Goal: Information Seeking & Learning: Check status

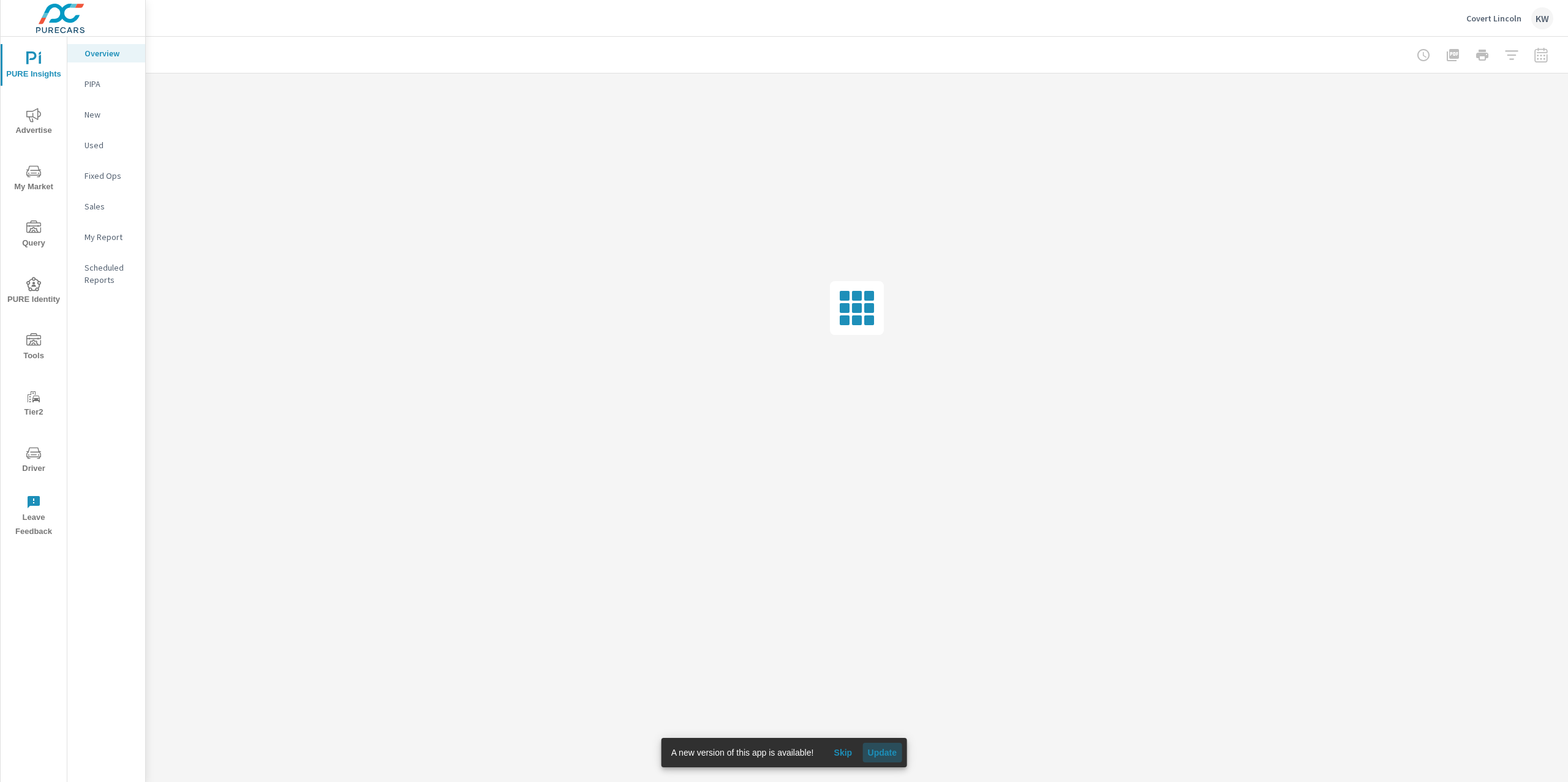
click at [888, 753] on span "Update" at bounding box center [882, 752] width 29 height 11
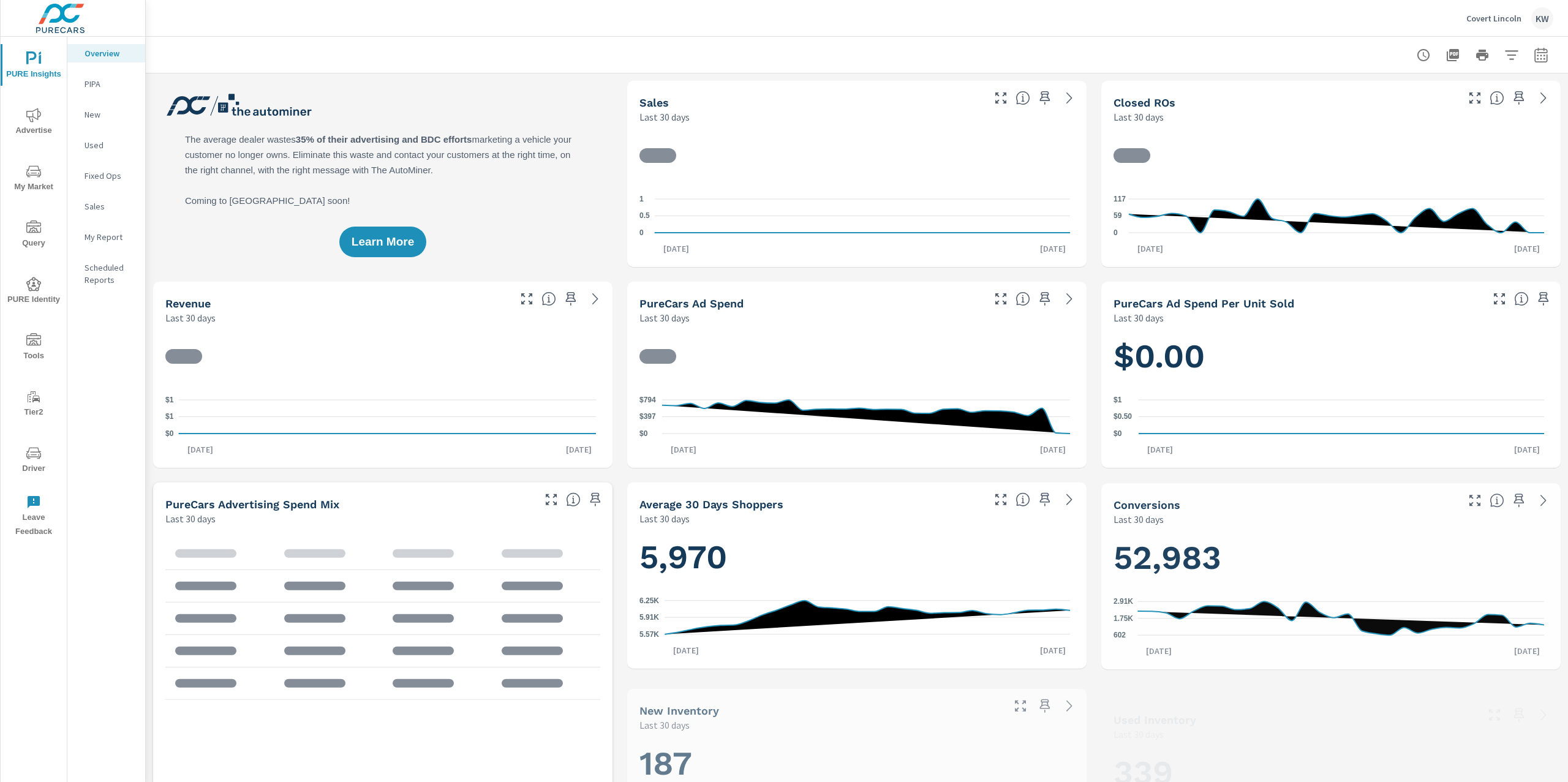
click at [32, 120] on icon "nav menu" at bounding box center [33, 114] width 15 height 14
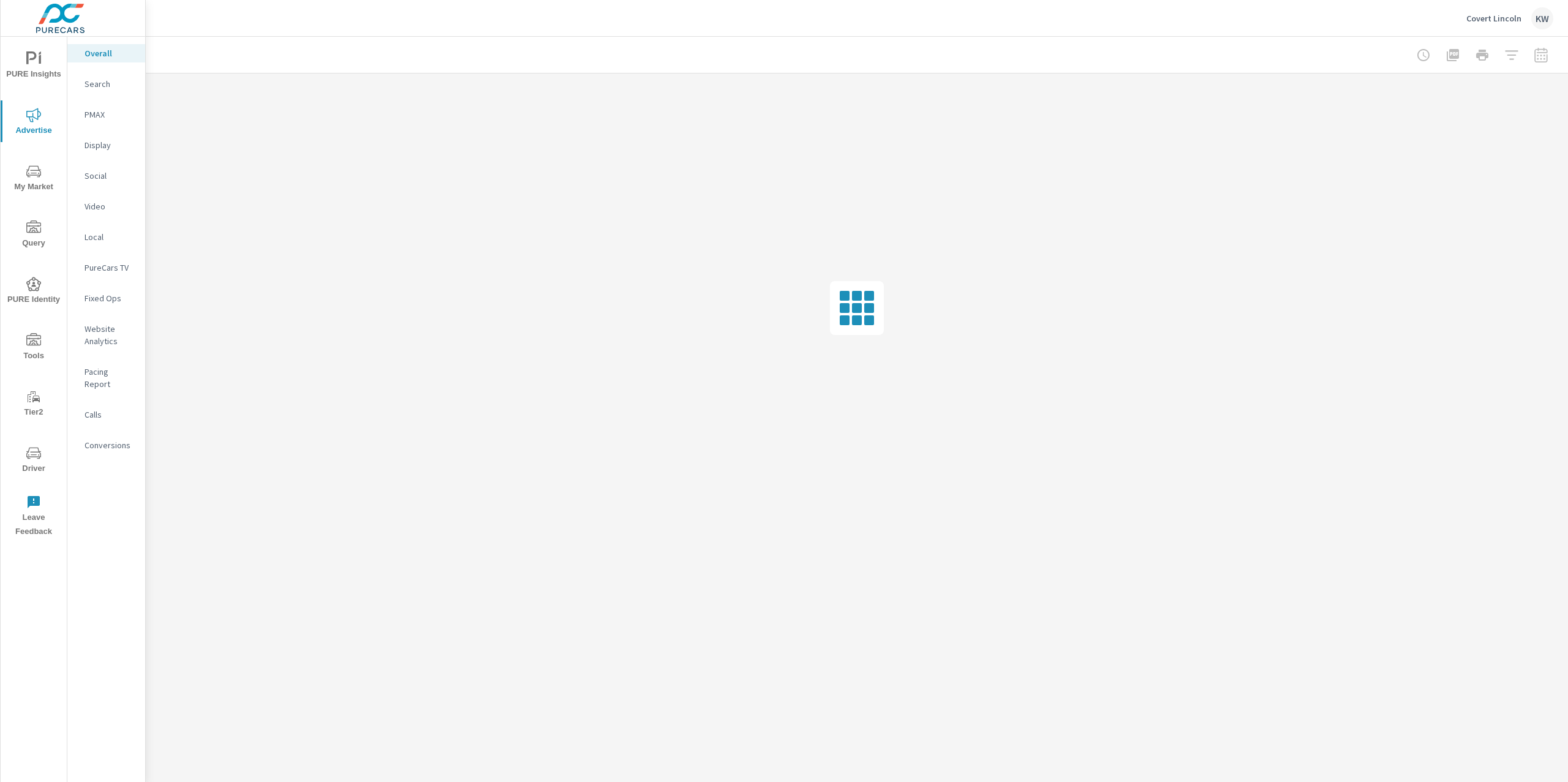
click at [108, 206] on p "Video" at bounding box center [110, 206] width 51 height 12
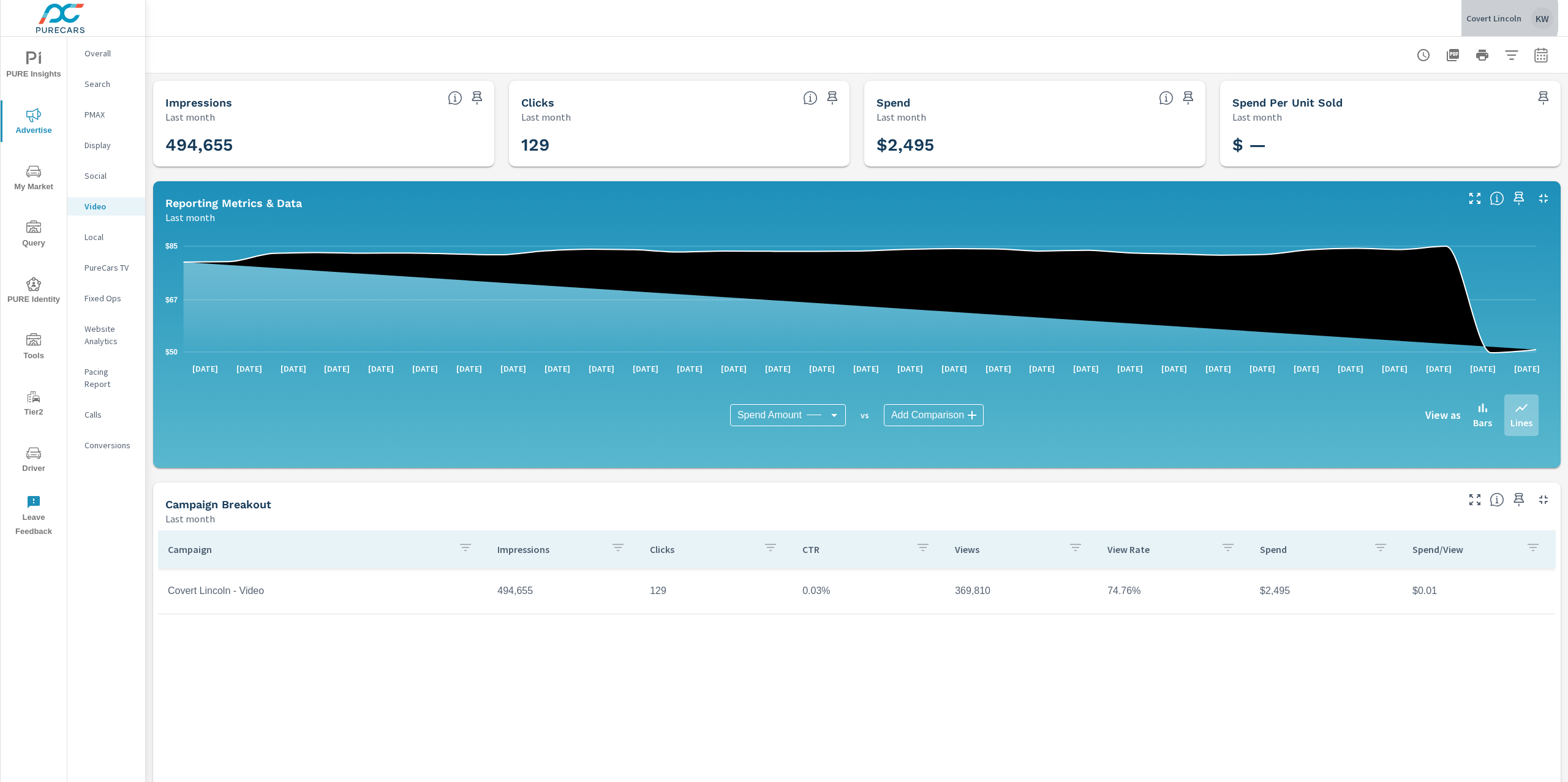
click at [1486, 17] on p "Covert Lincoln" at bounding box center [1494, 18] width 55 height 11
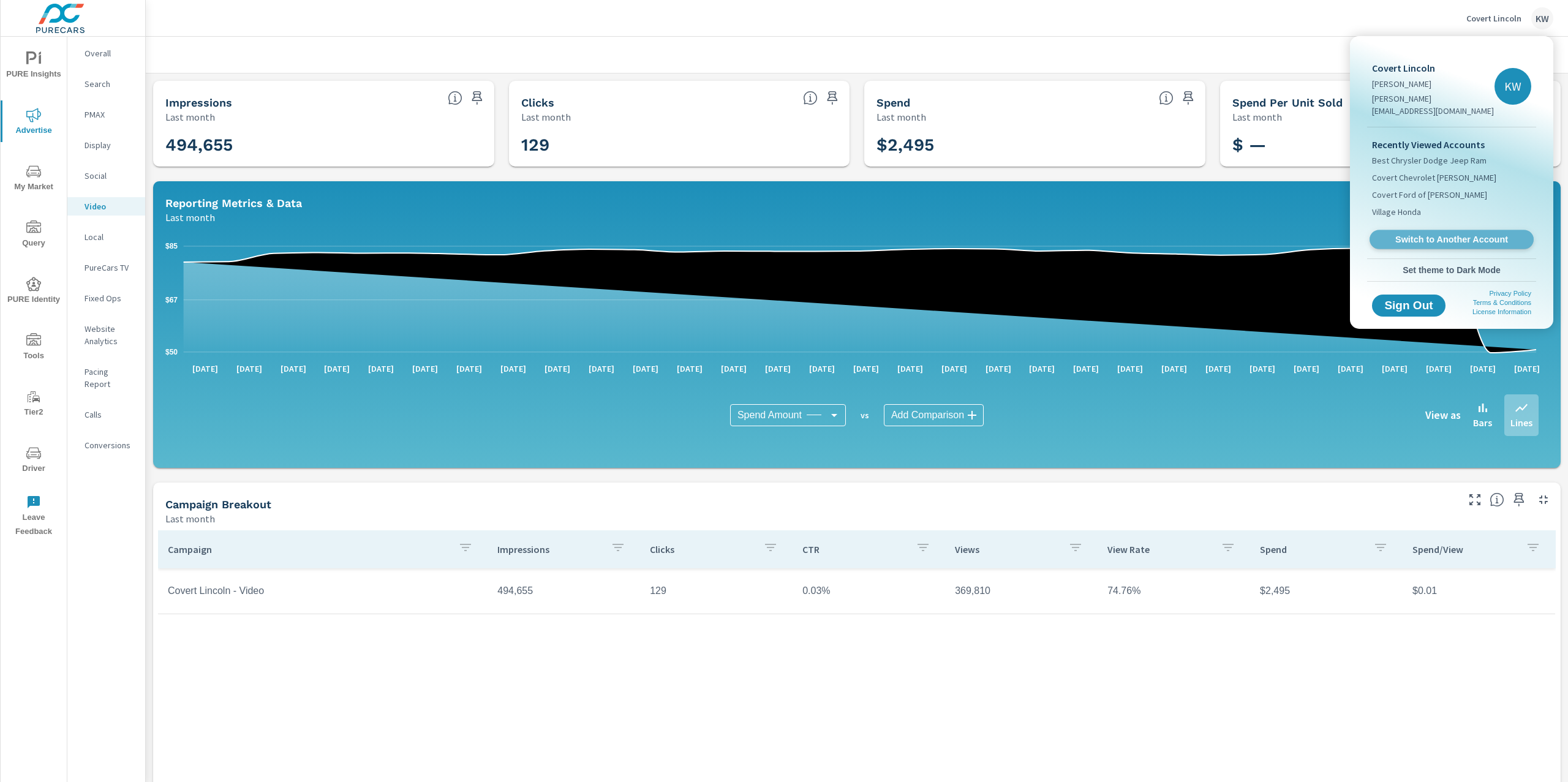
click at [1405, 234] on span "Switch to Another Account" at bounding box center [1451, 240] width 150 height 11
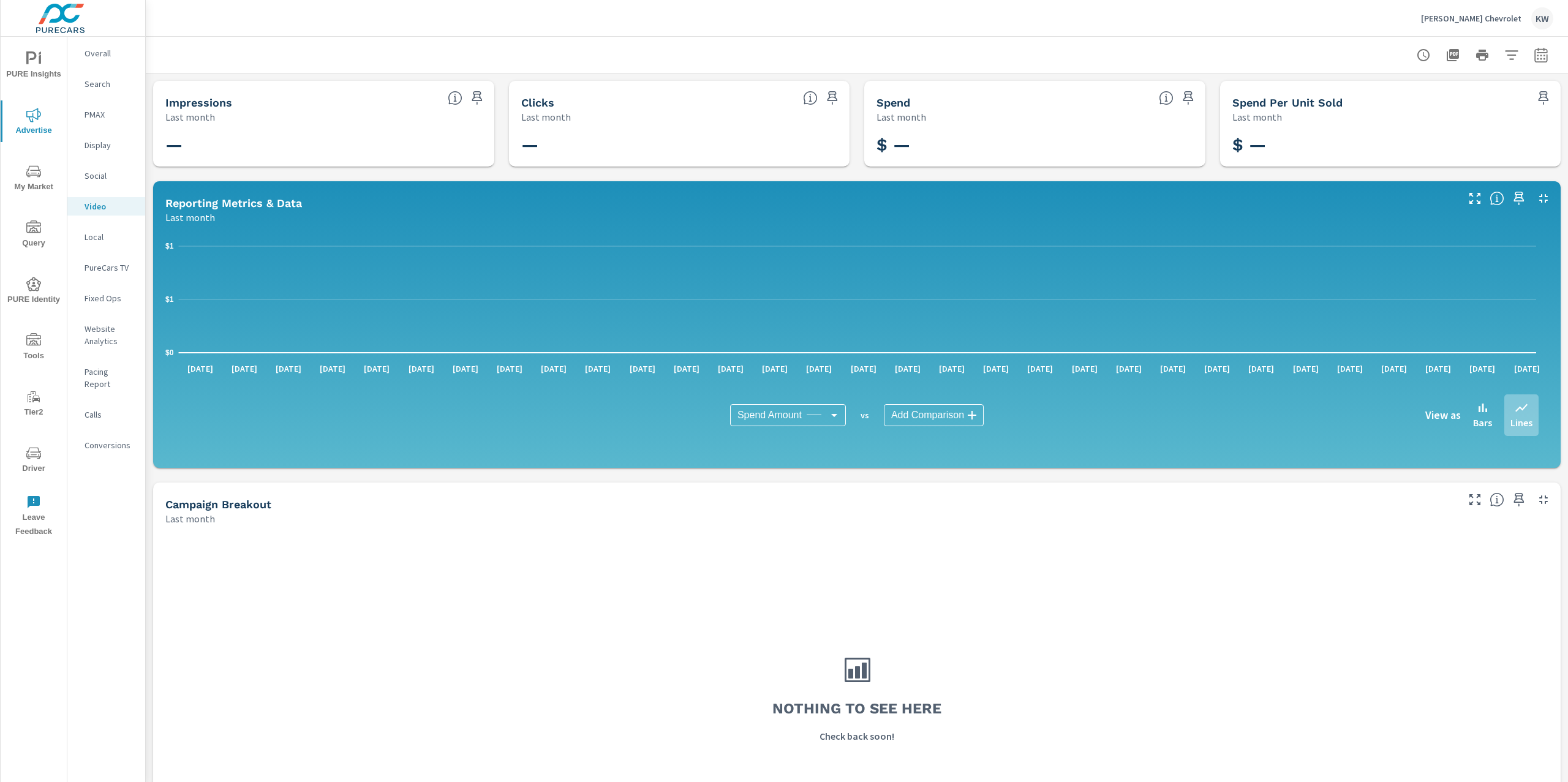
click at [1538, 62] on button "button" at bounding box center [1541, 55] width 25 height 25
click at [1403, 97] on select "Custom Yesterday Last week Last 7 days Last 14 days Last 30 days Last 45 days L…" at bounding box center [1431, 106] width 123 height 25
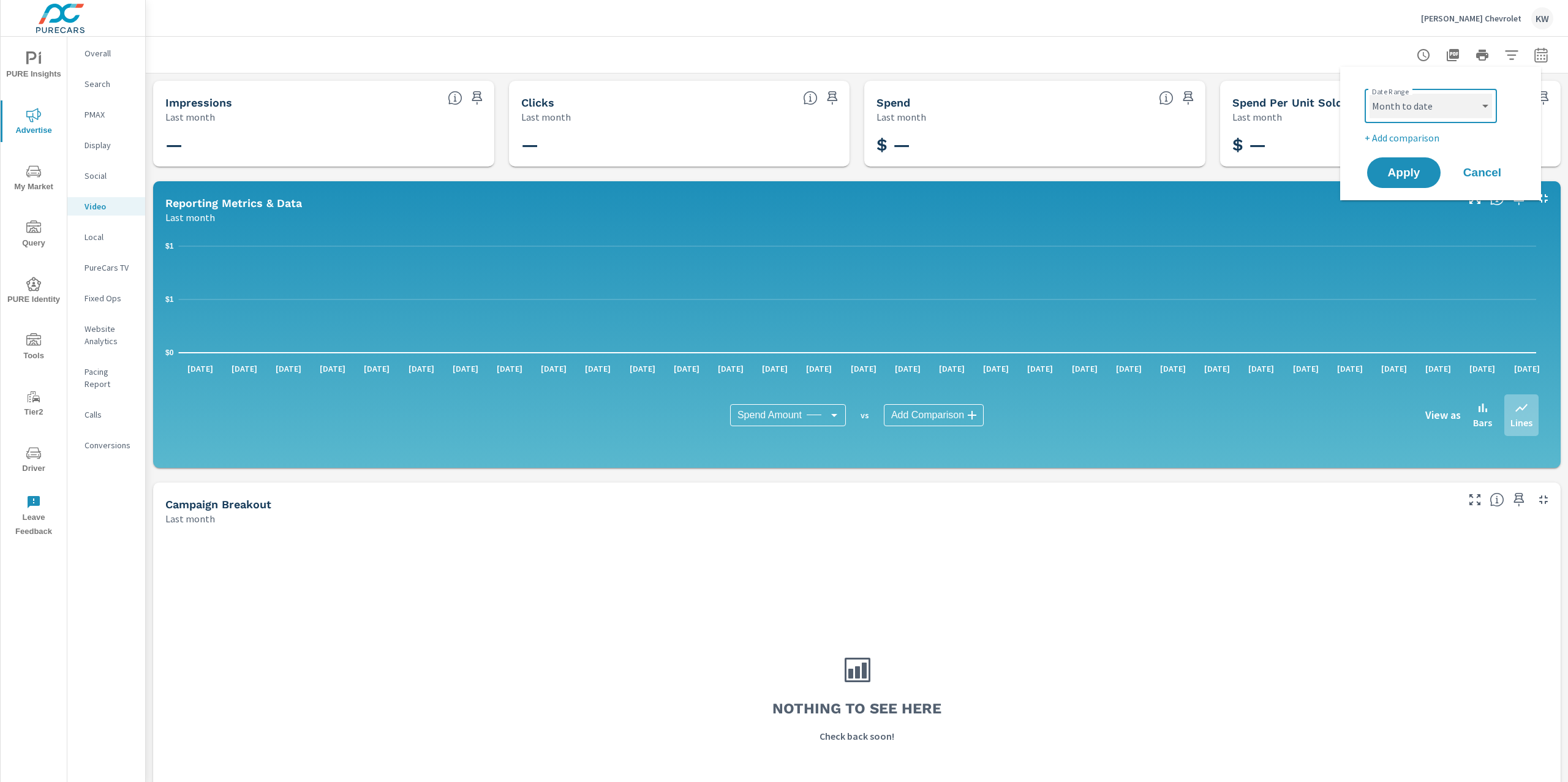
click at [1370, 93] on select "Custom Yesterday Last week Last 7 days Last 14 days Last 30 days Last 45 days L…" at bounding box center [1431, 106] width 123 height 25
select select "Month to date"
click at [1392, 161] on button "Apply" at bounding box center [1403, 172] width 76 height 32
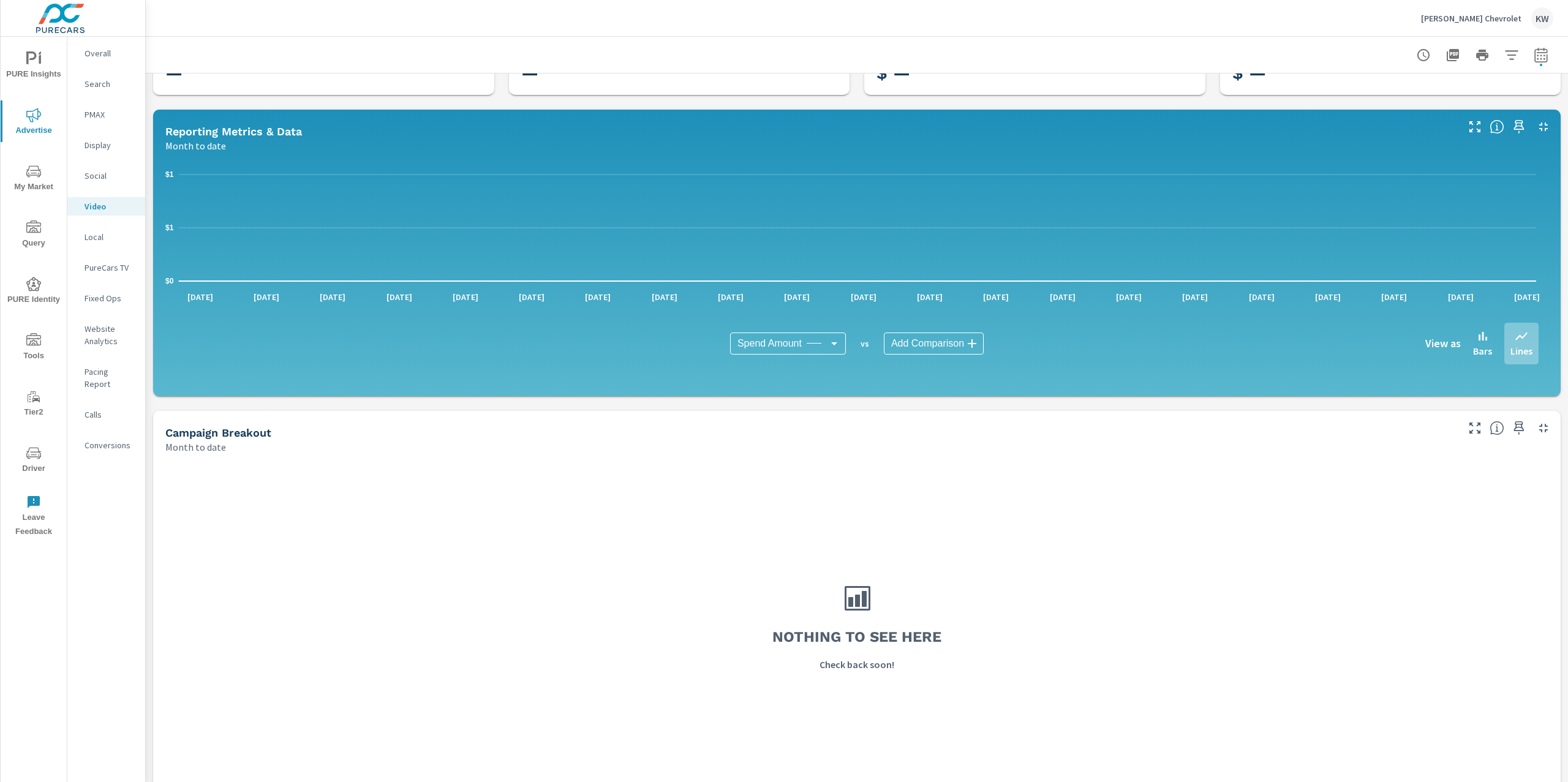
scroll to position [94, 0]
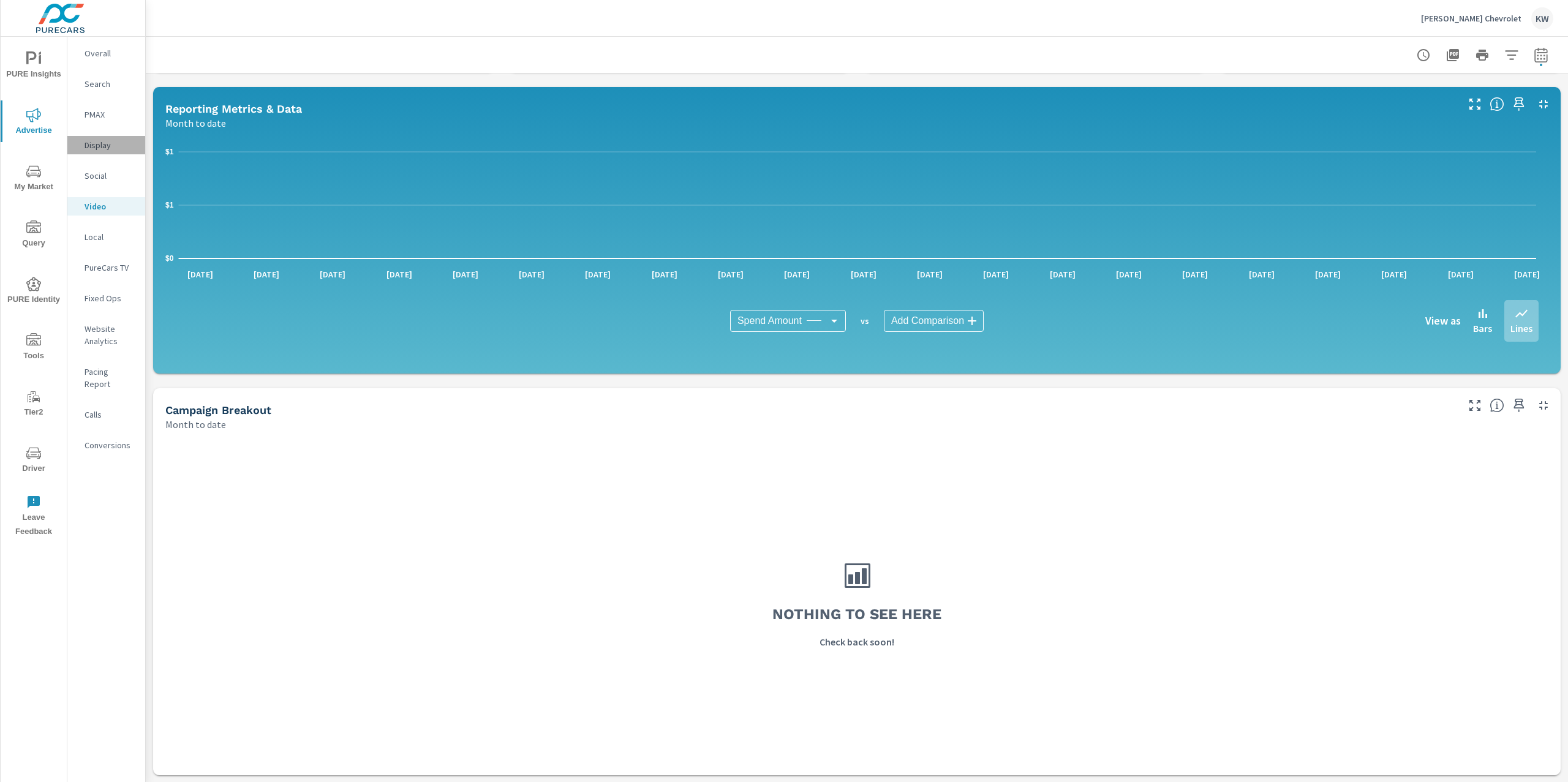
click at [117, 146] on p "Display" at bounding box center [110, 145] width 51 height 12
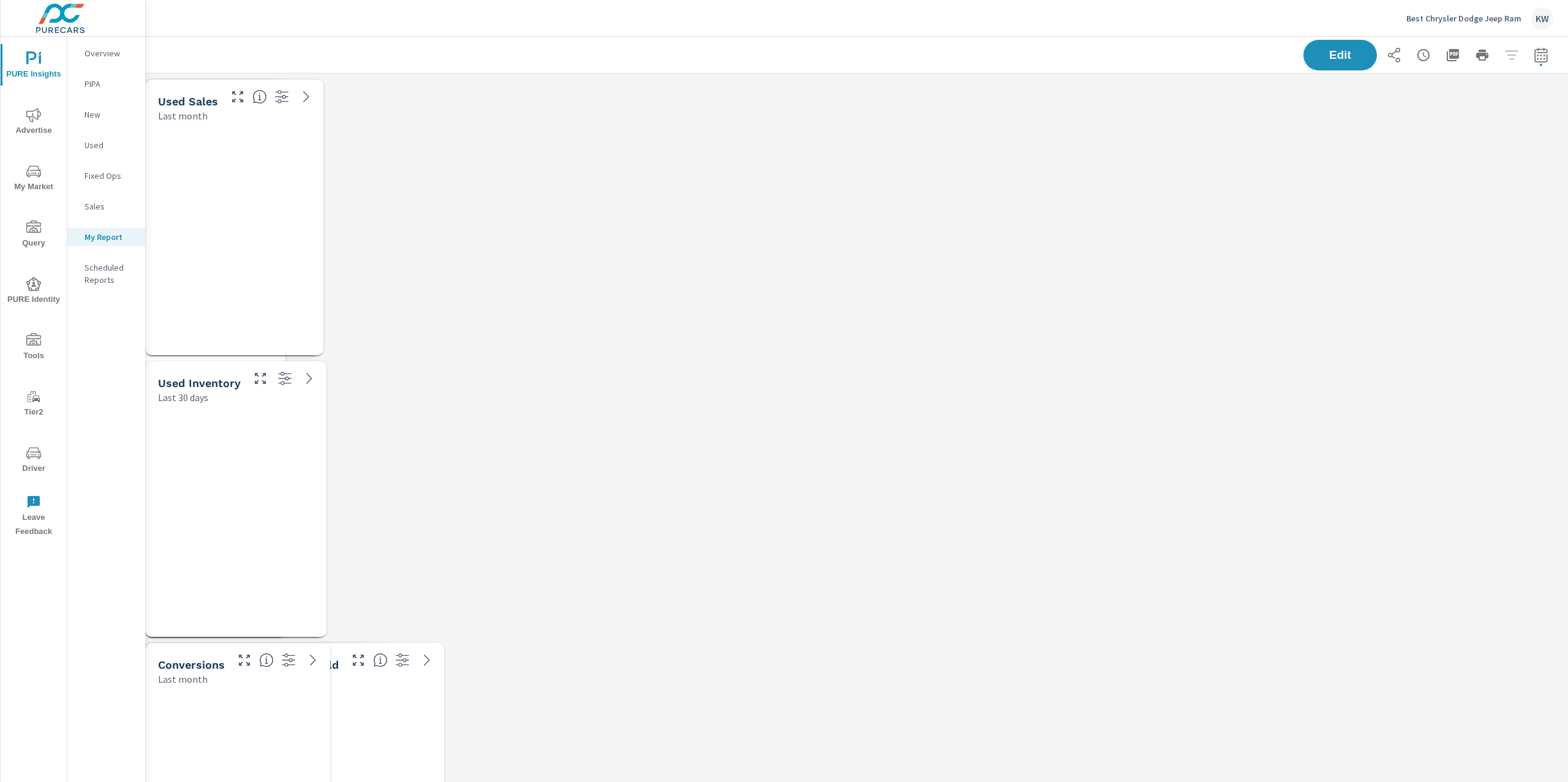
scroll to position [7072, 1436]
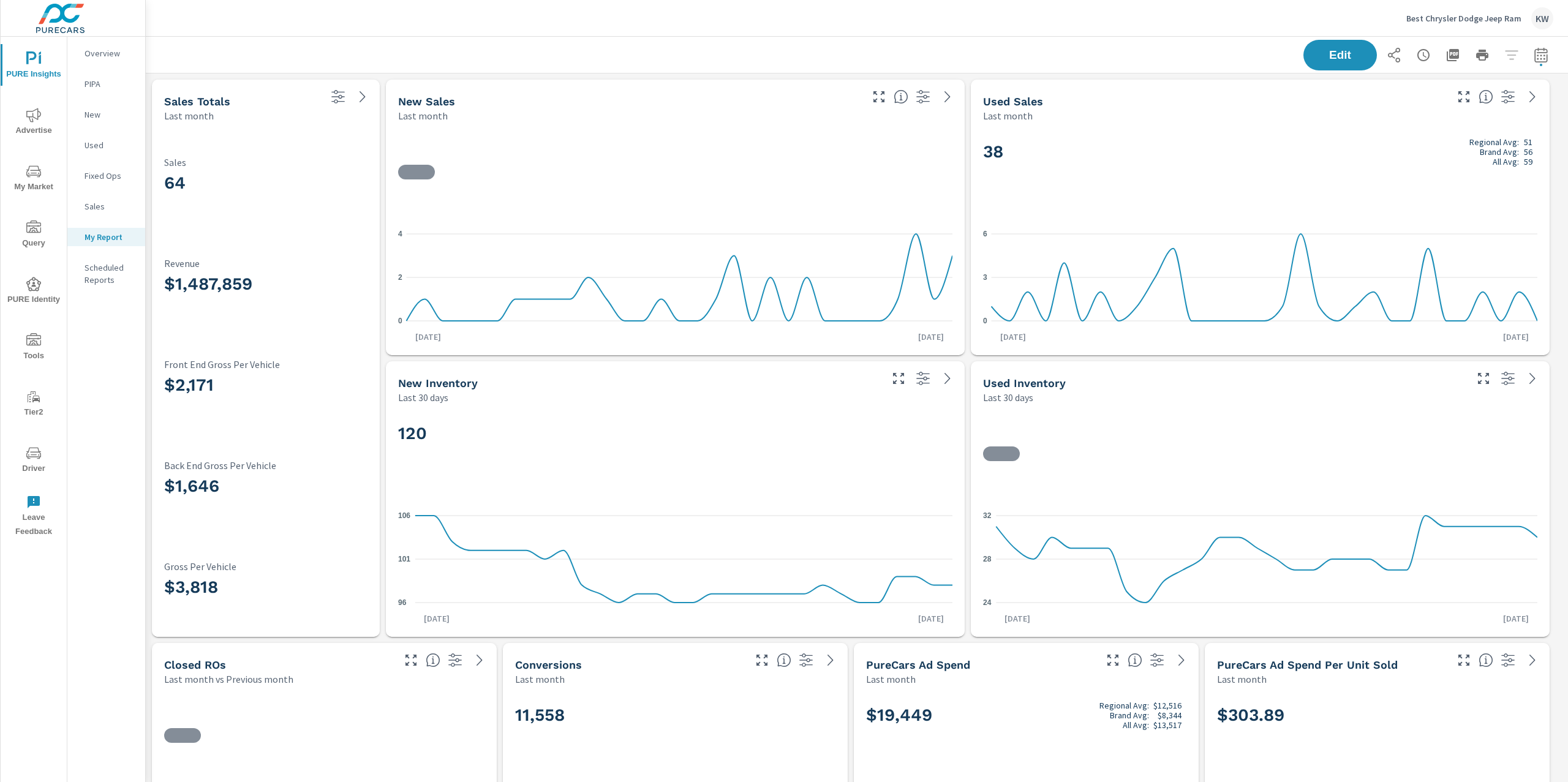
scroll to position [45, 0]
click at [97, 52] on p "Overview" at bounding box center [110, 53] width 51 height 12
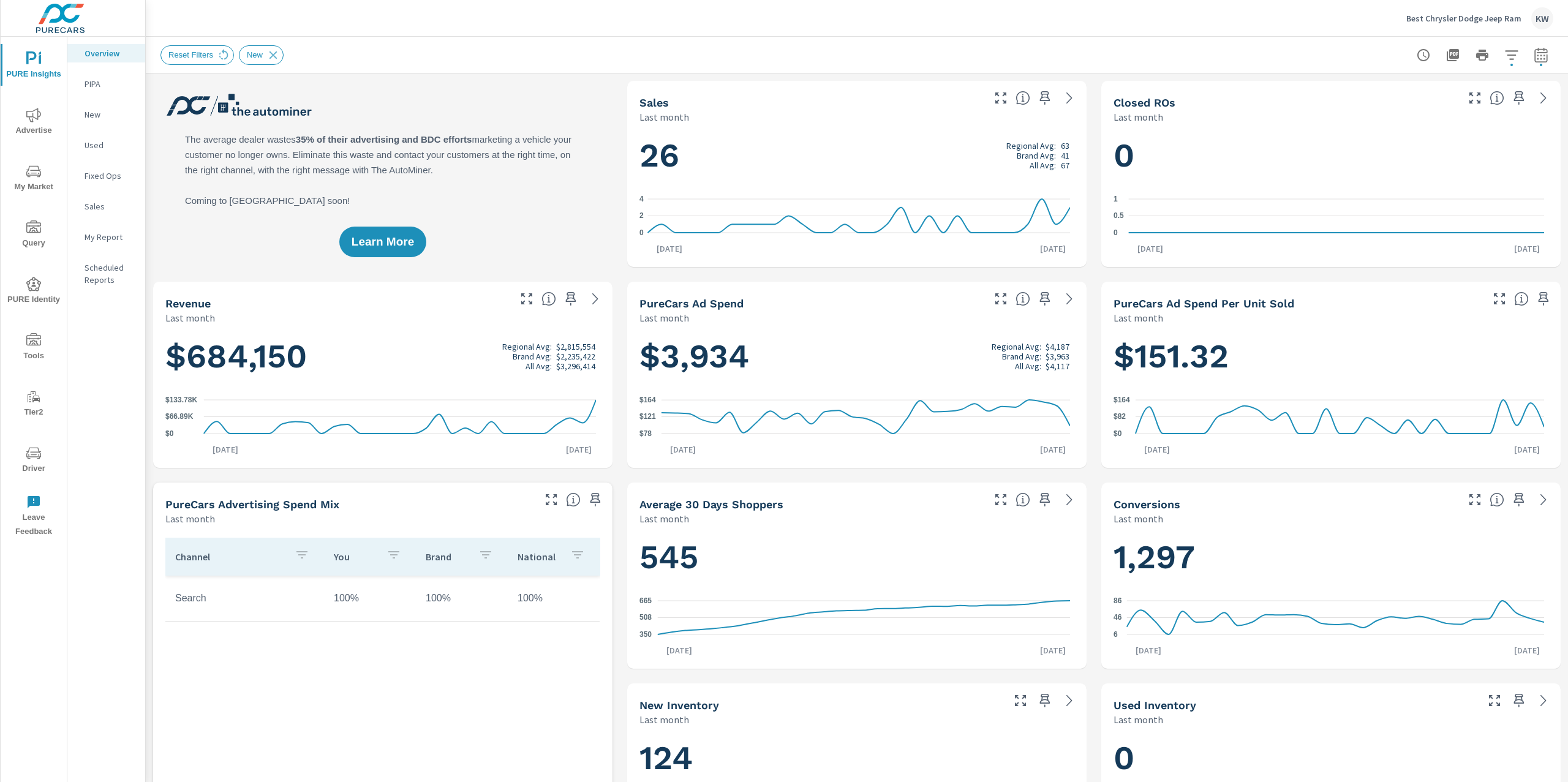
scroll to position [1, 0]
click at [1040, 97] on icon "button" at bounding box center [1045, 97] width 10 height 13
click at [114, 239] on p "My Report" at bounding box center [110, 237] width 51 height 12
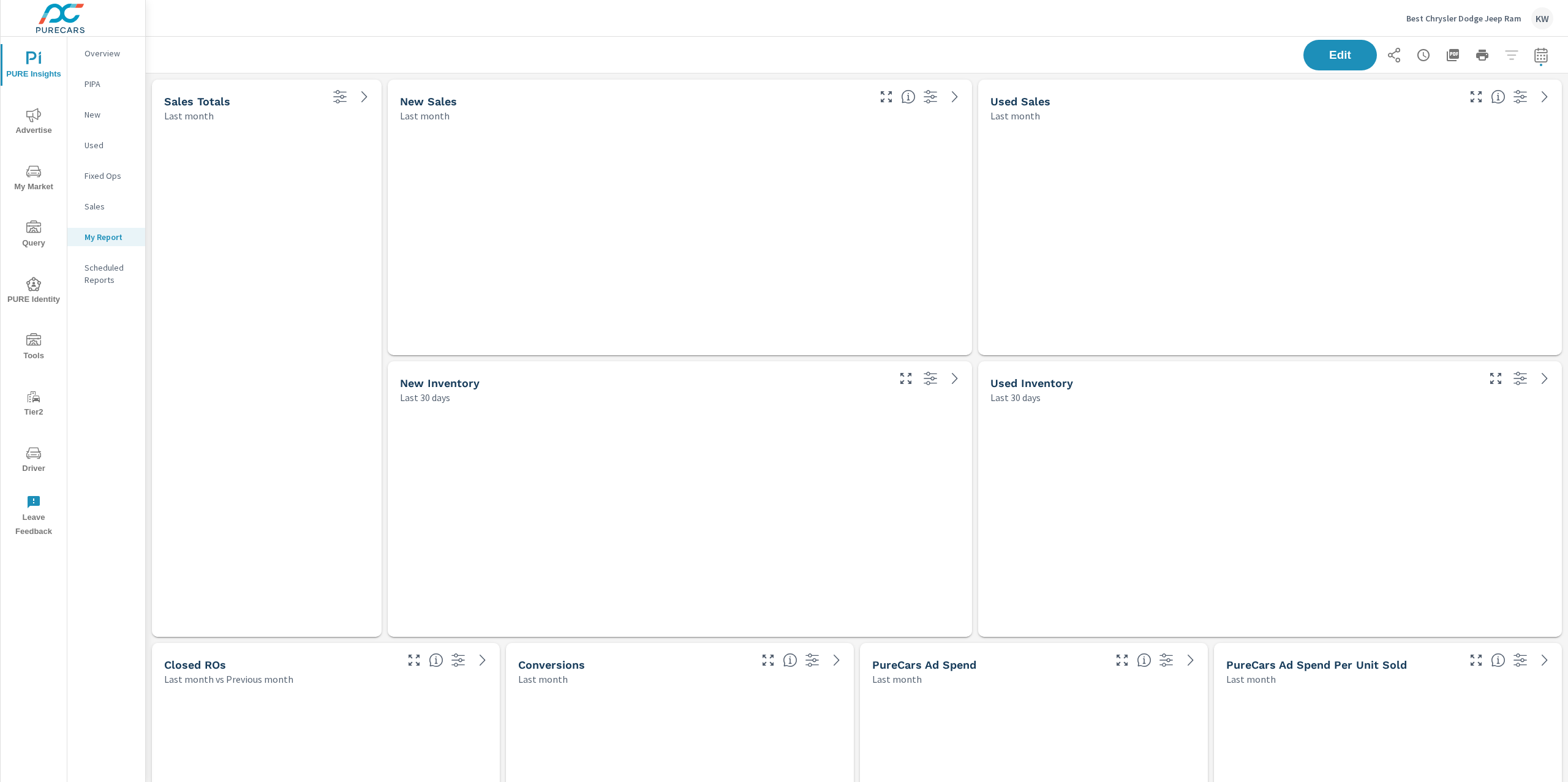
scroll to position [7353, 1436]
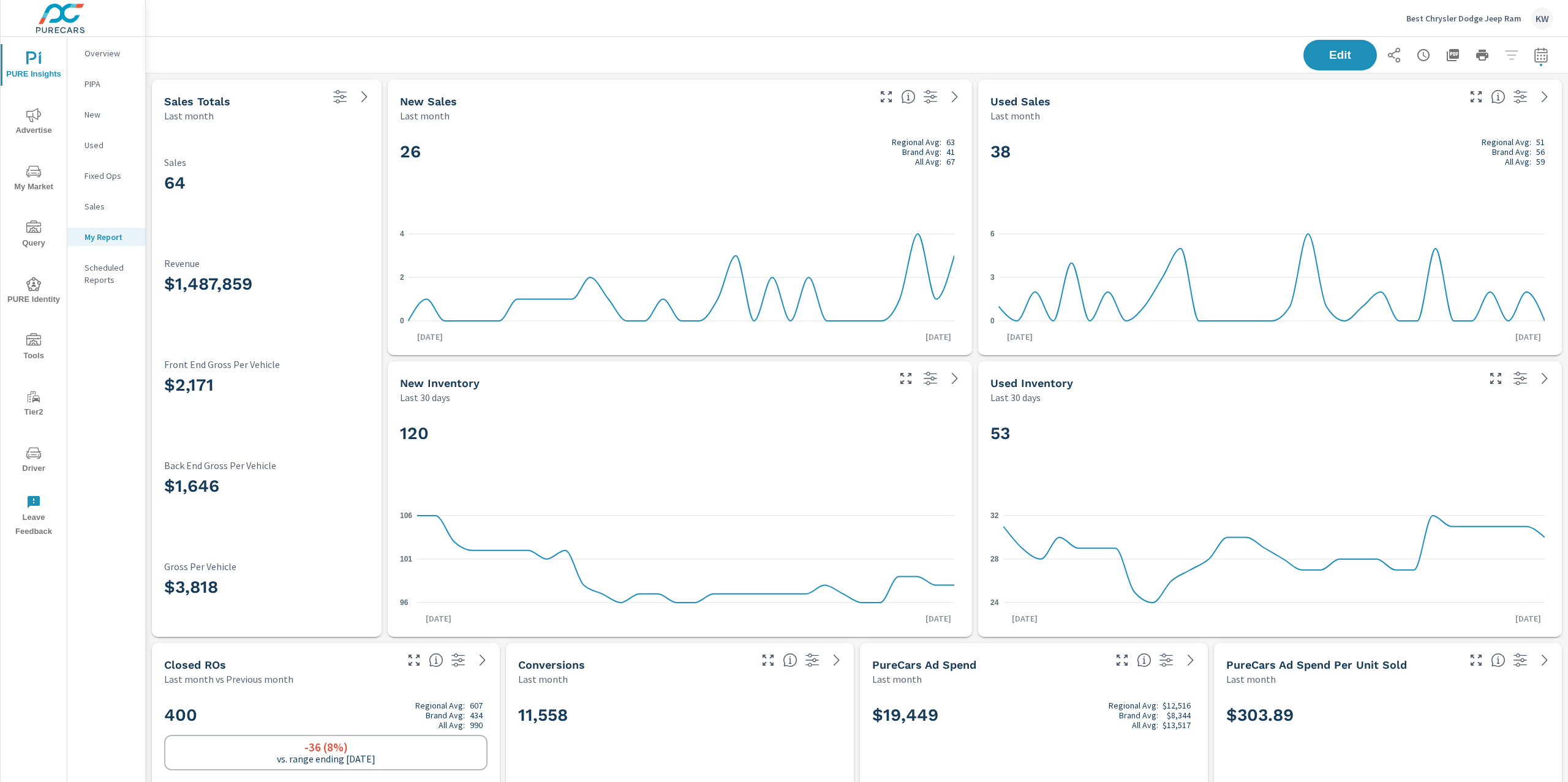
scroll to position [1, 0]
click at [1315, 55] on span "Edit" at bounding box center [1340, 55] width 50 height 11
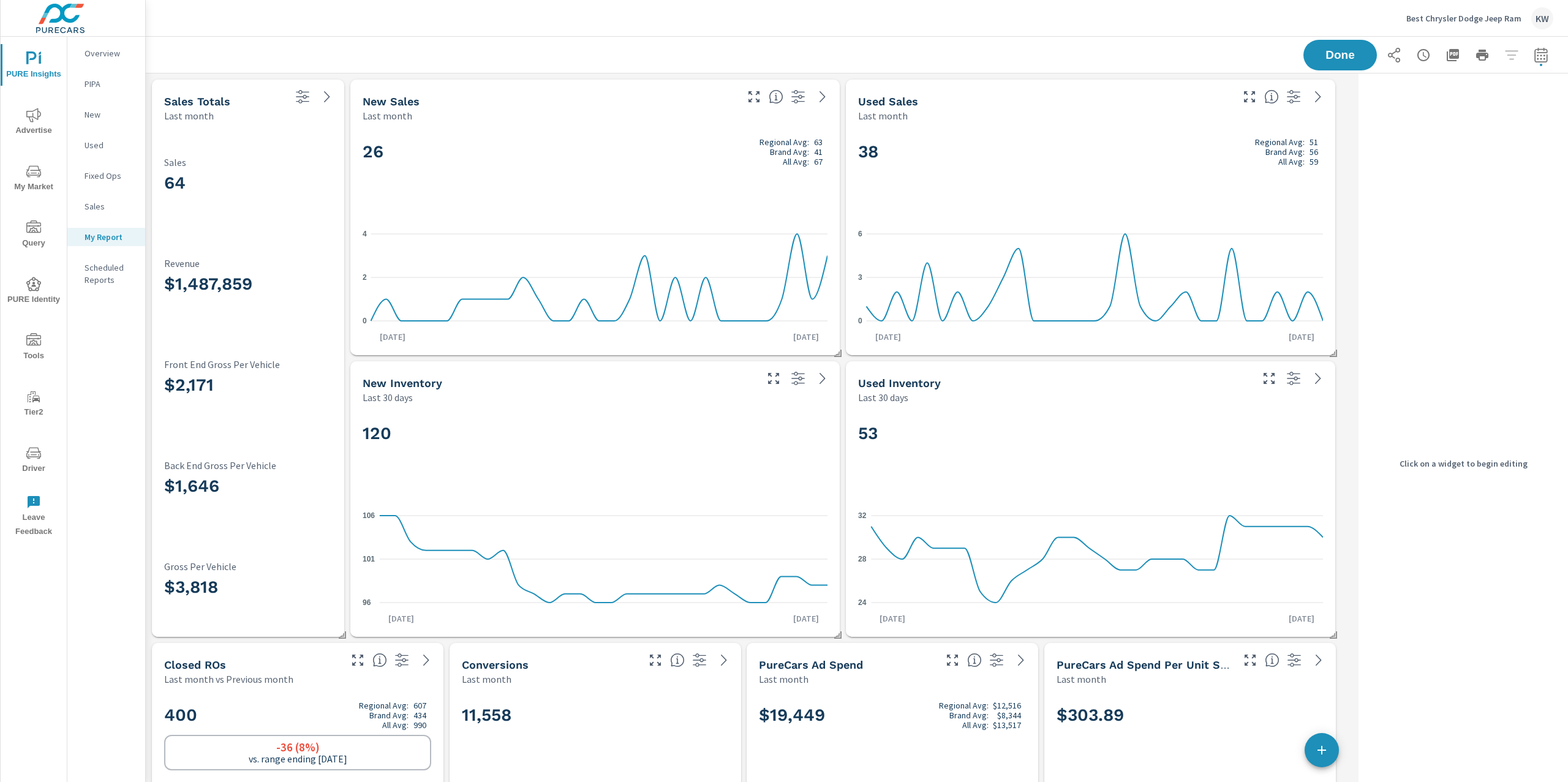
scroll to position [7353, 1221]
click at [275, 187] on h3 "64" at bounding box center [248, 183] width 168 height 21
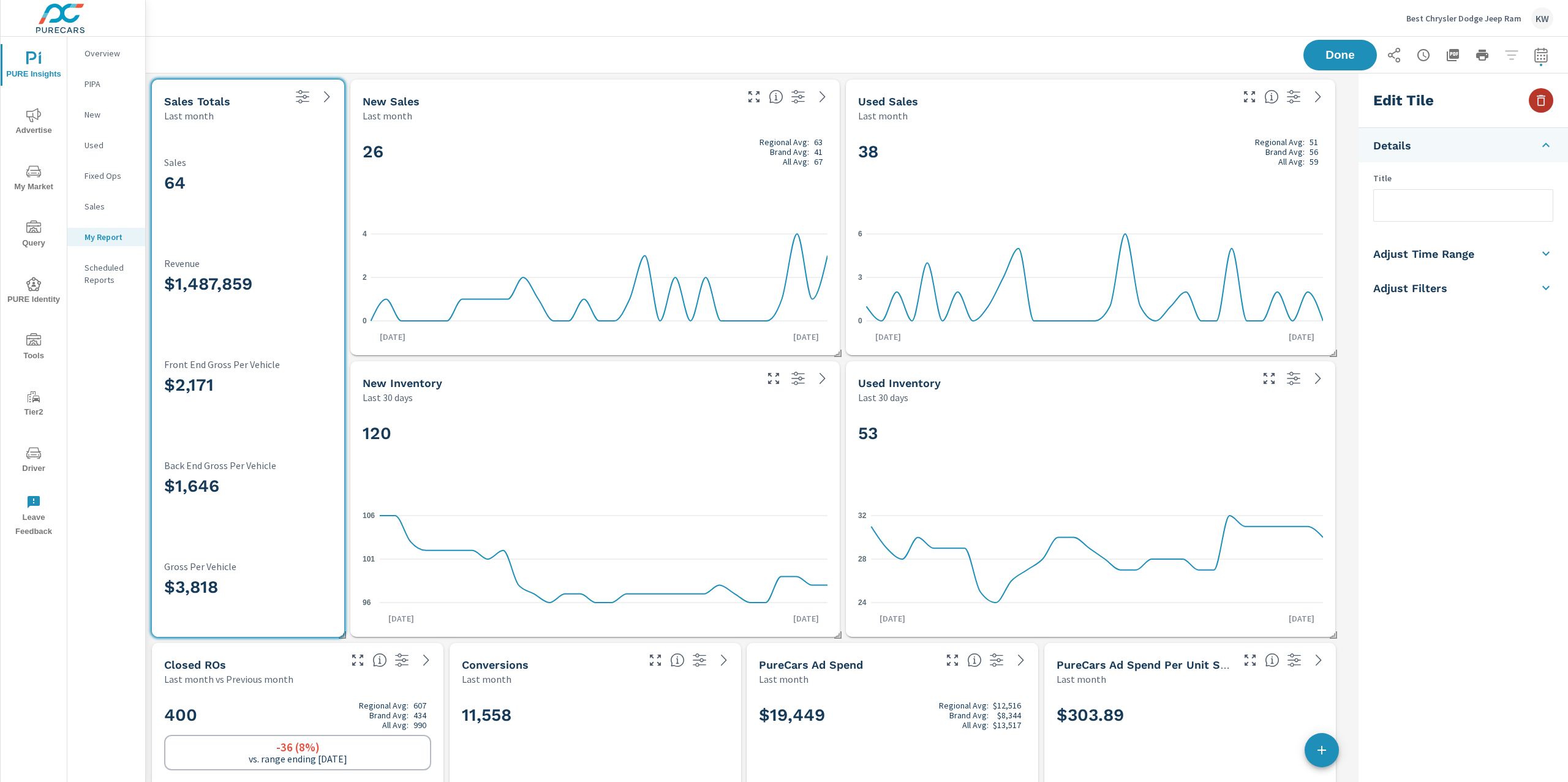
click at [1543, 101] on icon "button" at bounding box center [1541, 100] width 15 height 15
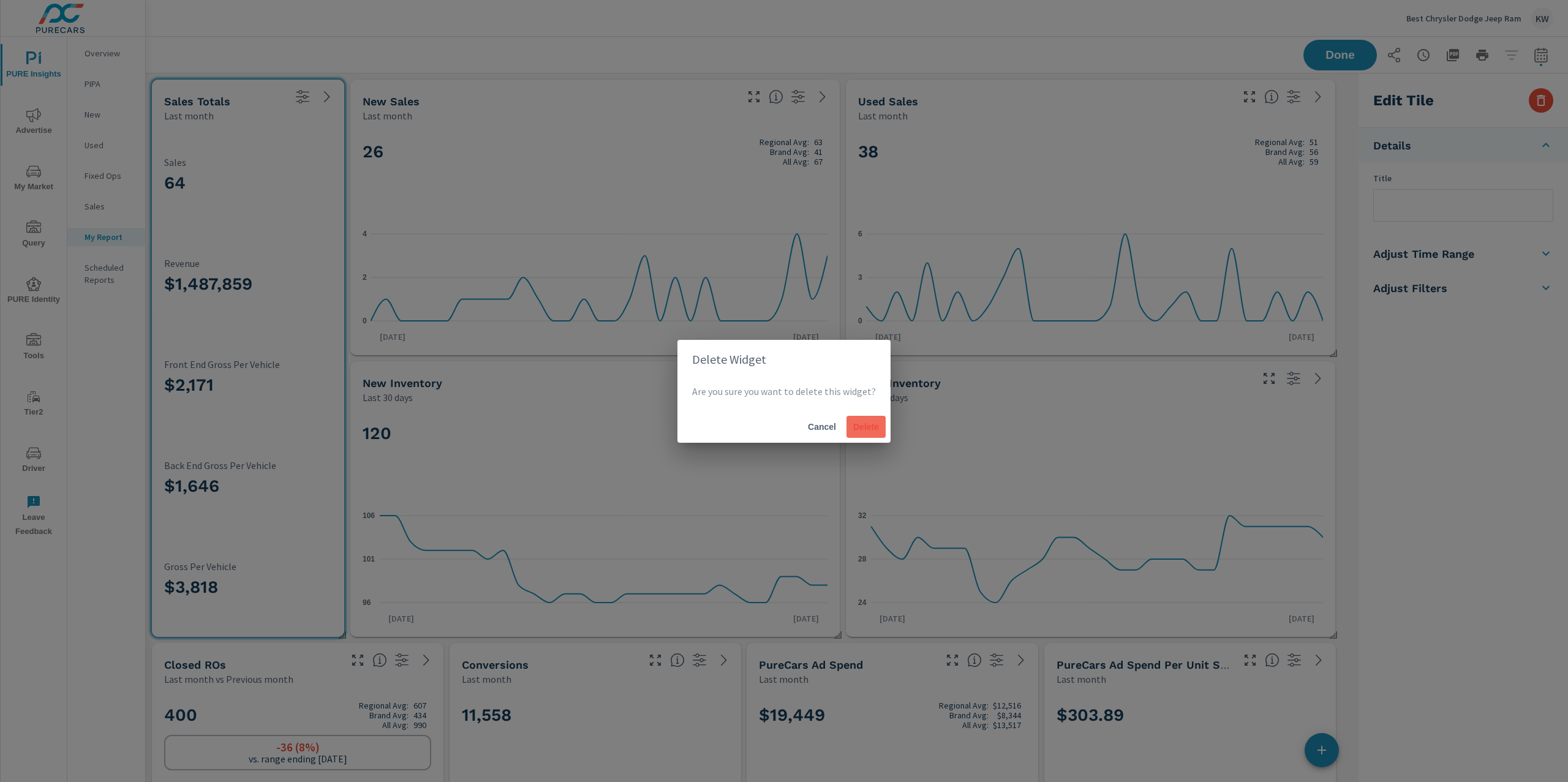
click at [860, 430] on span "Delete" at bounding box center [866, 426] width 29 height 11
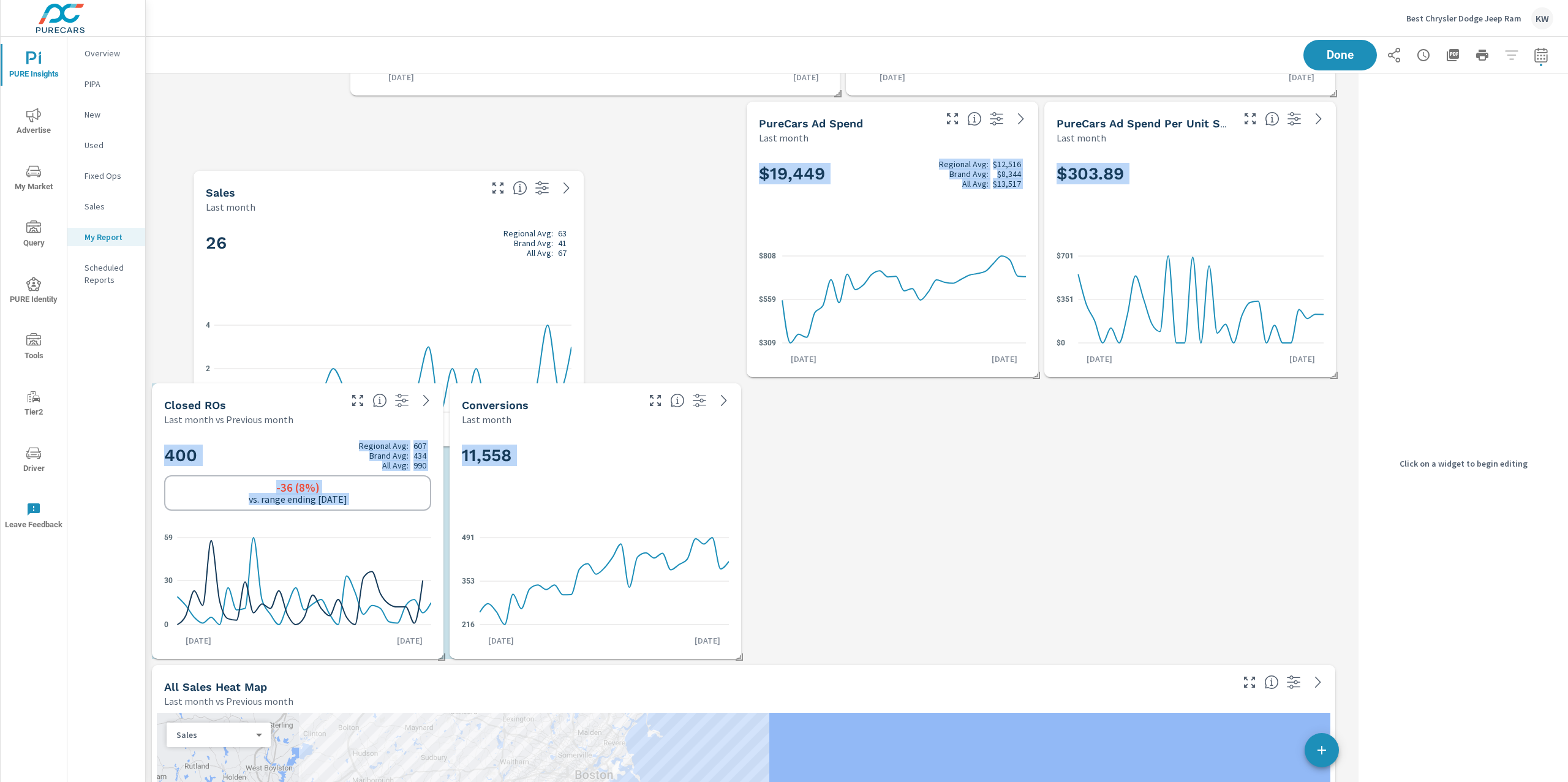
scroll to position [0, 0]
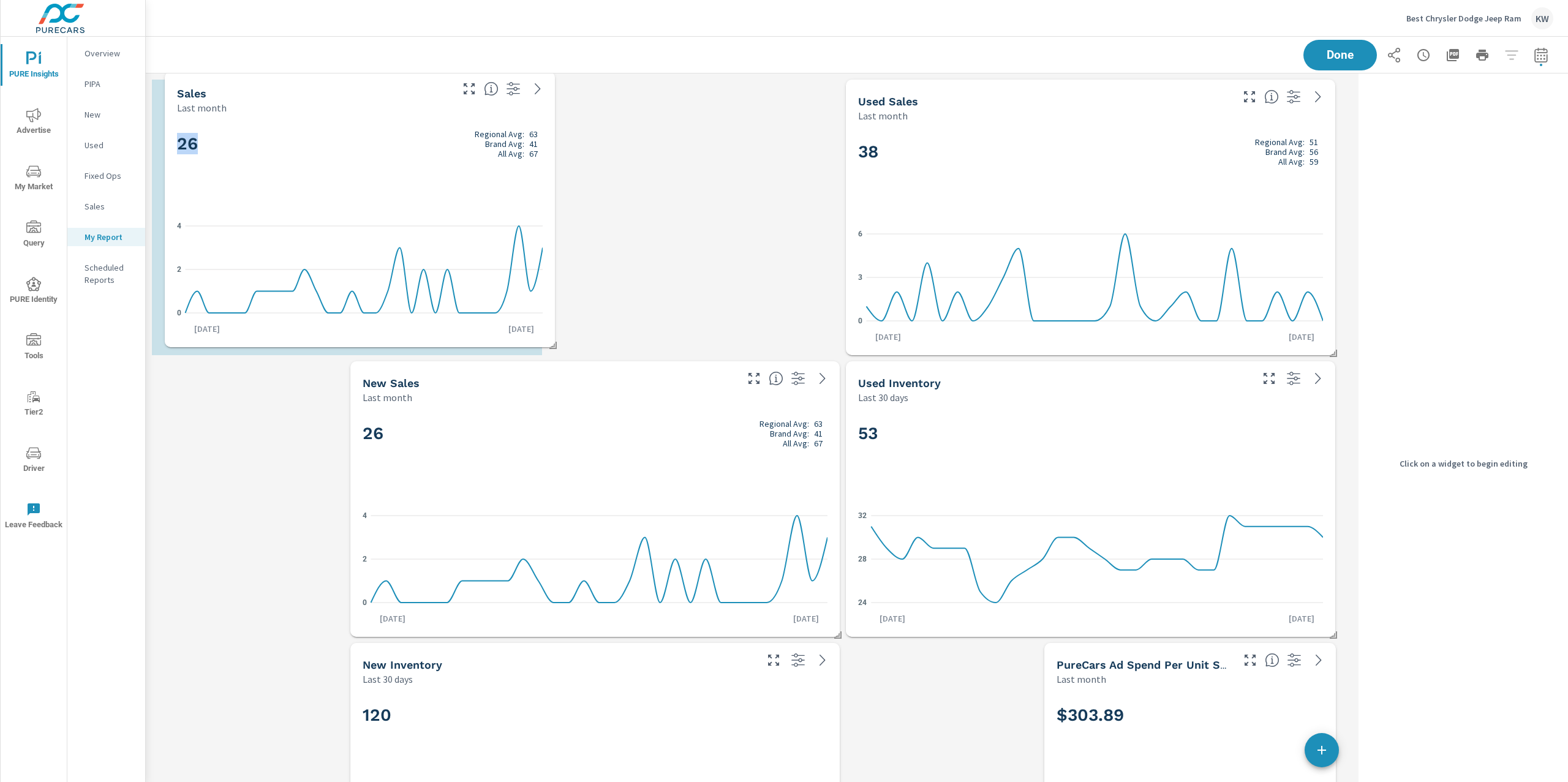
drag, startPoint x: 402, startPoint y: 691, endPoint x: 414, endPoint y: 127, distance: 564.1
click at [414, 127] on div "26 Regional Avg: 63 Brand Avg: 41 All Avg: 67" at bounding box center [359, 163] width 366 height 74
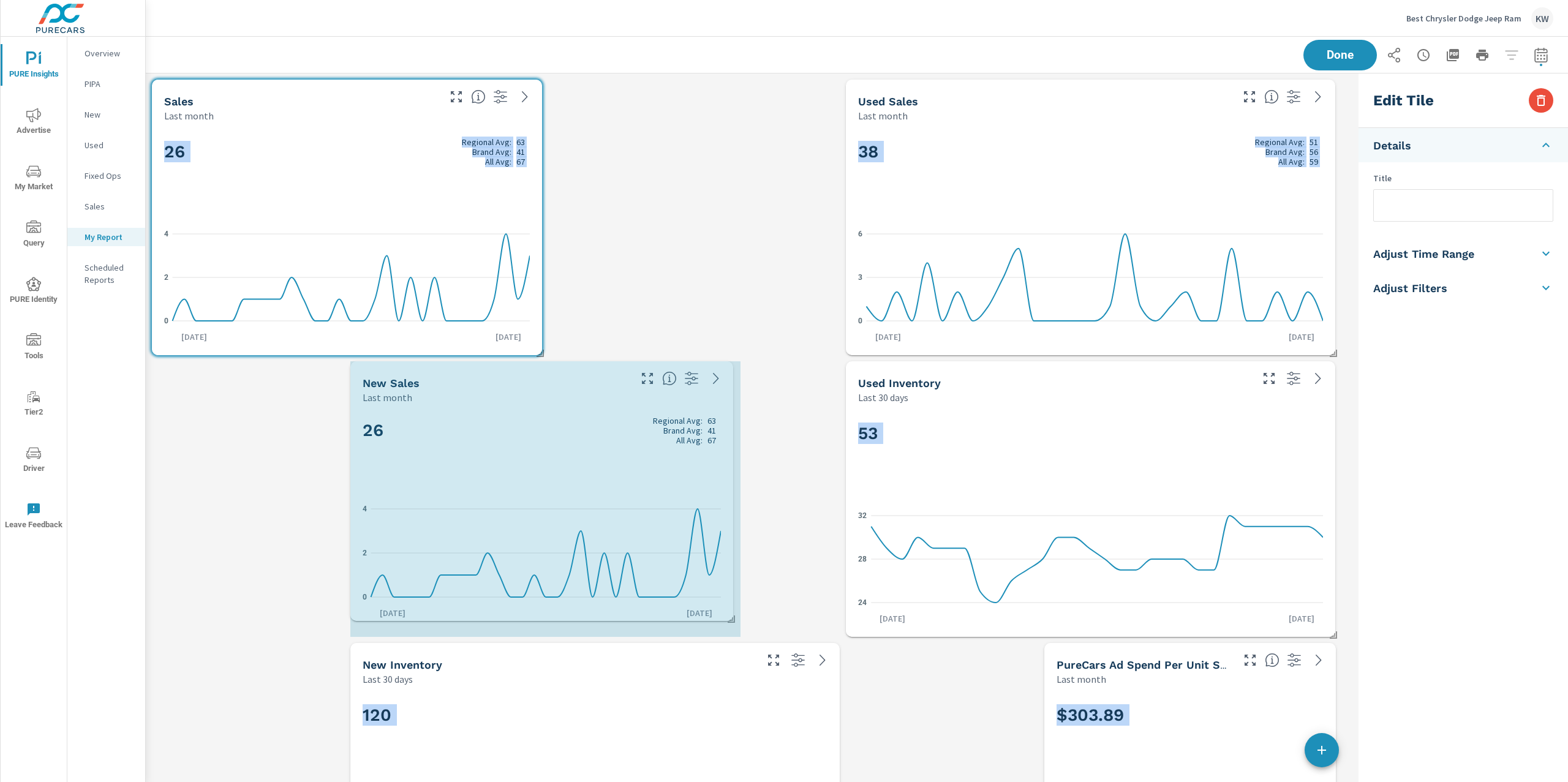
drag, startPoint x: 836, startPoint y: 635, endPoint x: 733, endPoint y: 621, distance: 103.9
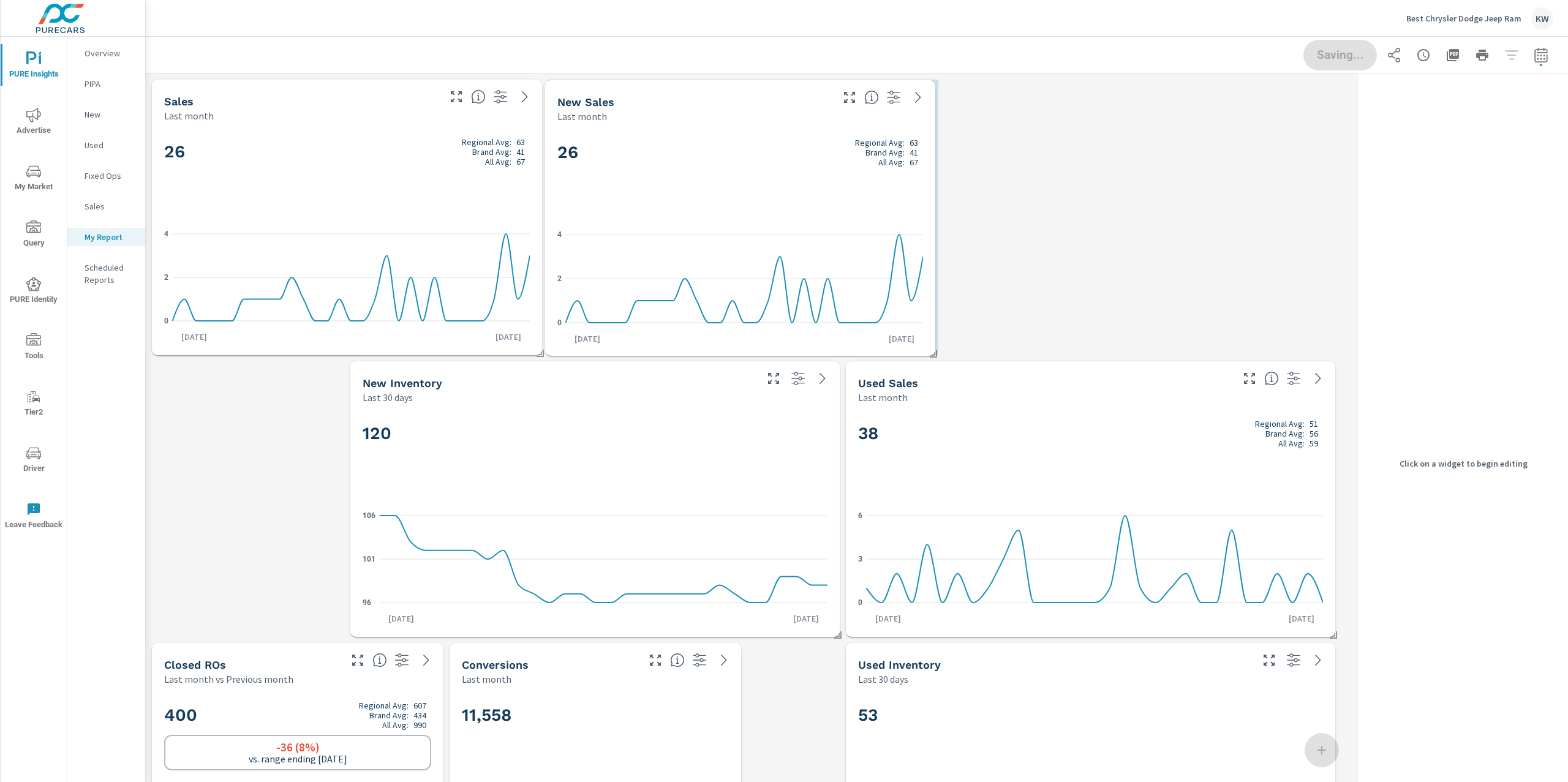
drag, startPoint x: 568, startPoint y: 491, endPoint x: 763, endPoint y: 210, distance: 342.0
click at [763, 210] on div "26 Regional Avg: 63 Brand Avg: 41 All Avg: 67 0 2 4 Jul 1st Jul 31st" at bounding box center [740, 239] width 380 height 223
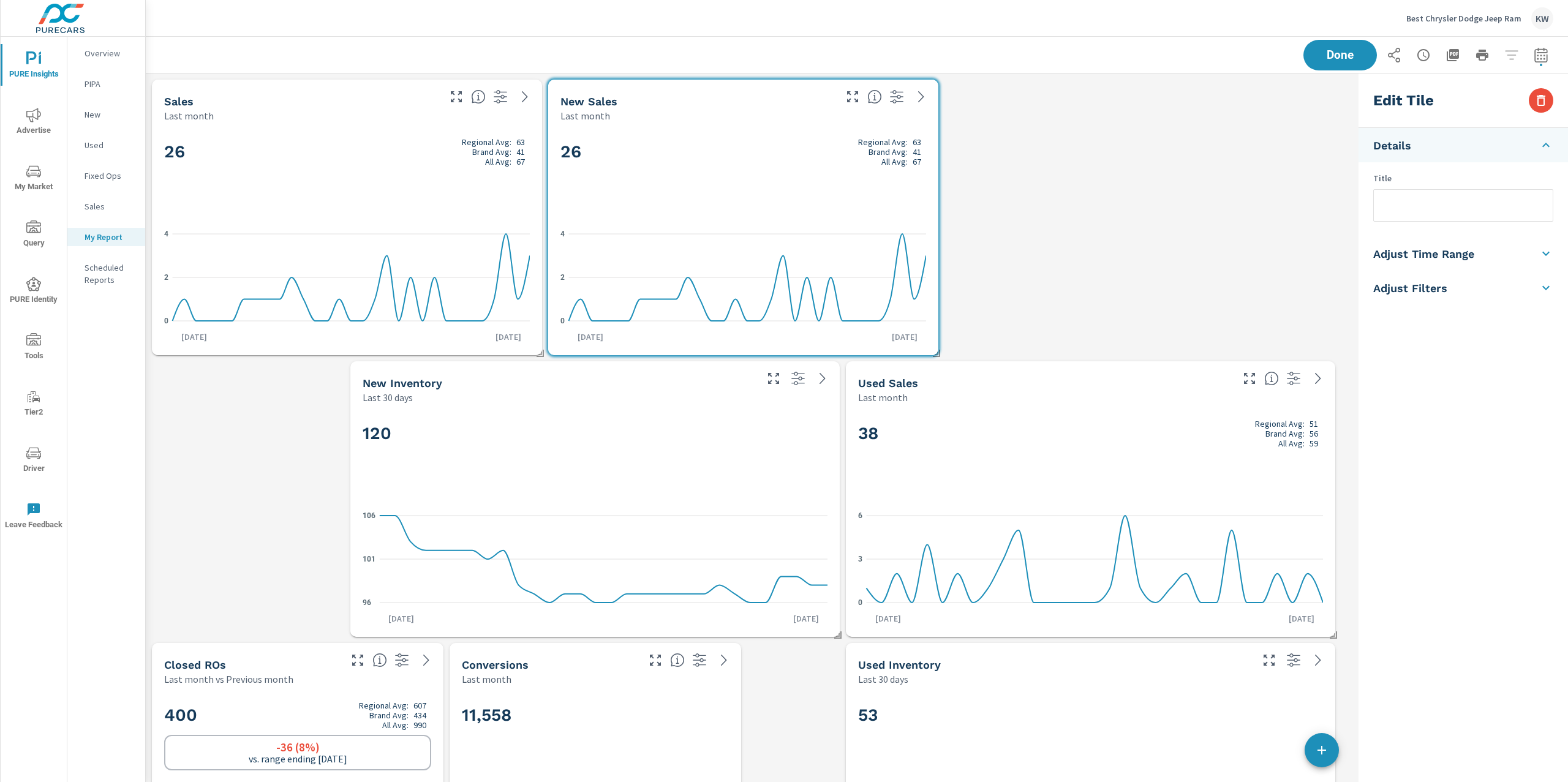
scroll to position [1, 0]
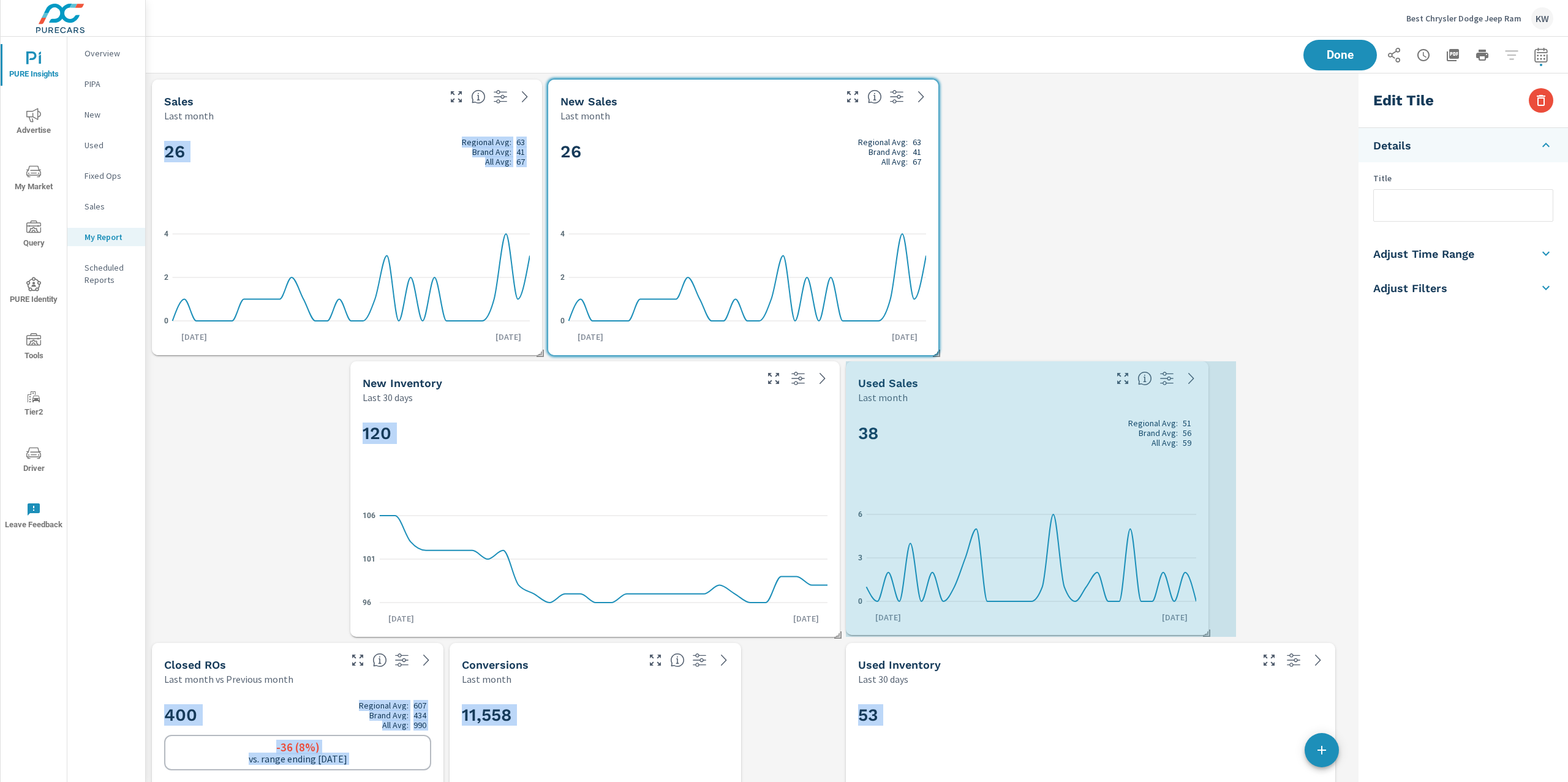
drag, startPoint x: 1336, startPoint y: 635, endPoint x: 1209, endPoint y: 633, distance: 127.0
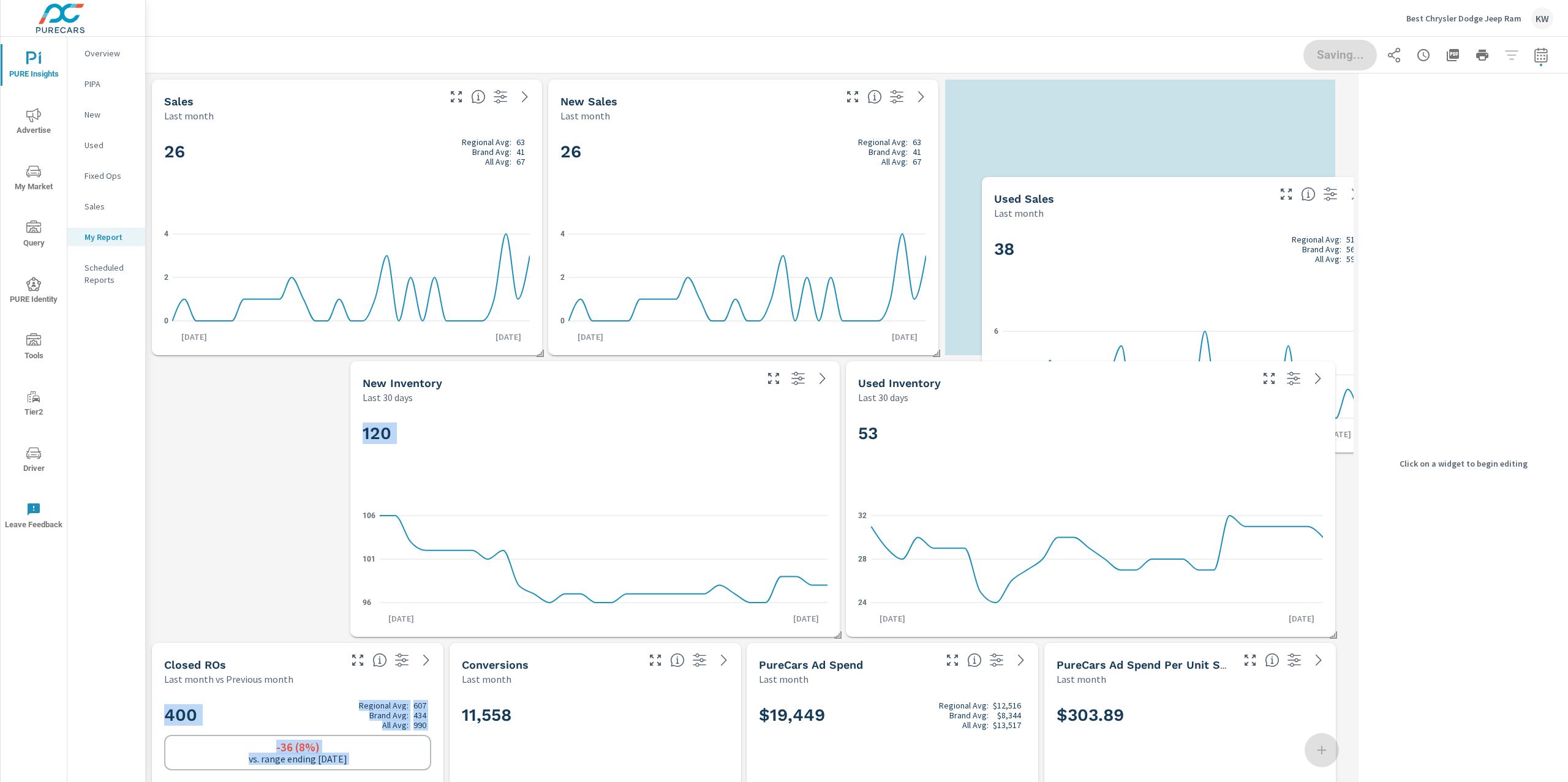
scroll to position [7072, 1221]
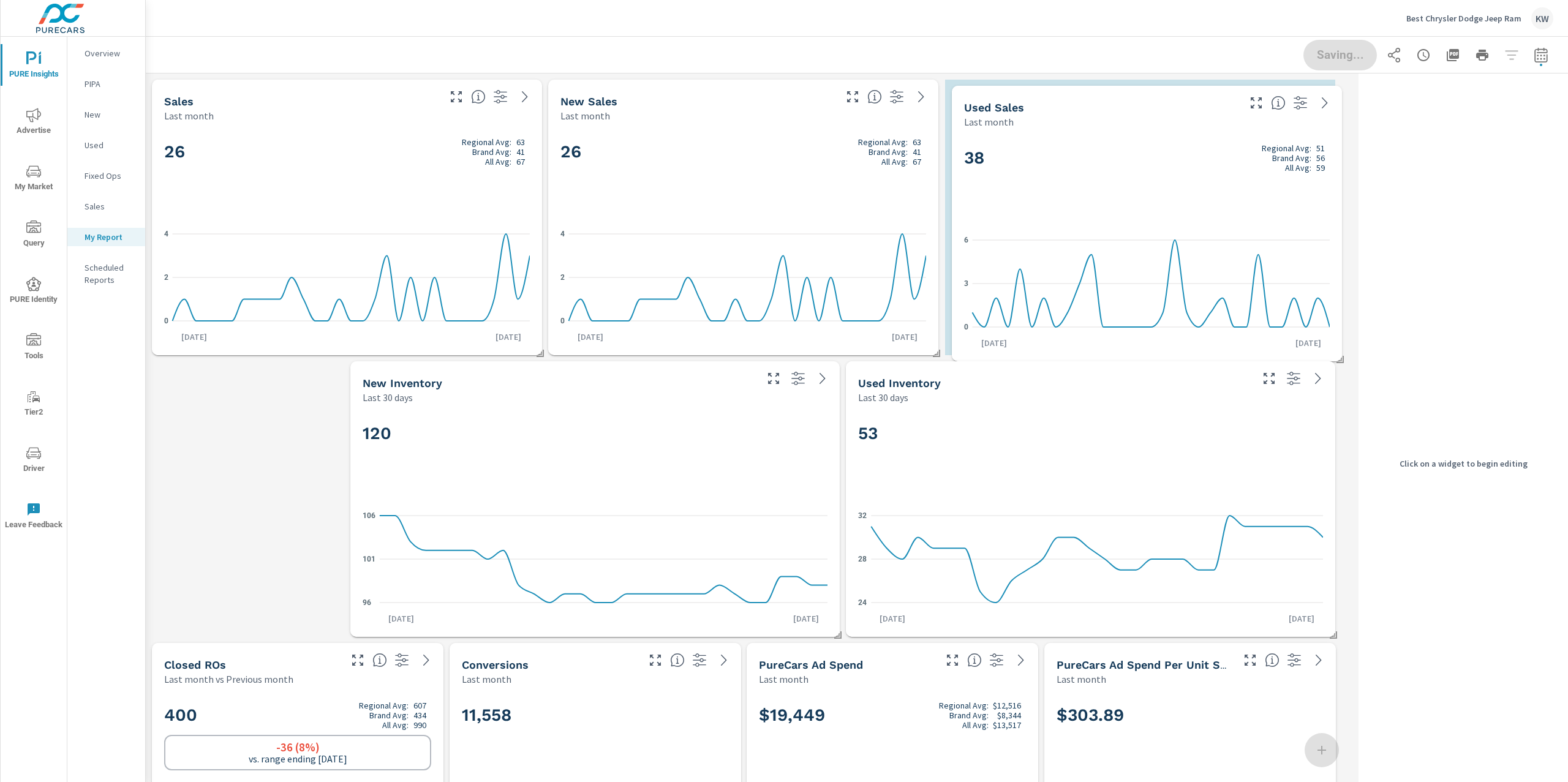
drag, startPoint x: 1113, startPoint y: 532, endPoint x: 1217, endPoint y: 248, distance: 302.4
click at [1217, 248] on icon "0 3 6" at bounding box center [1146, 284] width 366 height 107
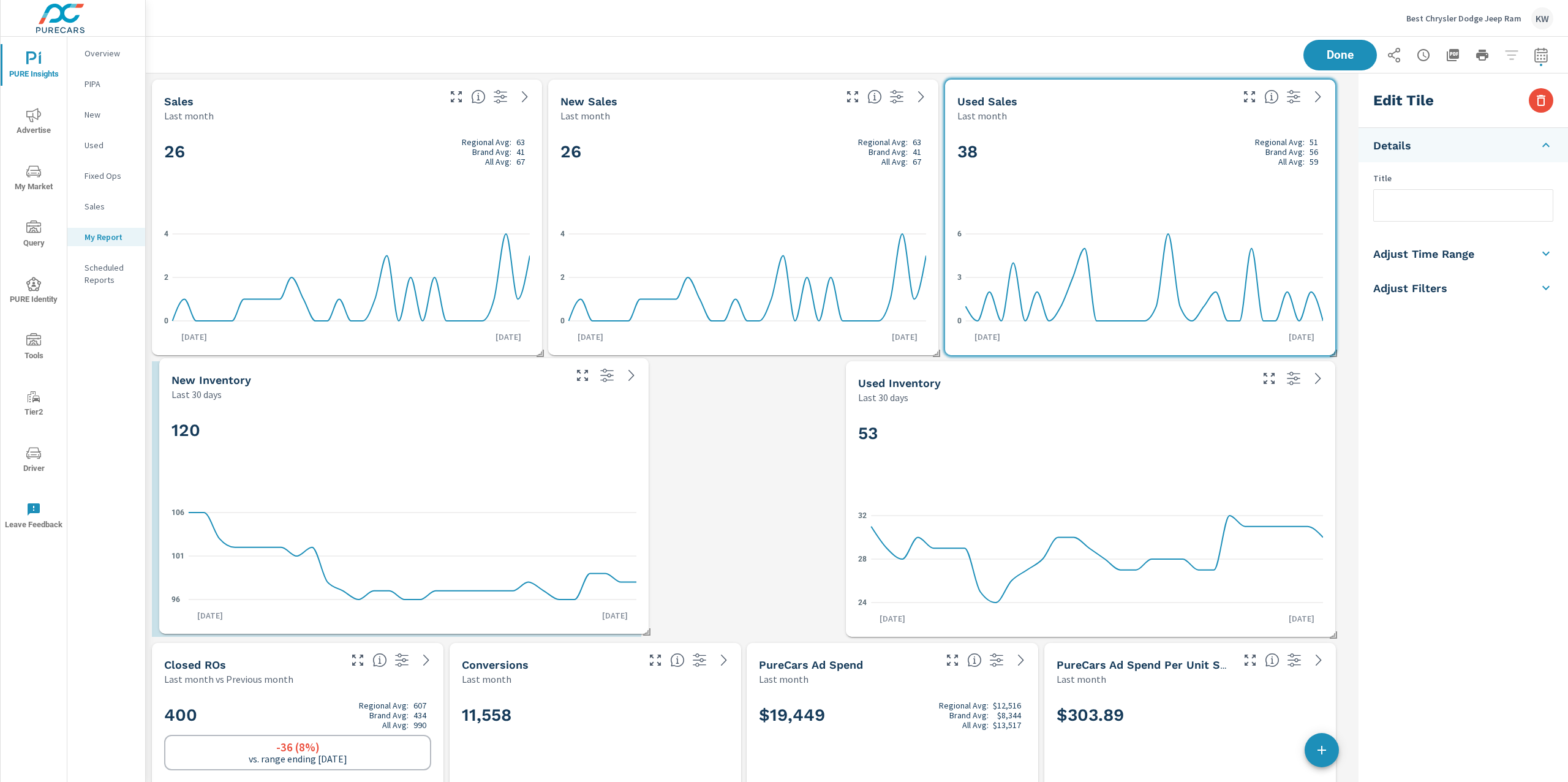
drag, startPoint x: 718, startPoint y: 474, endPoint x: 527, endPoint y: 470, distance: 191.0
click at [527, 470] on div "120" at bounding box center [404, 450] width 465 height 74
checkbox input "true"
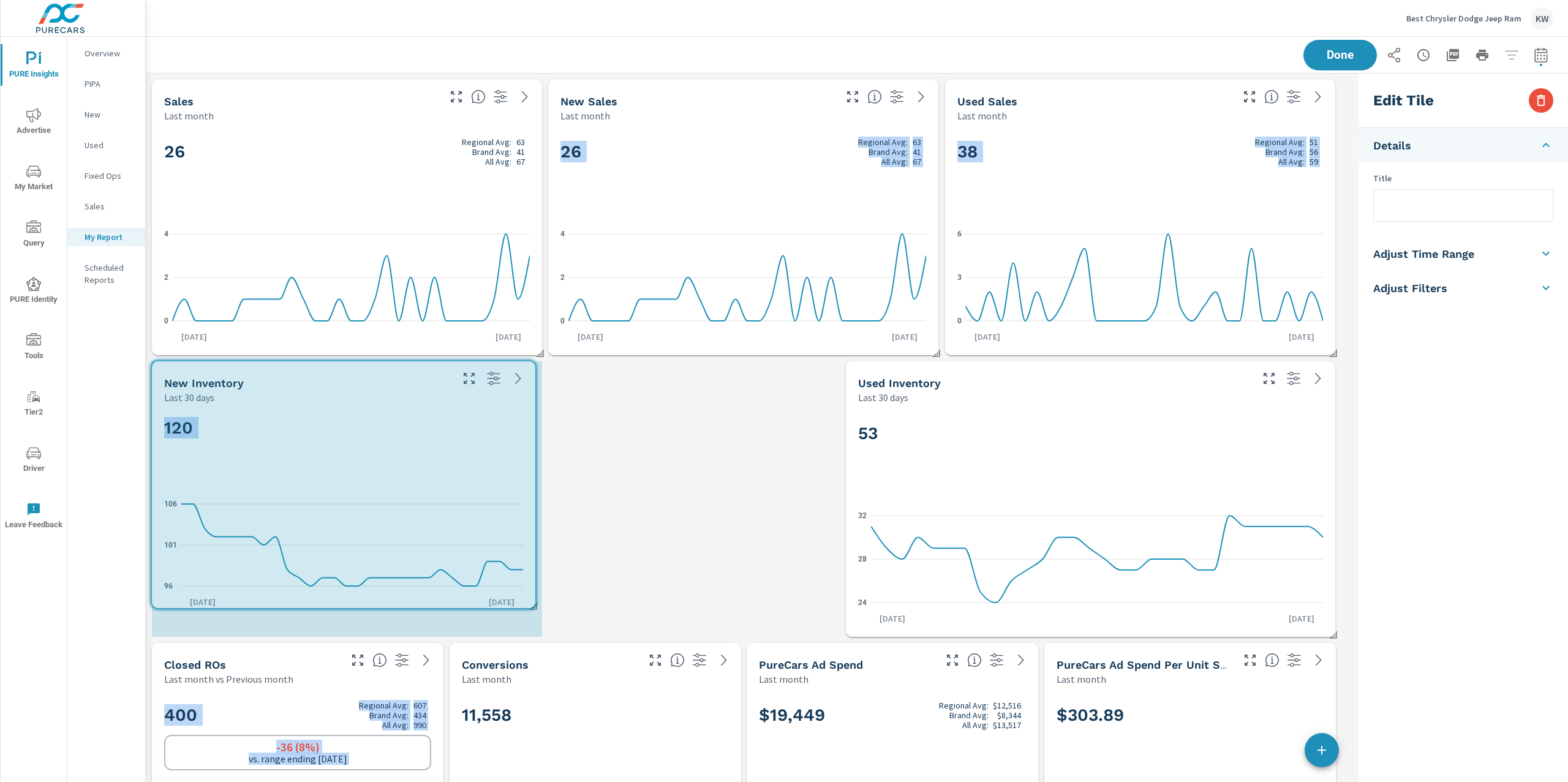
drag, startPoint x: 638, startPoint y: 631, endPoint x: 547, endPoint y: 606, distance: 94.4
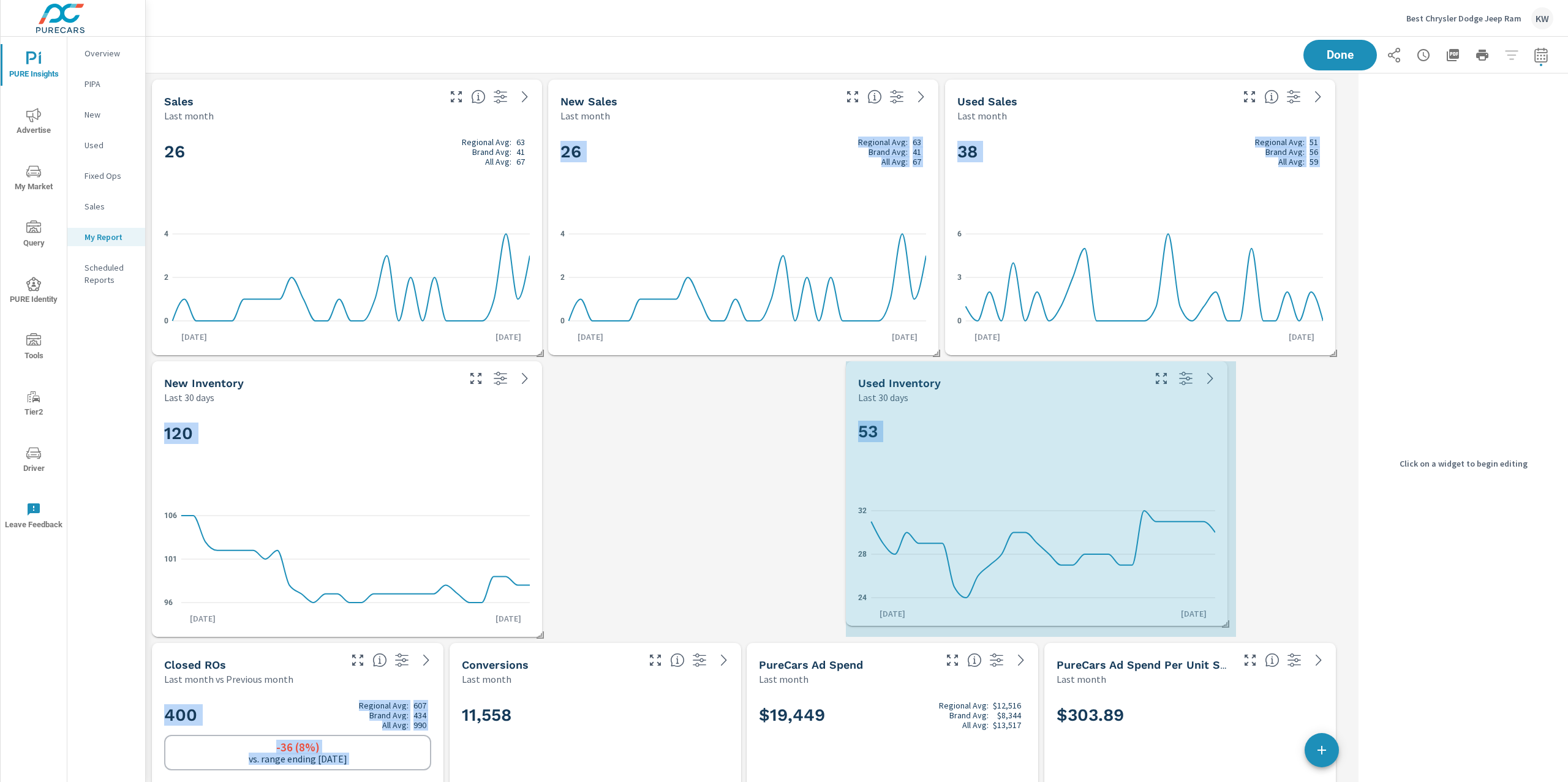
drag, startPoint x: 1331, startPoint y: 632, endPoint x: 1242, endPoint y: 623, distance: 89.5
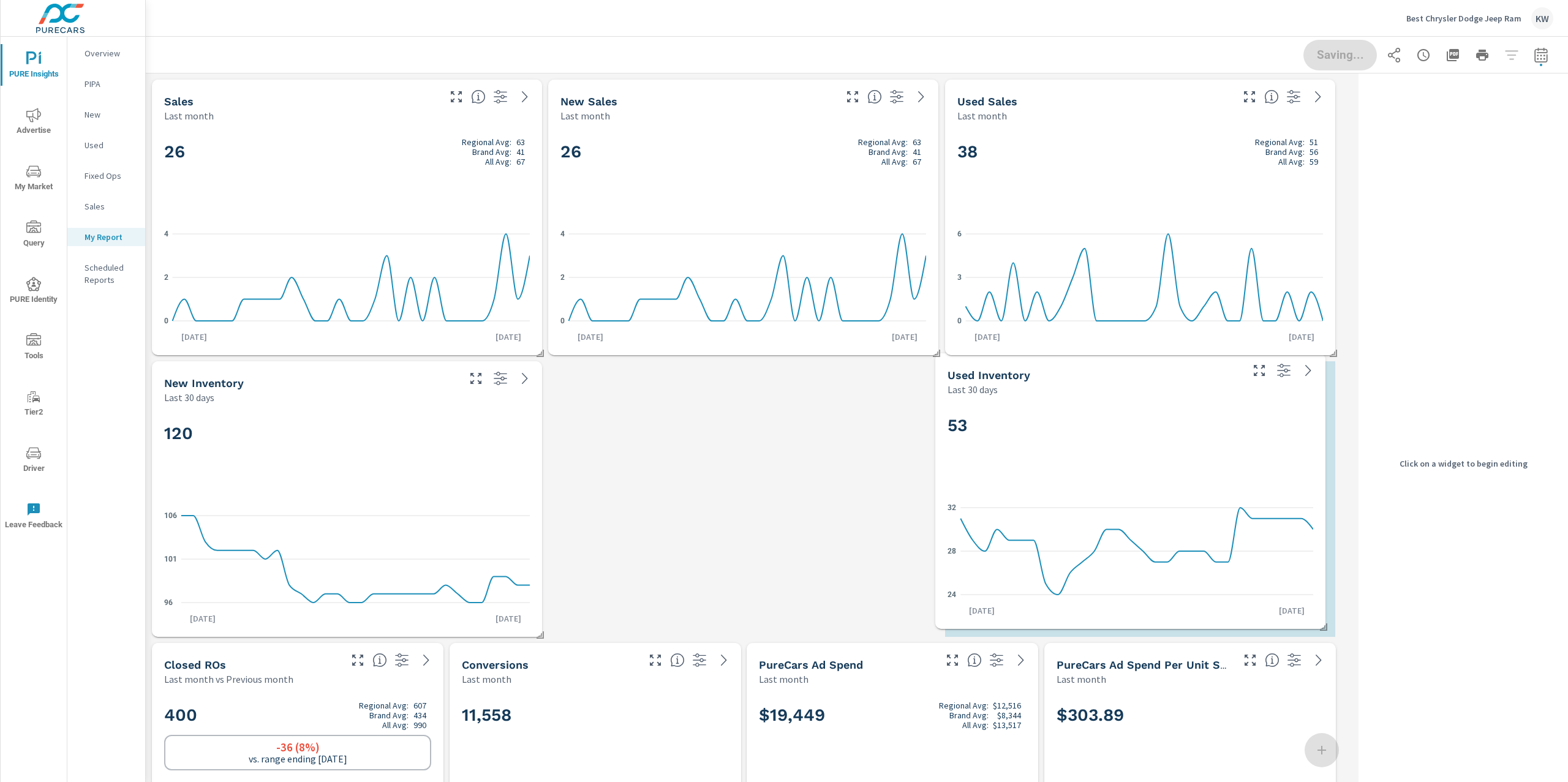
drag, startPoint x: 1046, startPoint y: 476, endPoint x: 1123, endPoint y: 469, distance: 77.3
click at [1123, 469] on div "53" at bounding box center [1130, 445] width 366 height 74
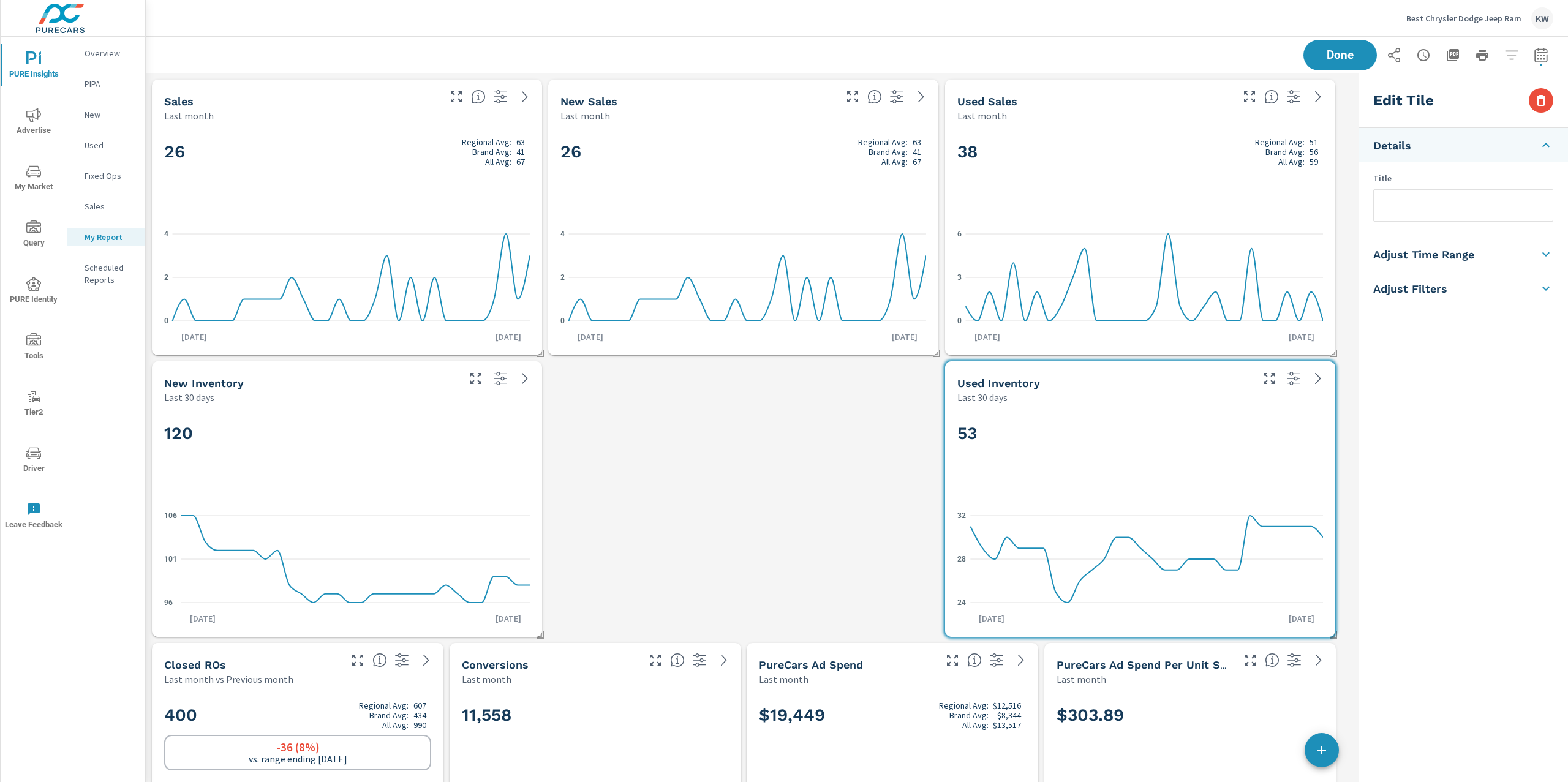
scroll to position [1, 0]
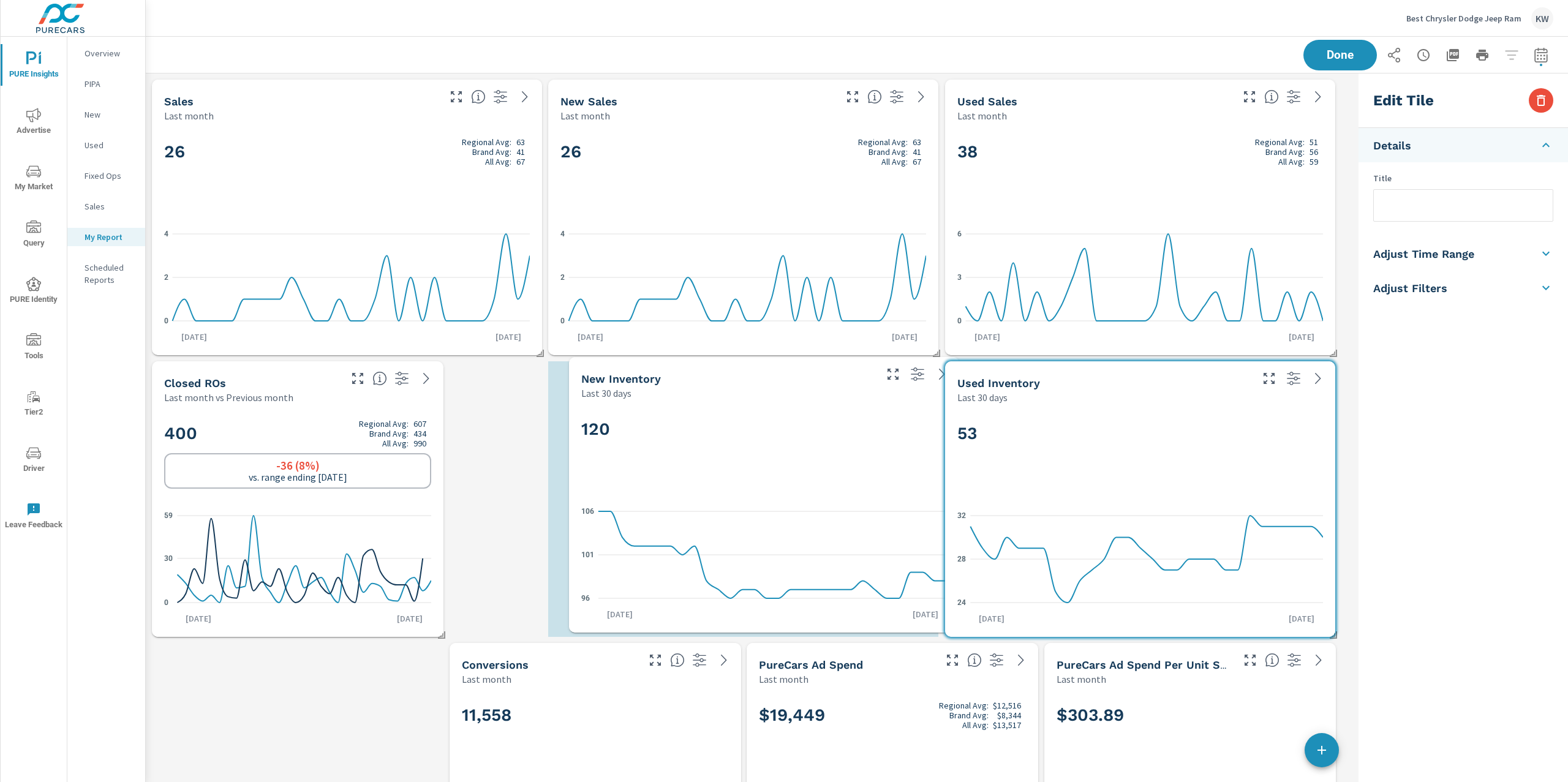
drag, startPoint x: 444, startPoint y: 453, endPoint x: 861, endPoint y: 449, distance: 417.0
click at [861, 449] on div "120" at bounding box center [764, 449] width 366 height 74
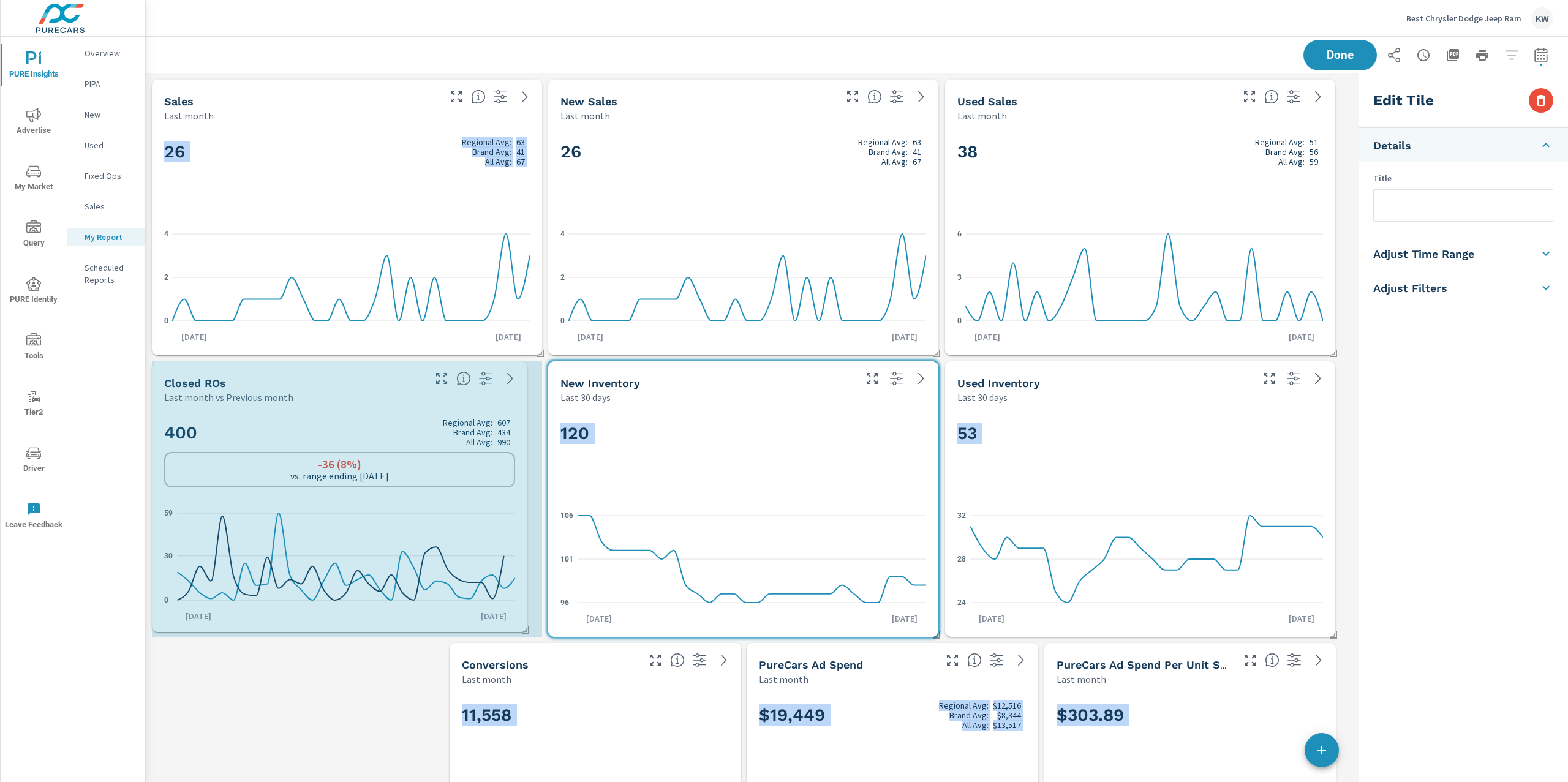
drag, startPoint x: 443, startPoint y: 634, endPoint x: 536, endPoint y: 626, distance: 93.3
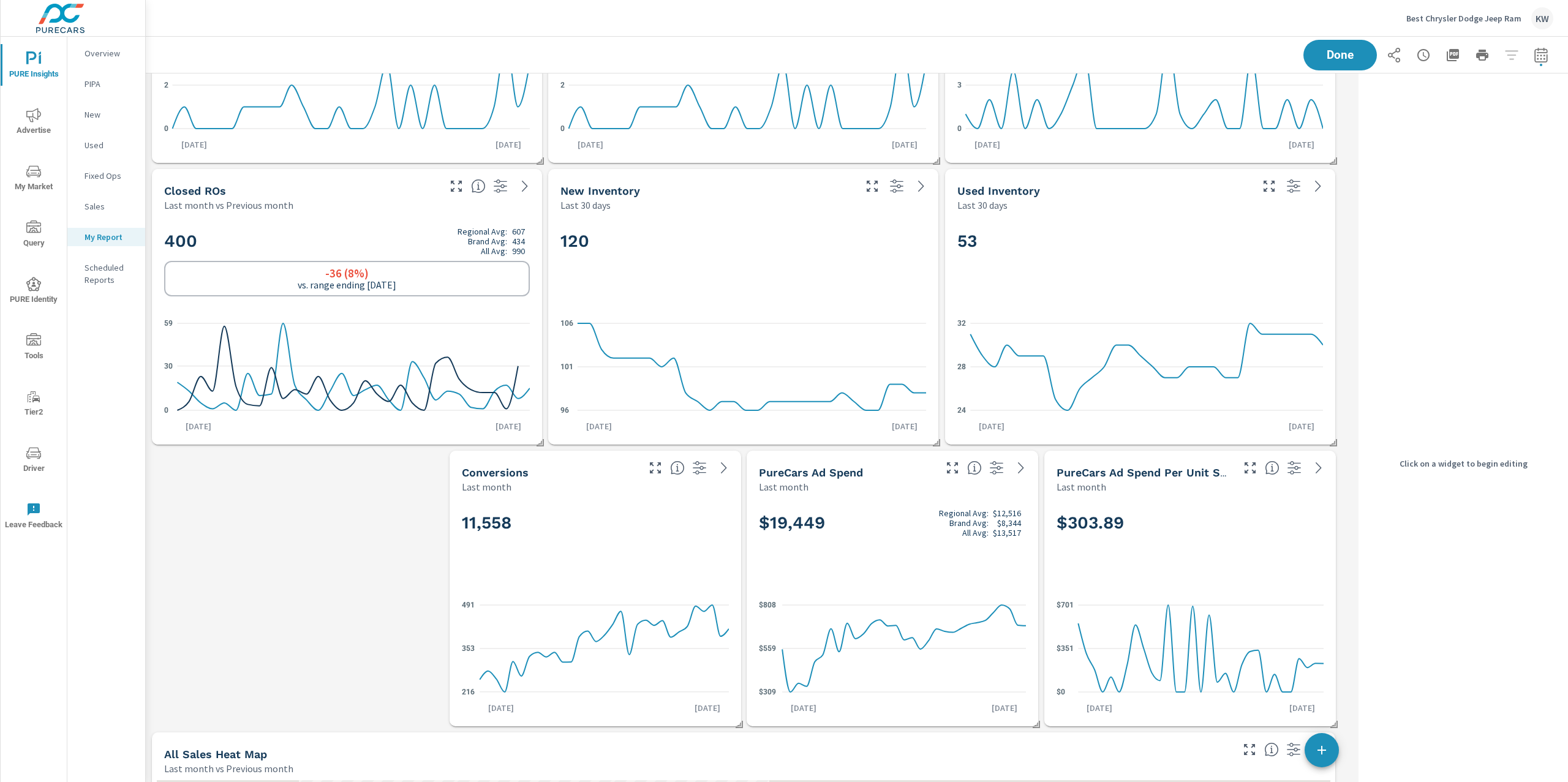
scroll to position [270, 0]
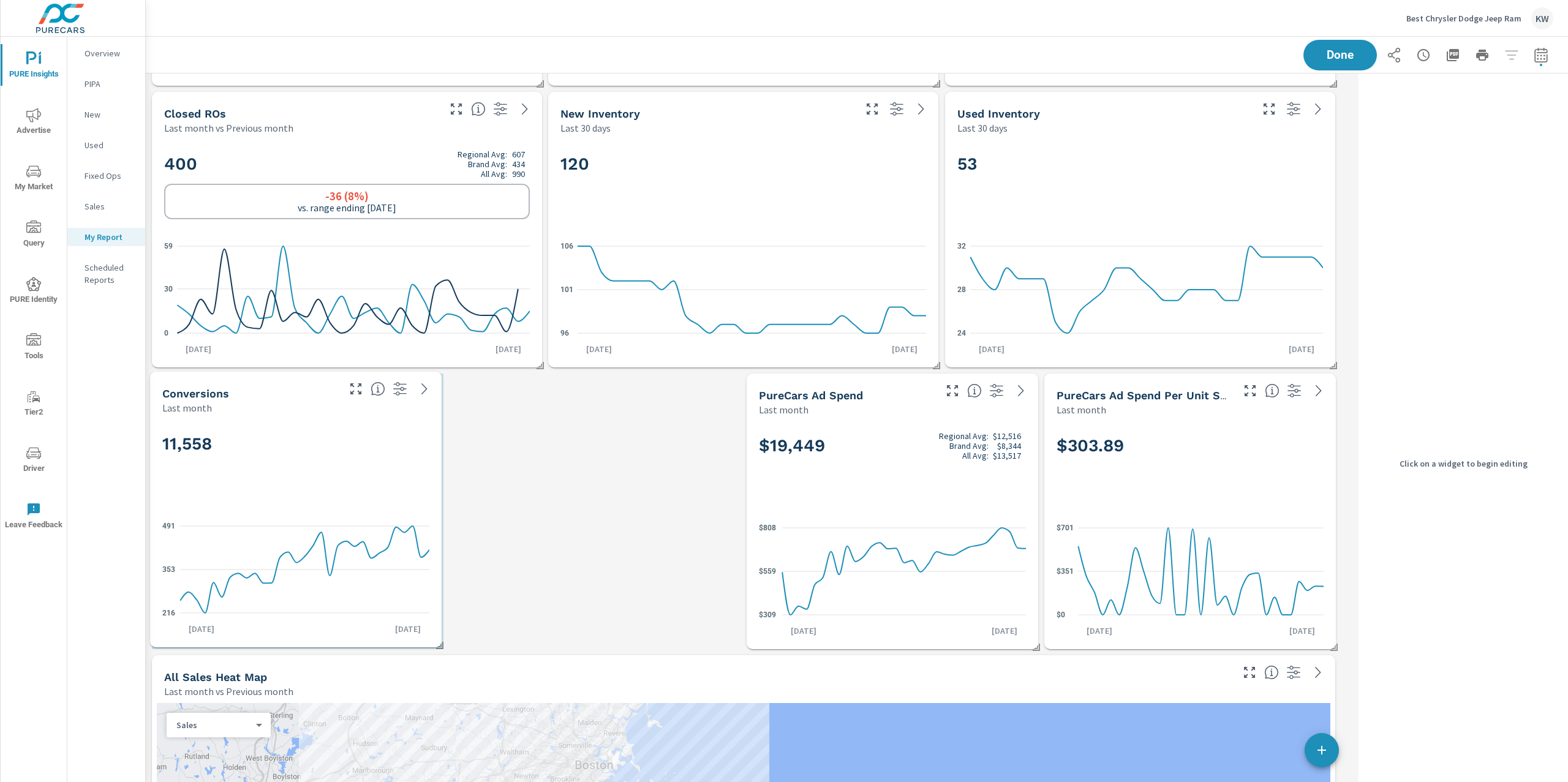
drag, startPoint x: 517, startPoint y: 493, endPoint x: 218, endPoint y: 491, distance: 299.0
click at [218, 491] on div "11,558" at bounding box center [296, 463] width 267 height 74
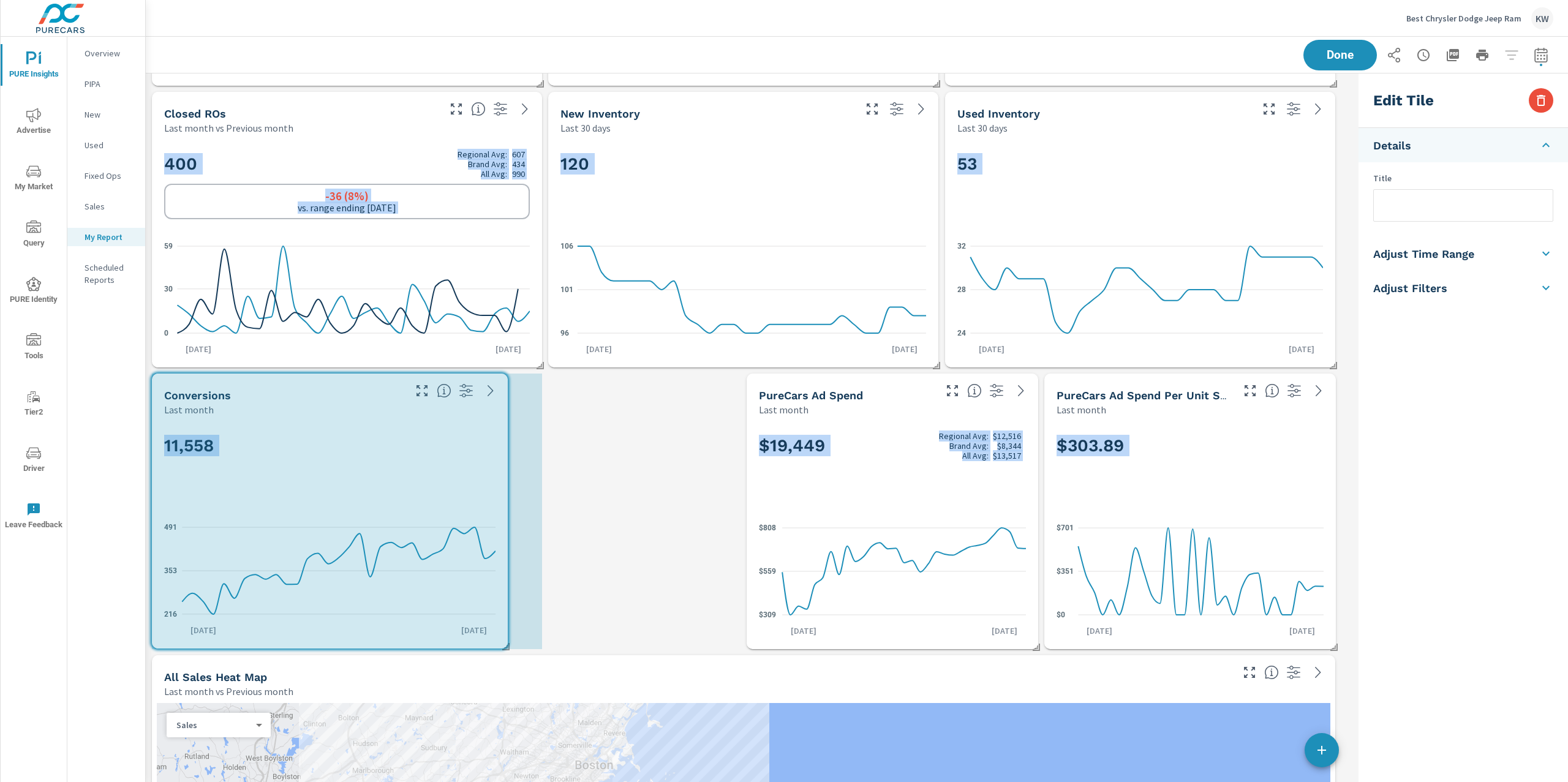
drag, startPoint x: 443, startPoint y: 648, endPoint x: 503, endPoint y: 647, distance: 60.0
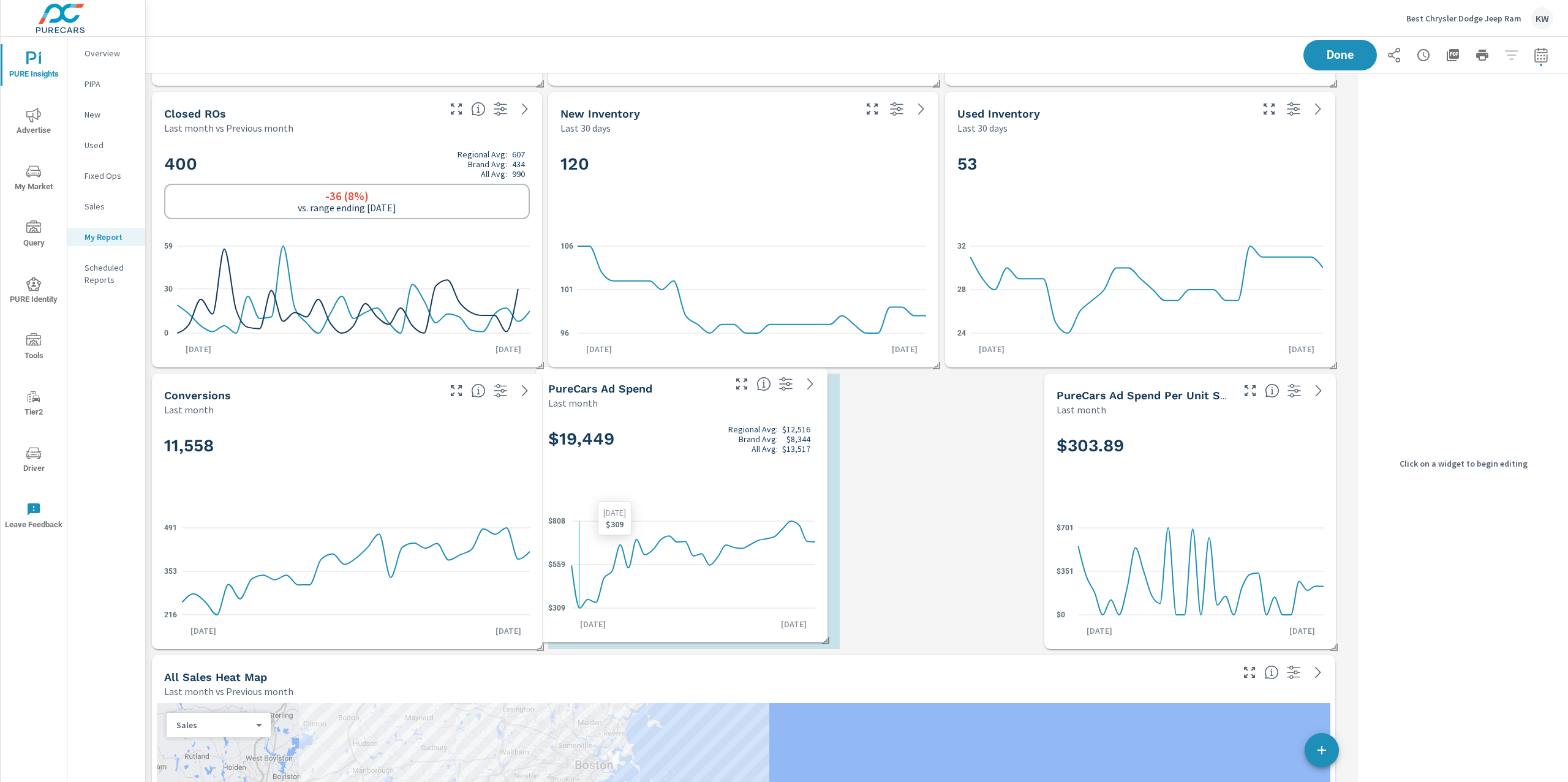
drag, startPoint x: 789, startPoint y: 585, endPoint x: 702, endPoint y: 577, distance: 87.4
click at [702, 577] on icon "$309 $559 $808" at bounding box center [682, 565] width 267 height 107
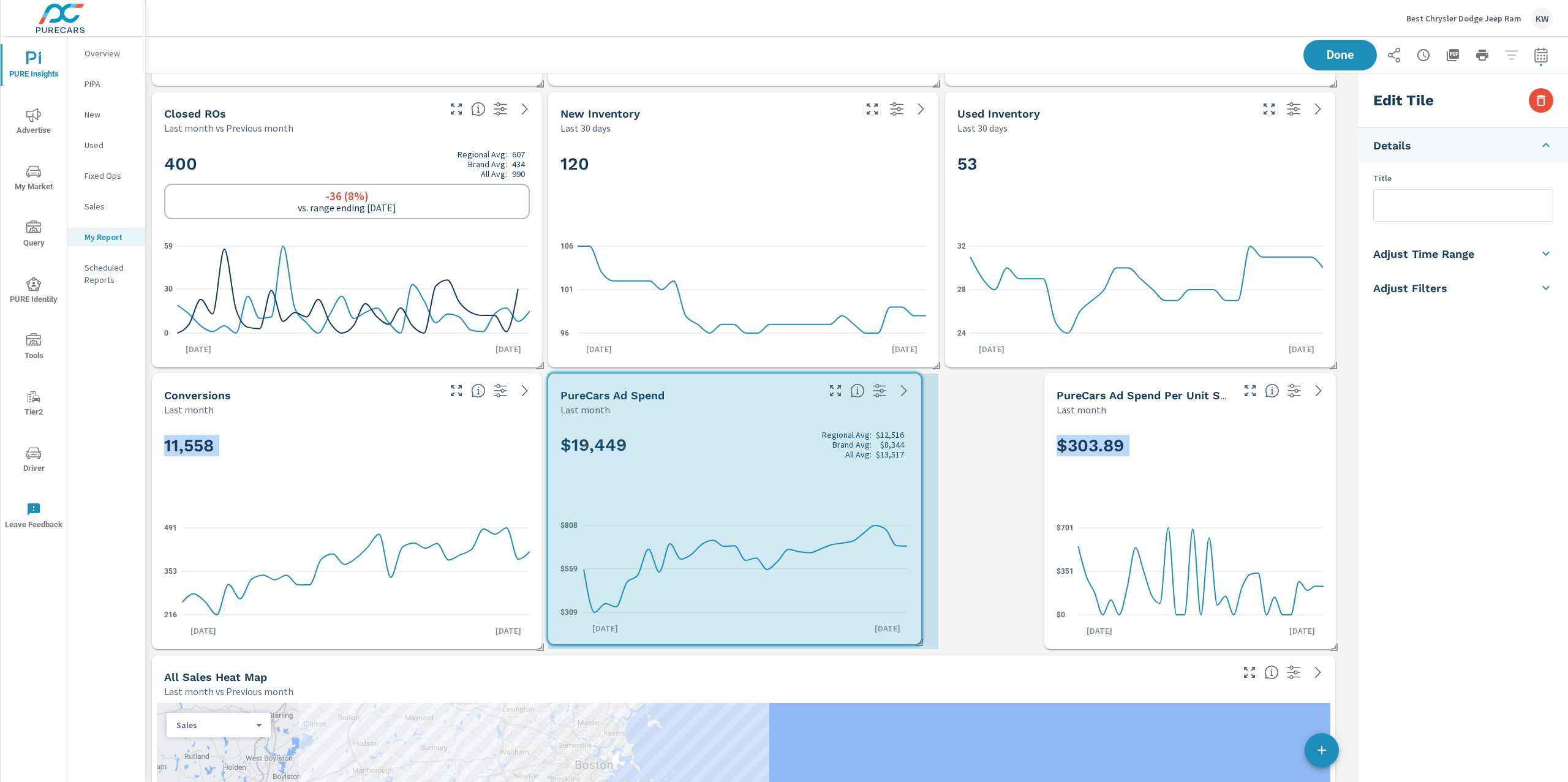
drag, startPoint x: 840, startPoint y: 643, endPoint x: 919, endPoint y: 638, distance: 79.2
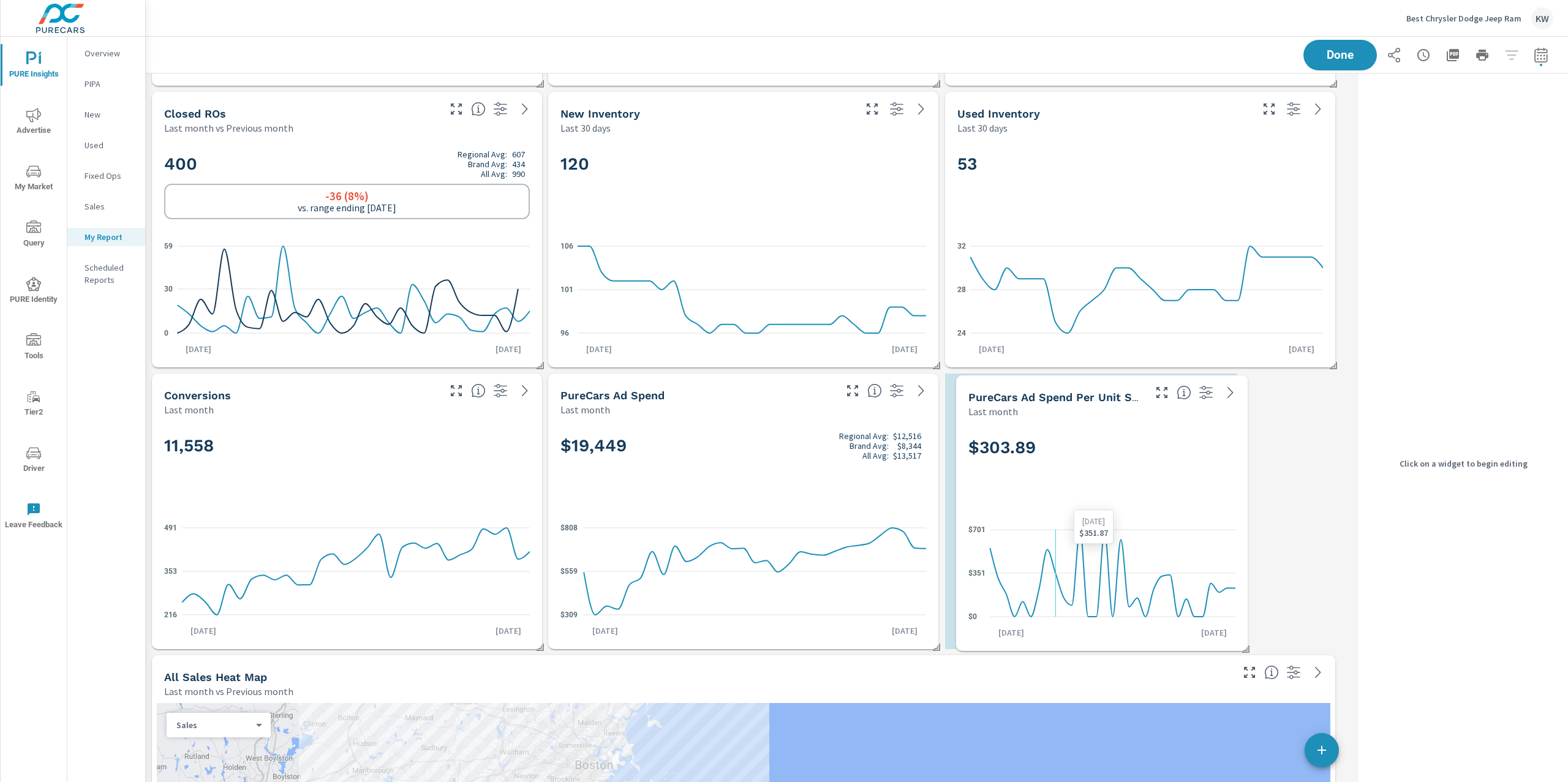
drag, startPoint x: 1146, startPoint y: 561, endPoint x: 1085, endPoint y: 563, distance: 61.0
click at [1085, 563] on icon at bounding box center [1113, 573] width 246 height 87
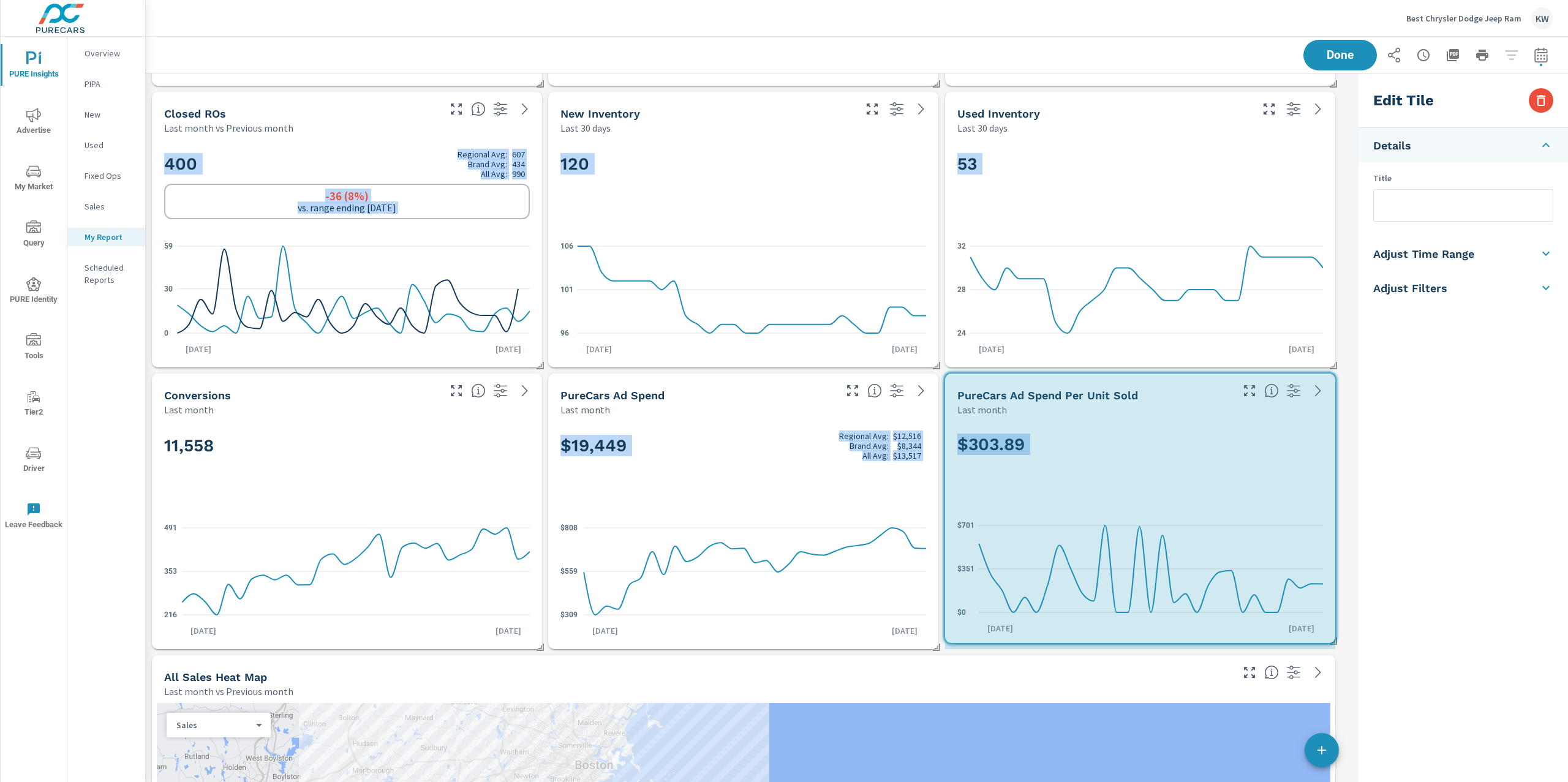
drag, startPoint x: 1236, startPoint y: 648, endPoint x: 1344, endPoint y: 641, distance: 108.2
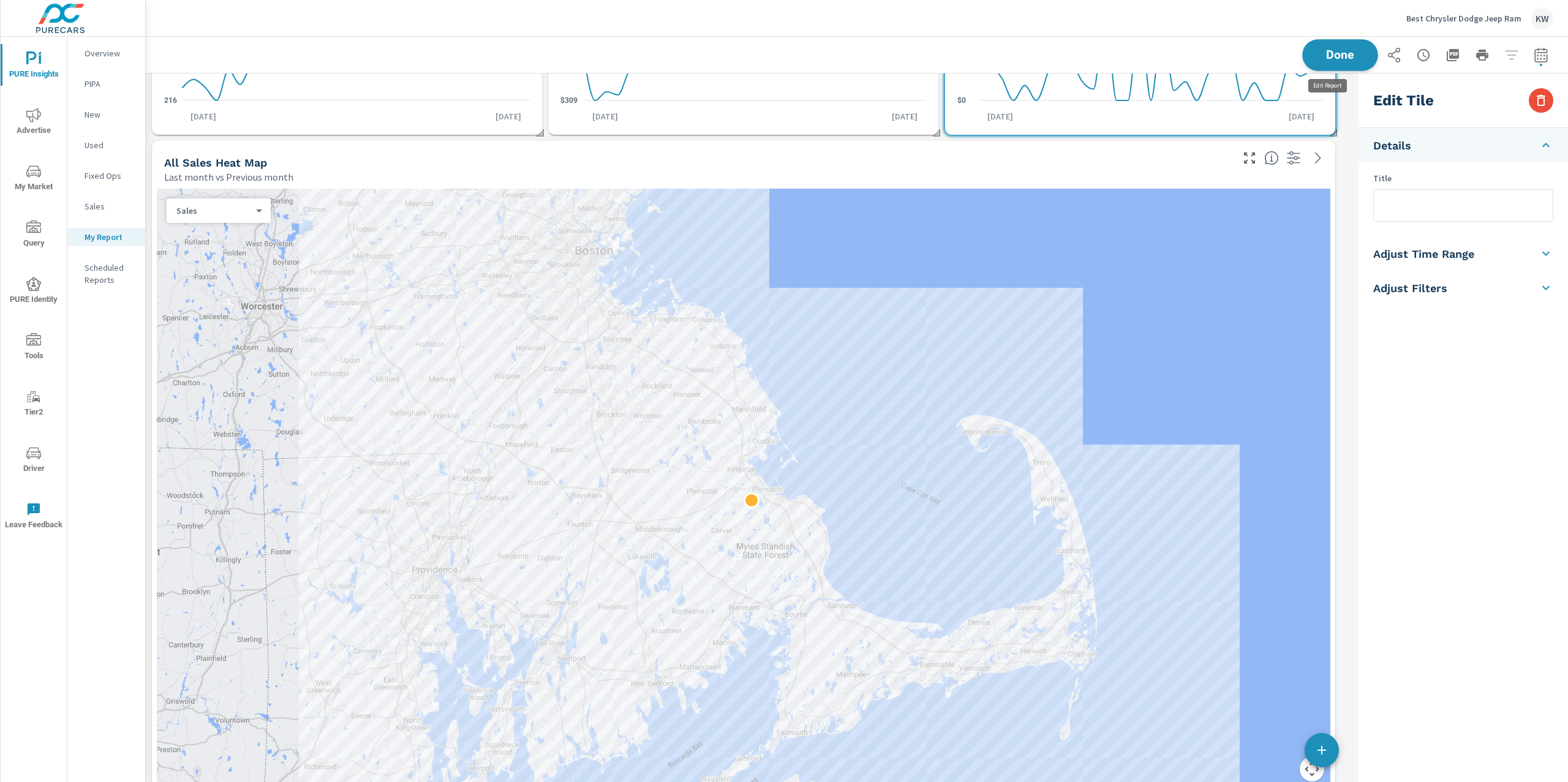
scroll to position [7072, 1221]
click at [1340, 57] on span "Done" at bounding box center [1340, 55] width 50 height 11
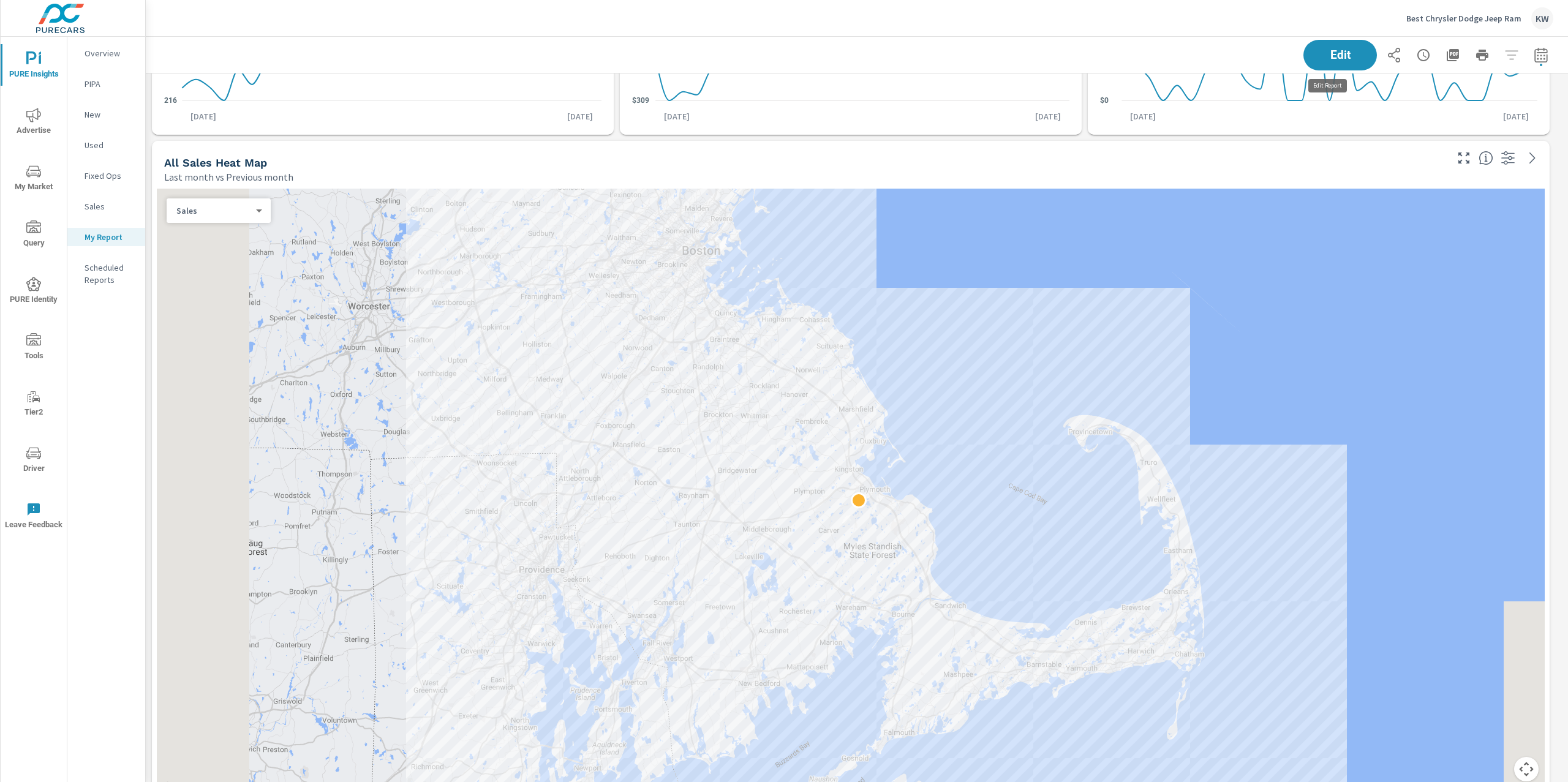
scroll to position [7072, 1436]
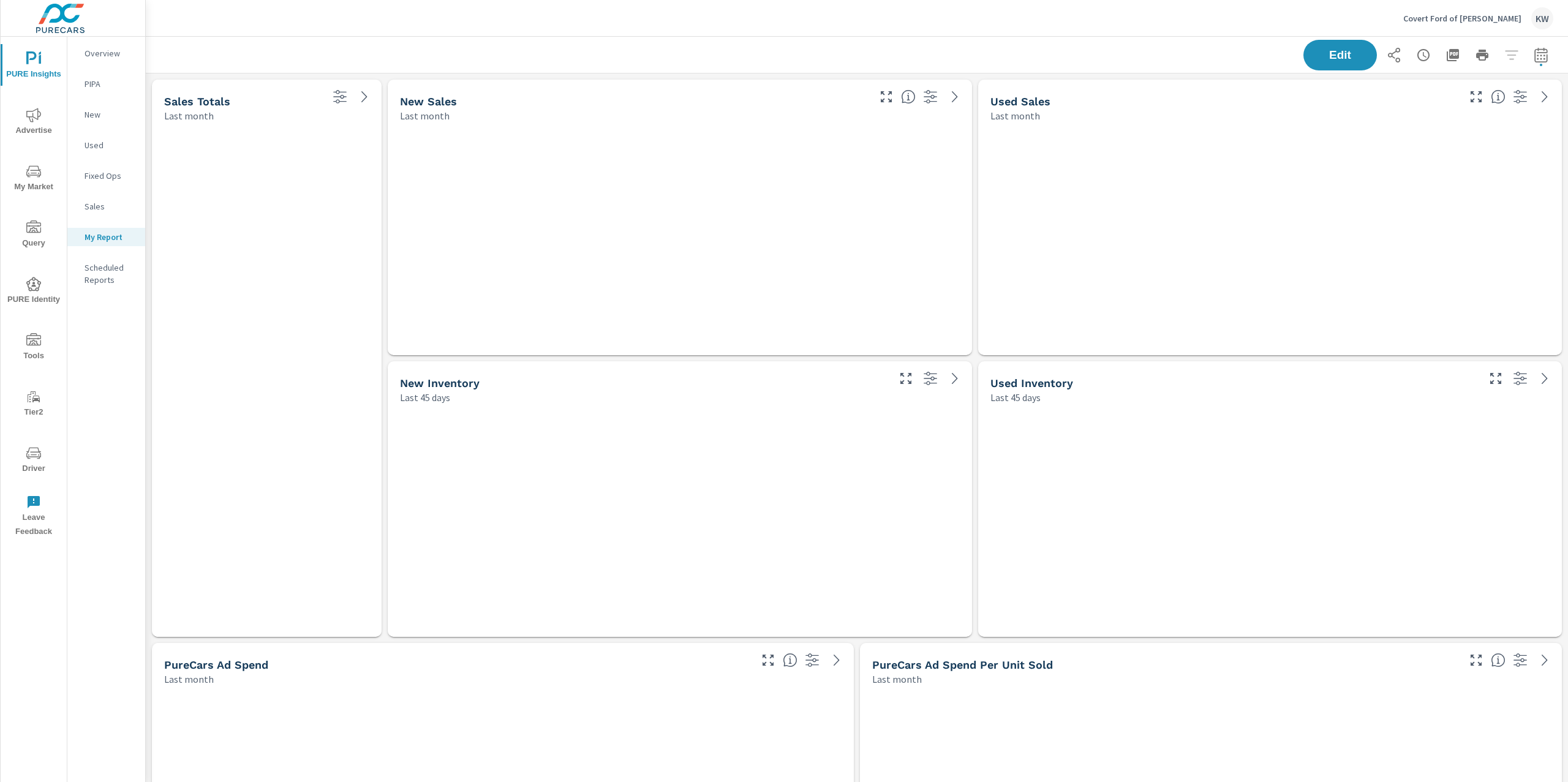
scroll to position [6648, 1436]
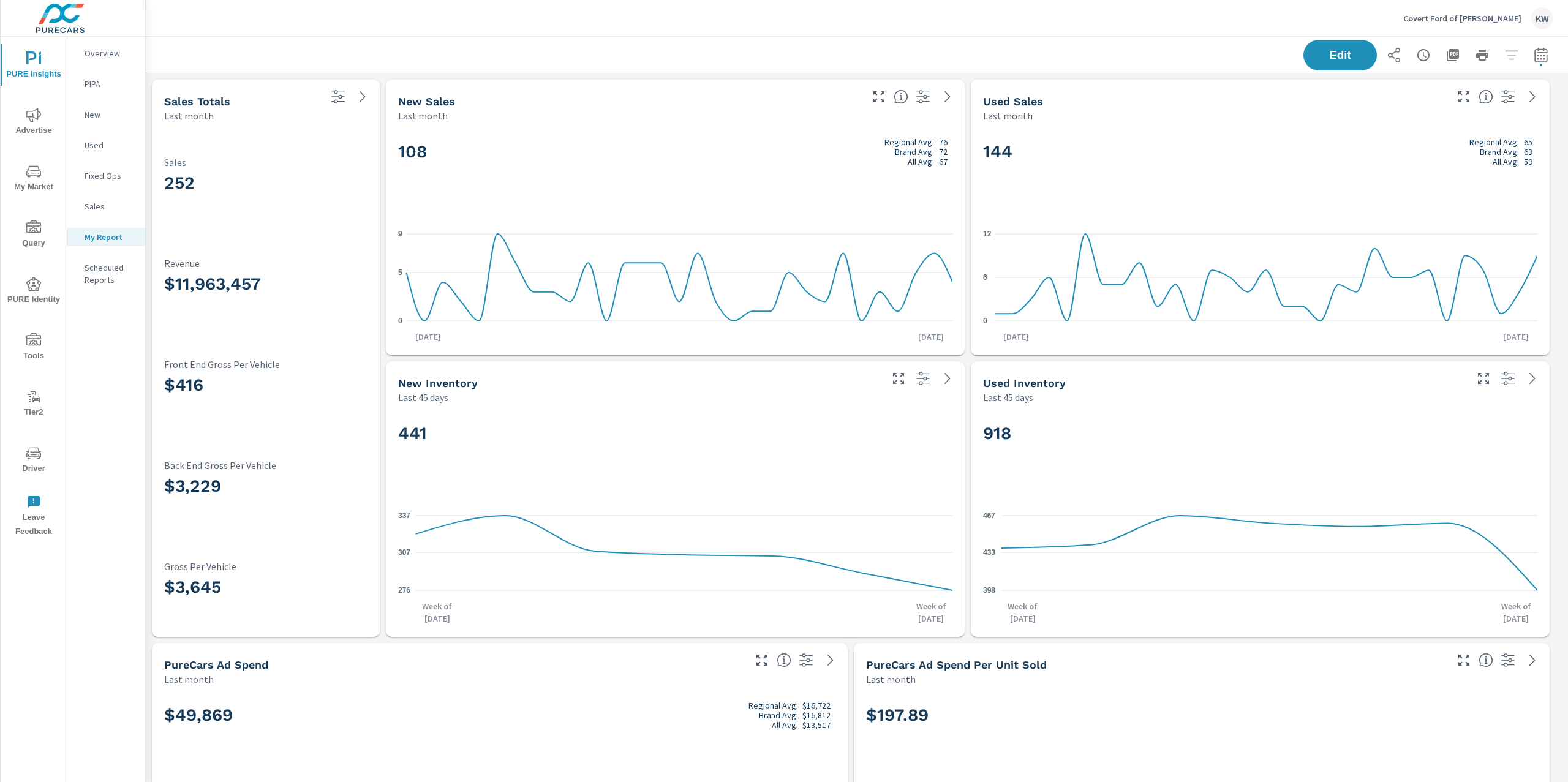
scroll to position [1, 0]
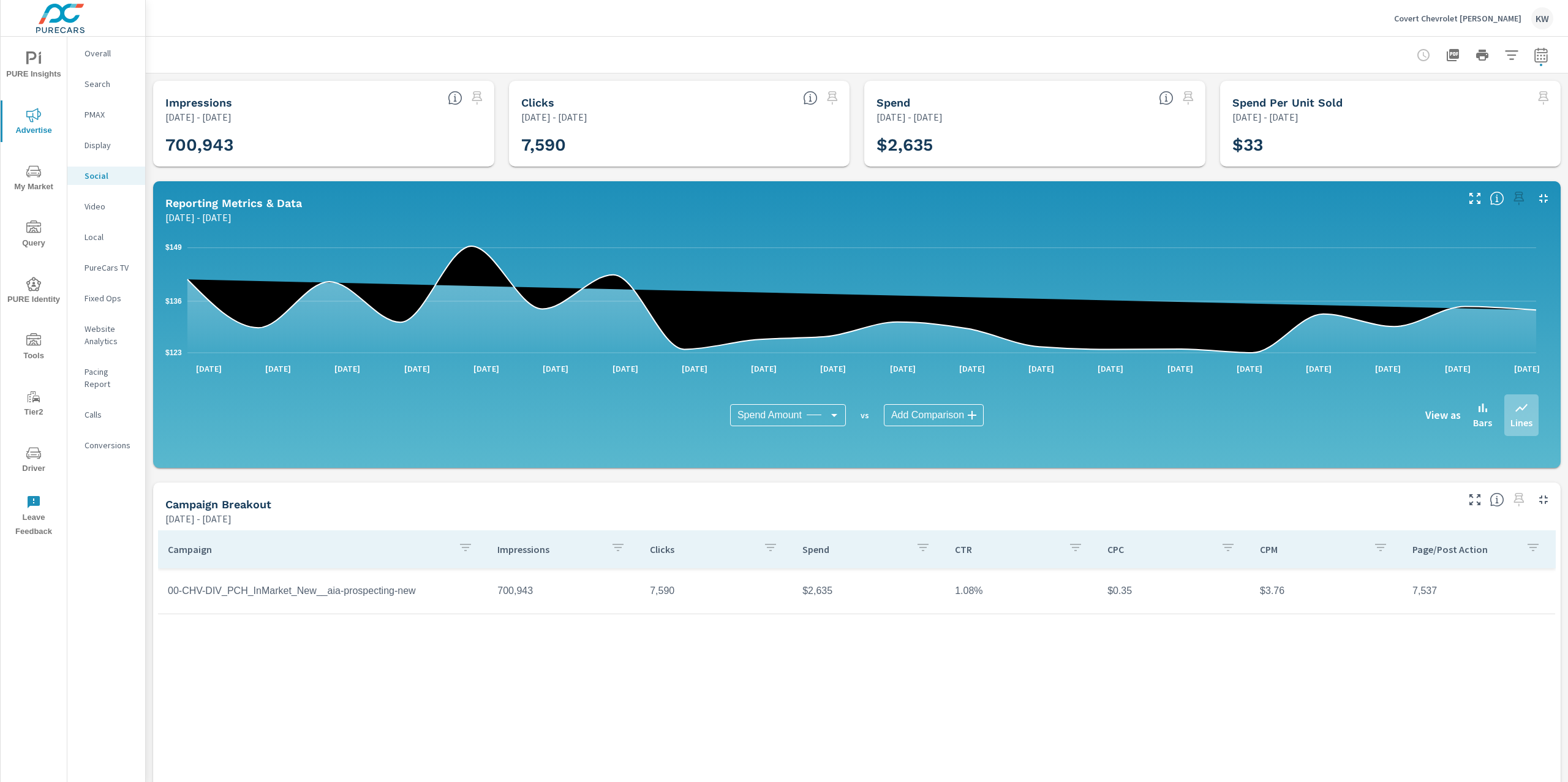
click at [41, 53] on span "PURE Insights" at bounding box center [34, 66] width 59 height 30
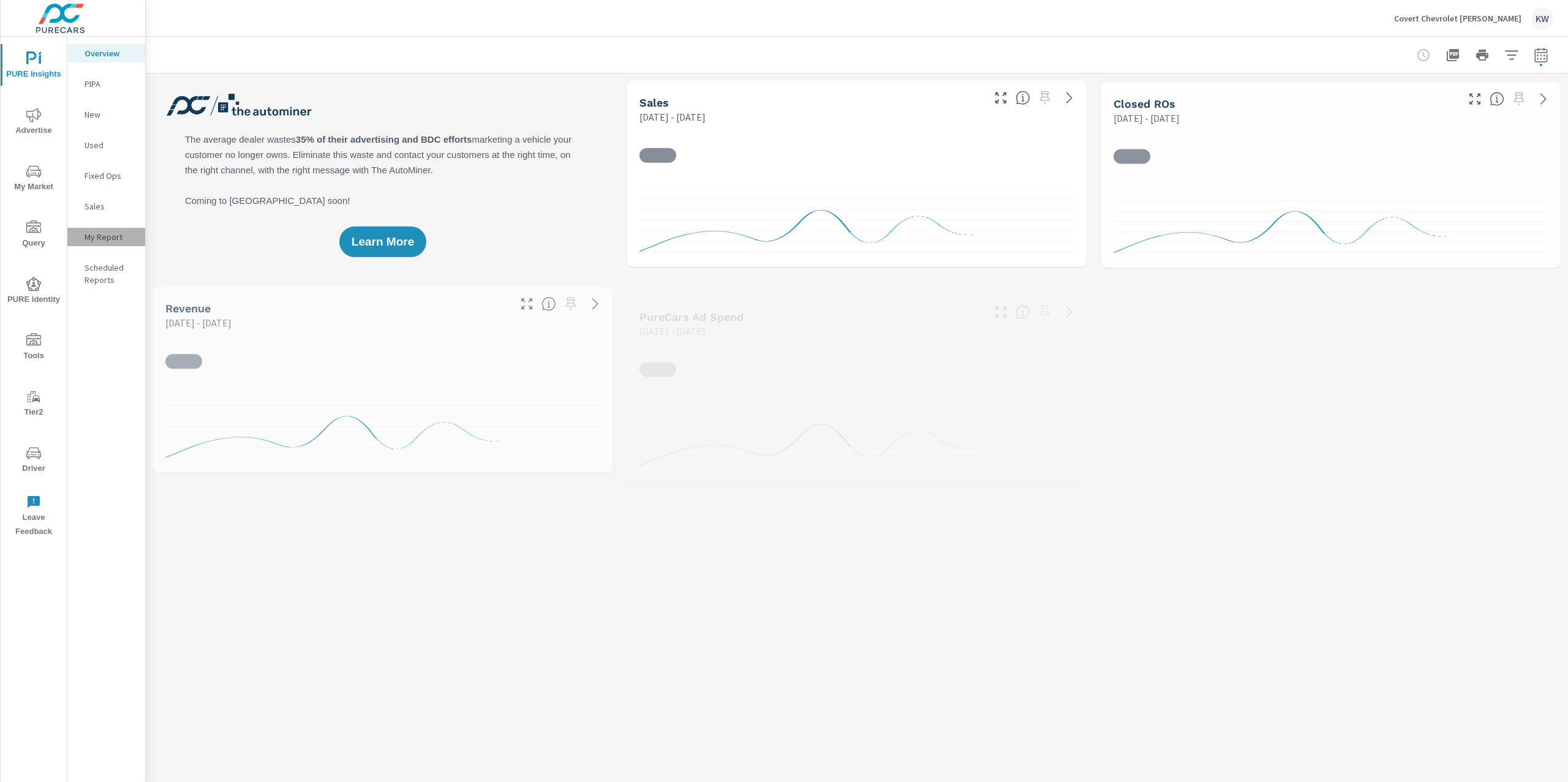
click at [109, 237] on p "My Report" at bounding box center [110, 237] width 51 height 12
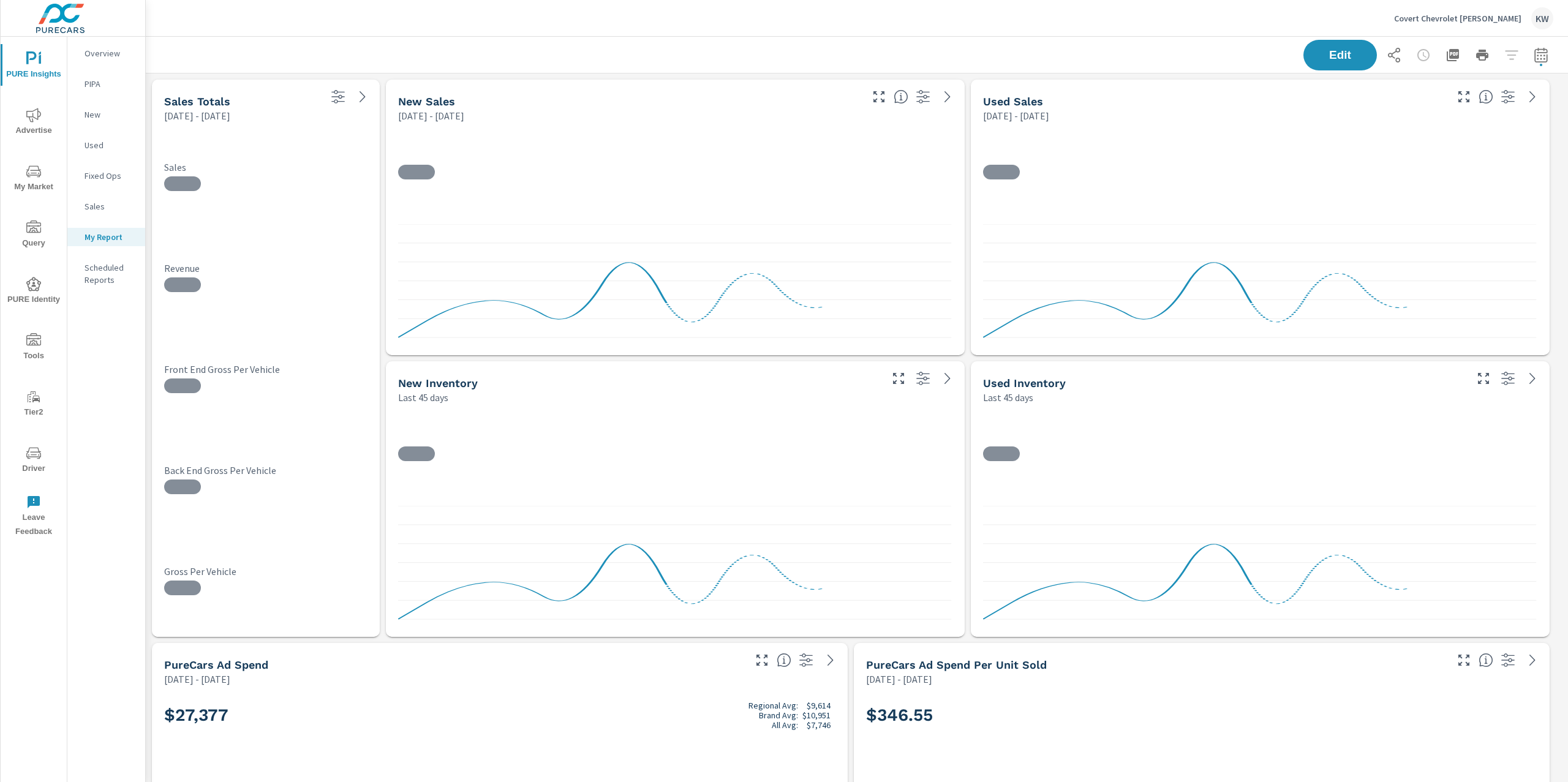
scroll to position [6790, 1436]
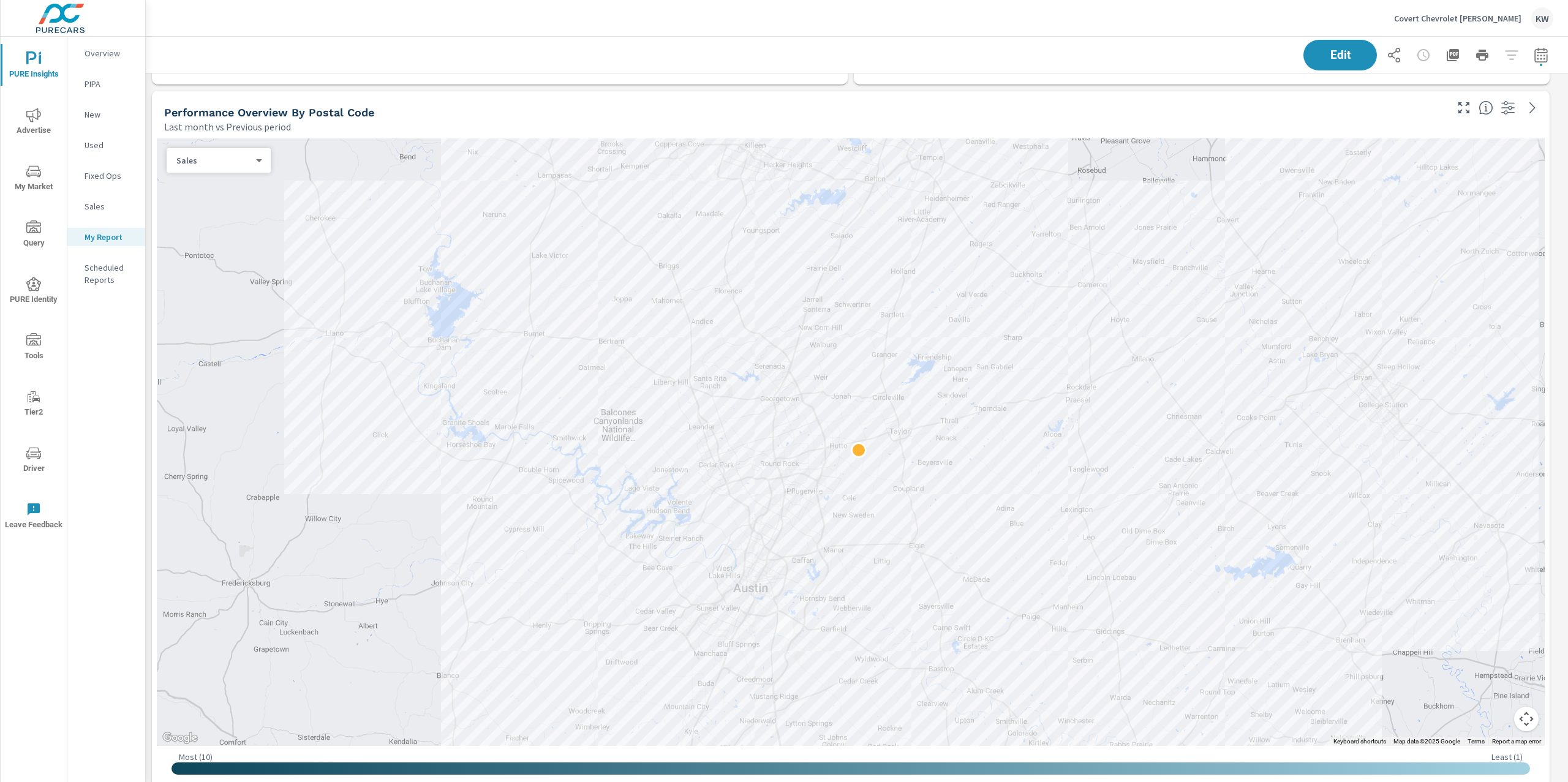
scroll to position [1, 0]
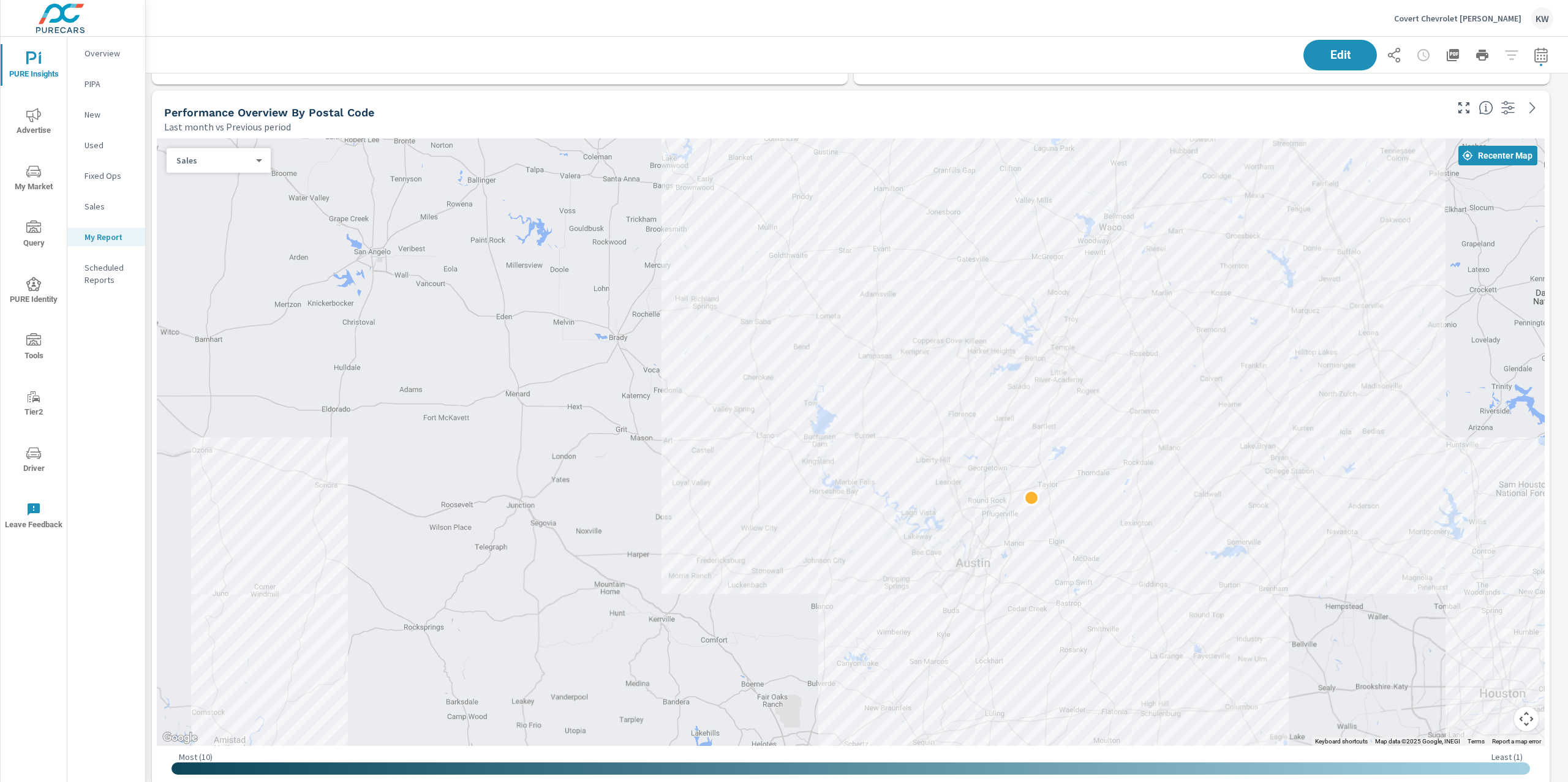
scroll to position [1, 0]
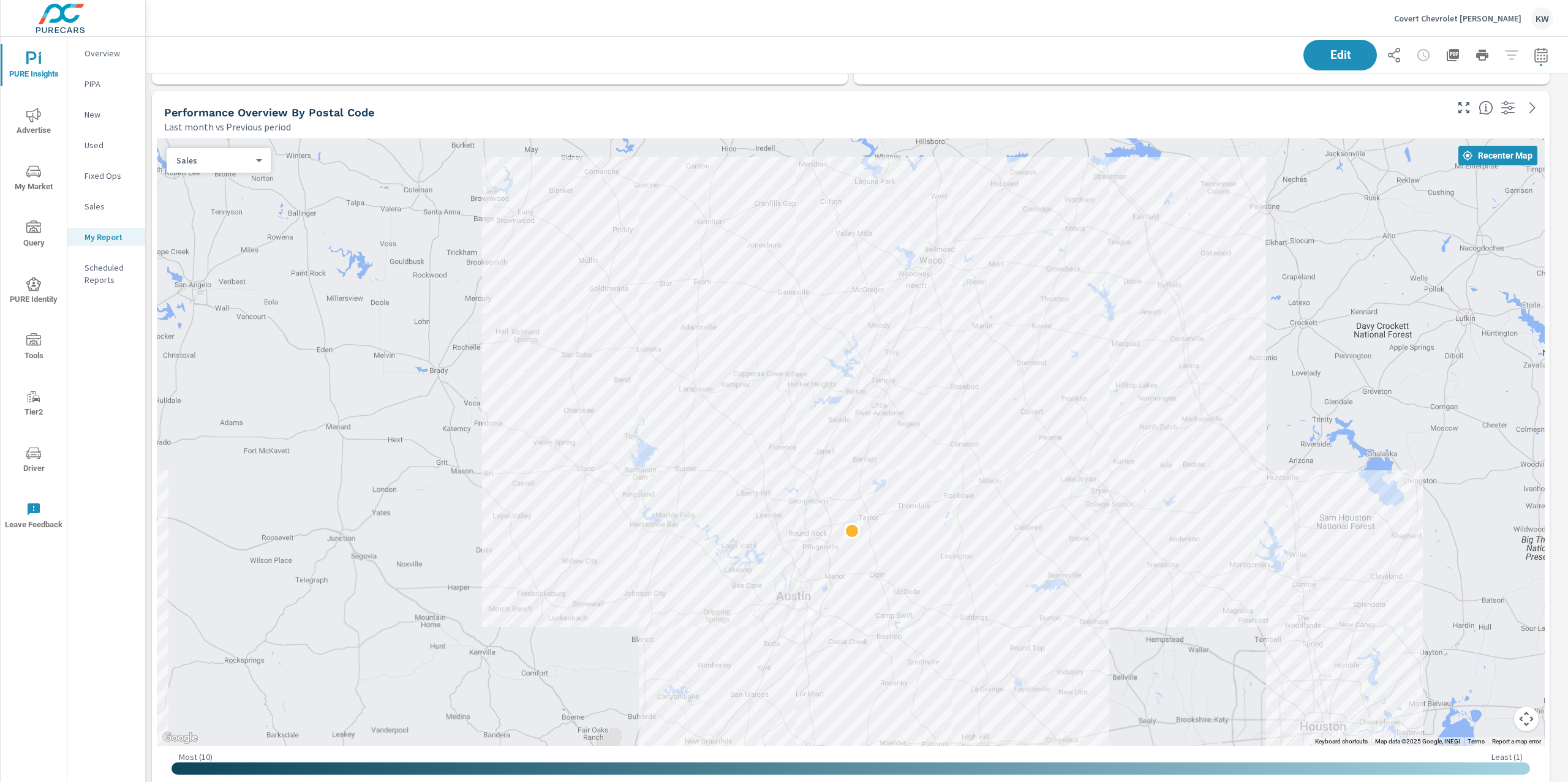
drag, startPoint x: 1231, startPoint y: 477, endPoint x: 1046, endPoint y: 514, distance: 188.7
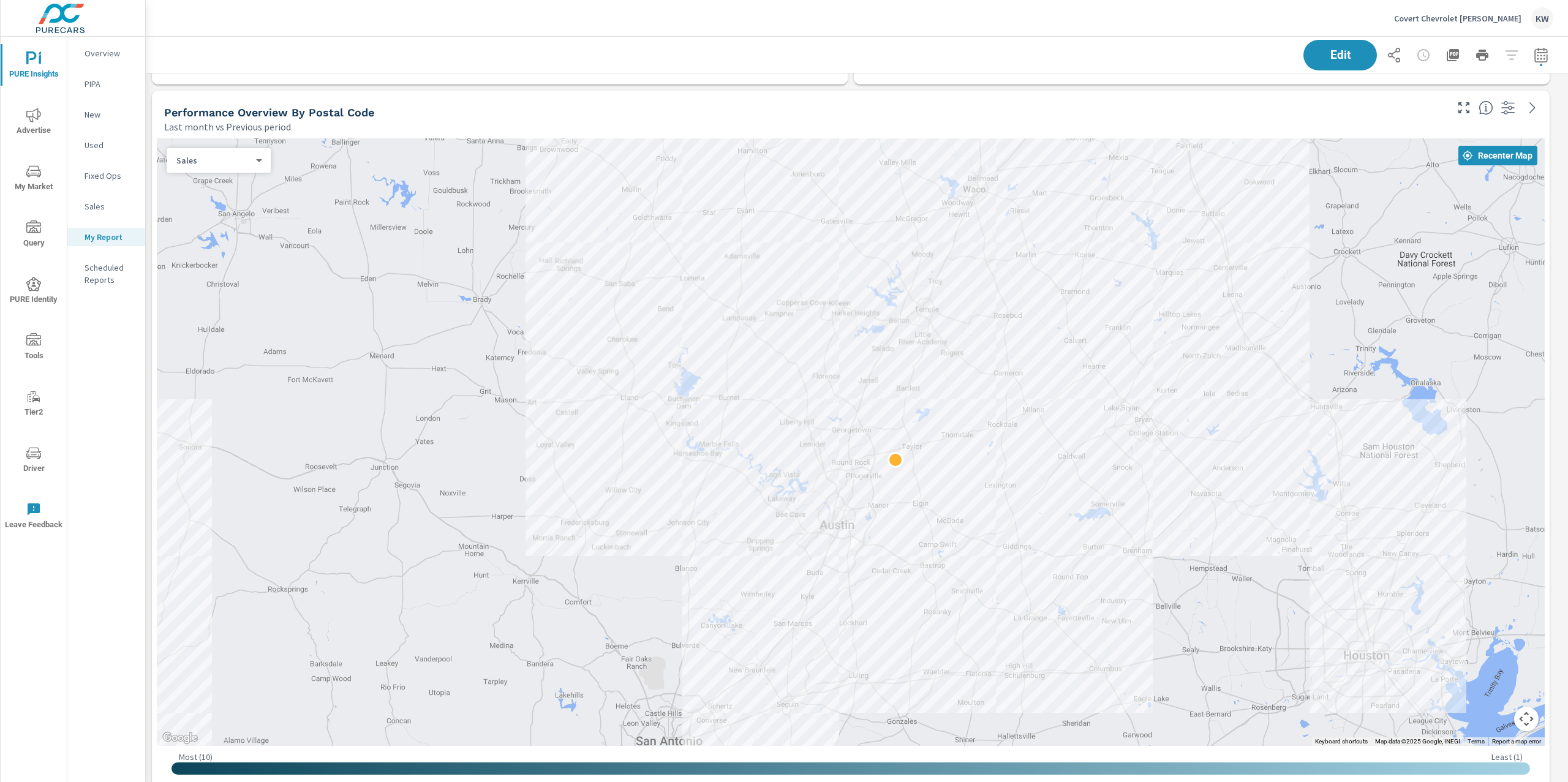
scroll to position [1, 0]
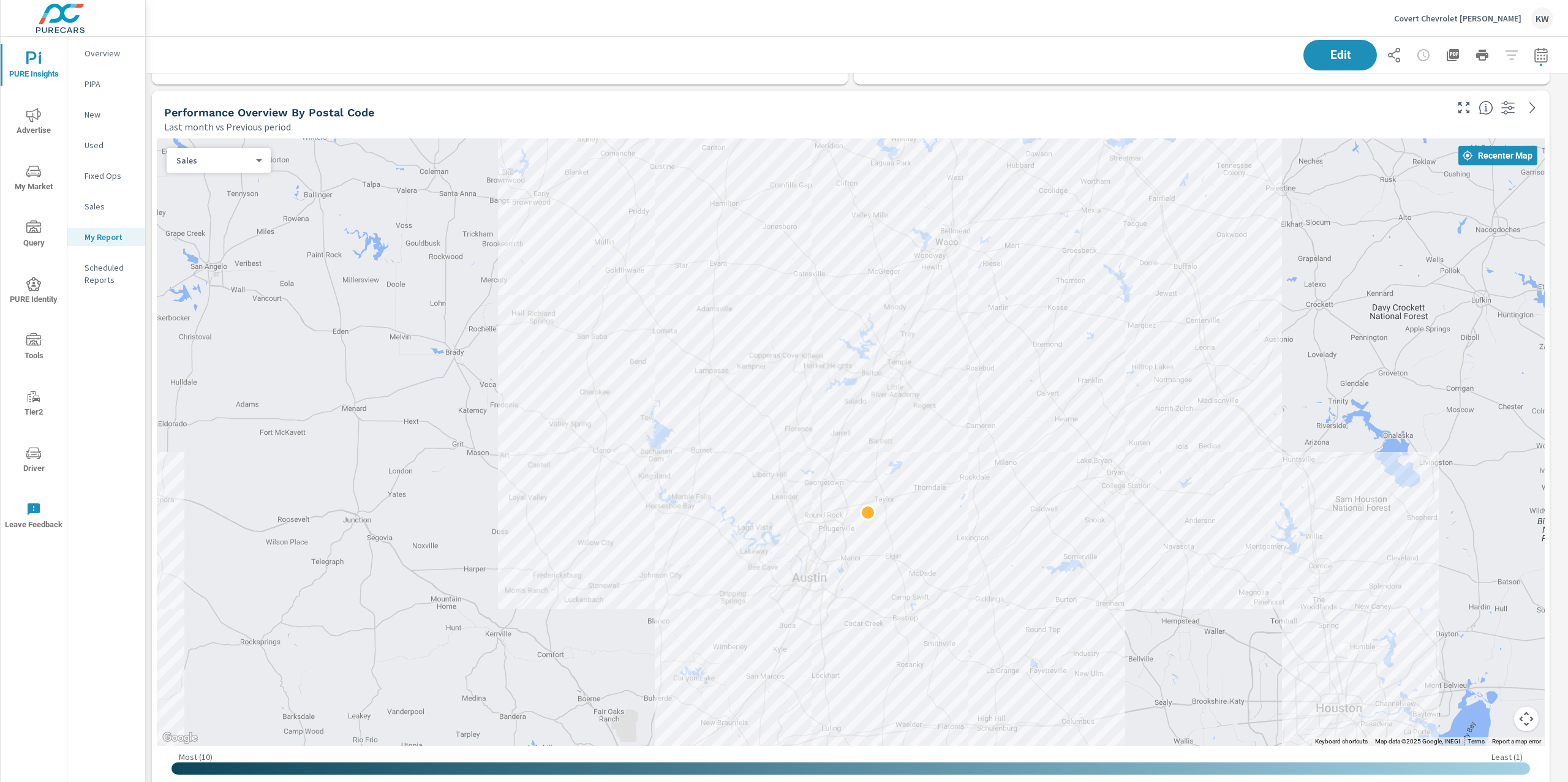
drag, startPoint x: 1052, startPoint y: 559, endPoint x: 1066, endPoint y: 545, distance: 19.8
click at [1066, 545] on div at bounding box center [1454, 754] width 1176 height 661
click at [256, 167] on div "Sales 1 ​" at bounding box center [219, 160] width 104 height 25
click at [256, 165] on body "PURE Insights Advertise My Market Query PURE Identity Tools Tier2 Driver Leave …" at bounding box center [784, 391] width 1568 height 782
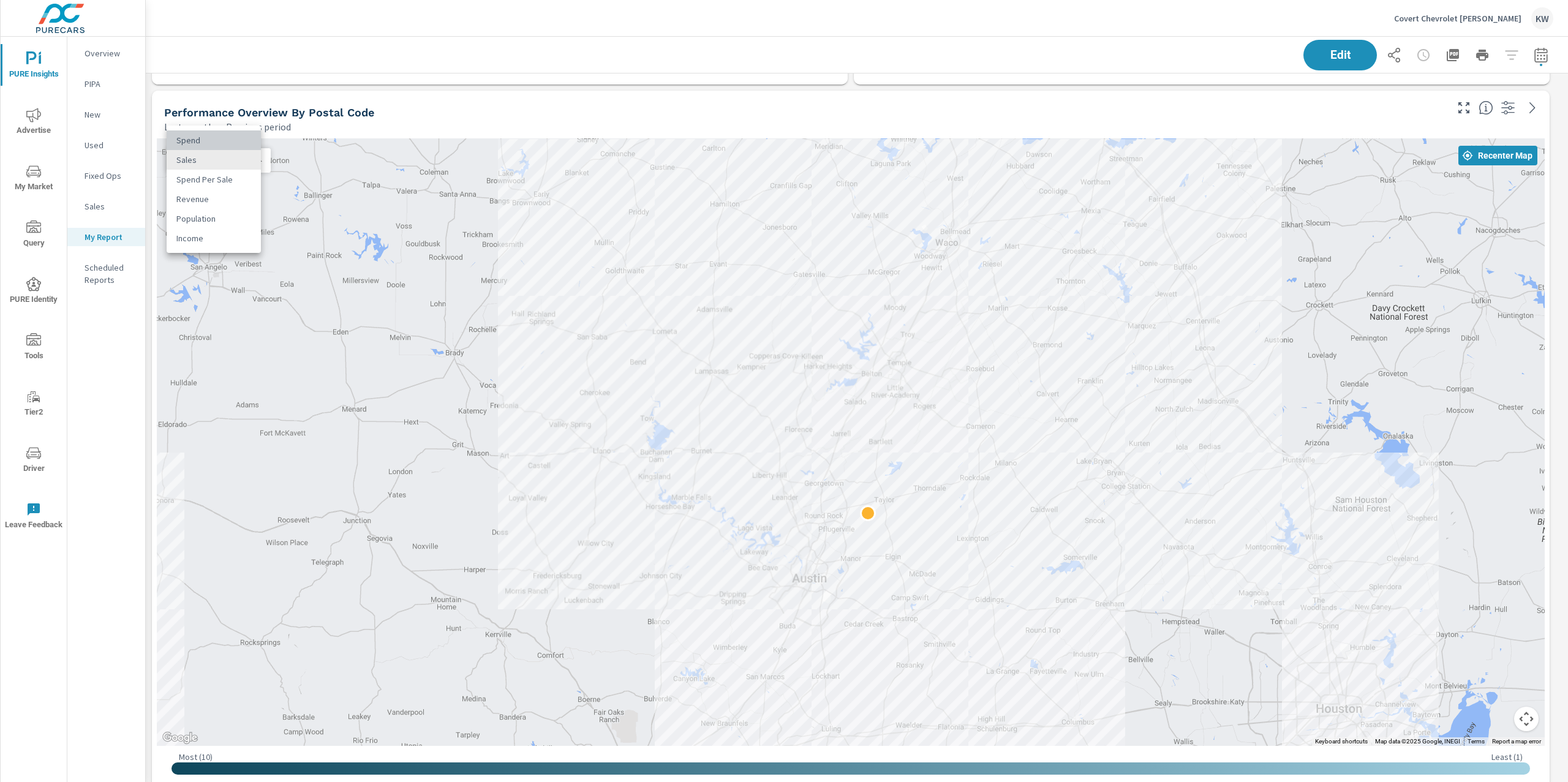
click at [229, 144] on li "Spend" at bounding box center [214, 140] width 94 height 20
click at [251, 164] on body "PURE Insights Advertise My Market Query PURE Identity Tools Tier2 Driver Leave …" at bounding box center [784, 391] width 1568 height 782
click at [223, 180] on li "Sales" at bounding box center [214, 179] width 94 height 20
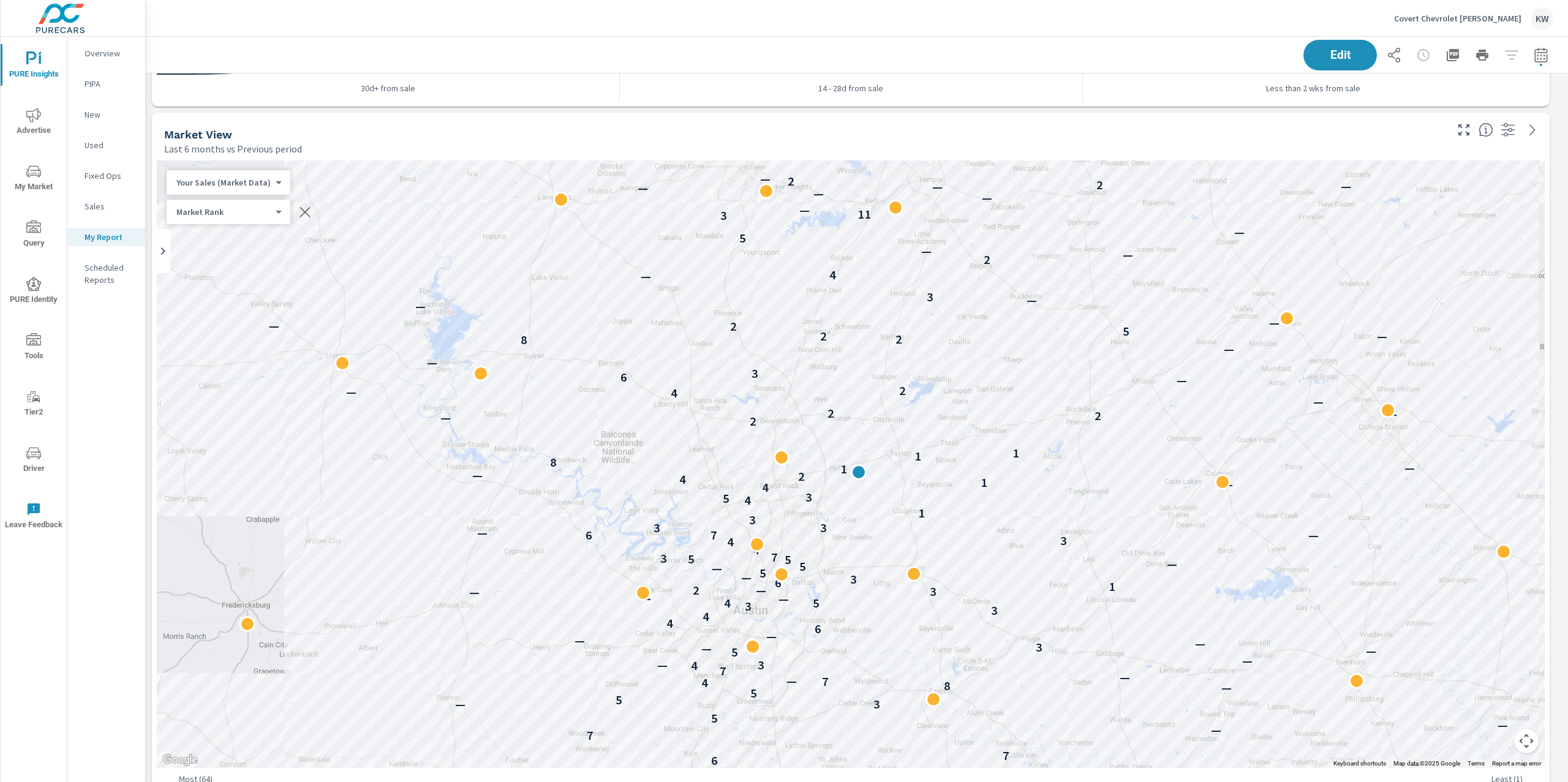
scroll to position [3773, 0]
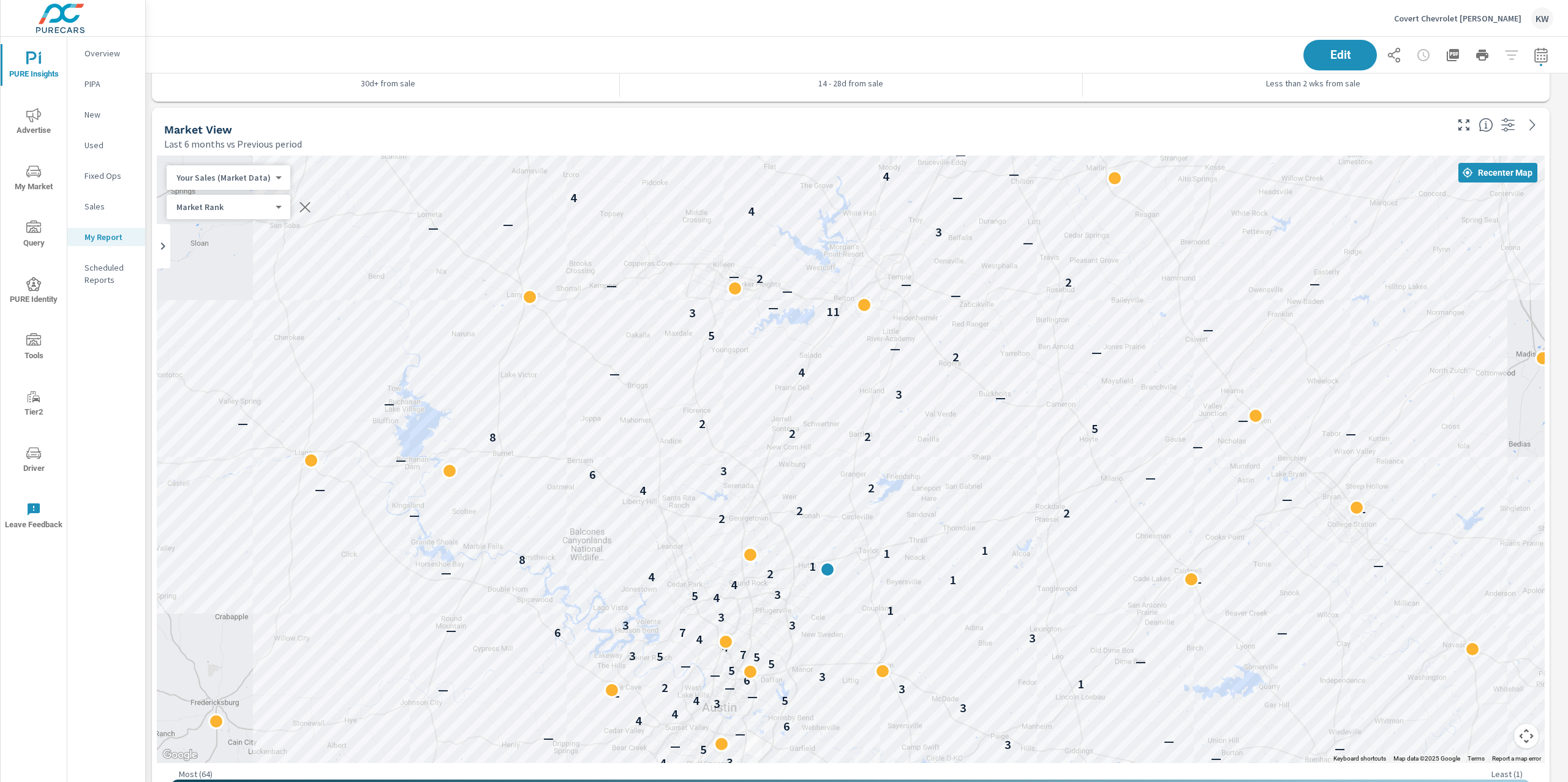
drag, startPoint x: 1188, startPoint y: 379, endPoint x: 1157, endPoint y: 483, distance: 108.5
click at [1157, 483] on div "—" at bounding box center [1151, 477] width 16 height 16
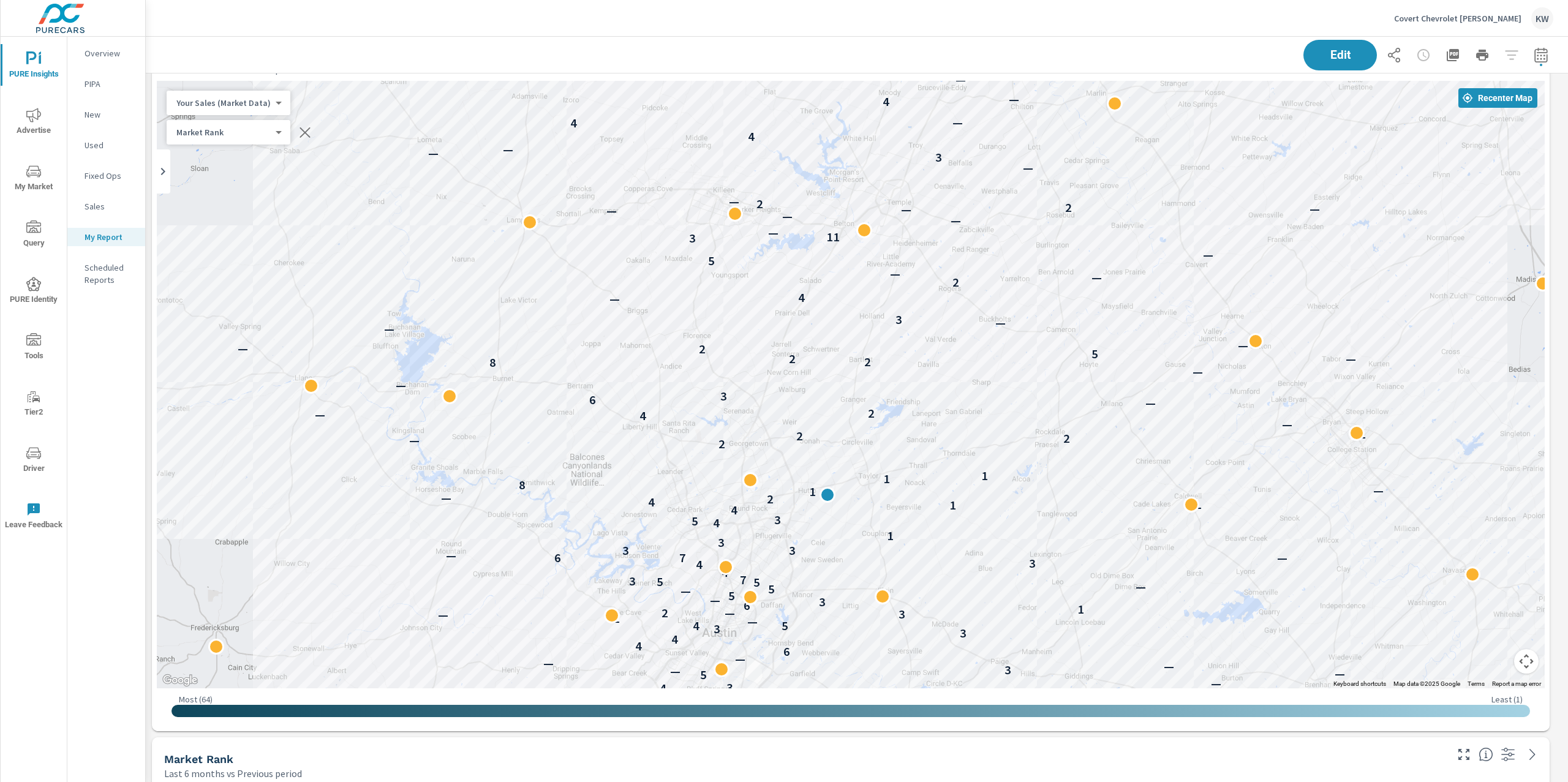
scroll to position [3847, 0]
click at [263, 104] on body "PURE Insights Advertise My Market Query PURE Identity Tools Tier2 Driver Leave …" at bounding box center [784, 391] width 1568 height 782
click at [236, 142] on li "Total Market Sales" at bounding box center [226, 142] width 120 height 20
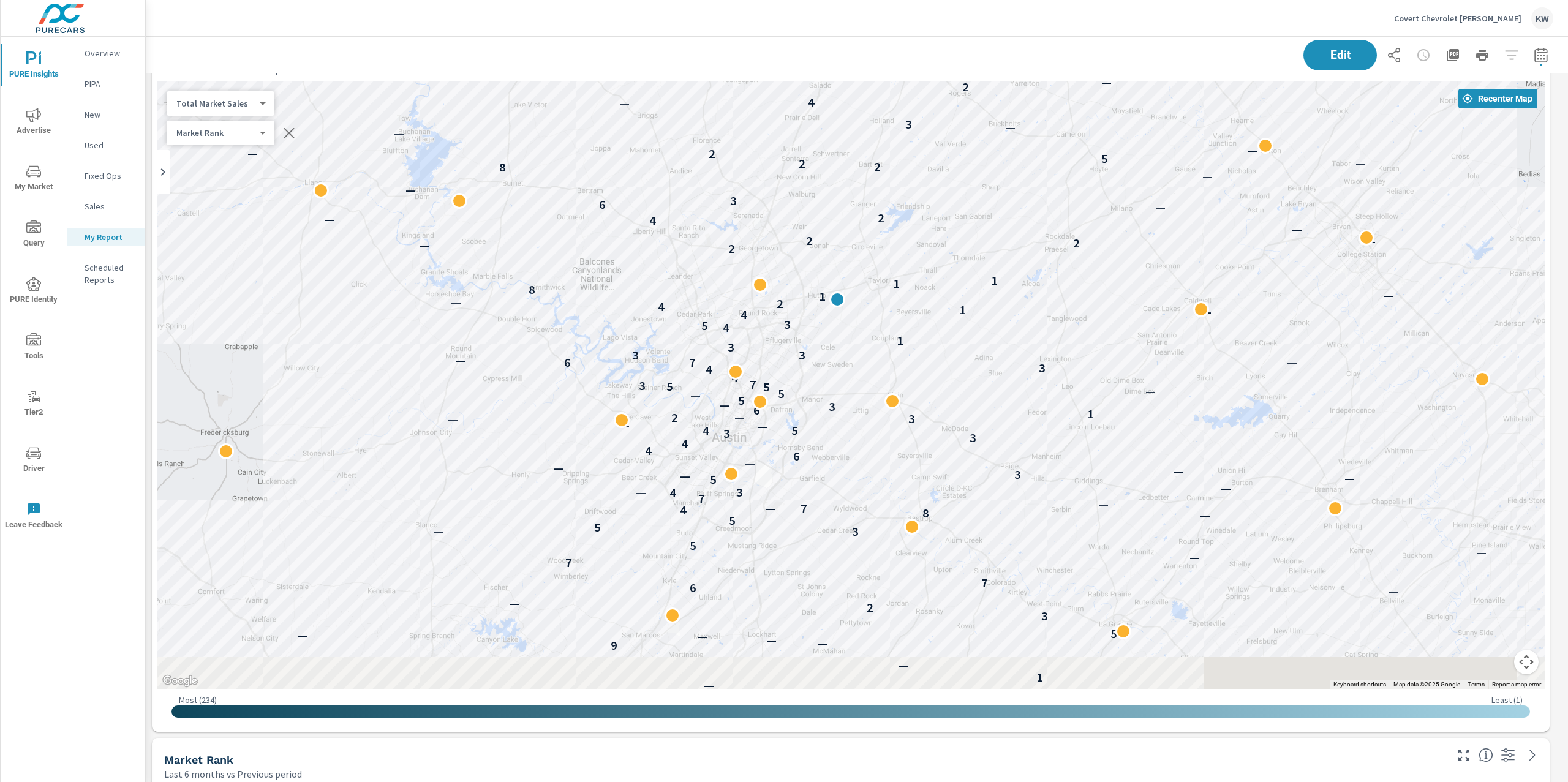
drag, startPoint x: 1343, startPoint y: 615, endPoint x: 1354, endPoint y: 404, distance: 211.3
click at [1354, 404] on div "— — — — — — — — — — — — — — — 1 — 9 — — — — 5 3 2 — — — 6 7 — 7 — — 5 — — — 3 5…" at bounding box center [1448, 520] width 1176 height 661
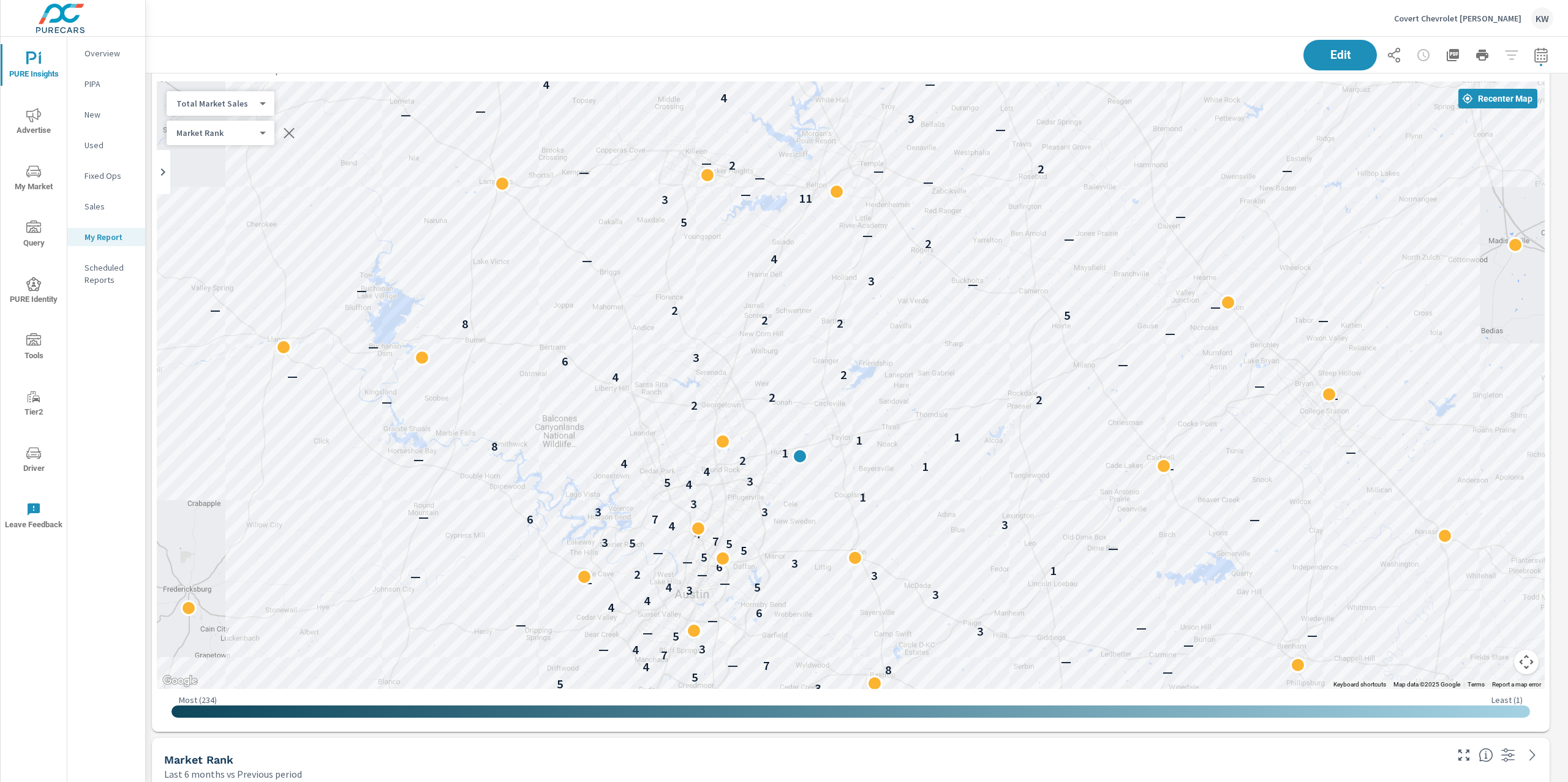
drag, startPoint x: 1323, startPoint y: 327, endPoint x: 1284, endPoint y: 493, distance: 170.5
click at [1284, 493] on div "— — — — — — — — — — — — — — — 1 — 9 — — — — 5 3 2 — — — 6 7 — 7 — — 5 — — — 3 5…" at bounding box center [850, 385] width 1388 height 607
click at [249, 109] on div "Total Market Sales 2 ​" at bounding box center [220, 103] width 108 height 25
click at [252, 104] on body "PURE Insights Advertise My Market Query PURE Identity Tools Tier2 Driver Leave …" at bounding box center [784, 391] width 1568 height 782
click at [254, 85] on li "Your Sales (DMS)" at bounding box center [226, 84] width 120 height 20
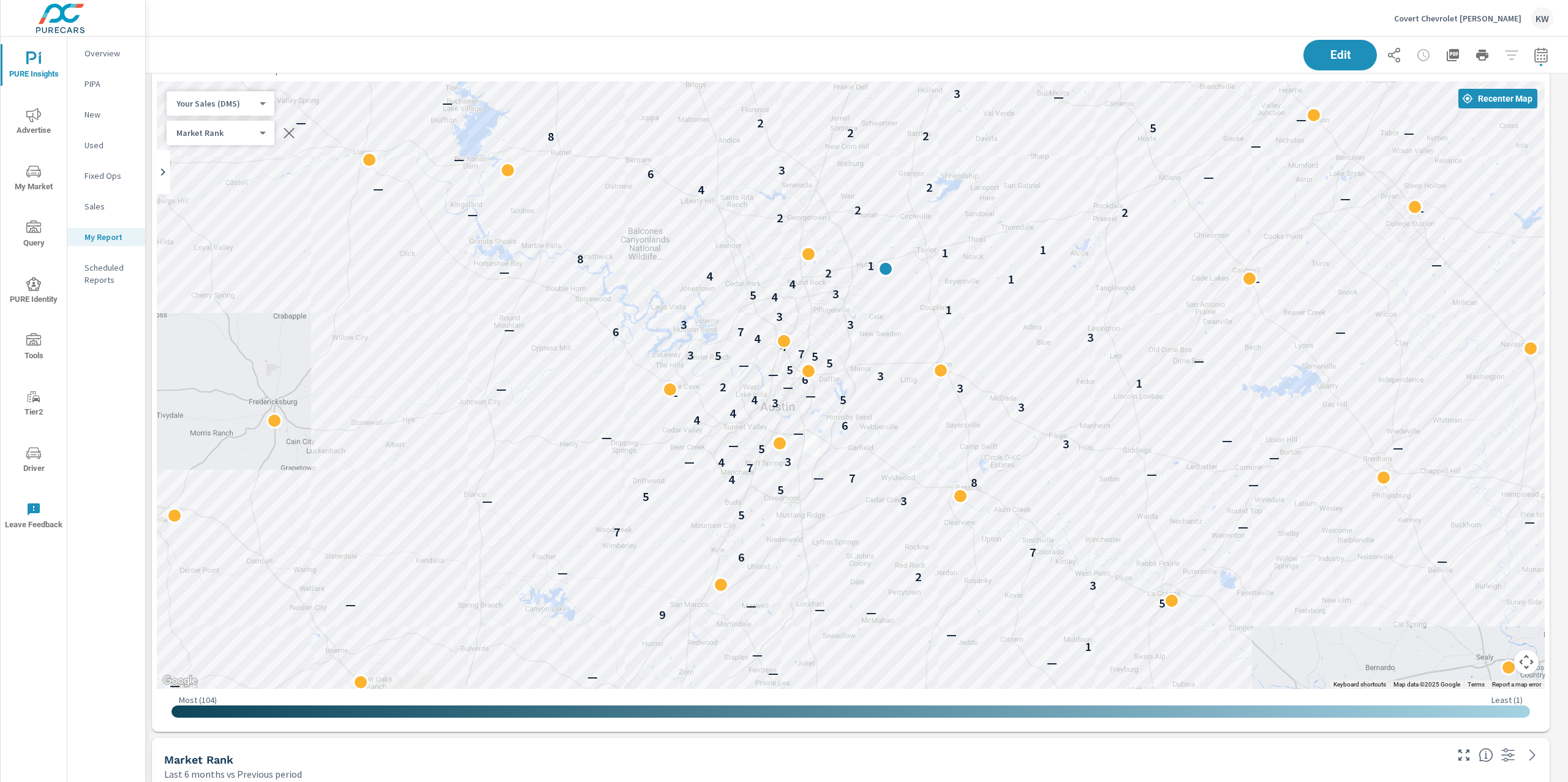
drag, startPoint x: 1081, startPoint y: 483, endPoint x: 1104, endPoint y: 383, distance: 102.6
click at [1104, 383] on div "— — — — — — — — — — — — — — — 1 — 9 — — — — 5 3 2 — — — 6 7 — 7 — — 5 — — — 3 5…" at bounding box center [1524, 528] width 1176 height 661
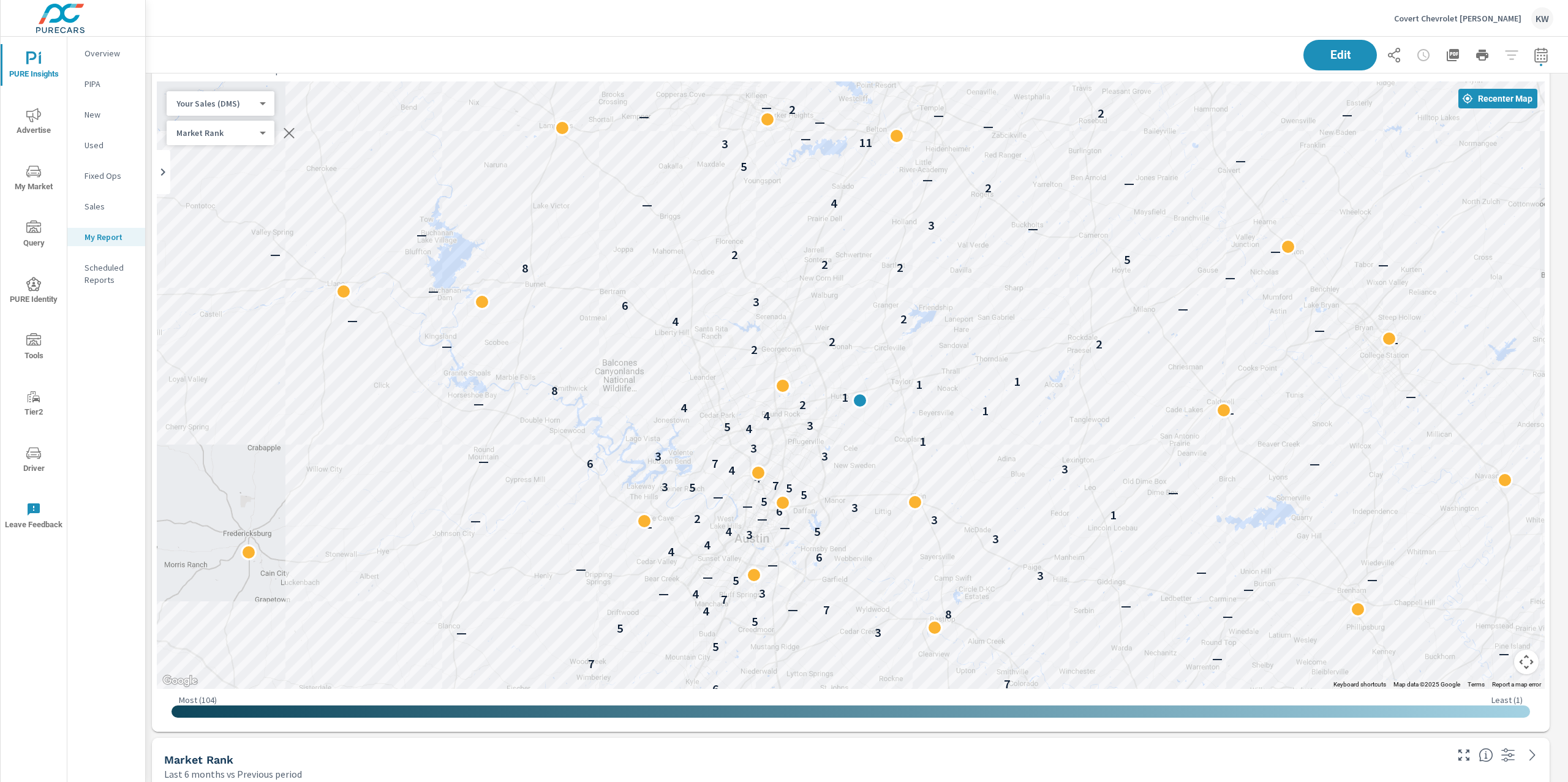
drag, startPoint x: 1098, startPoint y: 350, endPoint x: 1073, endPoint y: 486, distance: 138.3
click at [1073, 486] on div "— — — — — — — — — — — — — — — — — — — — — 1 — 9 — — — — 5 3 2 — — — 6 7 — 7 — —…" at bounding box center [850, 385] width 1388 height 607
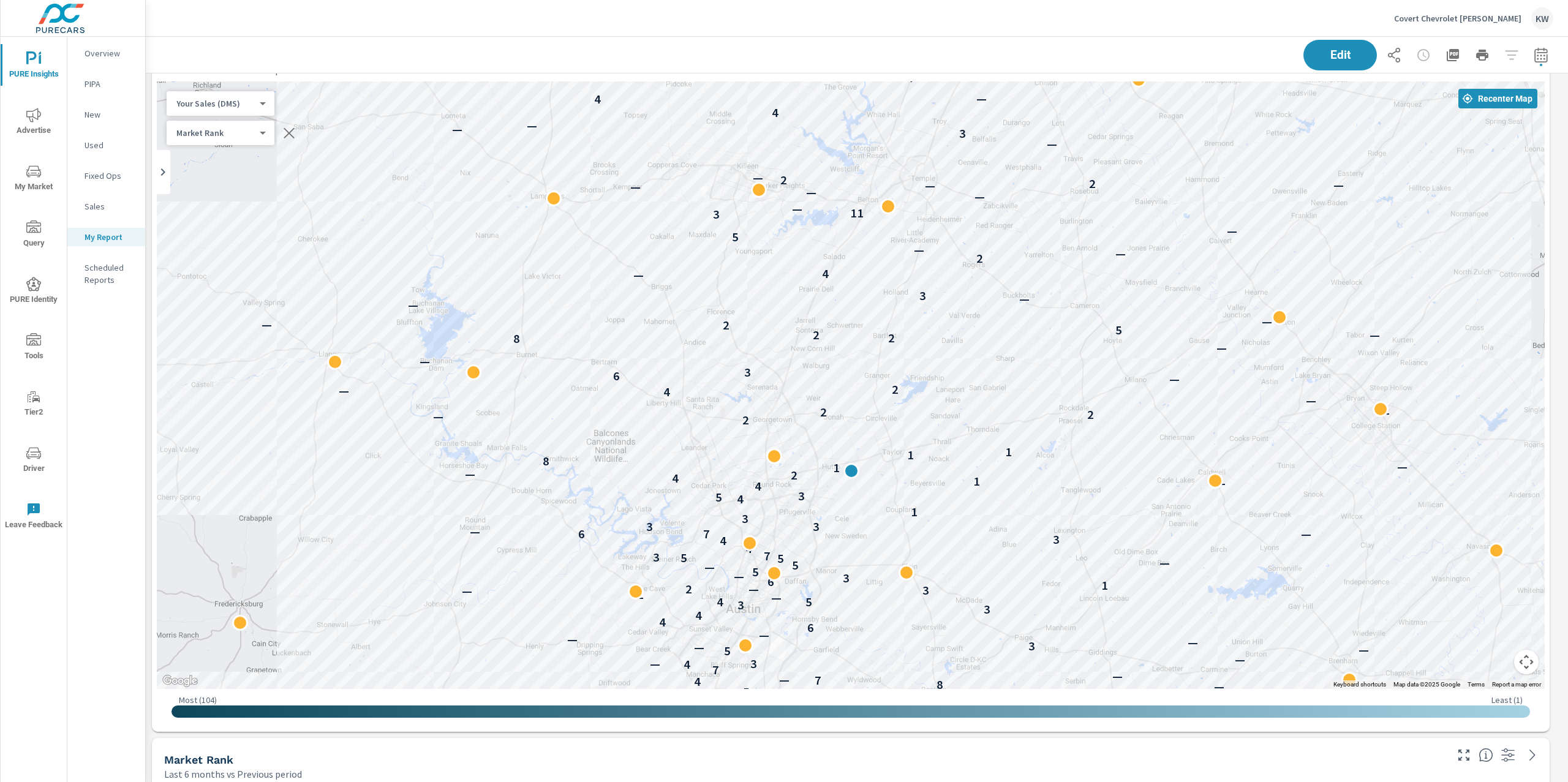
drag, startPoint x: 357, startPoint y: 143, endPoint x: 349, endPoint y: 216, distance: 73.4
click at [349, 216] on div "— — — — — — — — — — — — — — — — — — — 1 — 9 — — — — 5 3 2 — — — 6 7 — 7 — — 5 —…" at bounding box center [850, 385] width 1388 height 607
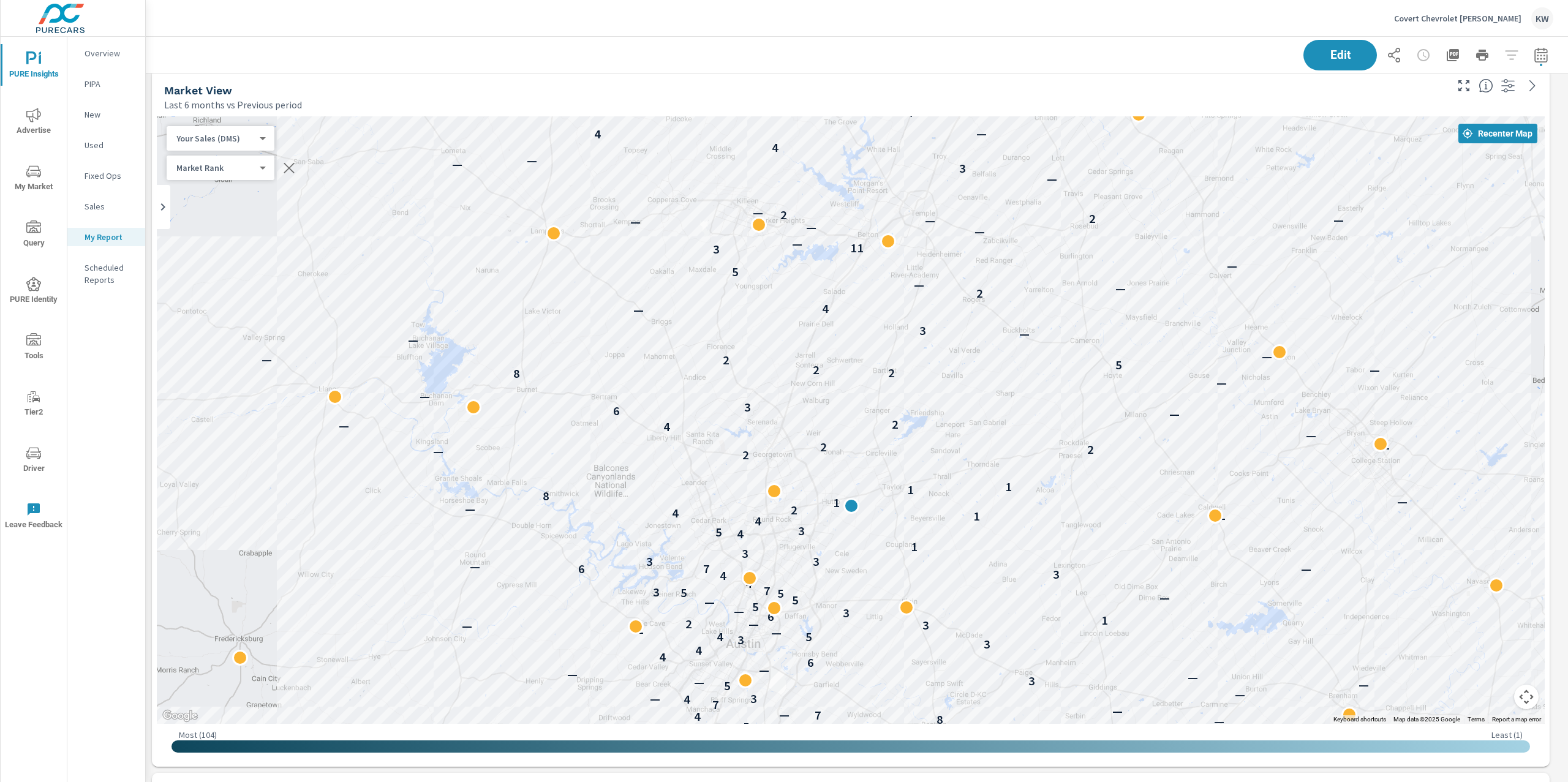
scroll to position [3815, 0]
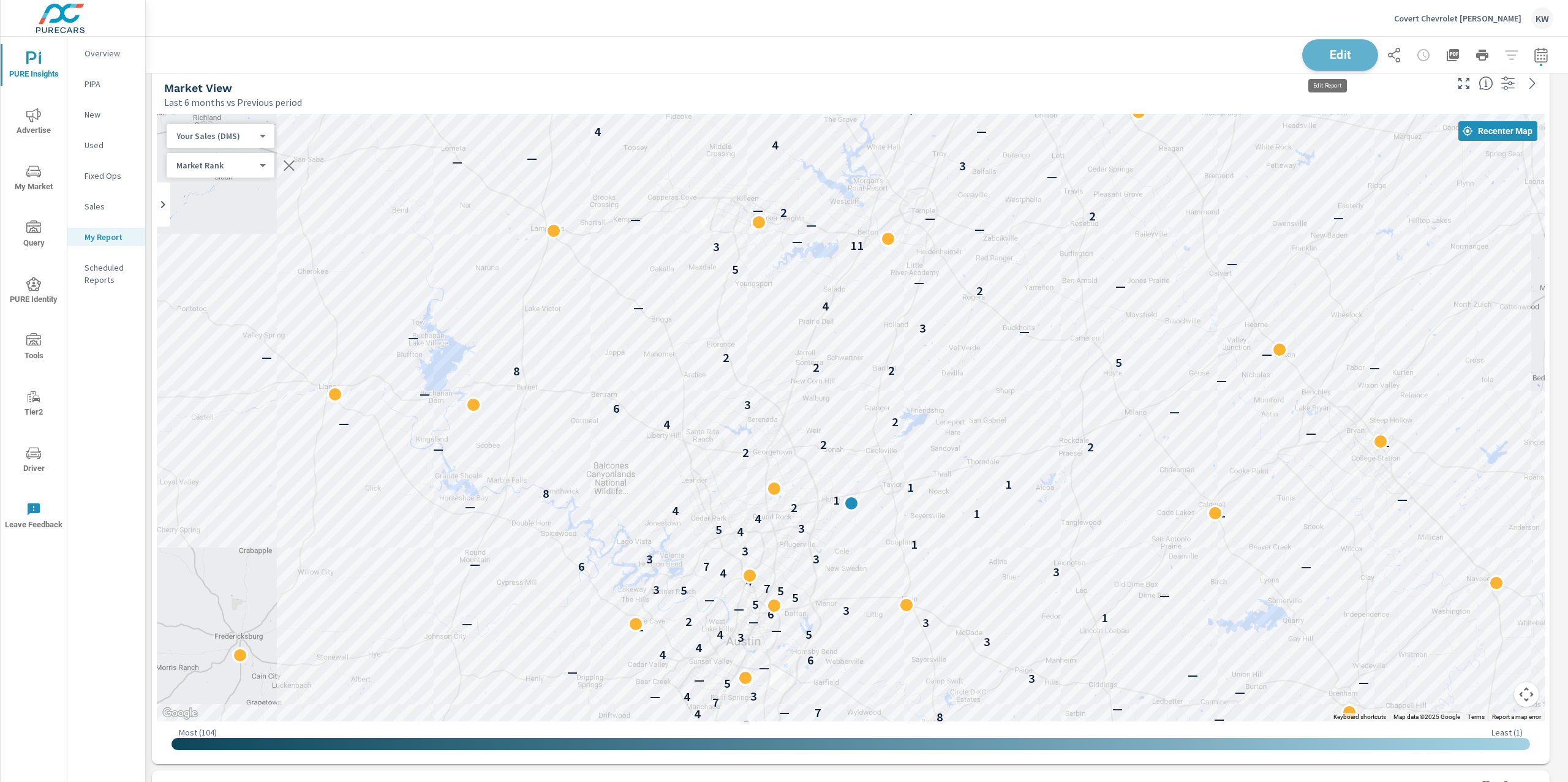
click at [1313, 61] on button "Edit" at bounding box center [1340, 55] width 76 height 32
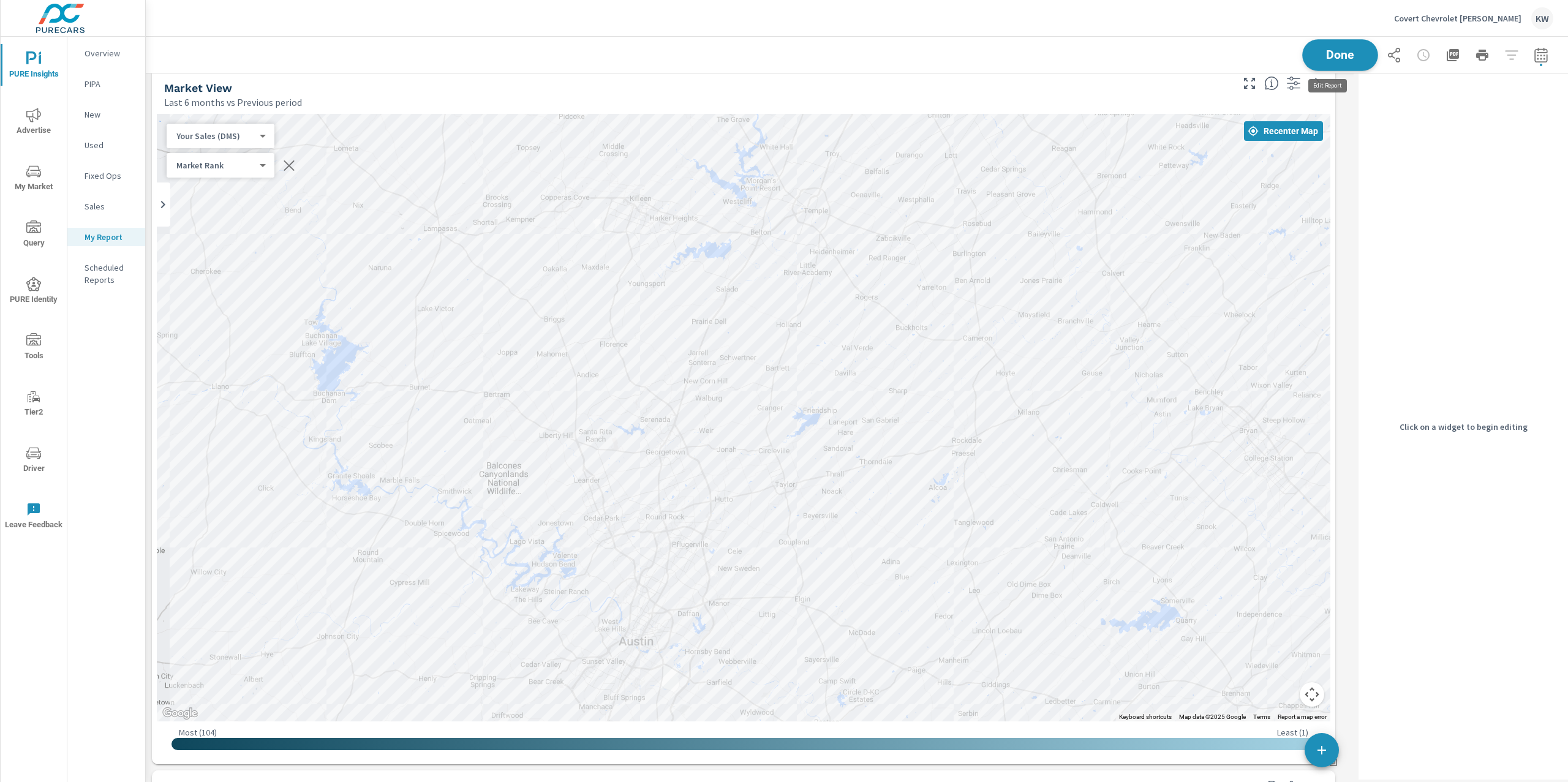
scroll to position [6, 6]
click at [1155, 90] on div "Market View" at bounding box center [697, 88] width 1065 height 14
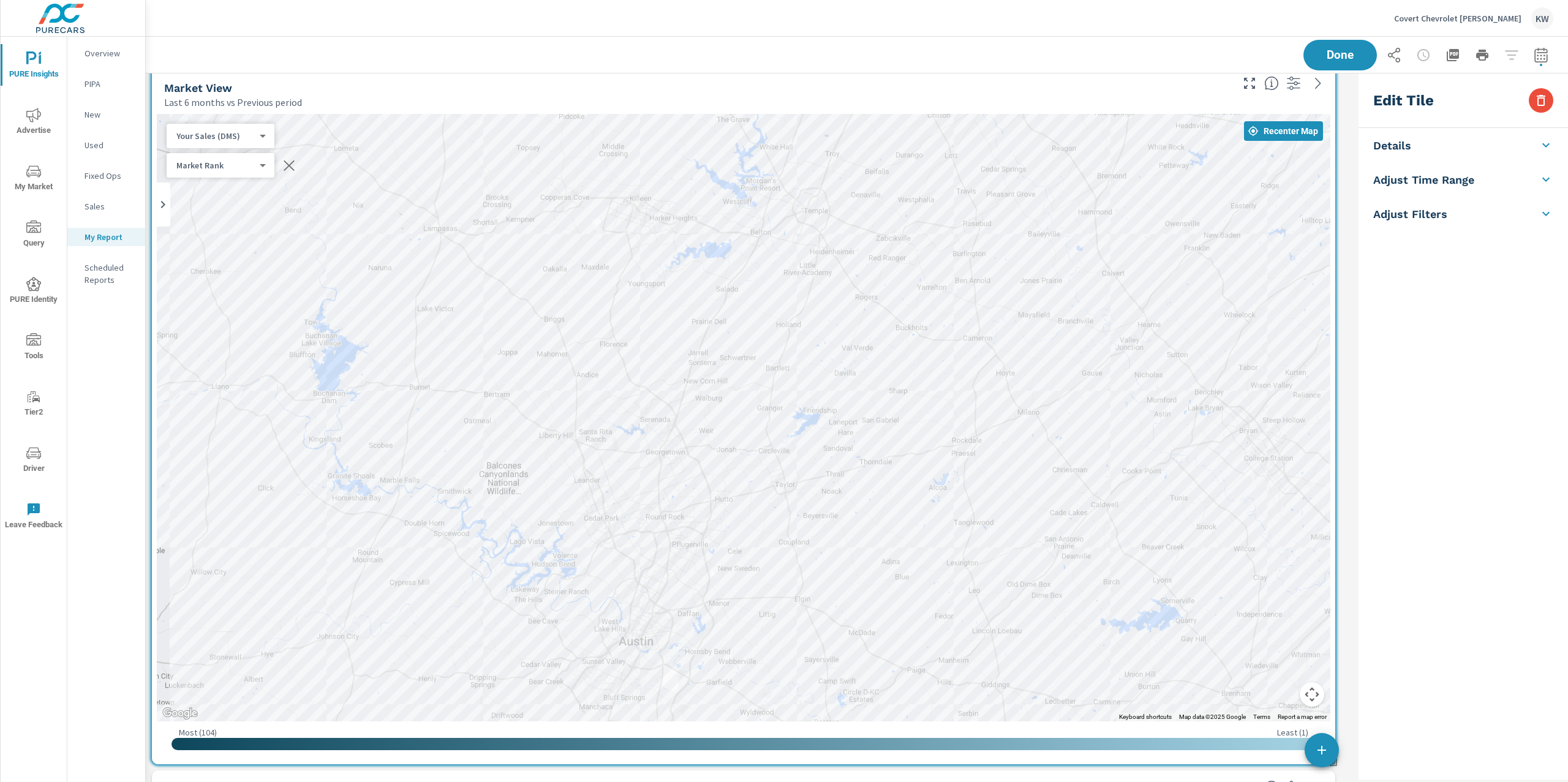
scroll to position [6790, 1221]
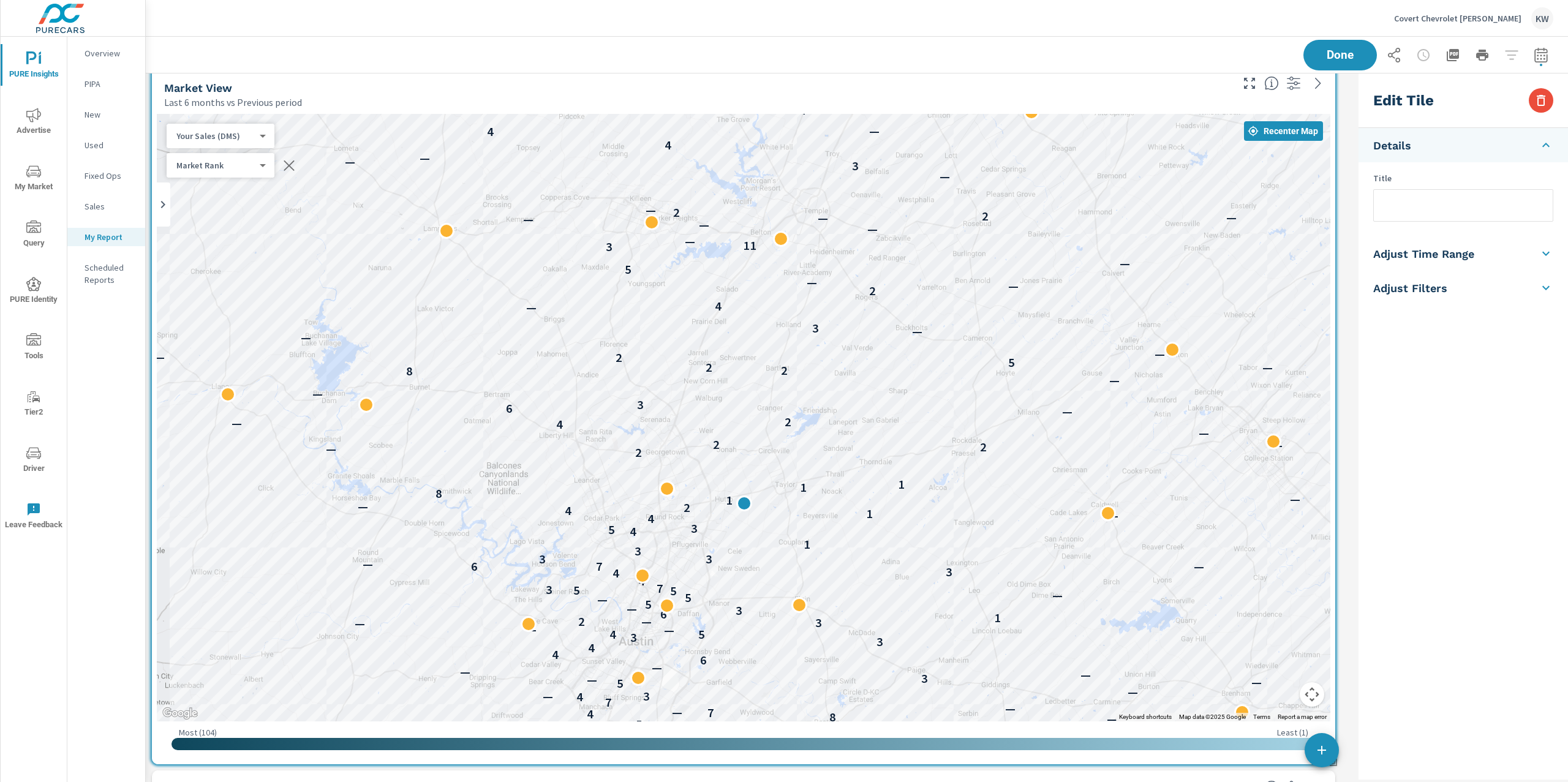
click at [1436, 254] on h5 "Adjust Time Range" at bounding box center [1424, 254] width 101 height 14
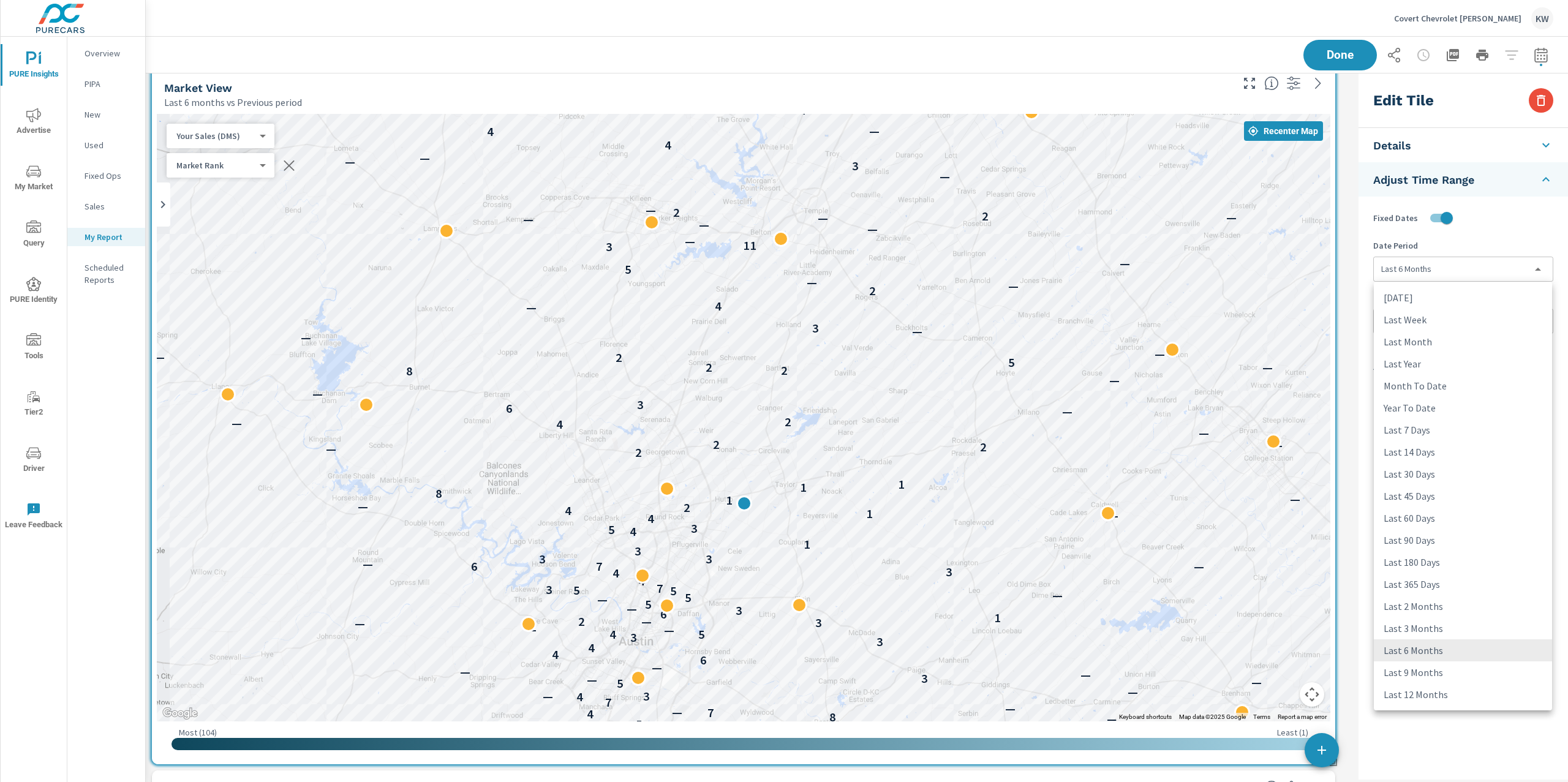
click at [1517, 268] on body "PURE Insights Advertise My Market Query PURE Identity Tools Tier2 Driver Leave …" at bounding box center [784, 391] width 1568 height 782
click at [1438, 676] on li "Last 9 Months" at bounding box center [1463, 672] width 178 height 22
type input "last9Months"
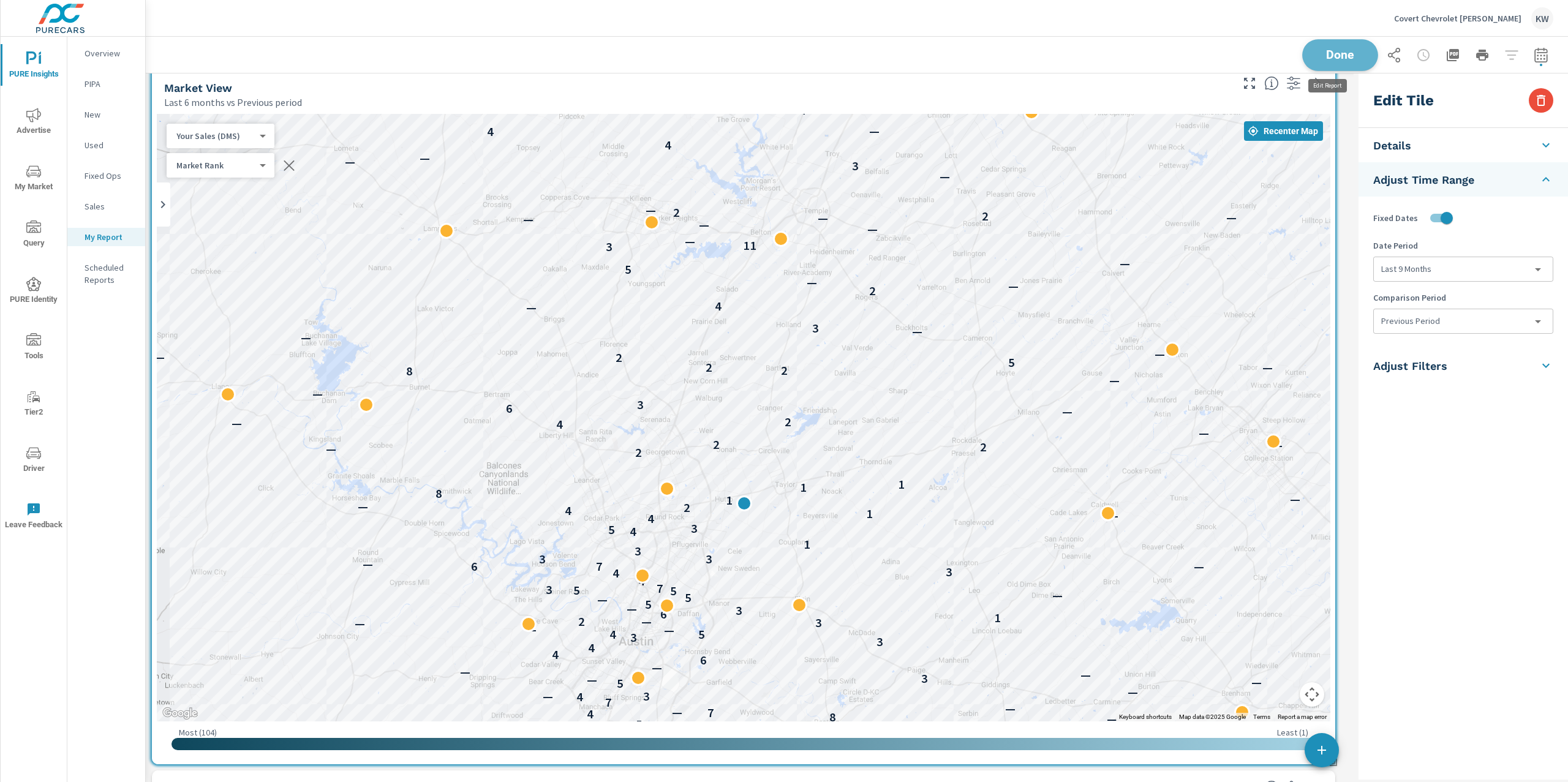
click at [1326, 60] on span "Done" at bounding box center [1340, 55] width 50 height 11
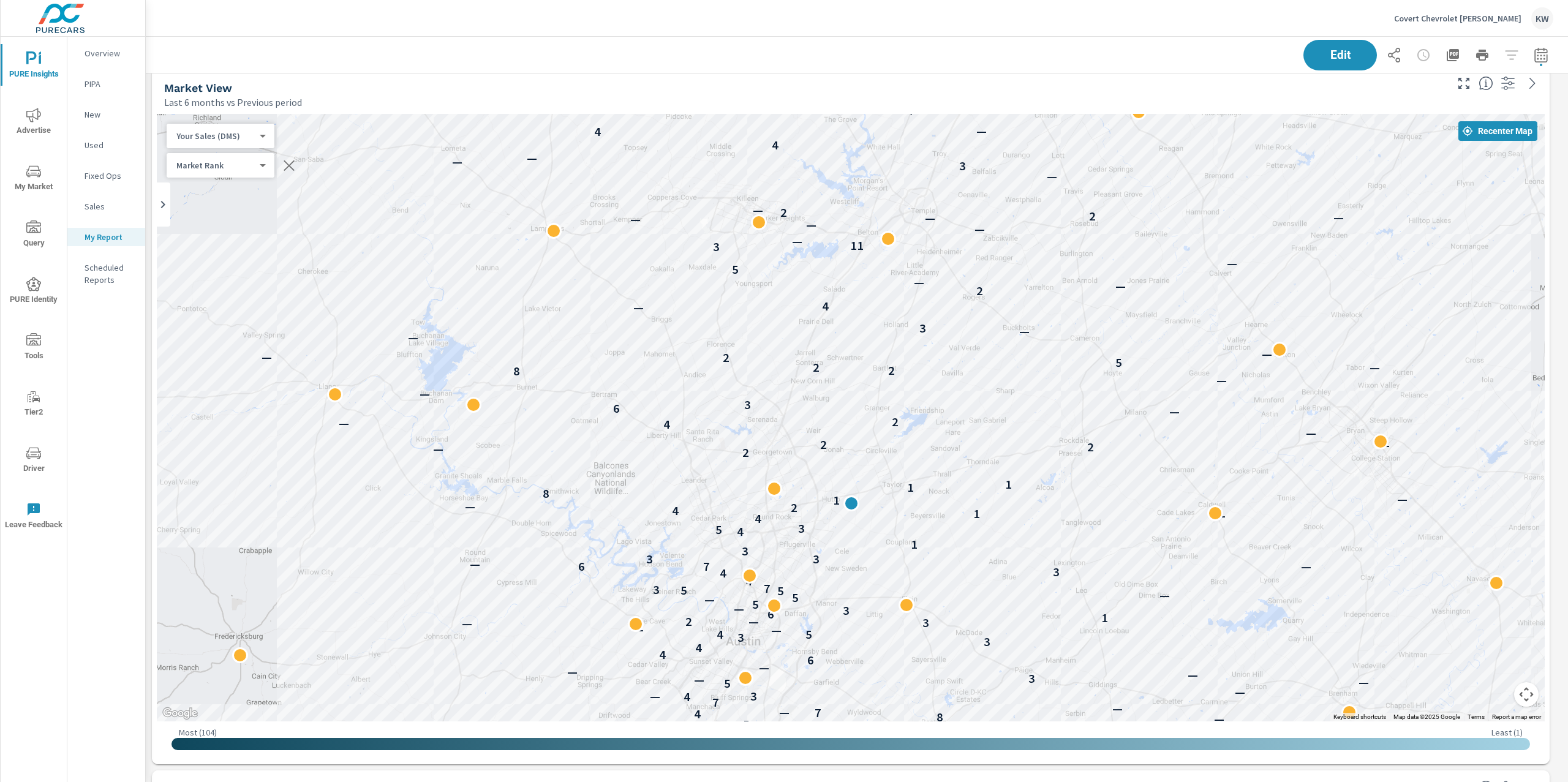
scroll to position [6790, 1436]
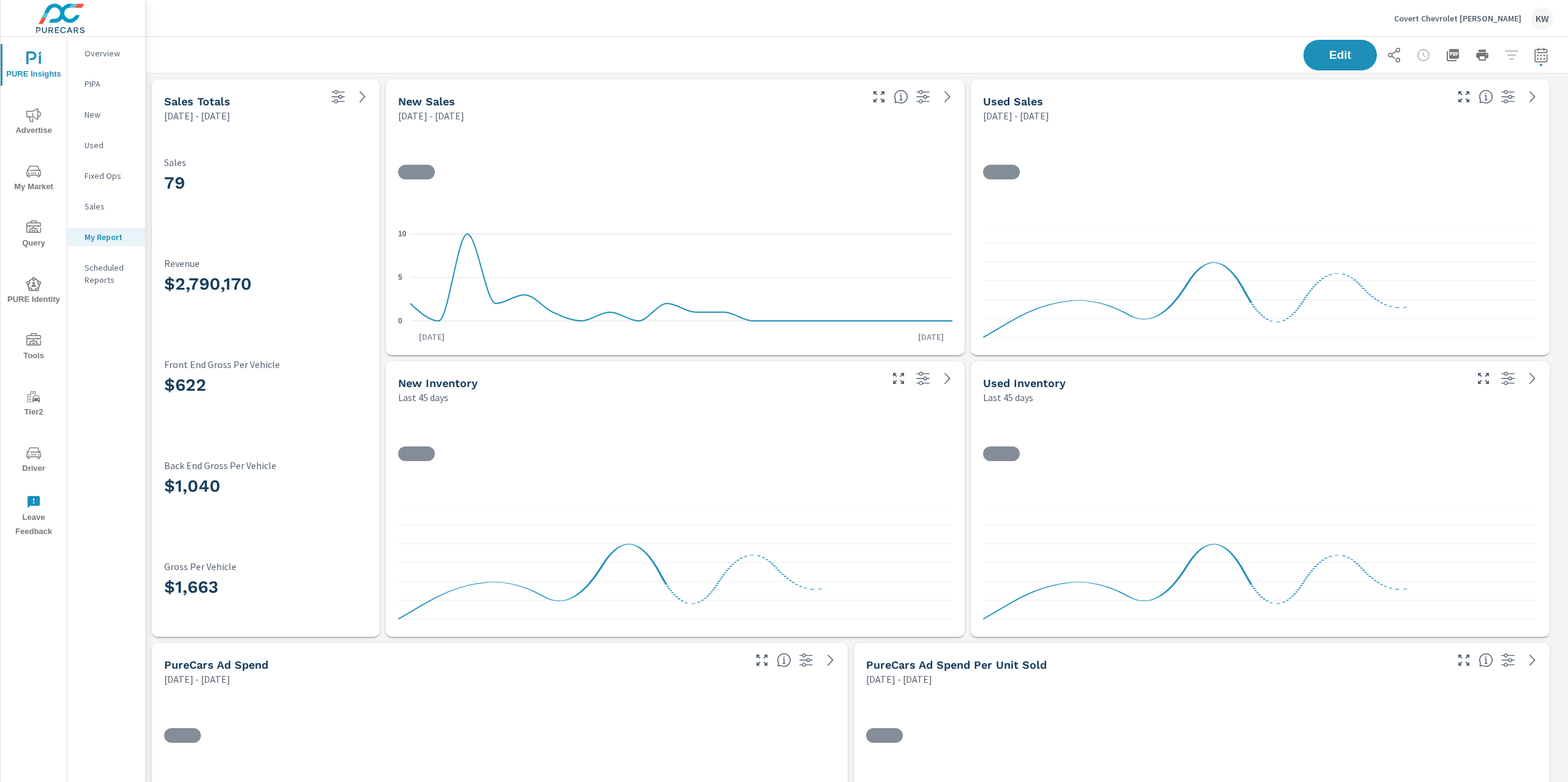
scroll to position [1, 0]
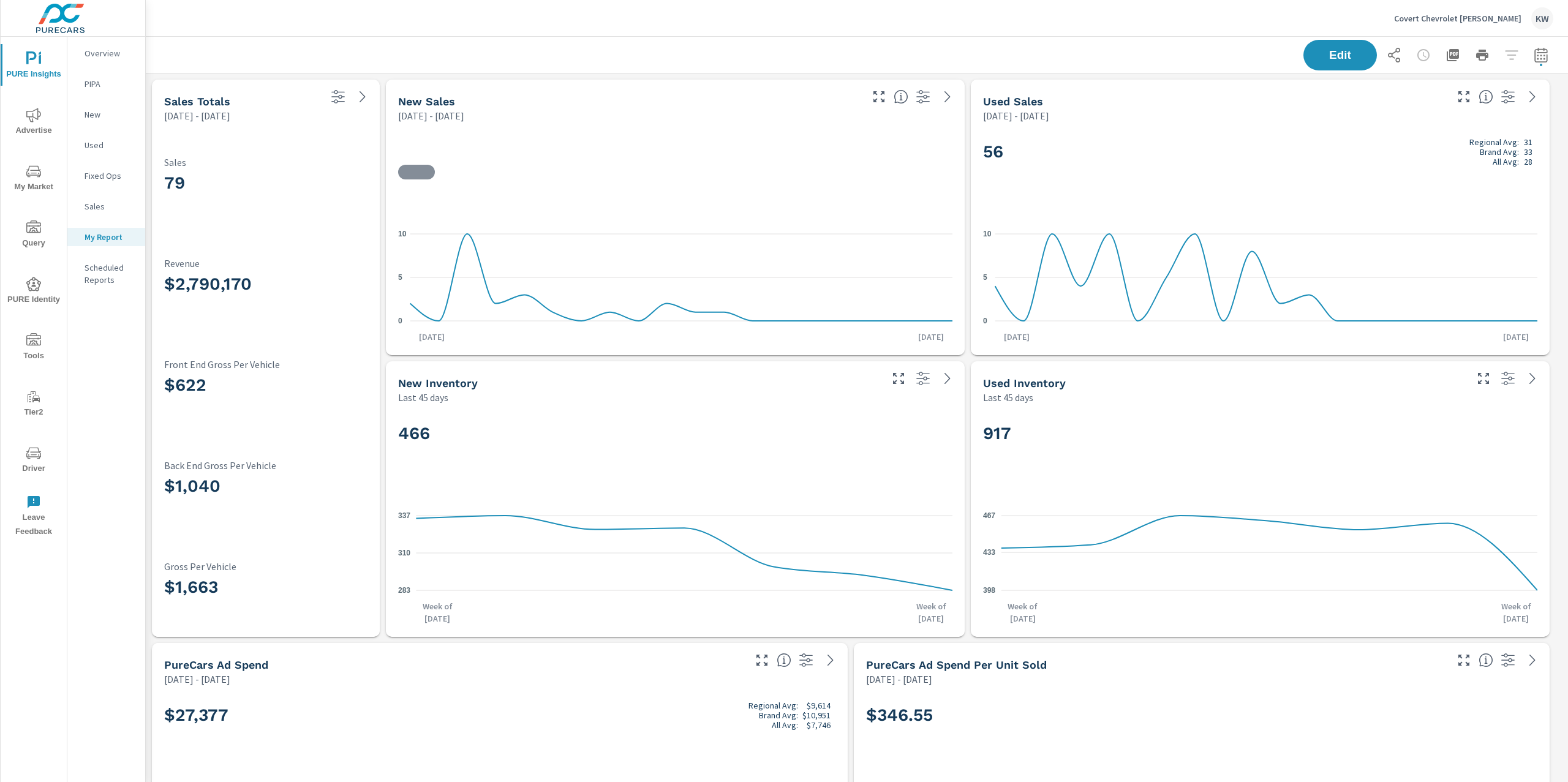
scroll to position [1, 0]
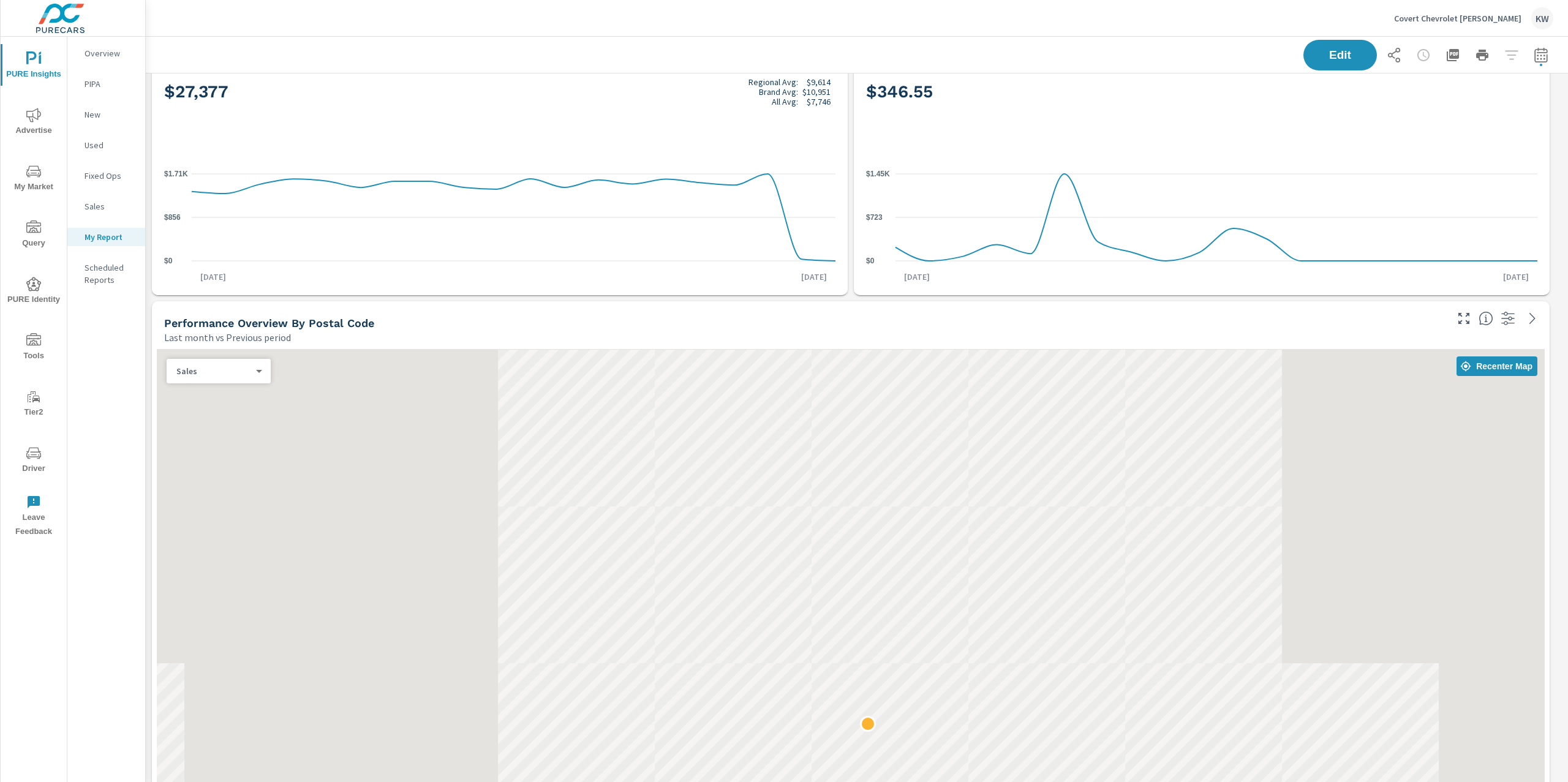
scroll to position [838, 0]
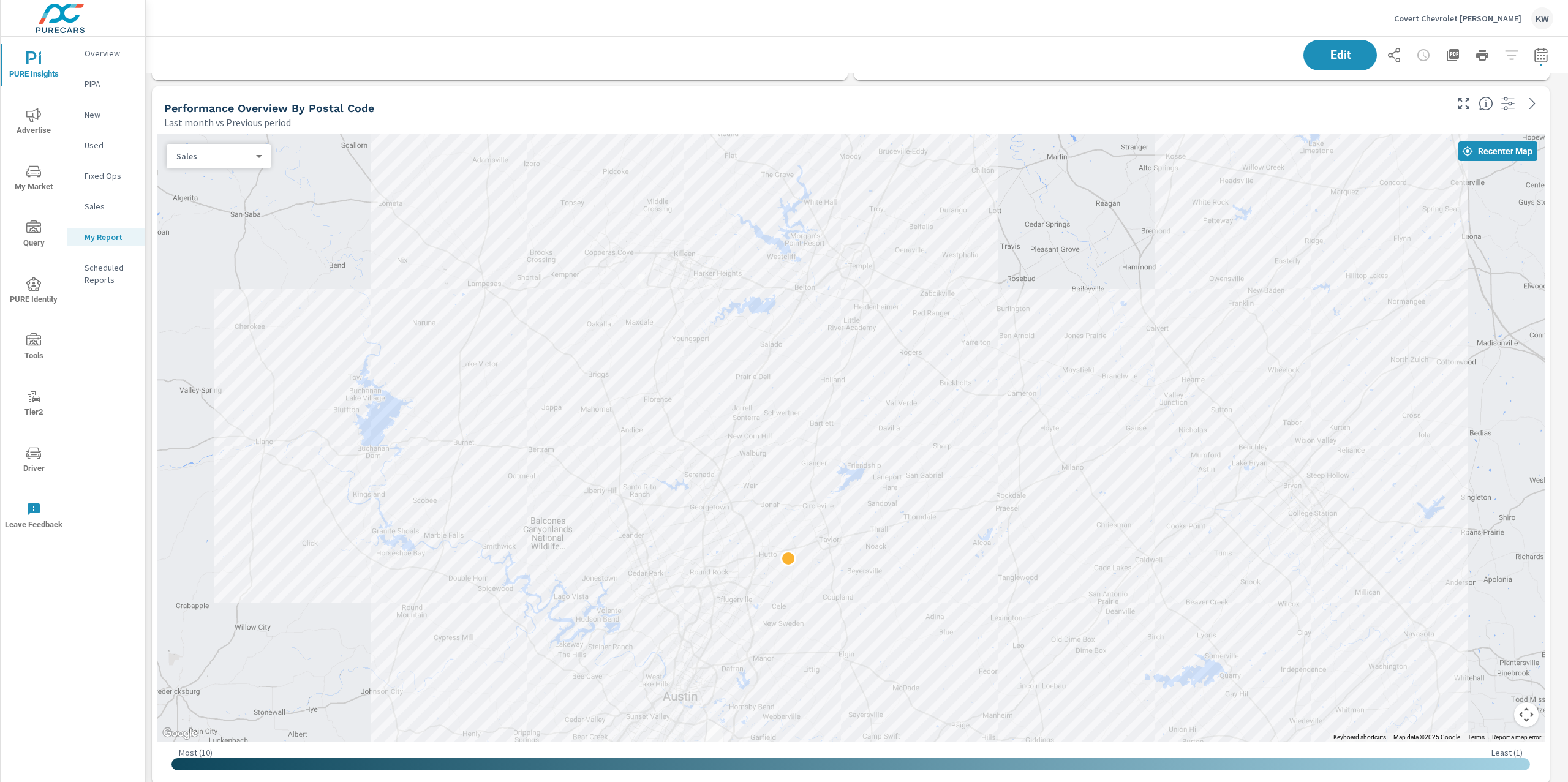
drag, startPoint x: 1086, startPoint y: 327, endPoint x: 1567, endPoint y: 235, distance: 489.7
click at [1567, 235] on div "PURE Insights Report Covert Chevrolet Hutto Report date range: Aug 01, 2025 - A…" at bounding box center [857, 409] width 1422 height 745
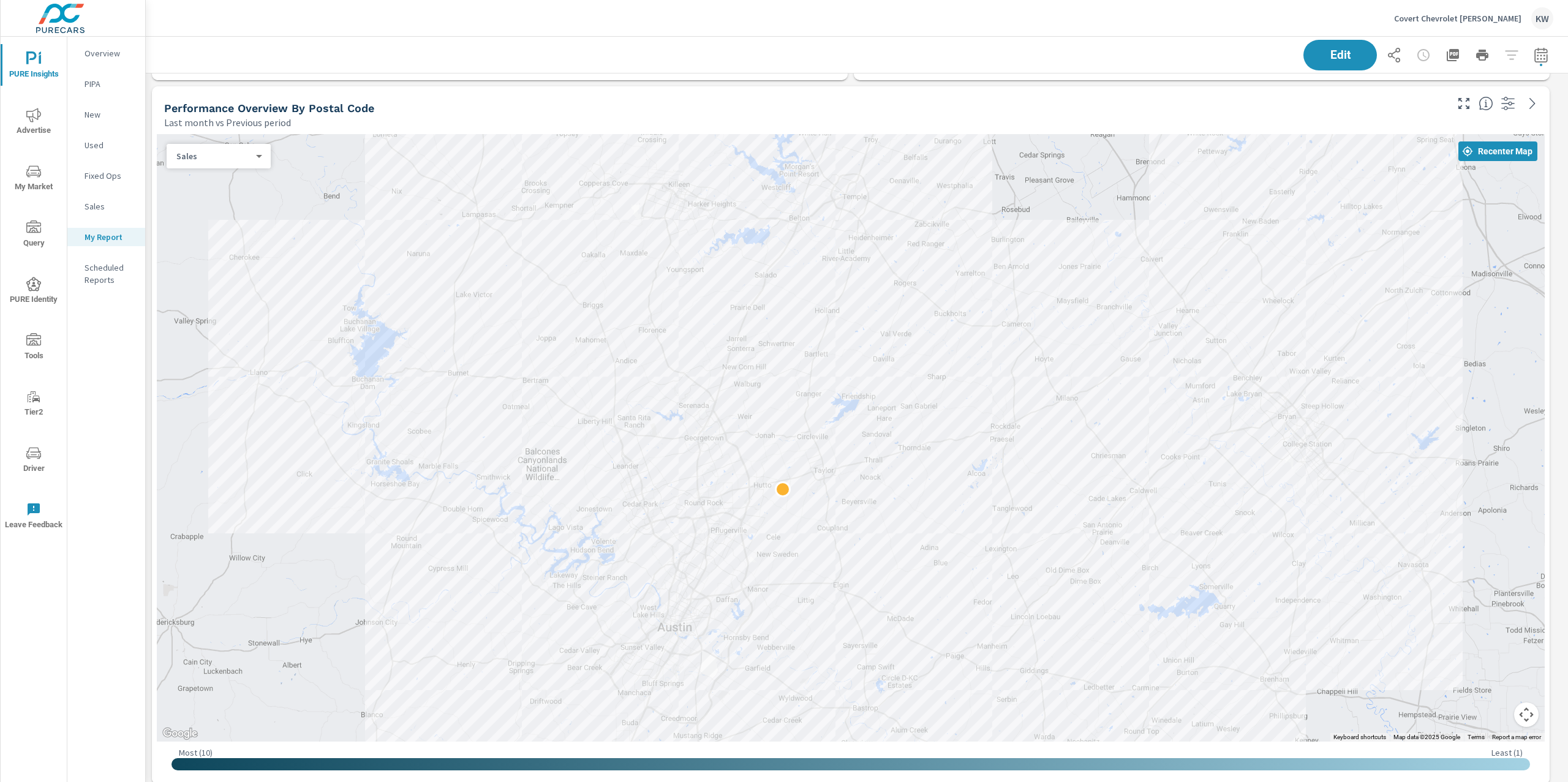
drag, startPoint x: 1471, startPoint y: 540, endPoint x: 1465, endPoint y: 470, distance: 70.3
click at [1465, 470] on div at bounding box center [1433, 699] width 1176 height 661
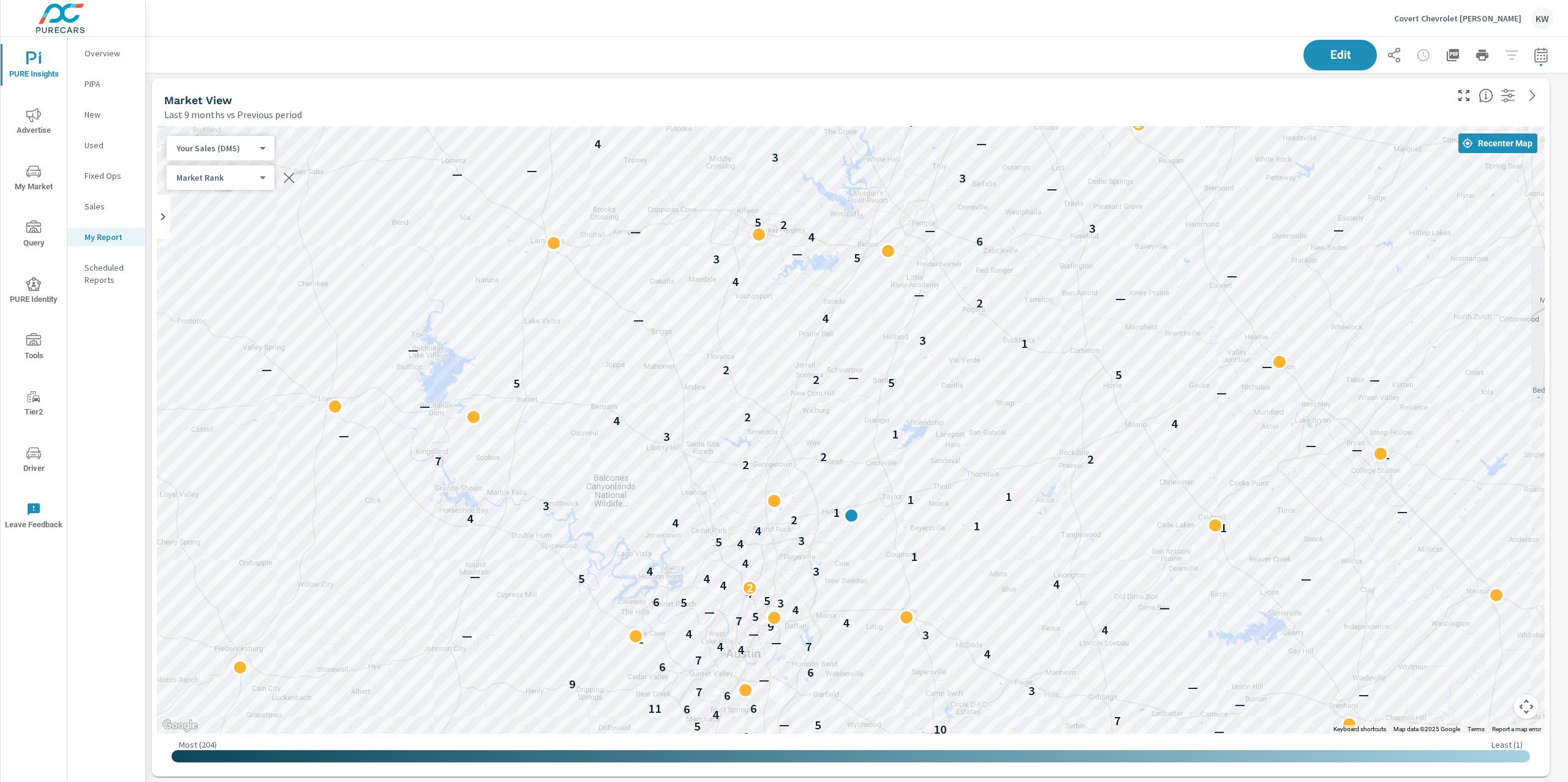
scroll to position [3810, 0]
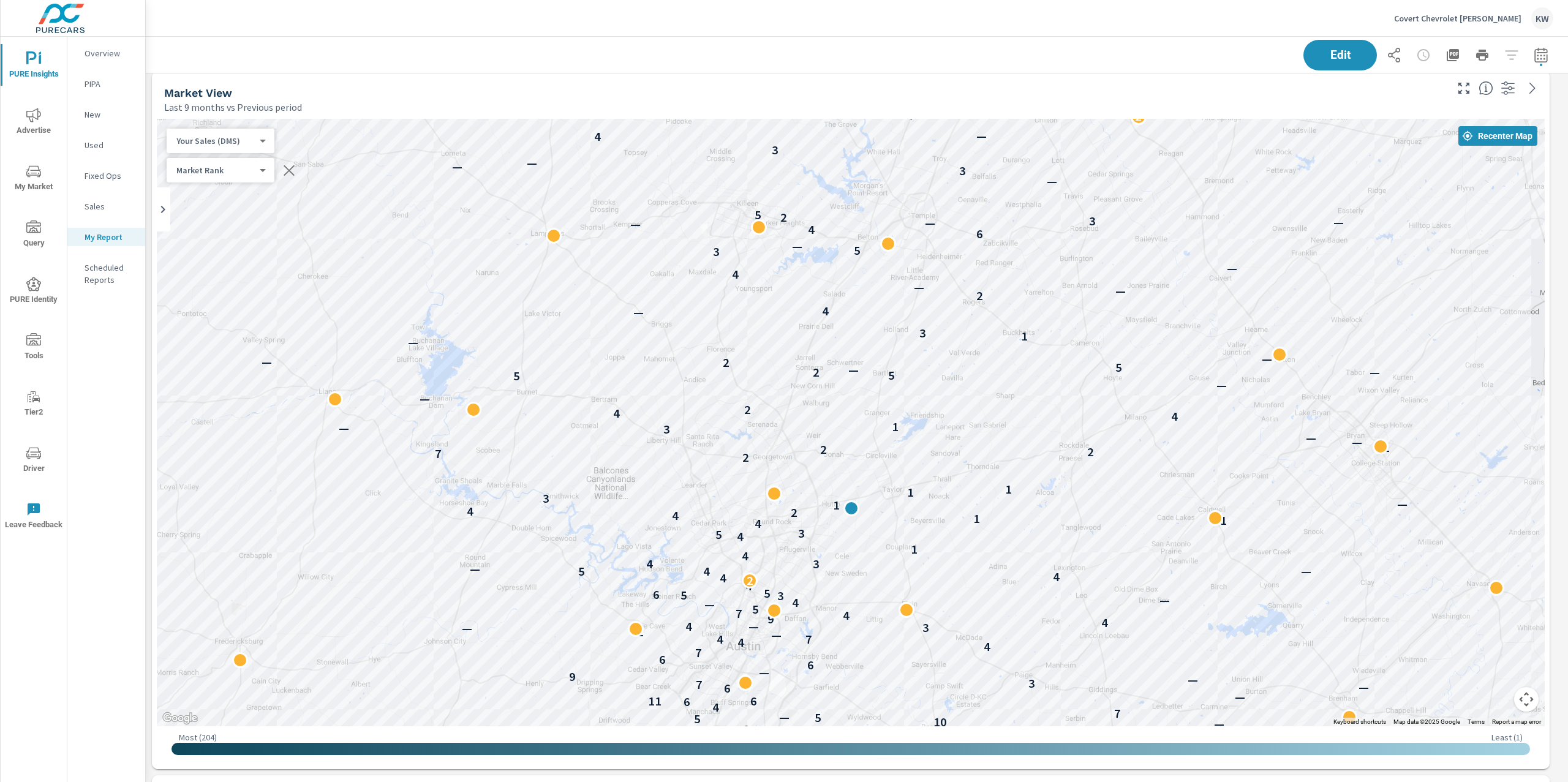
click at [242, 146] on body "PURE Insights Advertise My Market Query PURE Identity Tools Tier2 Driver Leave …" at bounding box center [784, 391] width 1568 height 782
click at [228, 163] on li "Total Market Sales" at bounding box center [226, 160] width 120 height 20
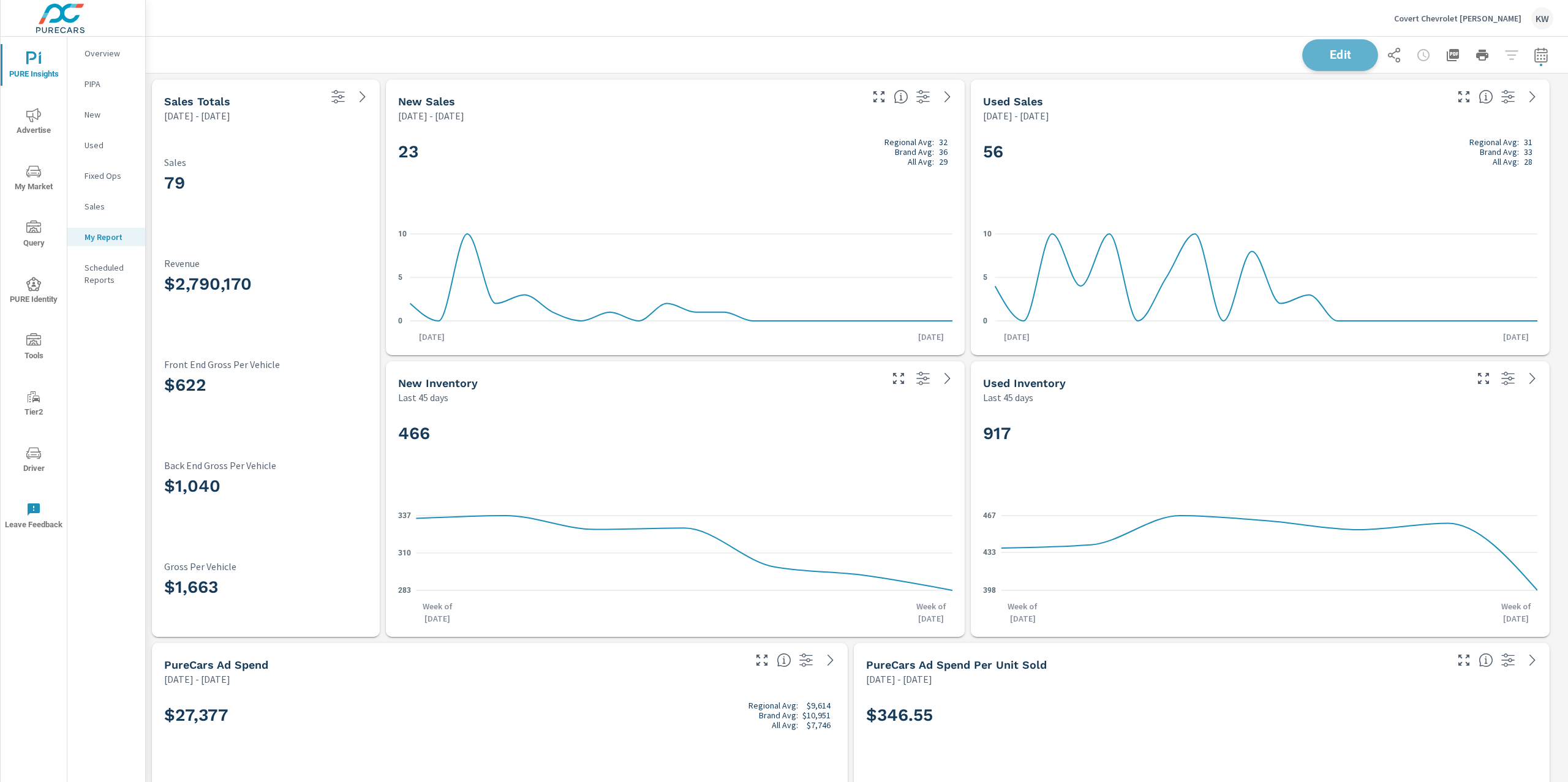
click at [1340, 45] on button "Edit" at bounding box center [1340, 55] width 76 height 32
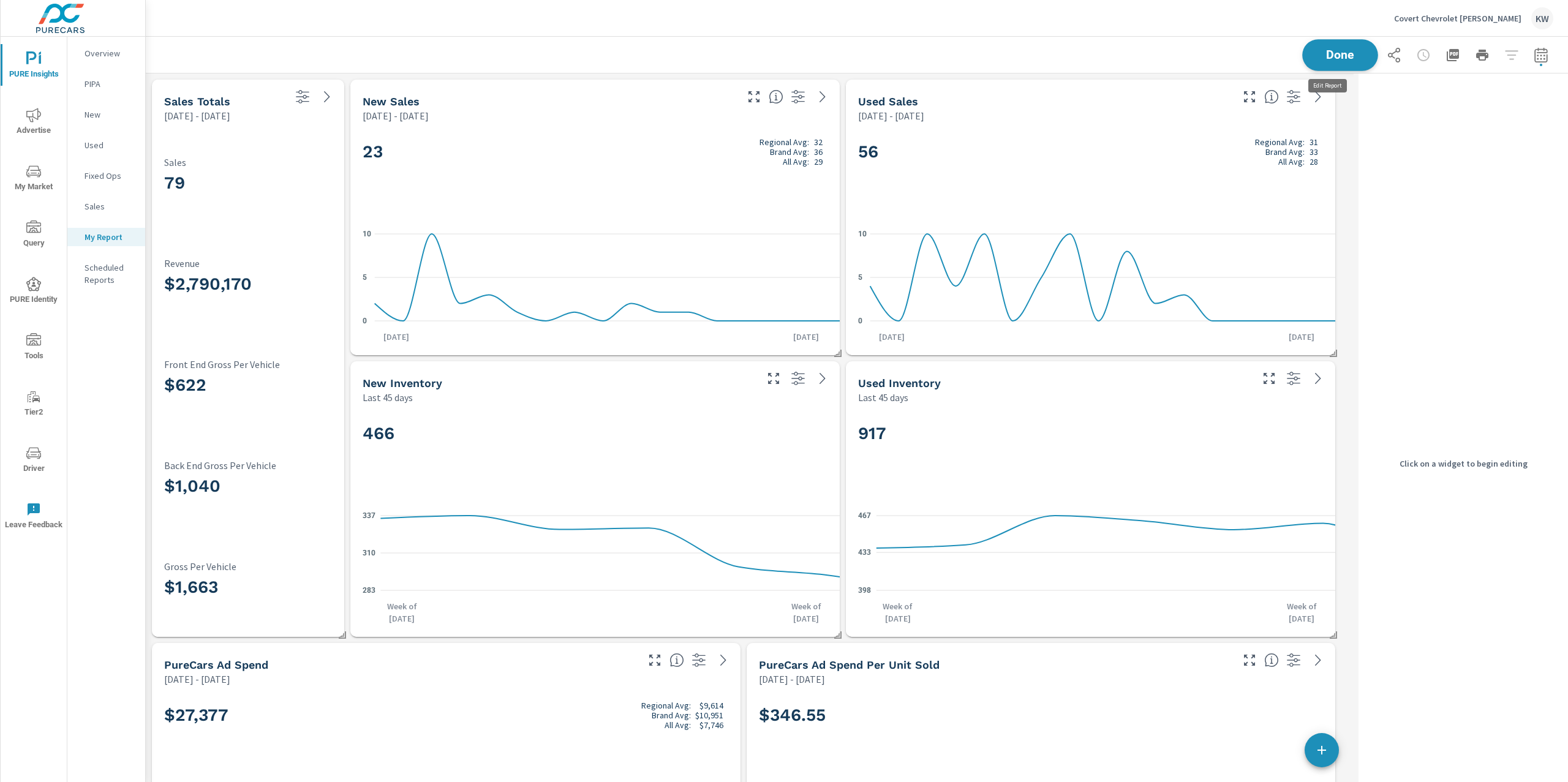
scroll to position [6, 6]
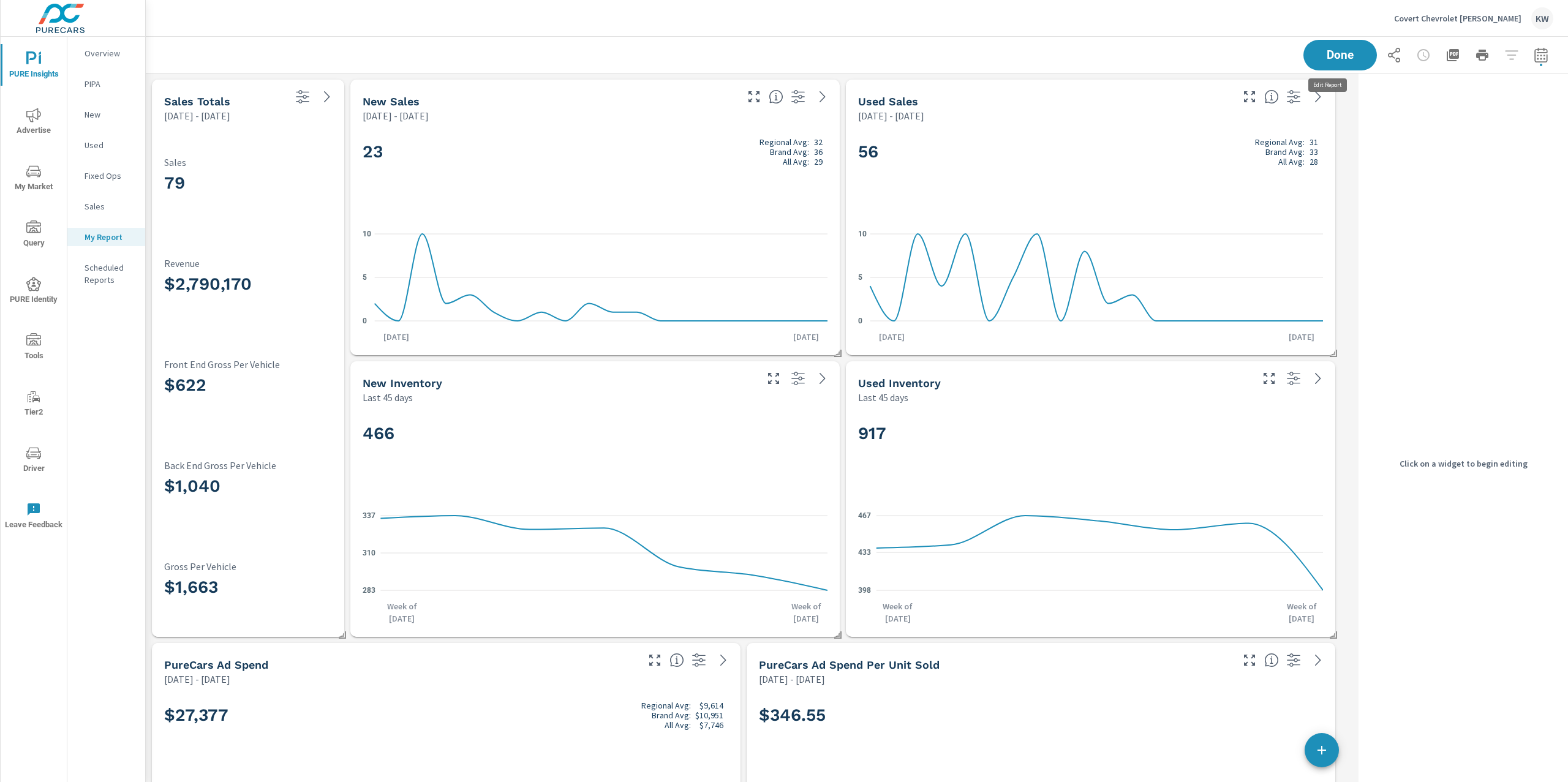
click at [702, 181] on div "23 Regional Avg: 32 Brand Avg: 36 All Avg: 29" at bounding box center [595, 172] width 465 height 74
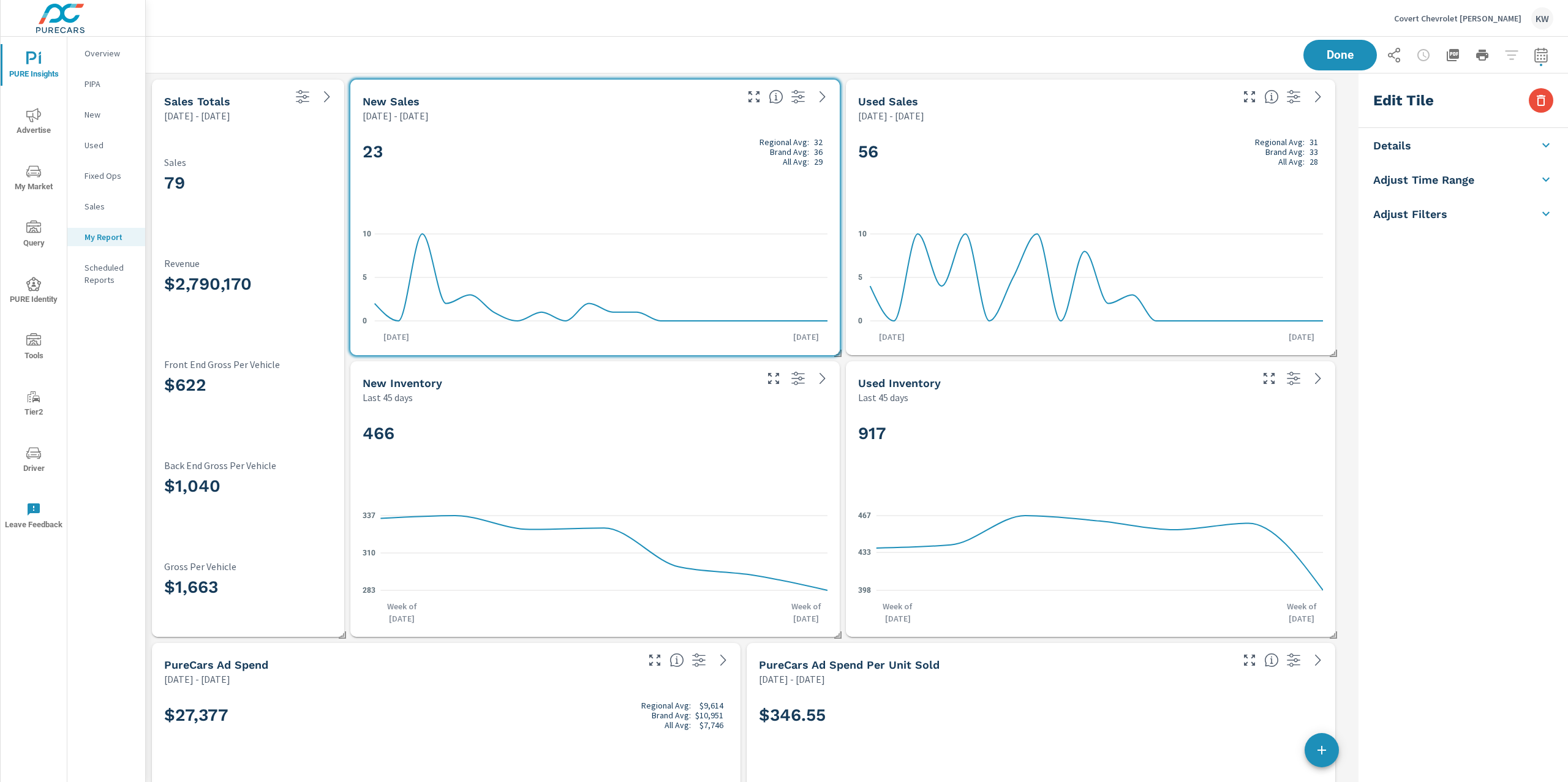
scroll to position [6790, 1221]
click at [1471, 254] on h5 "Adjust Time Range" at bounding box center [1424, 254] width 101 height 14
click at [1447, 221] on input "checkbox" at bounding box center [1434, 217] width 70 height 24
checkbox input "true"
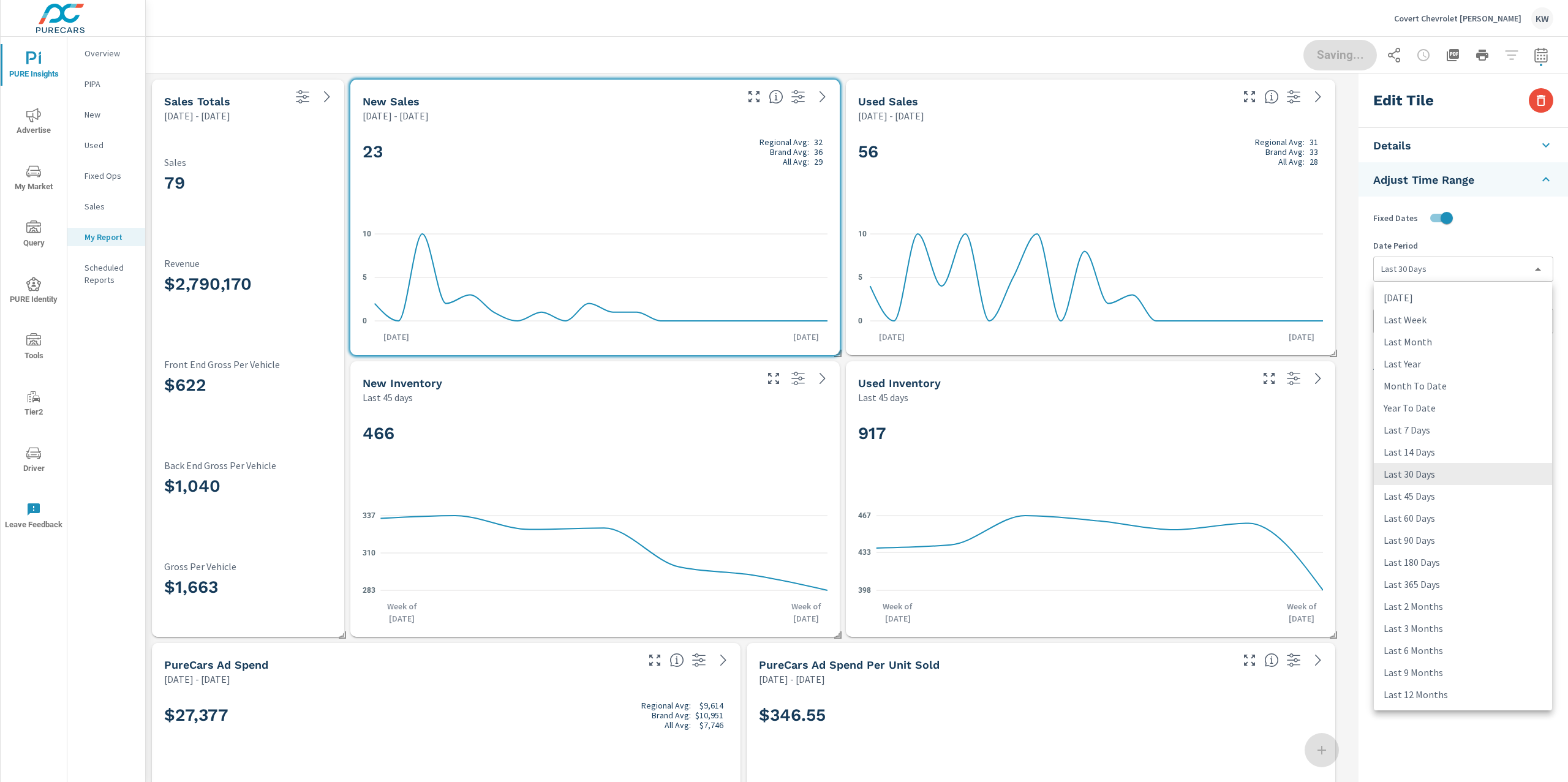
click at [1445, 273] on body "PURE Insights Advertise My Market Query PURE Identity Tools Tier2 Driver Leave …" at bounding box center [784, 391] width 1568 height 782
click at [1440, 344] on li "Last Month" at bounding box center [1463, 341] width 178 height 22
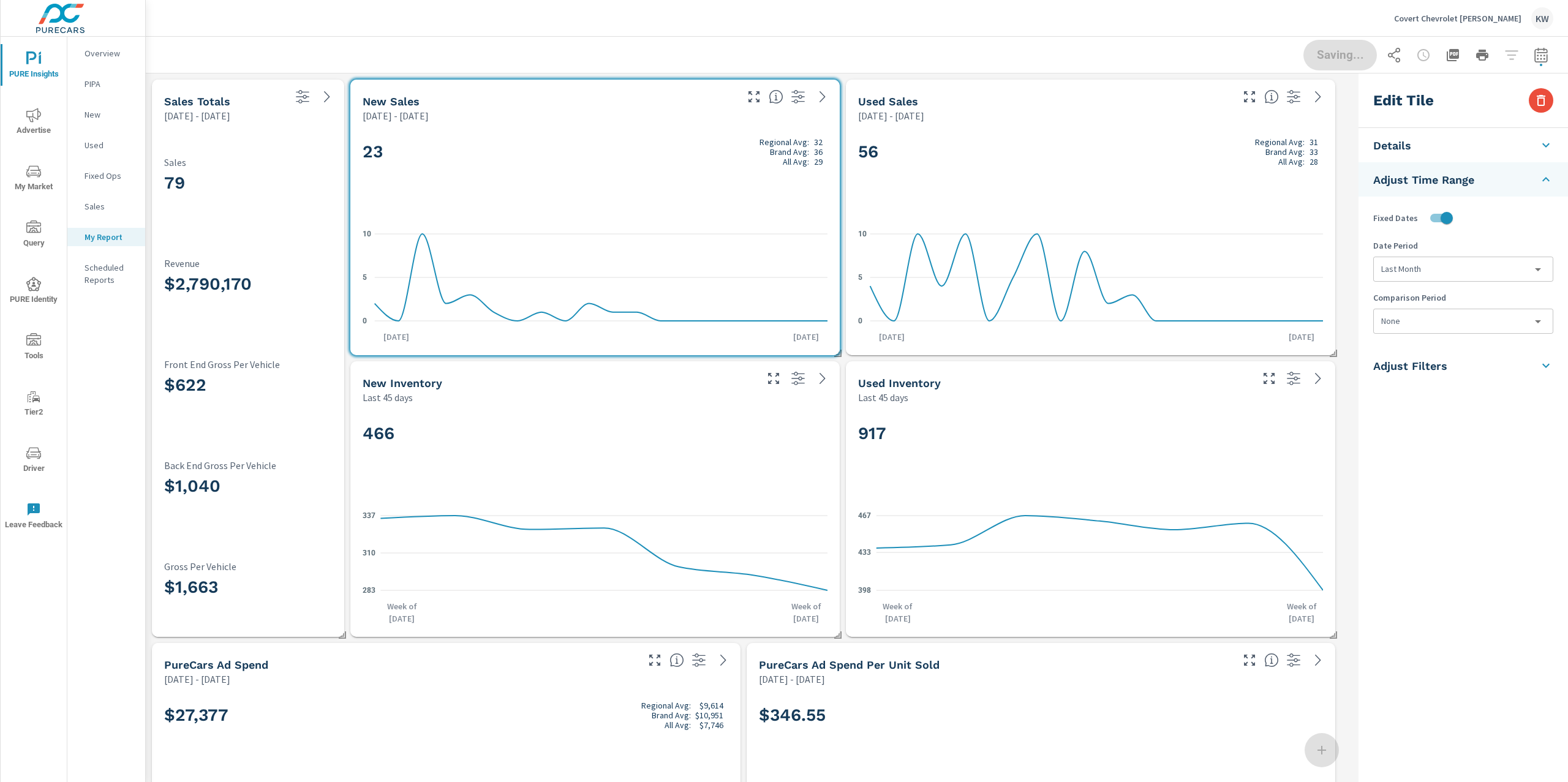
click at [1437, 323] on li "Last Year" at bounding box center [1441, 327] width 134 height 12
type input "lastYear"
click at [1437, 324] on body "PURE Insights Advertise My Market Query PURE Identity Tools Tier2 Driver Leave …" at bounding box center [784, 391] width 1568 height 782
click at [1432, 418] on li "Previous Year" at bounding box center [1463, 415] width 178 height 22
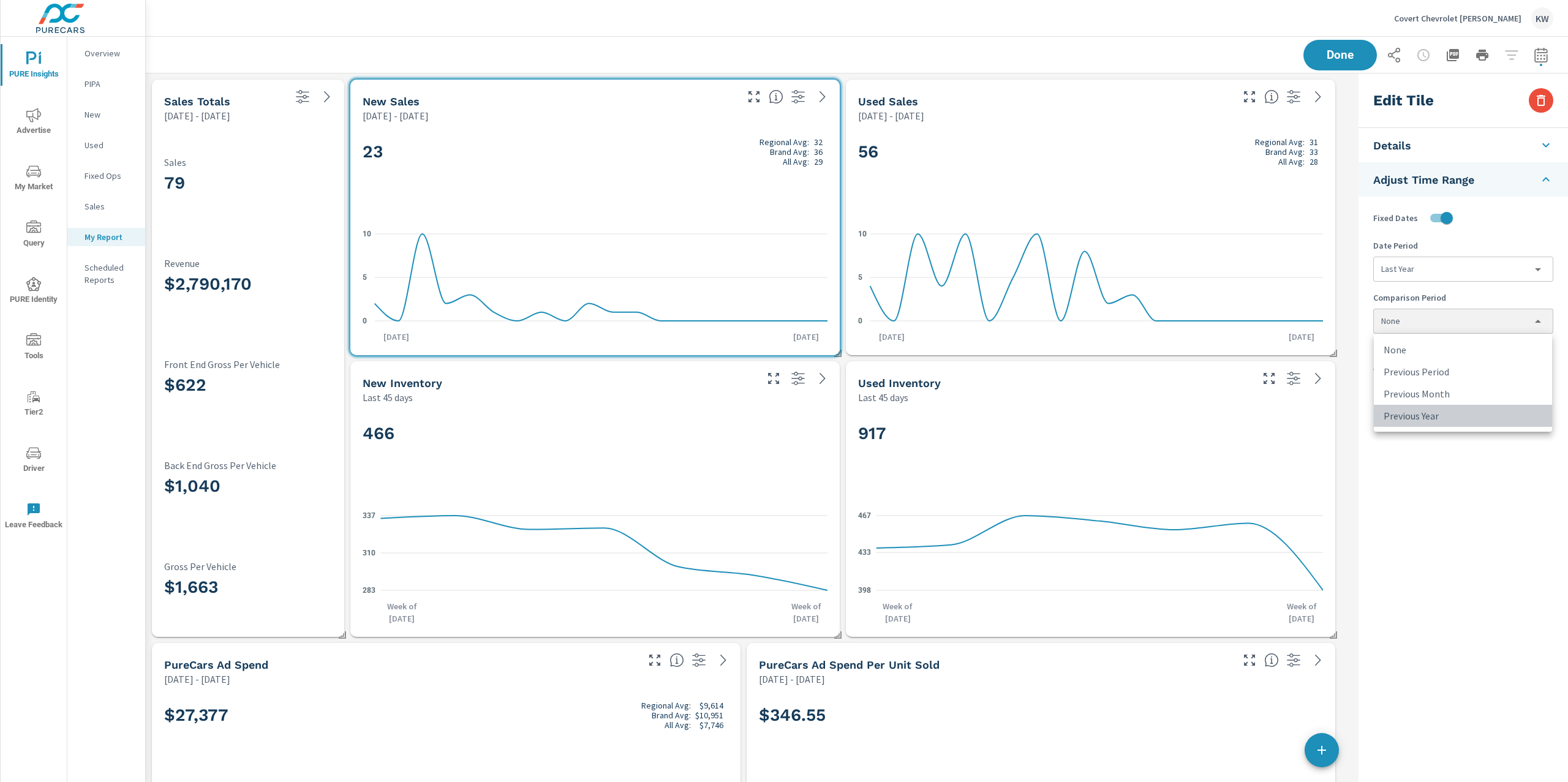
type input "lastYear"
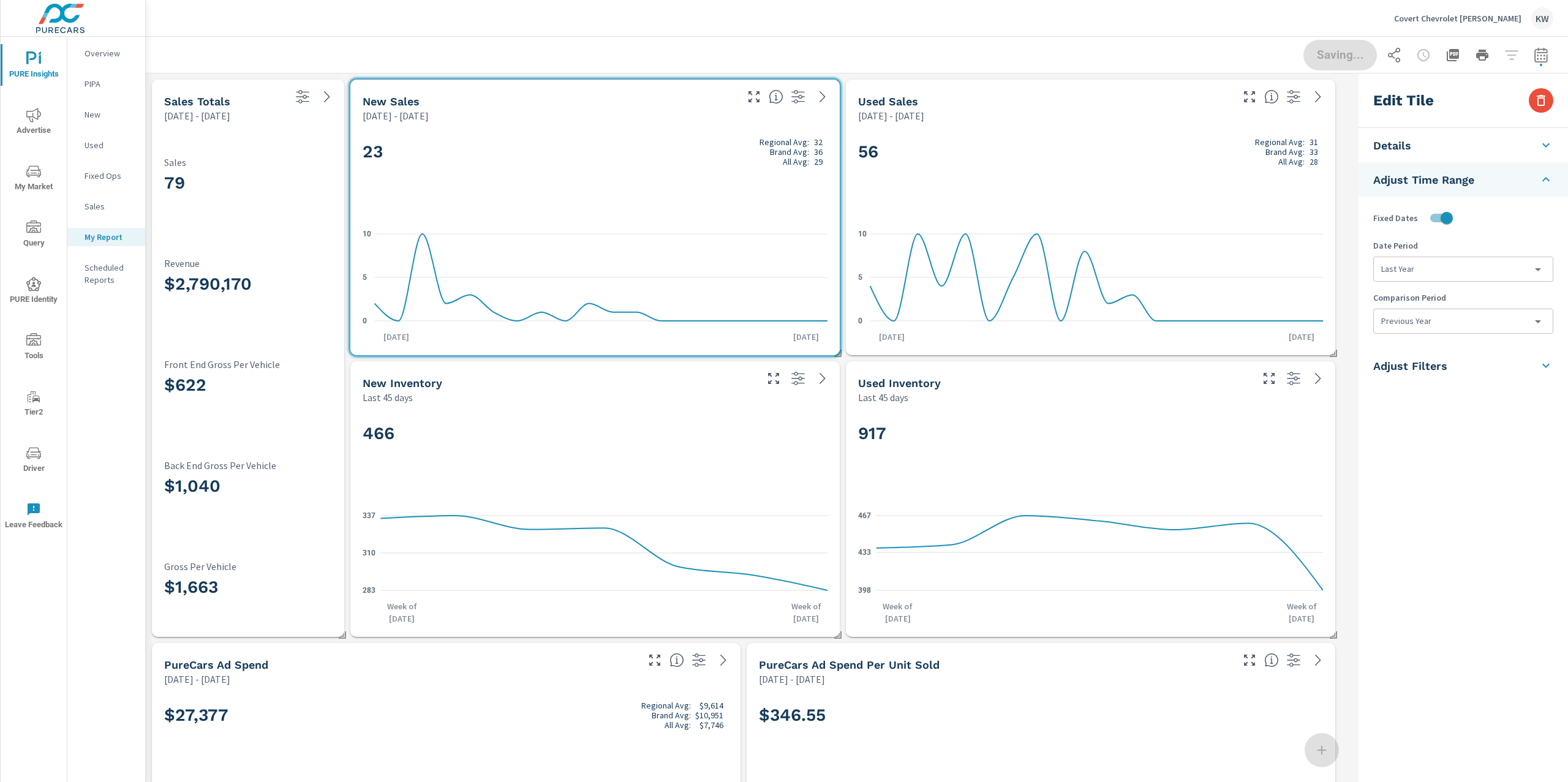
click at [1169, 173] on div "56 Regional Avg: 31 Brand Avg: 33 All Avg: 28" at bounding box center [1090, 172] width 465 height 74
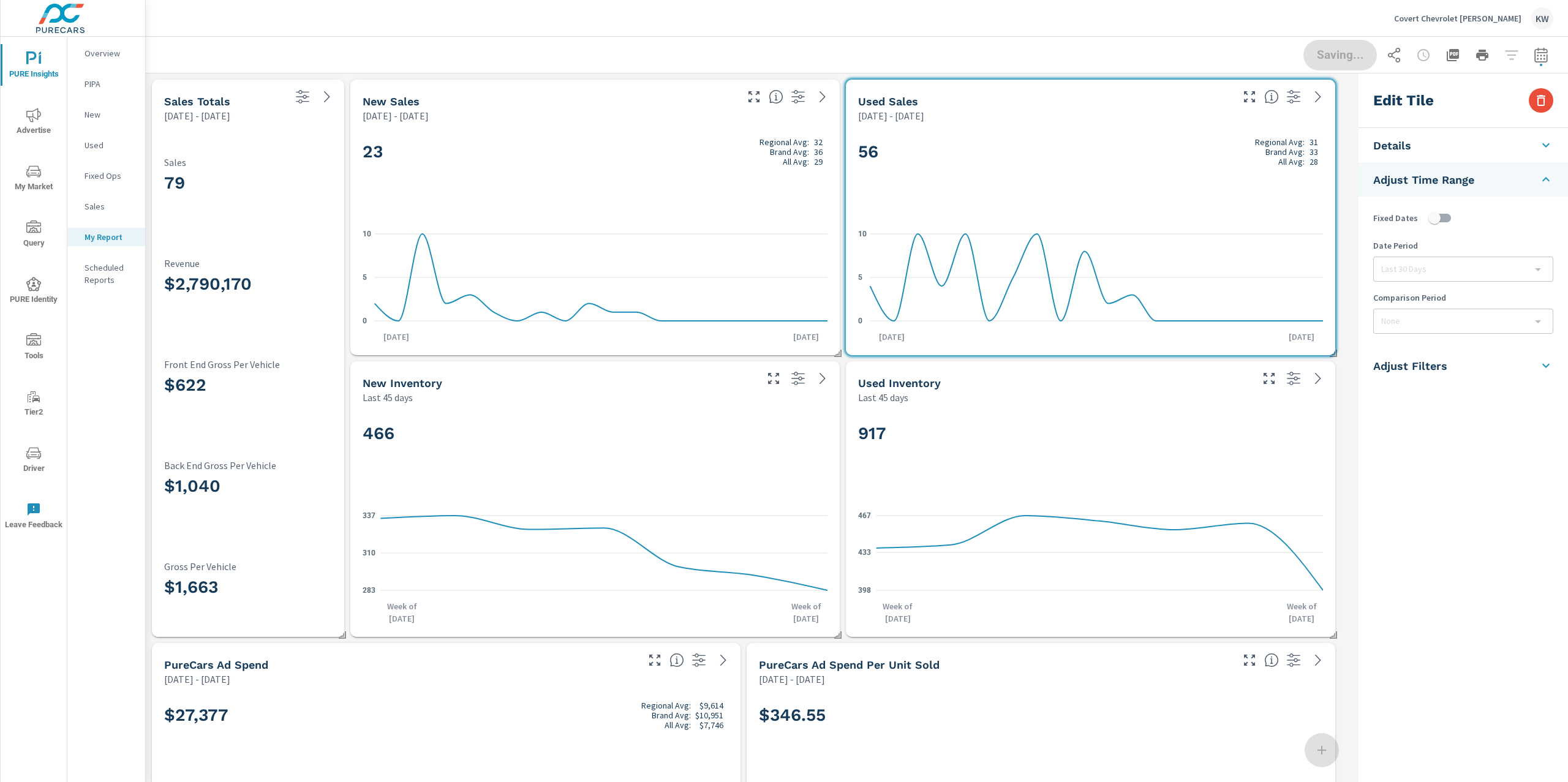
checkbox input "false"
type input "last30Days"
click at [1448, 245] on li "Adjust Time Range" at bounding box center [1463, 254] width 209 height 34
click at [1447, 223] on input "checkbox" at bounding box center [1434, 217] width 70 height 24
checkbox input "true"
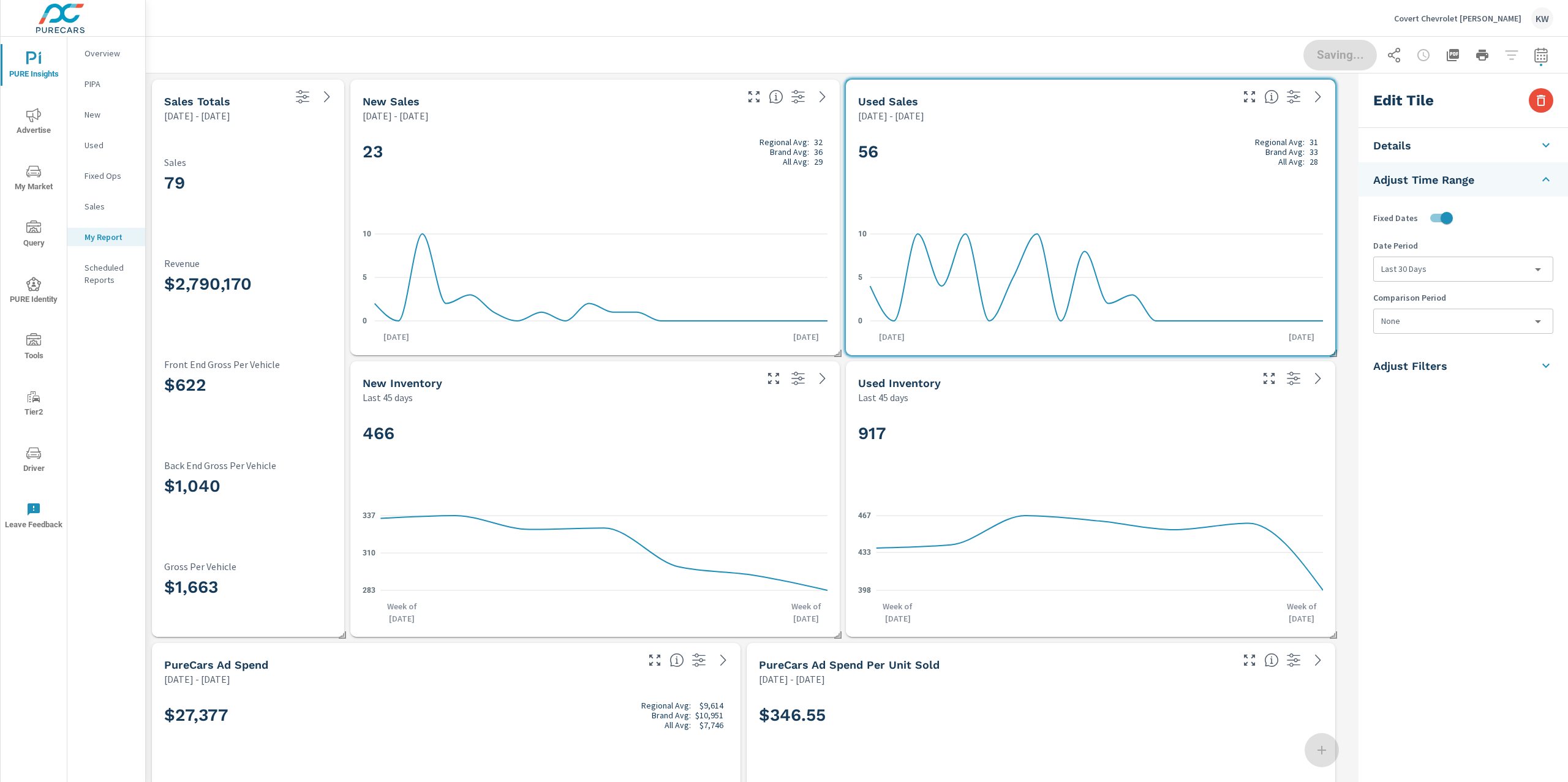
click at [1441, 275] on body "PURE Insights Advertise My Market Query PURE Identity Tools Tier2 Driver Leave …" at bounding box center [784, 391] width 1568 height 782
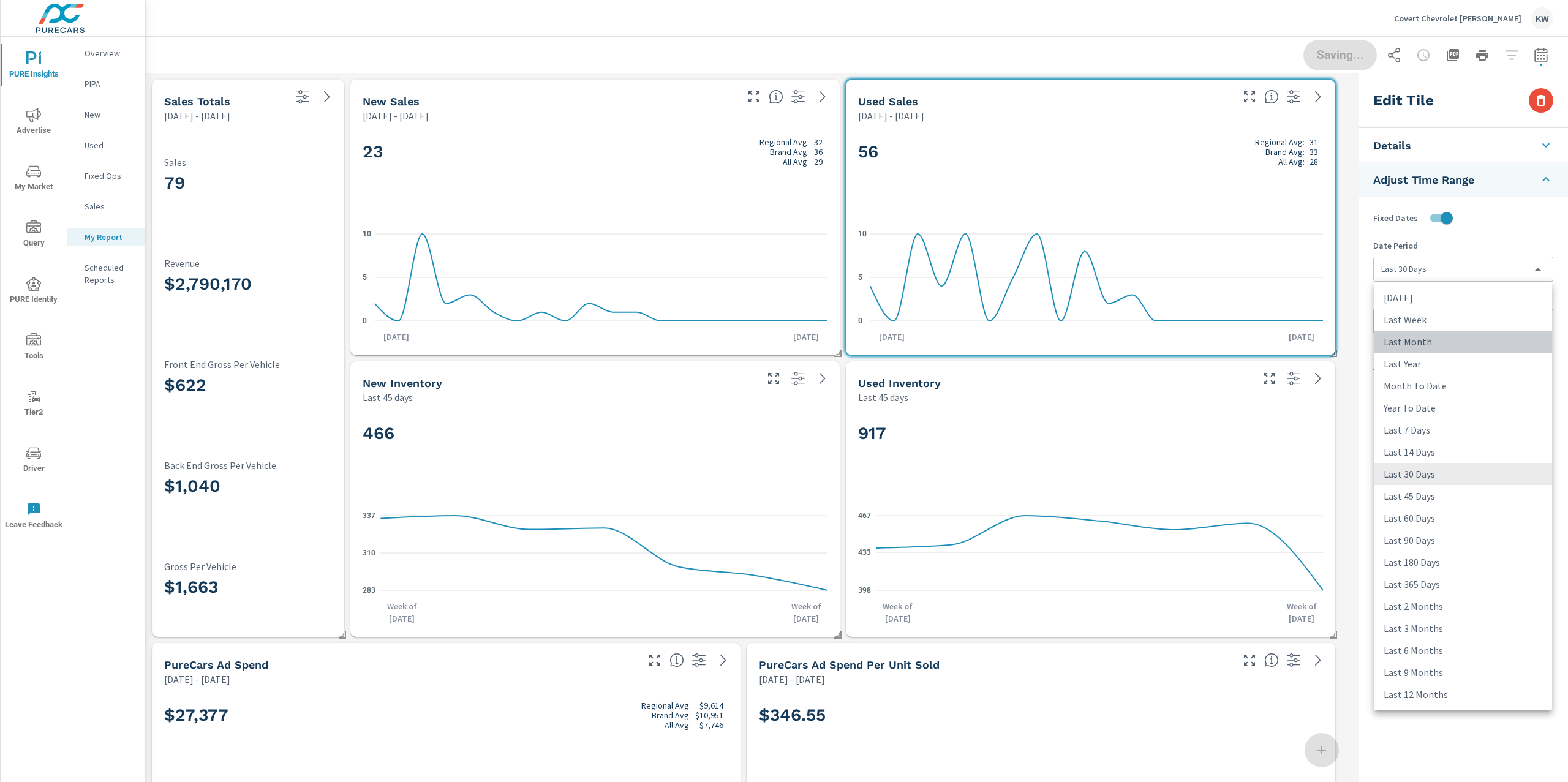
click at [1440, 345] on li "Last Month" at bounding box center [1463, 341] width 178 height 22
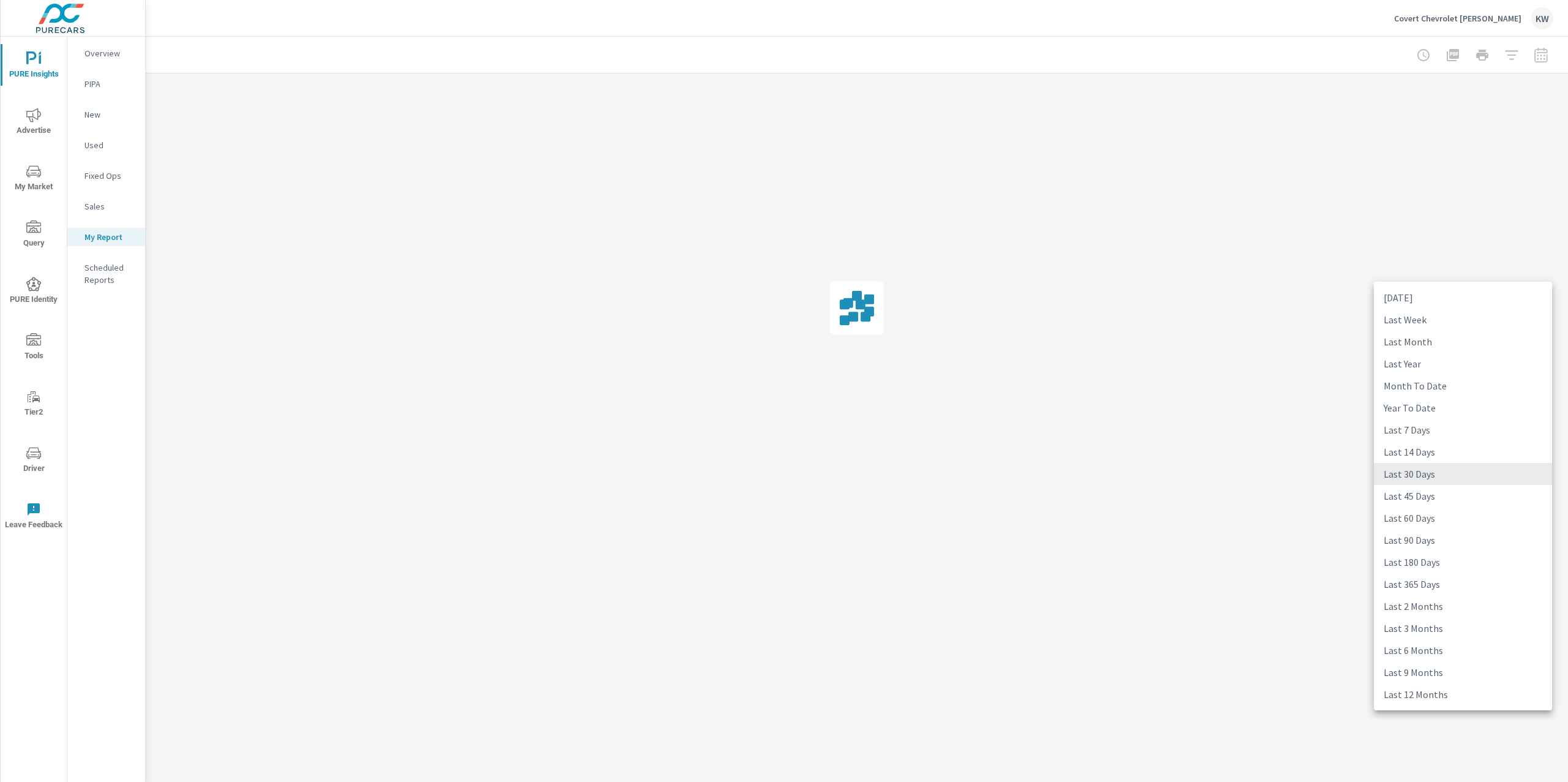
type input "lastMonth"
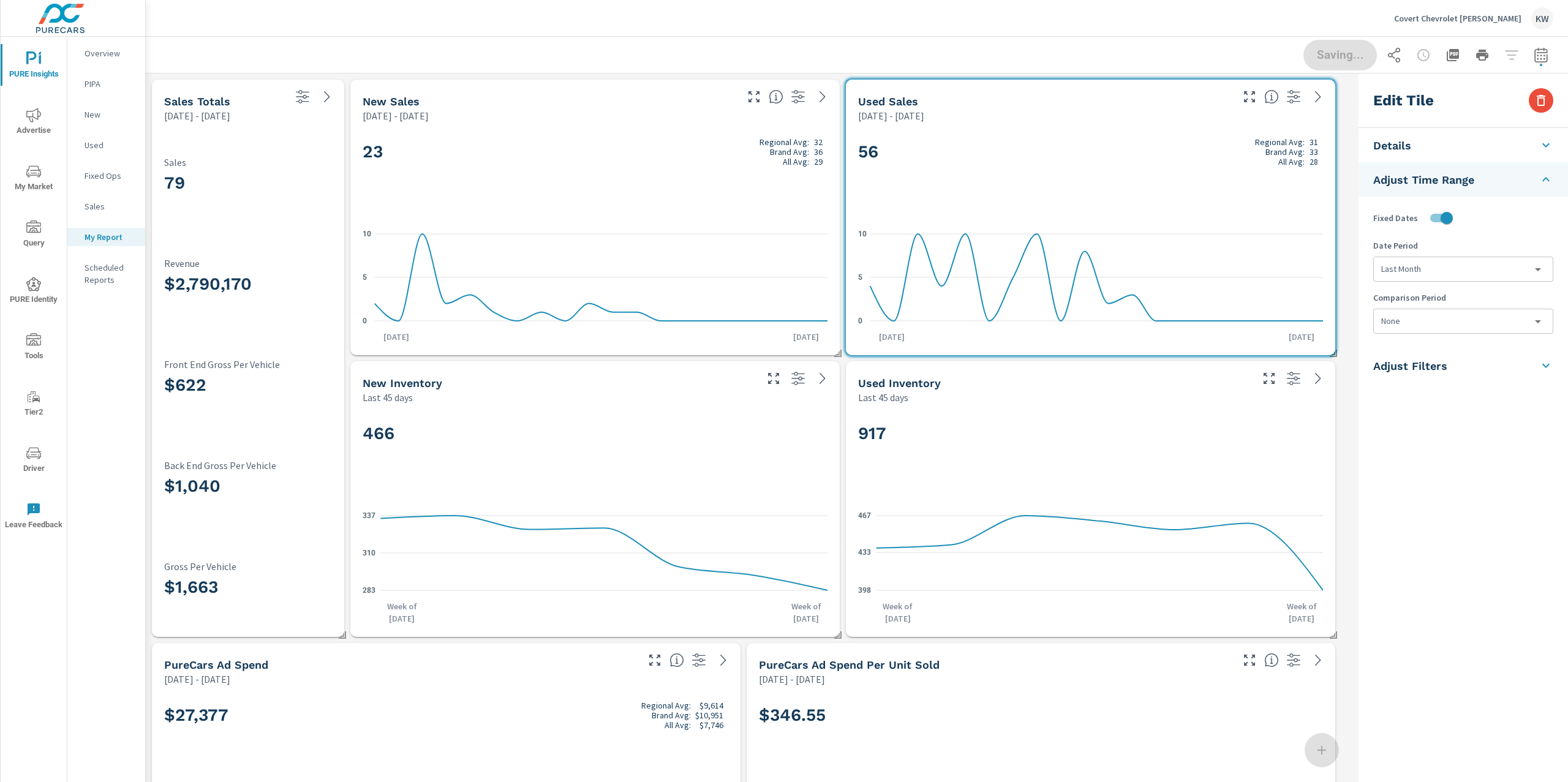
click at [1390, 320] on body "PURE Insights Advertise My Market Query PURE Identity Tools Tier2 Driver Leave …" at bounding box center [784, 391] width 1568 height 782
click at [1427, 413] on li "Previous Year" at bounding box center [1463, 415] width 178 height 22
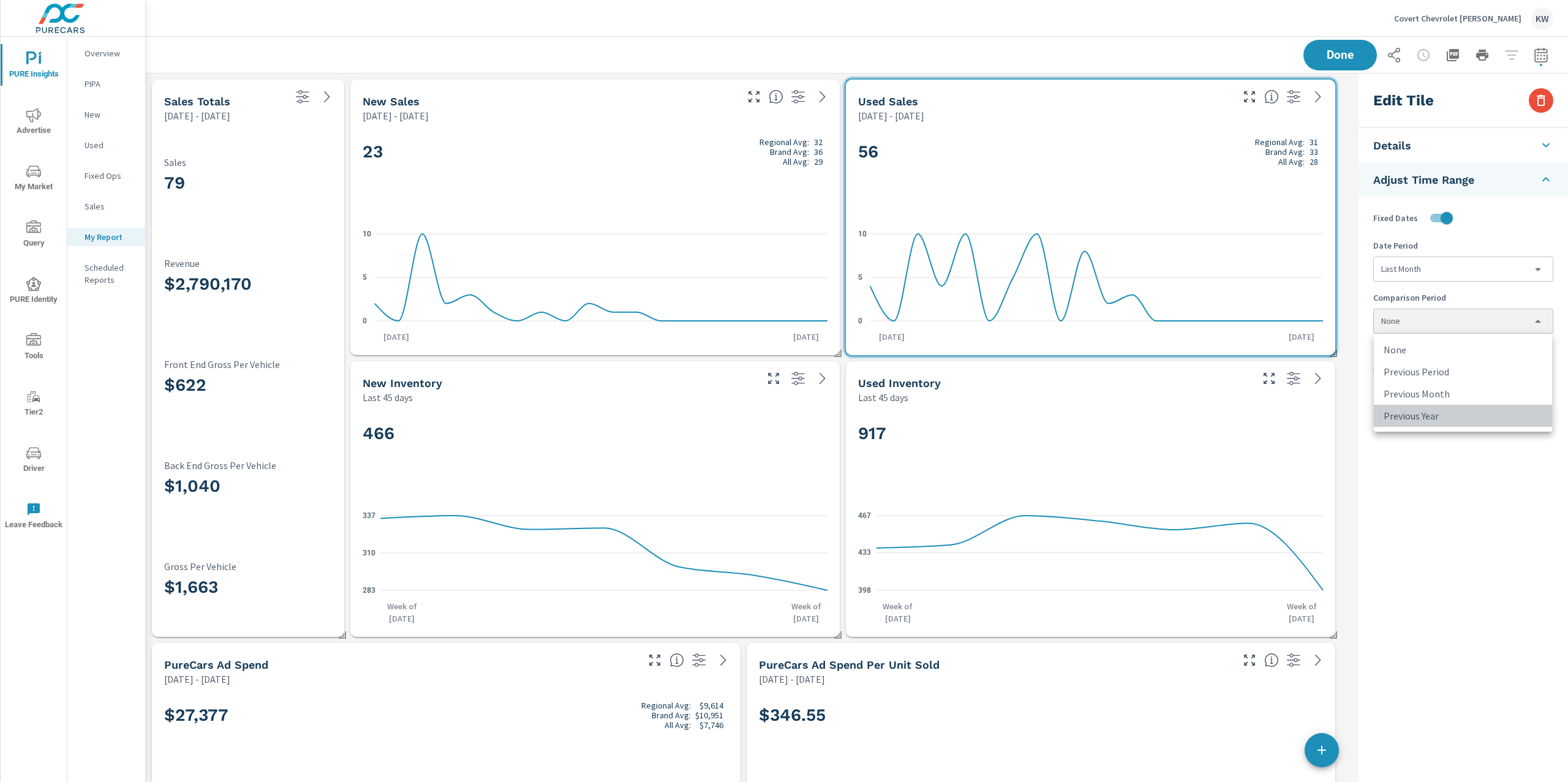
type input "lastYear"
click at [1342, 59] on span "Done" at bounding box center [1340, 55] width 50 height 11
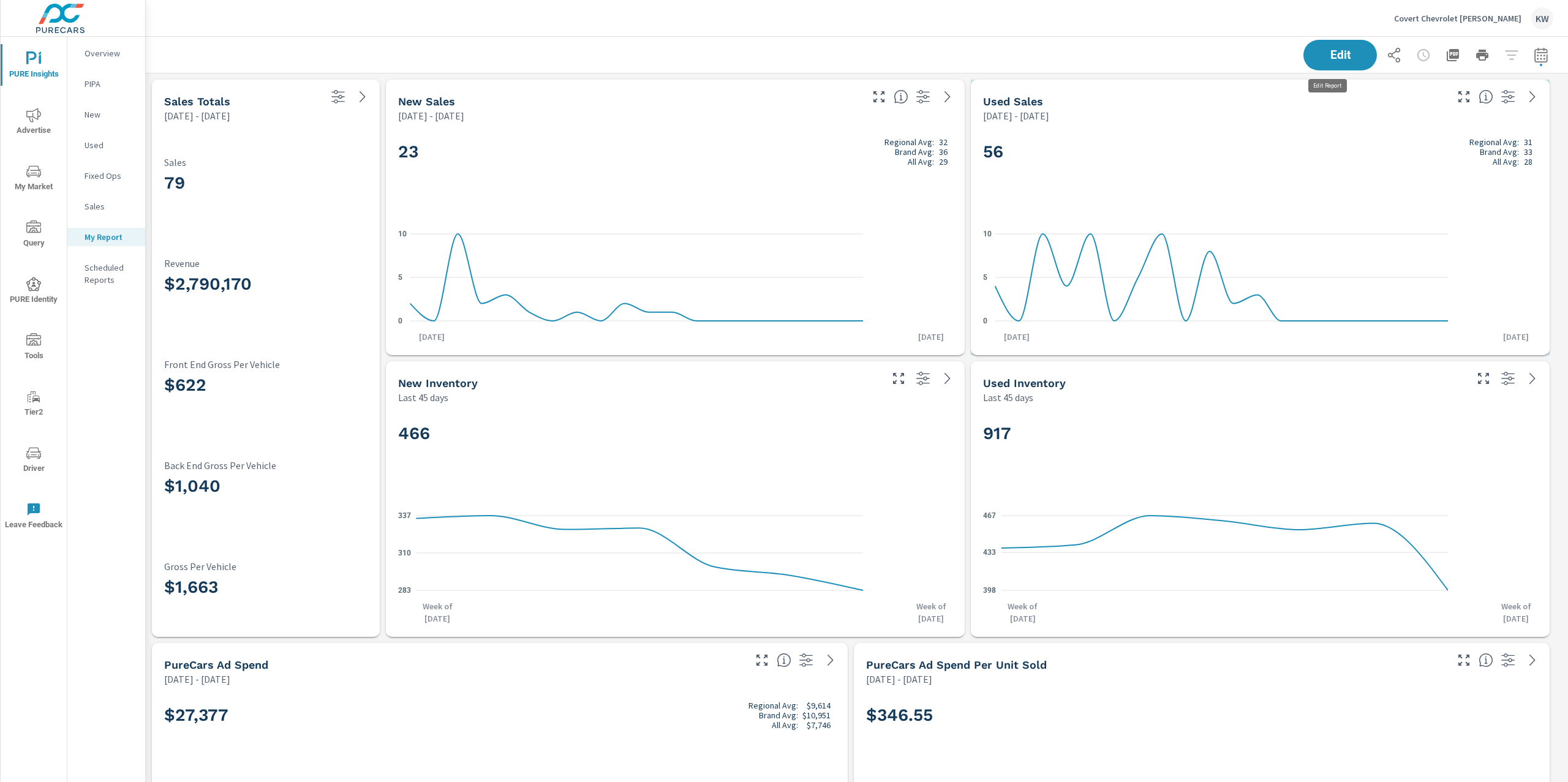
scroll to position [6790, 1436]
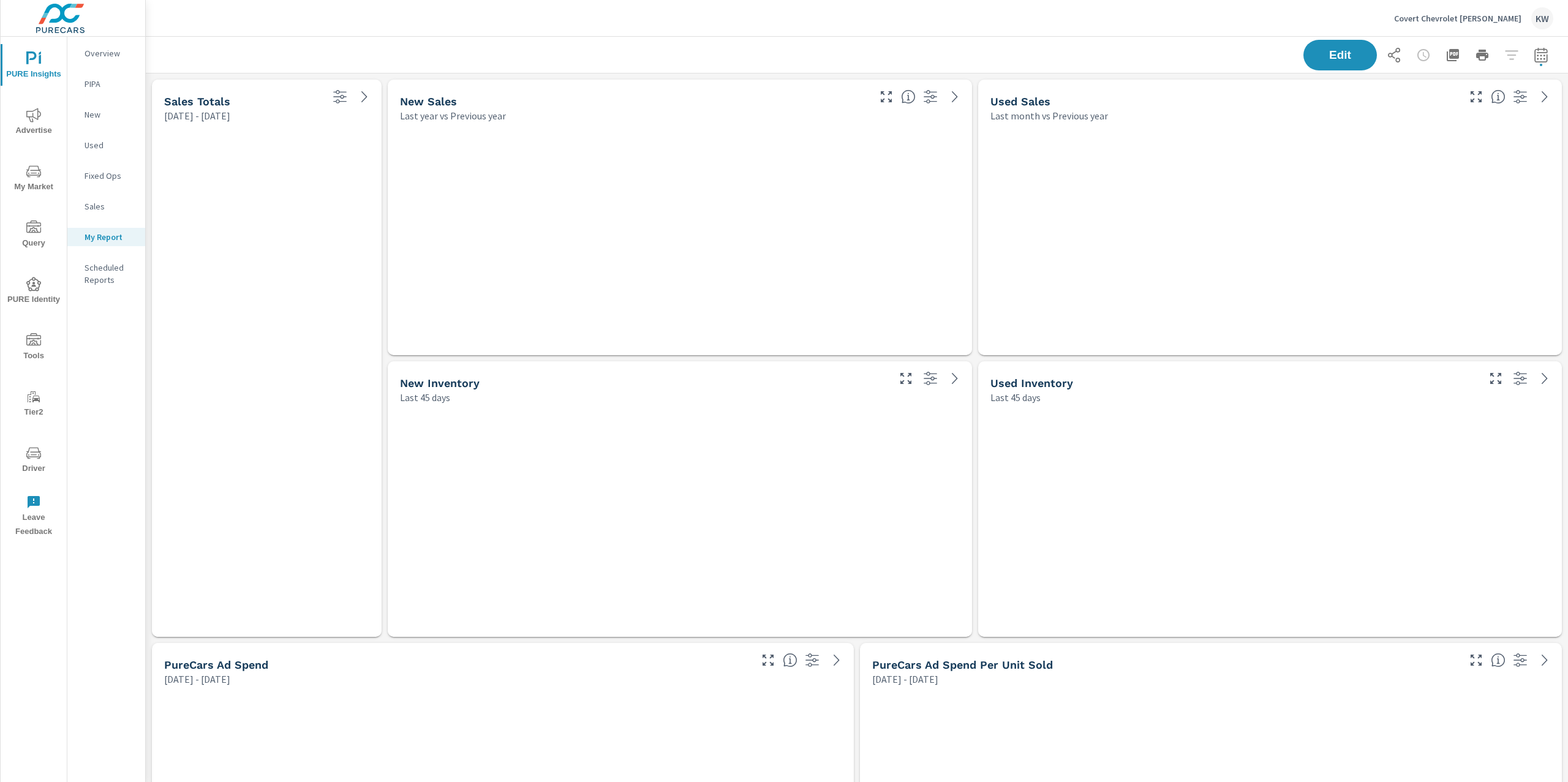
scroll to position [6790, 1436]
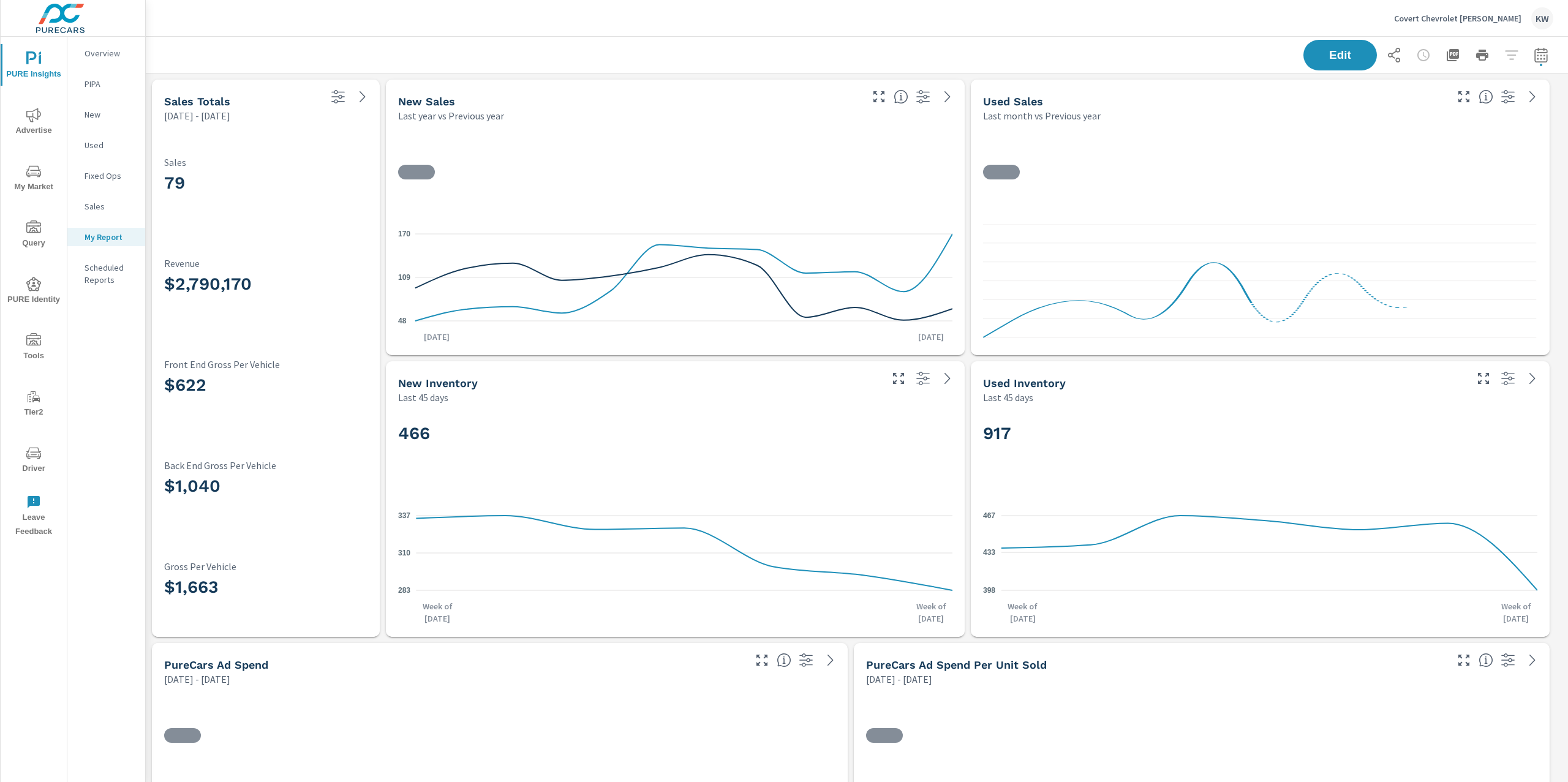
scroll to position [1, 0]
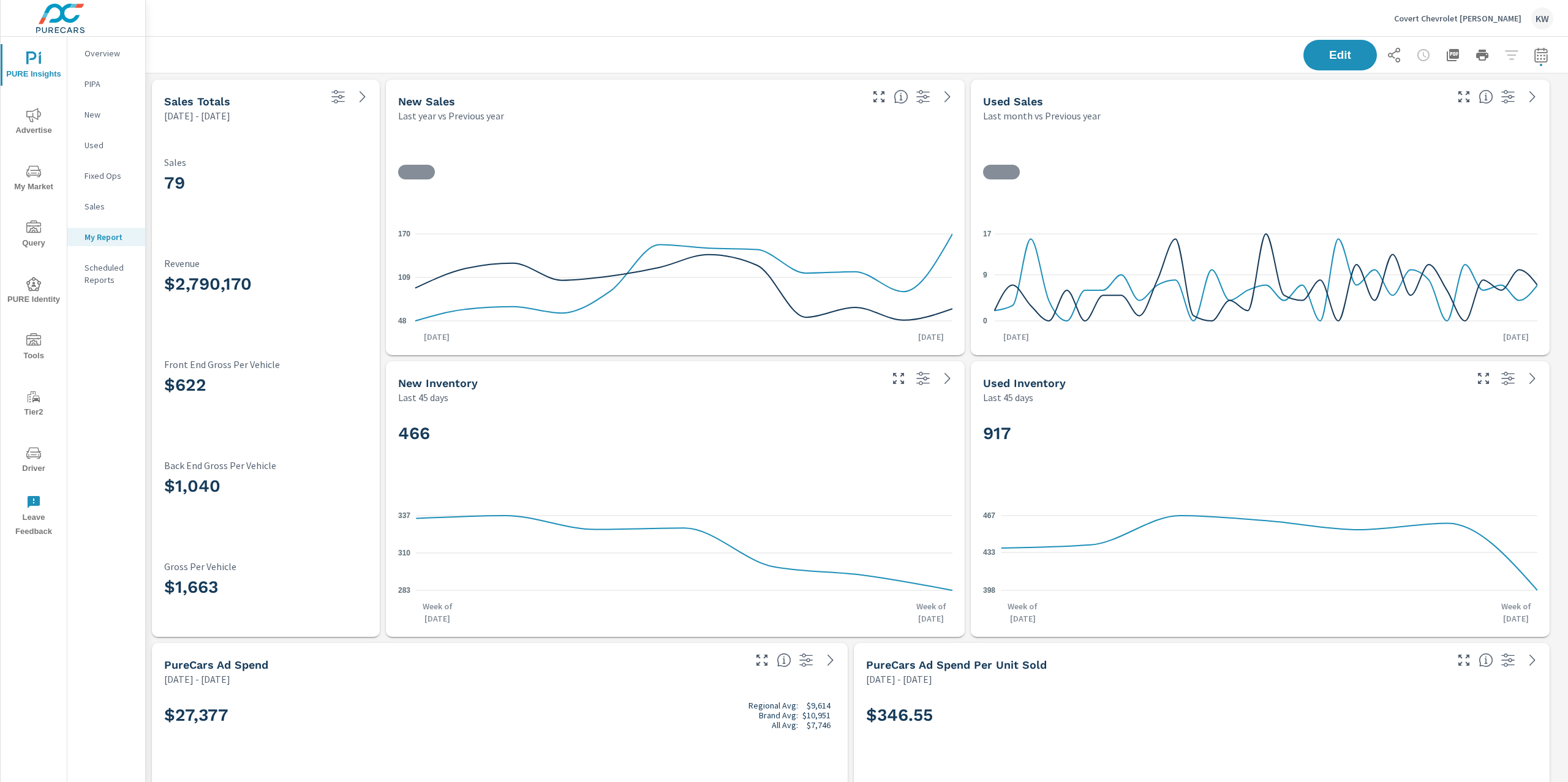
scroll to position [1, 0]
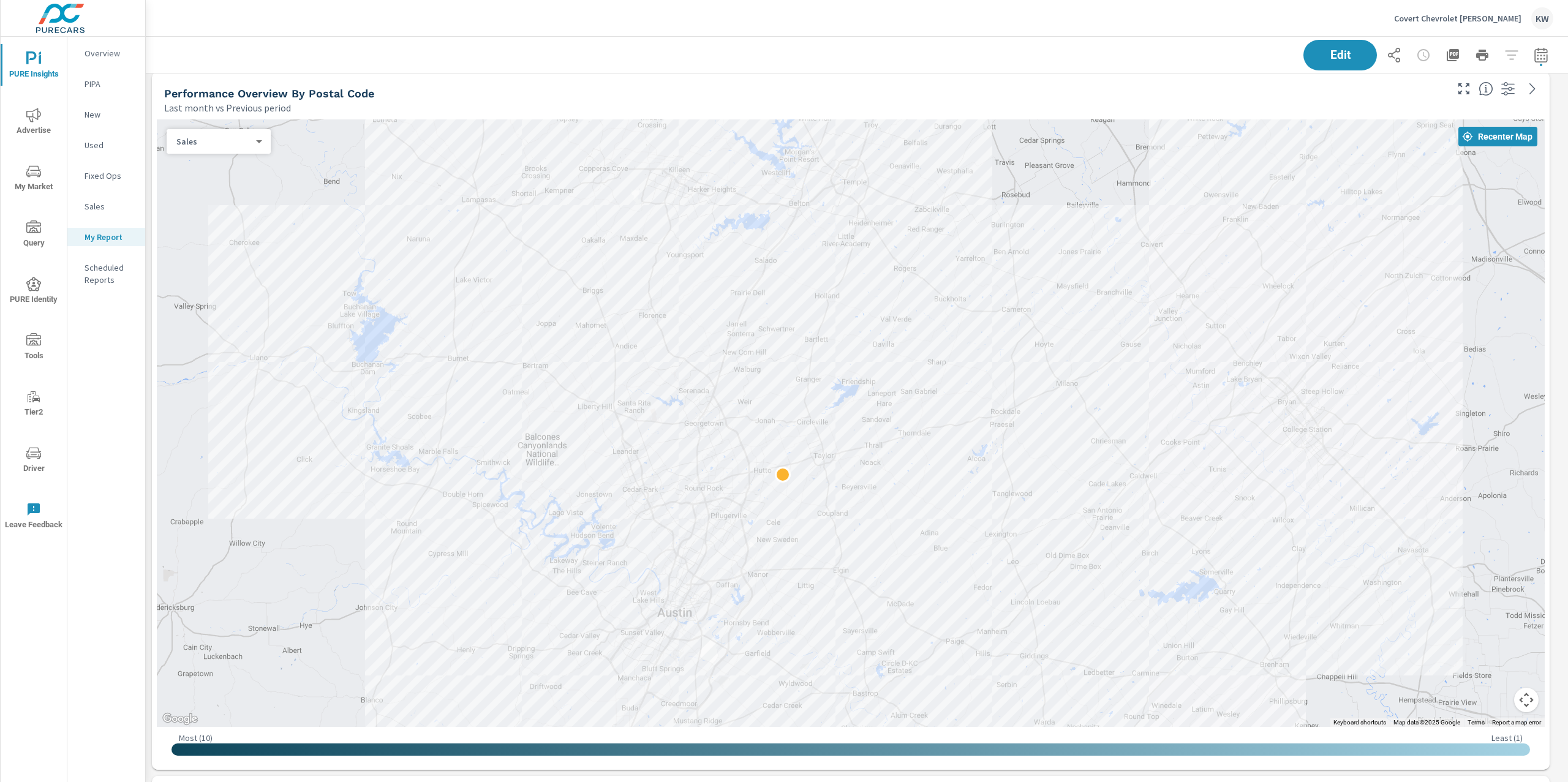
scroll to position [850, 0]
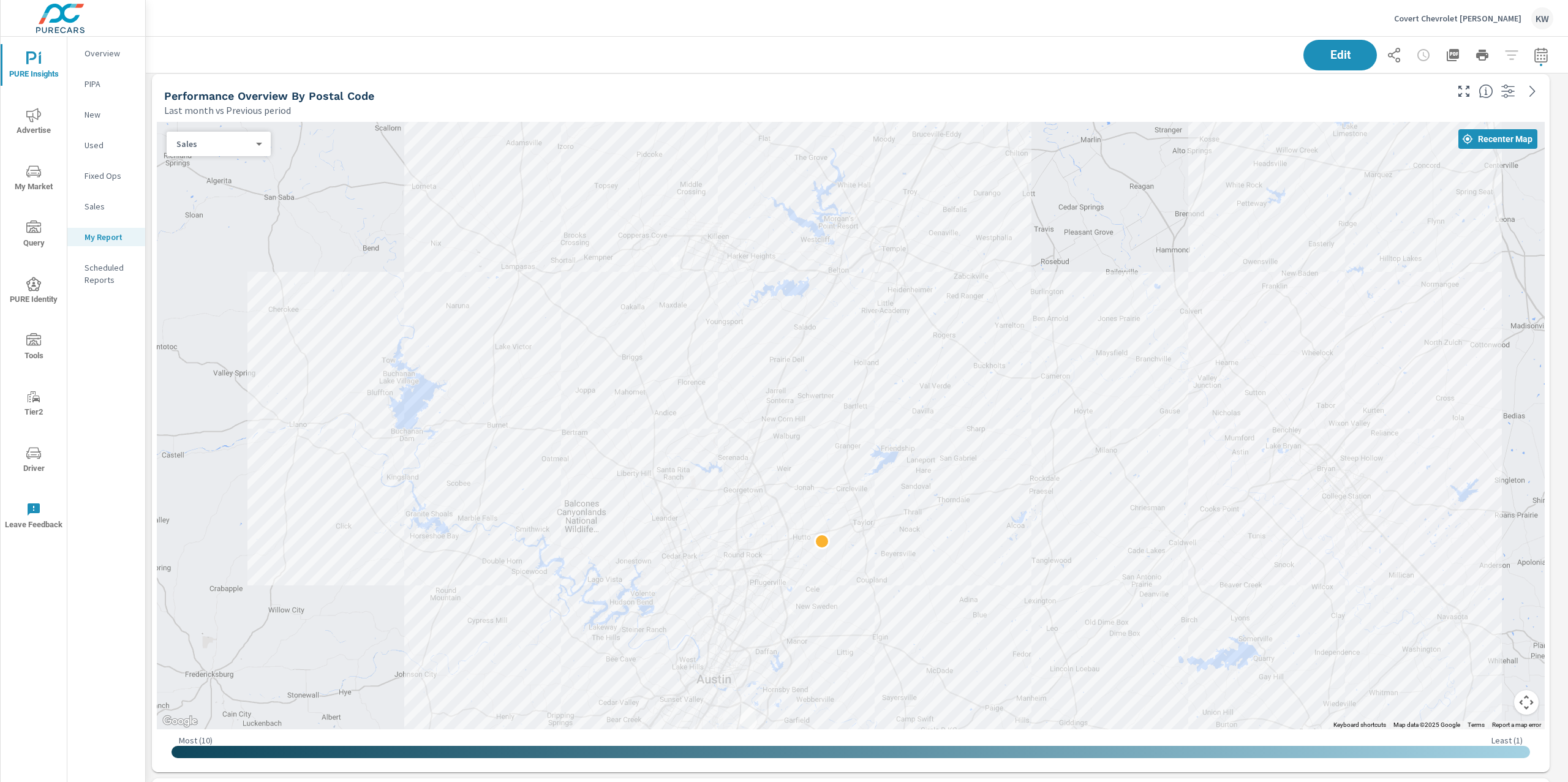
drag, startPoint x: 1137, startPoint y: 261, endPoint x: 1176, endPoint y: 323, distance: 73.2
click at [1176, 323] on div at bounding box center [850, 425] width 1388 height 607
click at [1329, 58] on span "Edit" at bounding box center [1340, 55] width 50 height 11
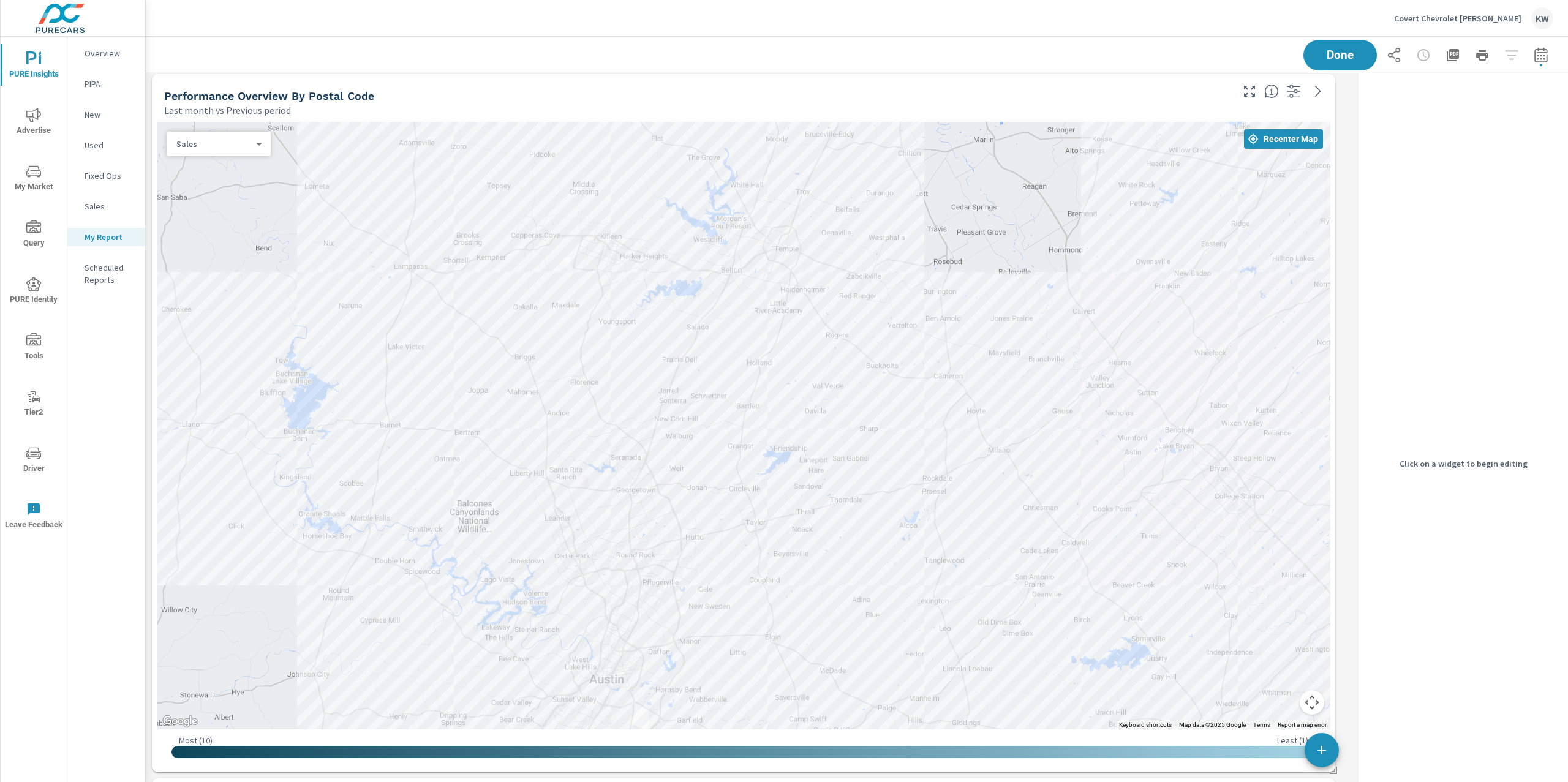
scroll to position [6790, 1221]
click at [1080, 117] on div "Last month vs Previous period" at bounding box center [697, 110] width 1065 height 15
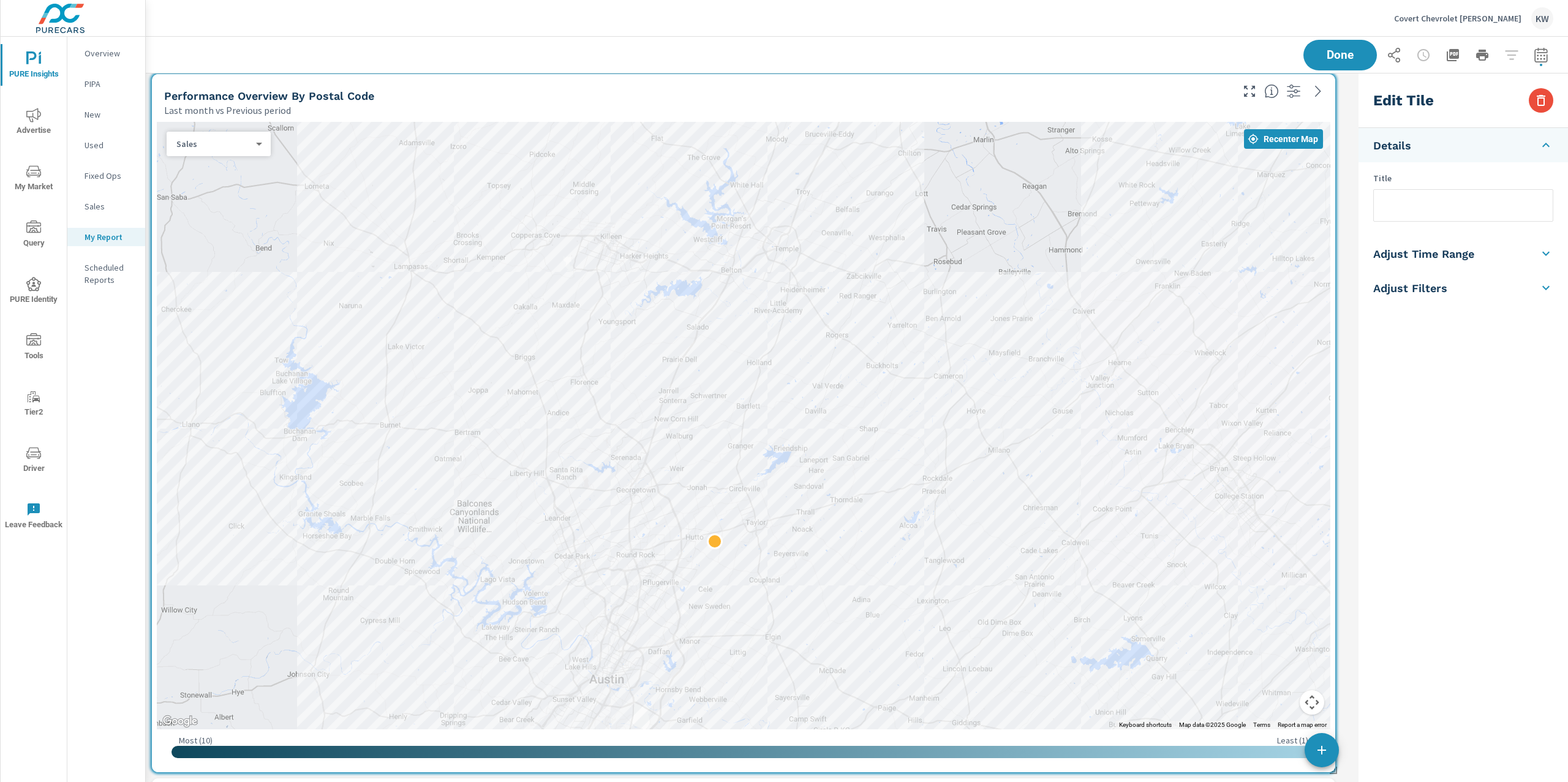
click at [1497, 261] on li "Adjust Time Range" at bounding box center [1463, 254] width 209 height 34
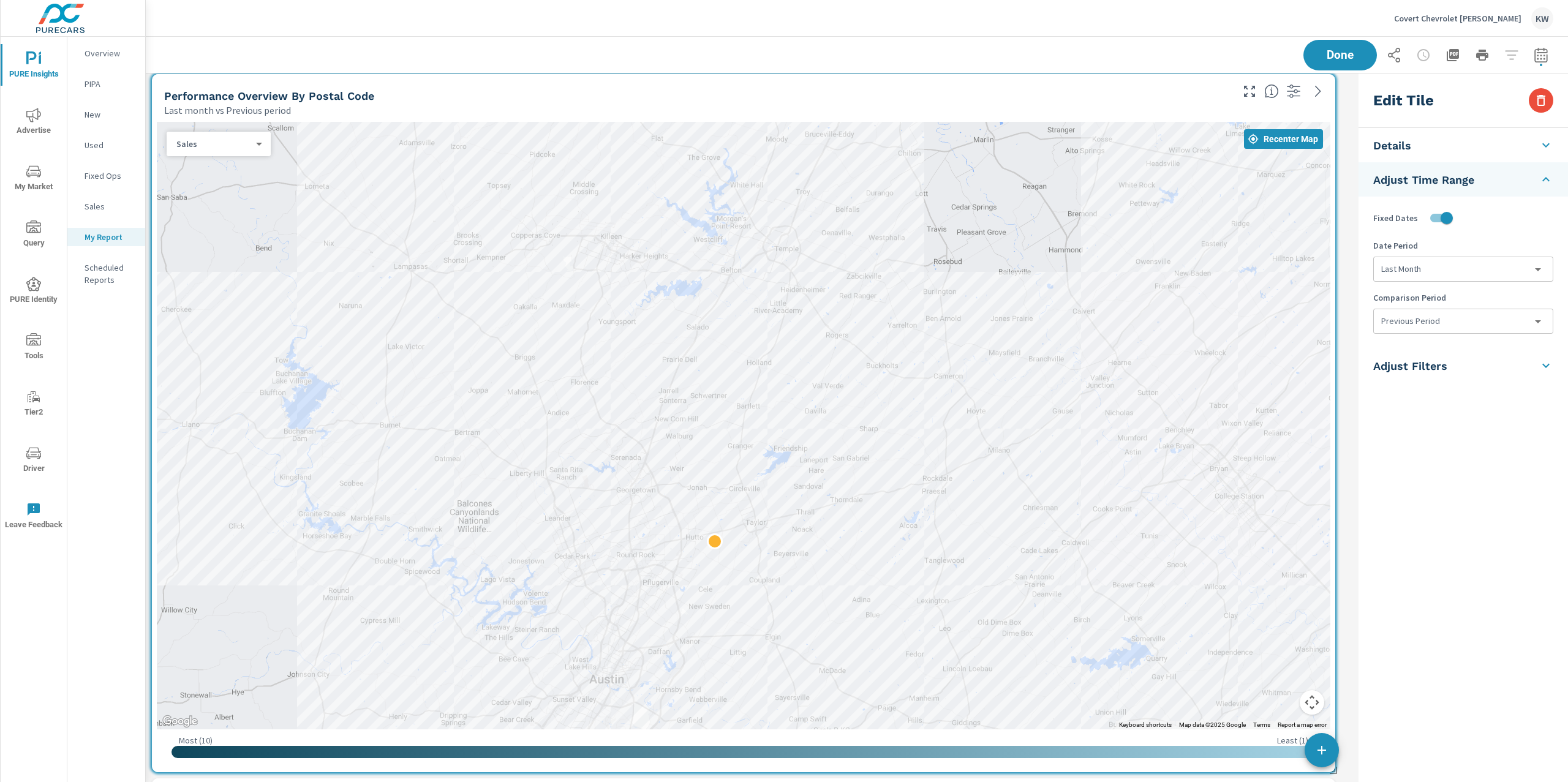
click at [1468, 324] on body "PURE Insights Advertise My Market Query PURE Identity Tools Tier2 Driver Leave …" at bounding box center [784, 391] width 1568 height 782
click at [1445, 397] on li "Previous Month" at bounding box center [1463, 394] width 178 height 22
type input "lastMonth"
click at [1337, 58] on span "Done" at bounding box center [1340, 55] width 50 height 11
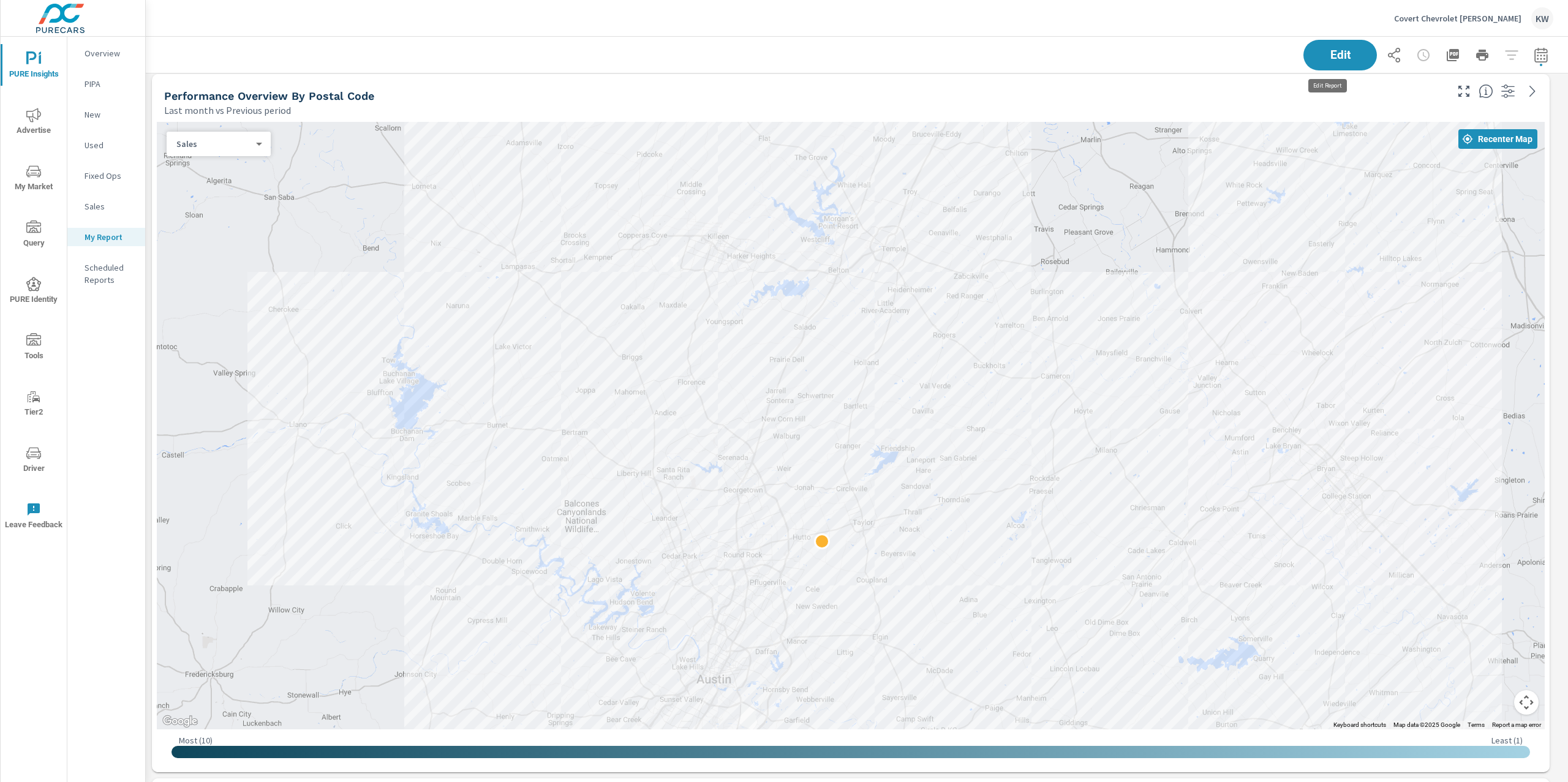
scroll to position [6790, 1436]
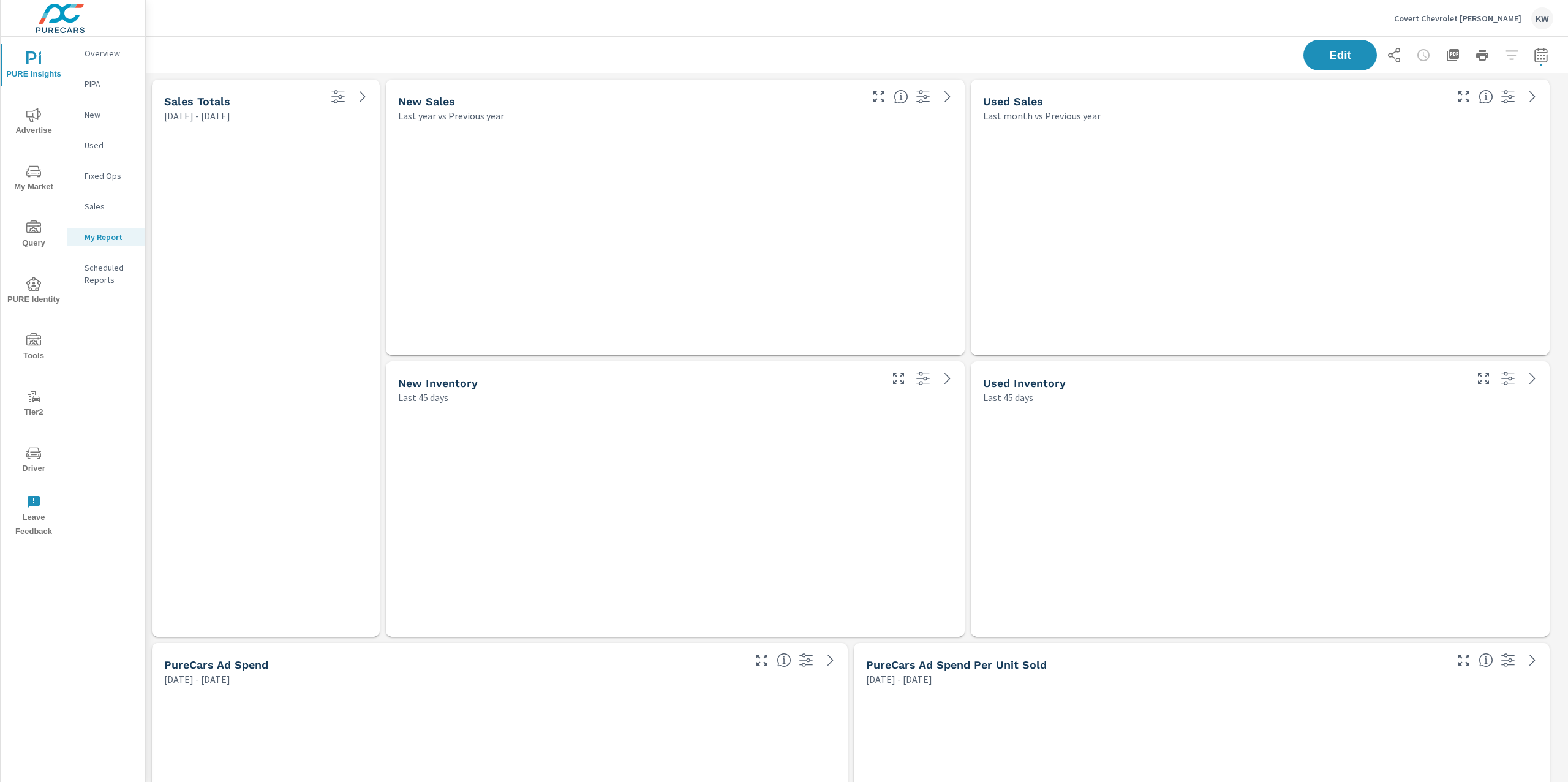
scroll to position [6790, 1436]
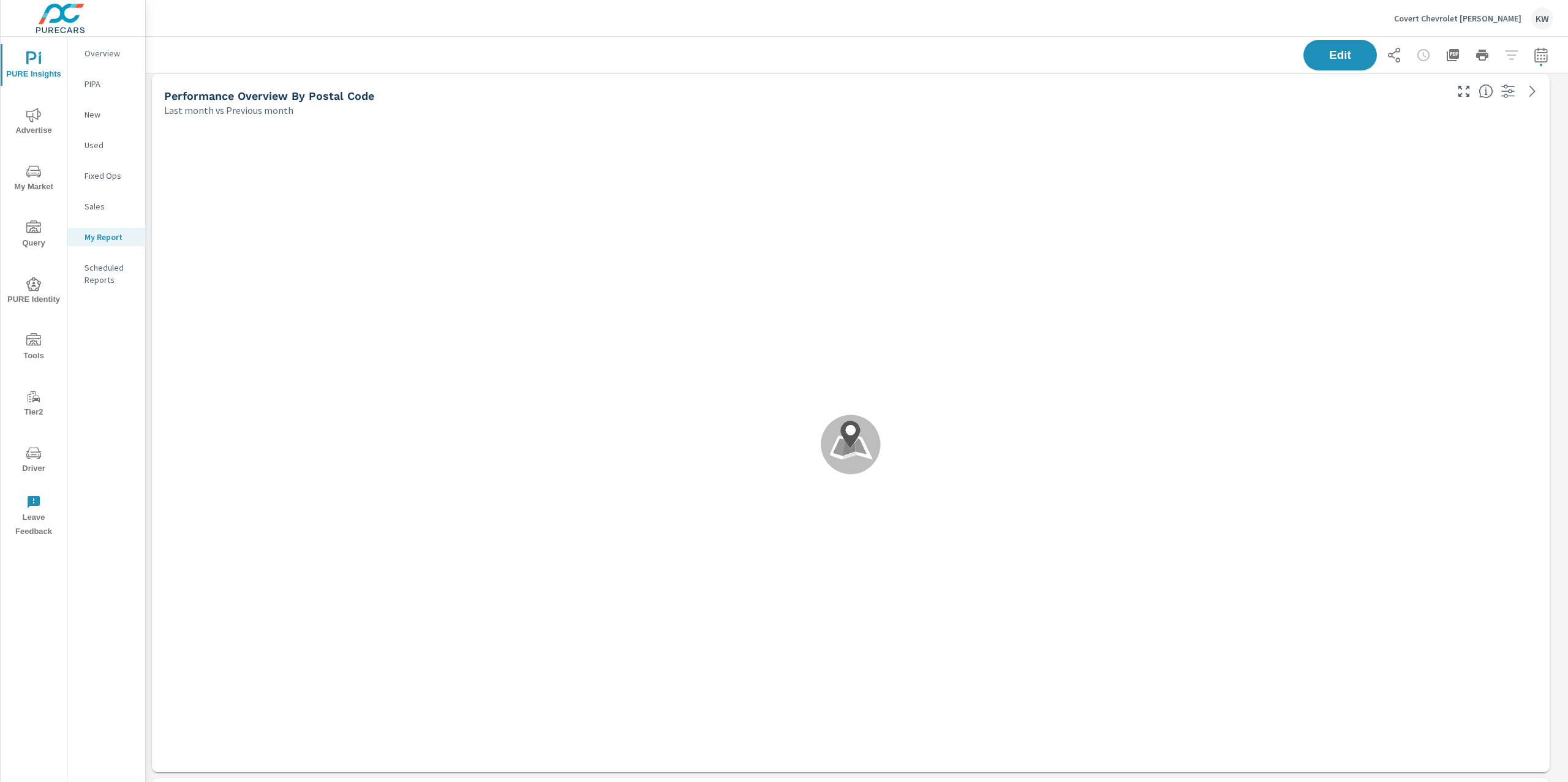
scroll to position [1, 0]
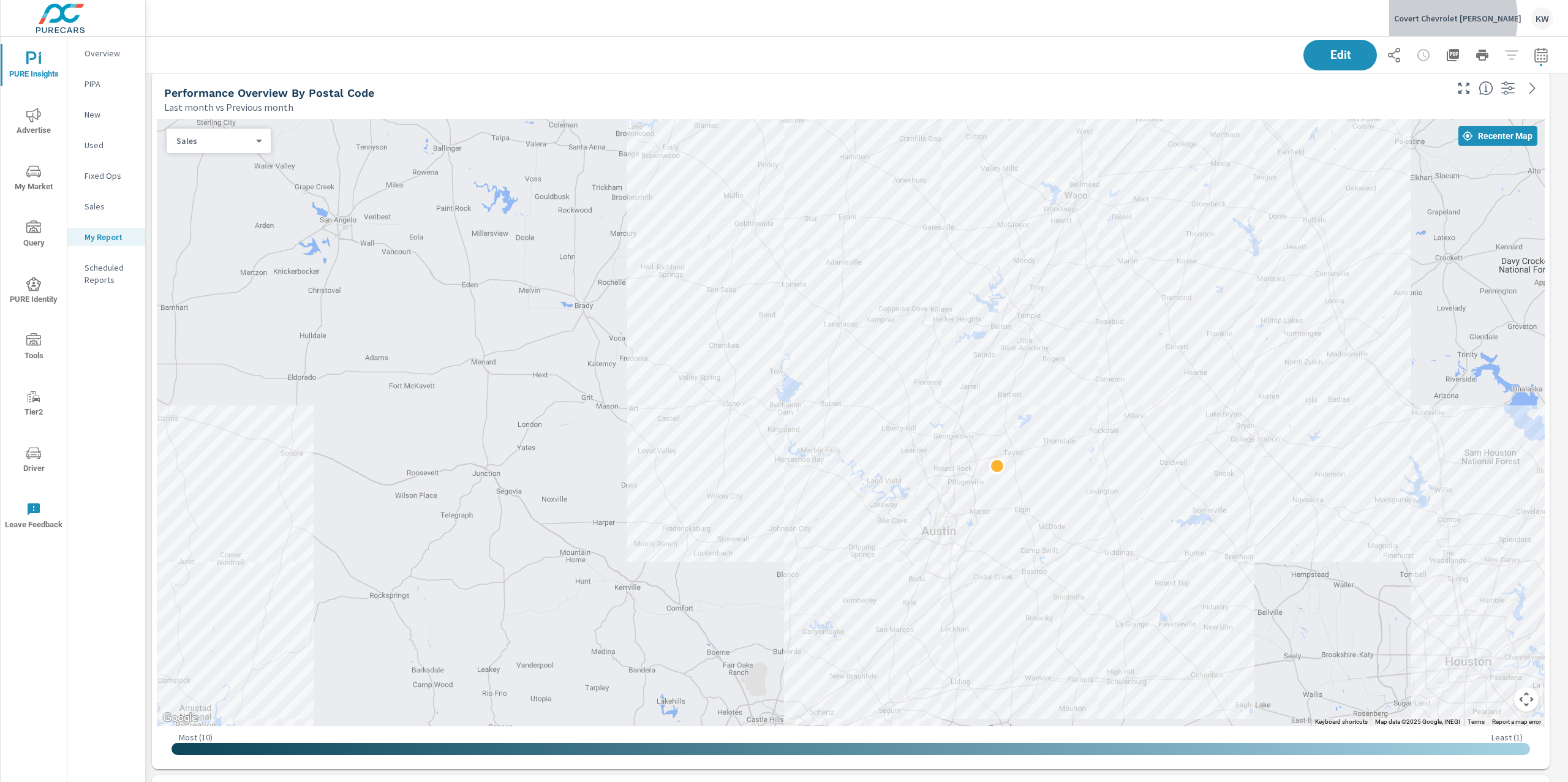
click at [1473, 18] on p "Covert Chevrolet [PERSON_NAME]" at bounding box center [1457, 18] width 127 height 11
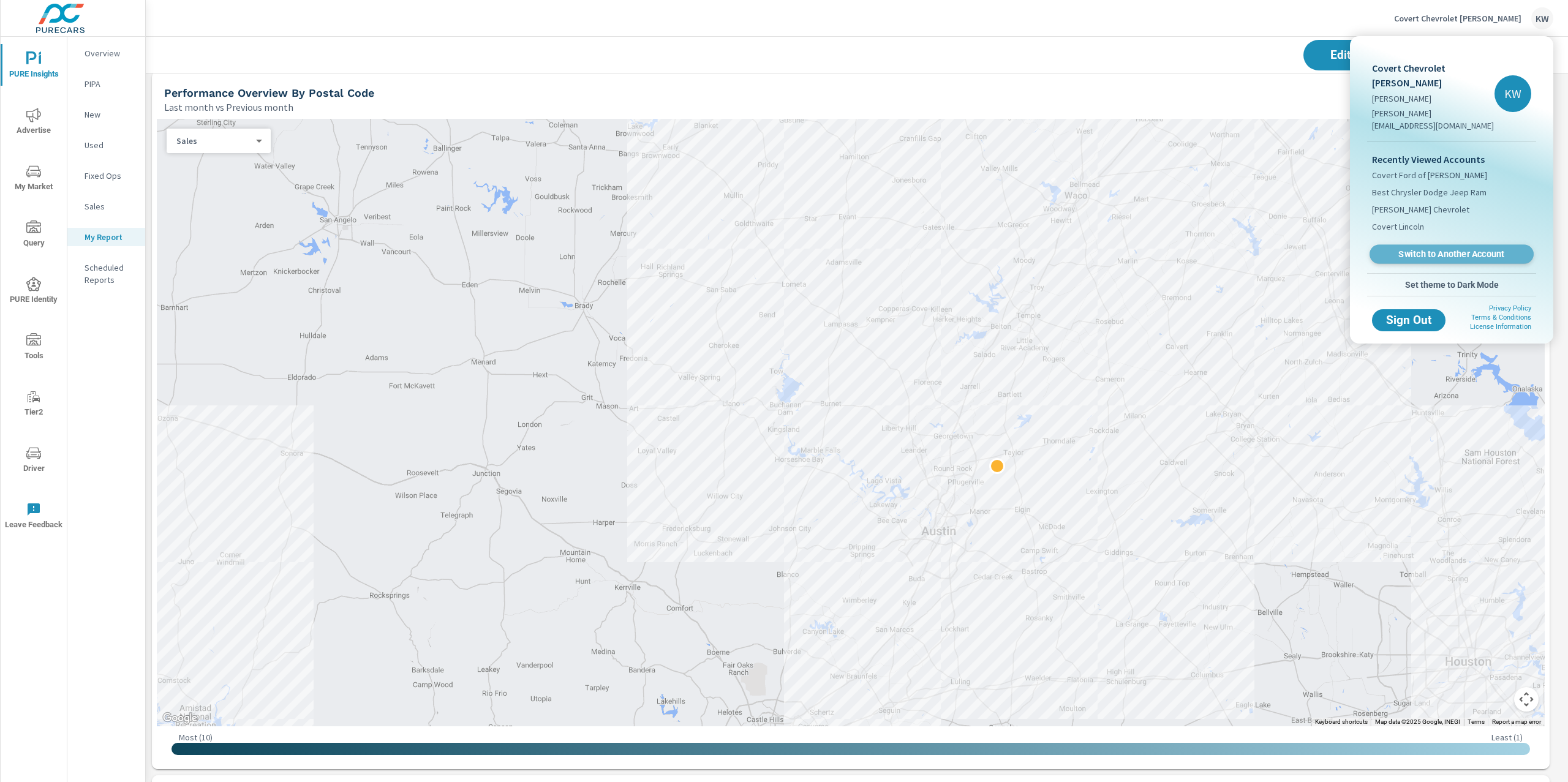
click at [1441, 249] on span "Switch to Another Account" at bounding box center [1451, 254] width 150 height 11
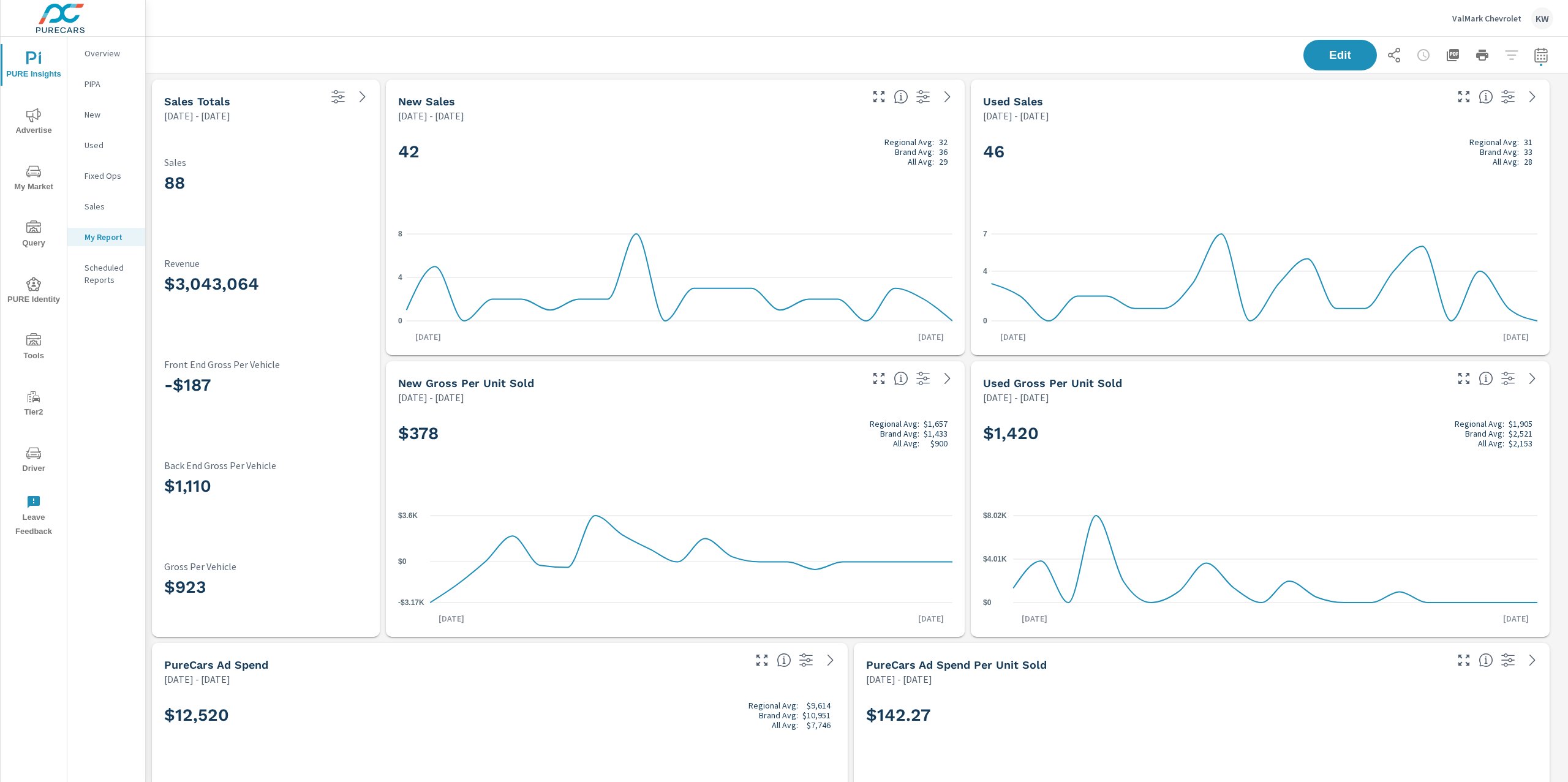
scroll to position [1, 0]
click at [1534, 51] on icon "button" at bounding box center [1541, 55] width 15 height 15
click at [1429, 102] on select "Custom Yesterday Last week Last 7 days Last 14 days Last 30 days Last 45 days L…" at bounding box center [1431, 106] width 132 height 25
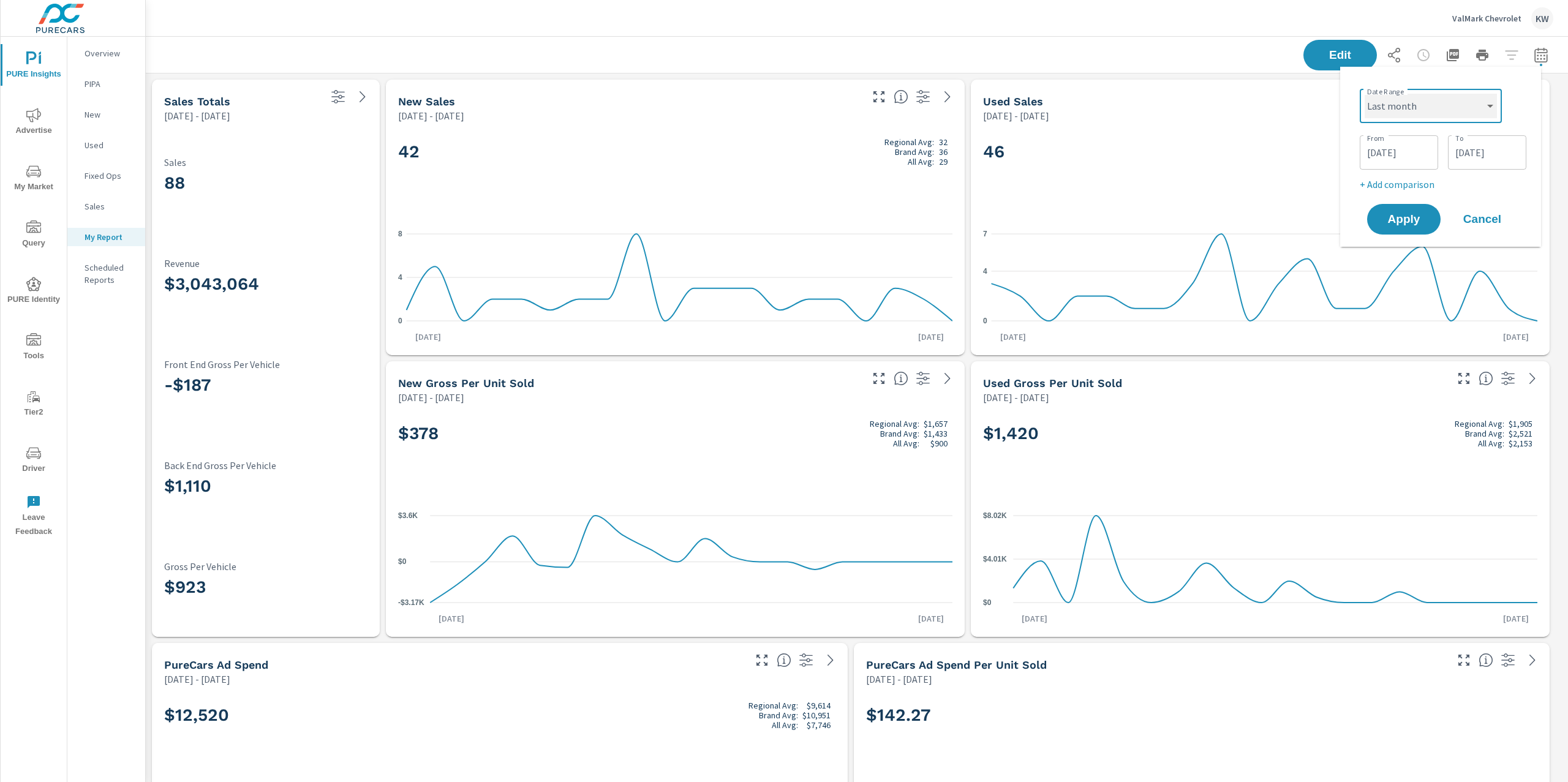
click at [1364, 93] on select "Custom Yesterday Last week Last 7 days Last 14 days Last 30 days Last 45 days L…" at bounding box center [1431, 106] width 132 height 25
select select "Last month"
click at [1401, 170] on span "Apply" at bounding box center [1403, 173] width 50 height 11
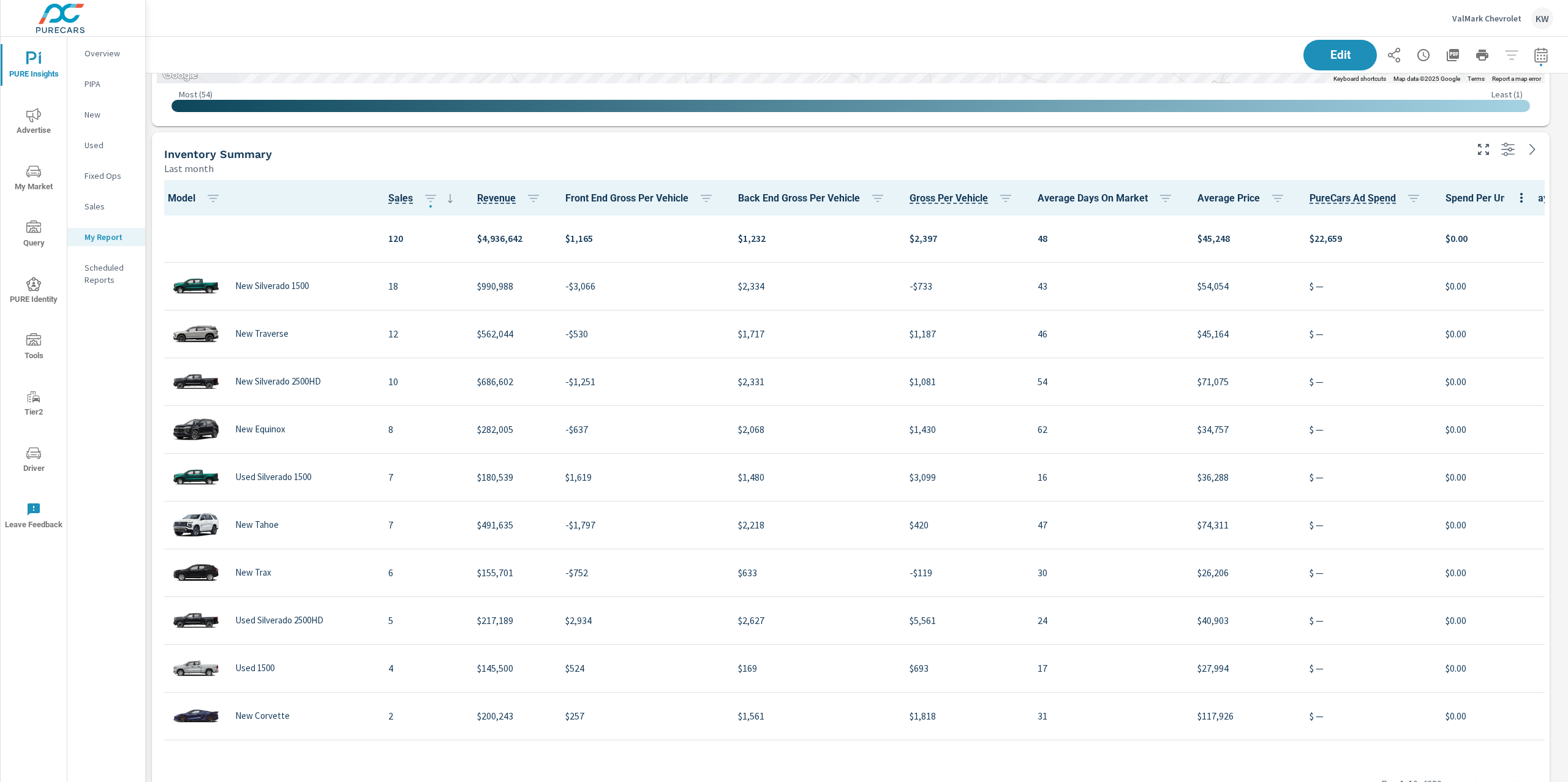
scroll to position [3974, 1436]
click at [1320, 58] on span "Edit" at bounding box center [1340, 55] width 50 height 11
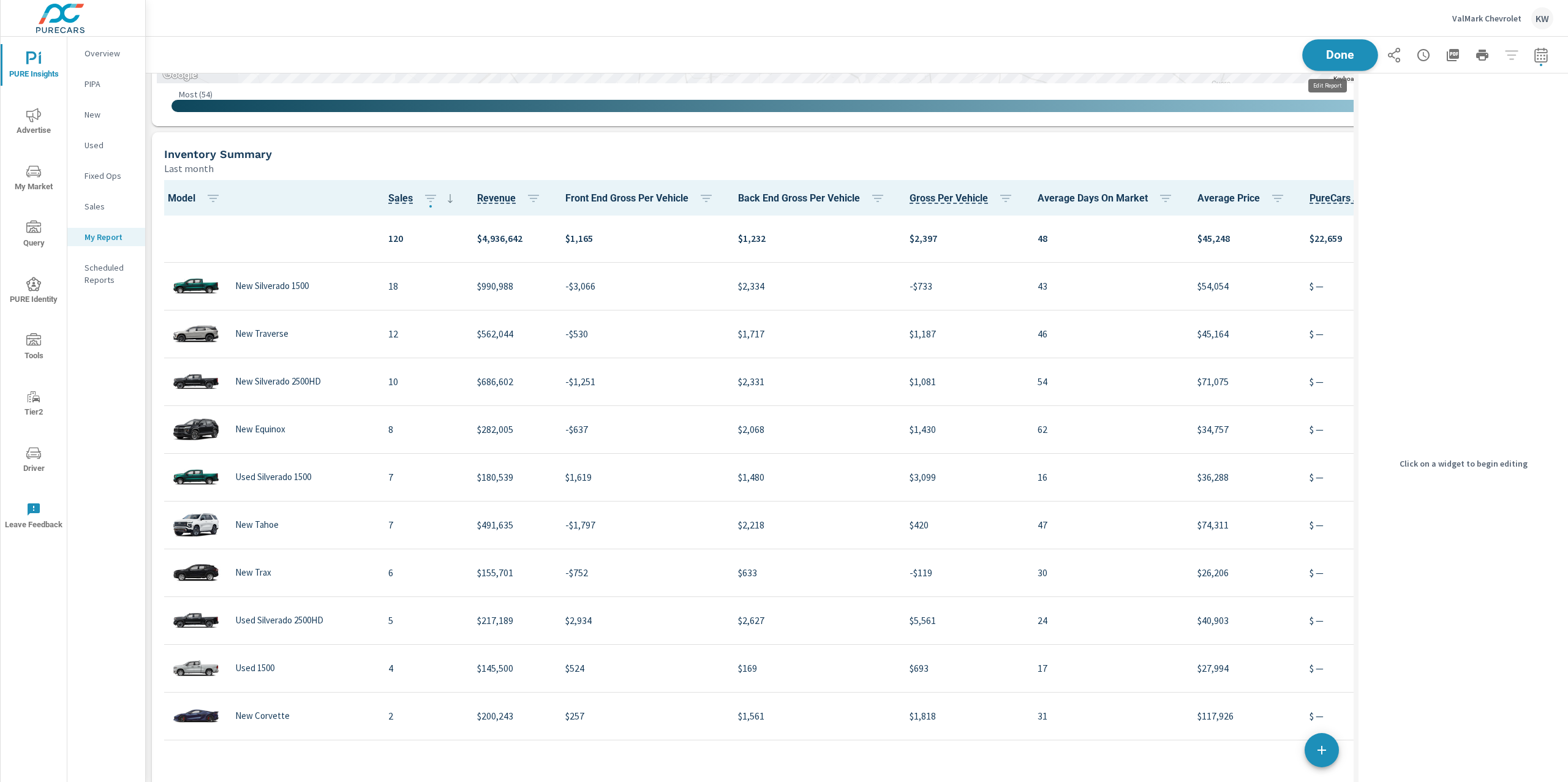
scroll to position [6, 6]
click at [1226, 147] on div "Inventory Summary" at bounding box center [707, 154] width 1085 height 14
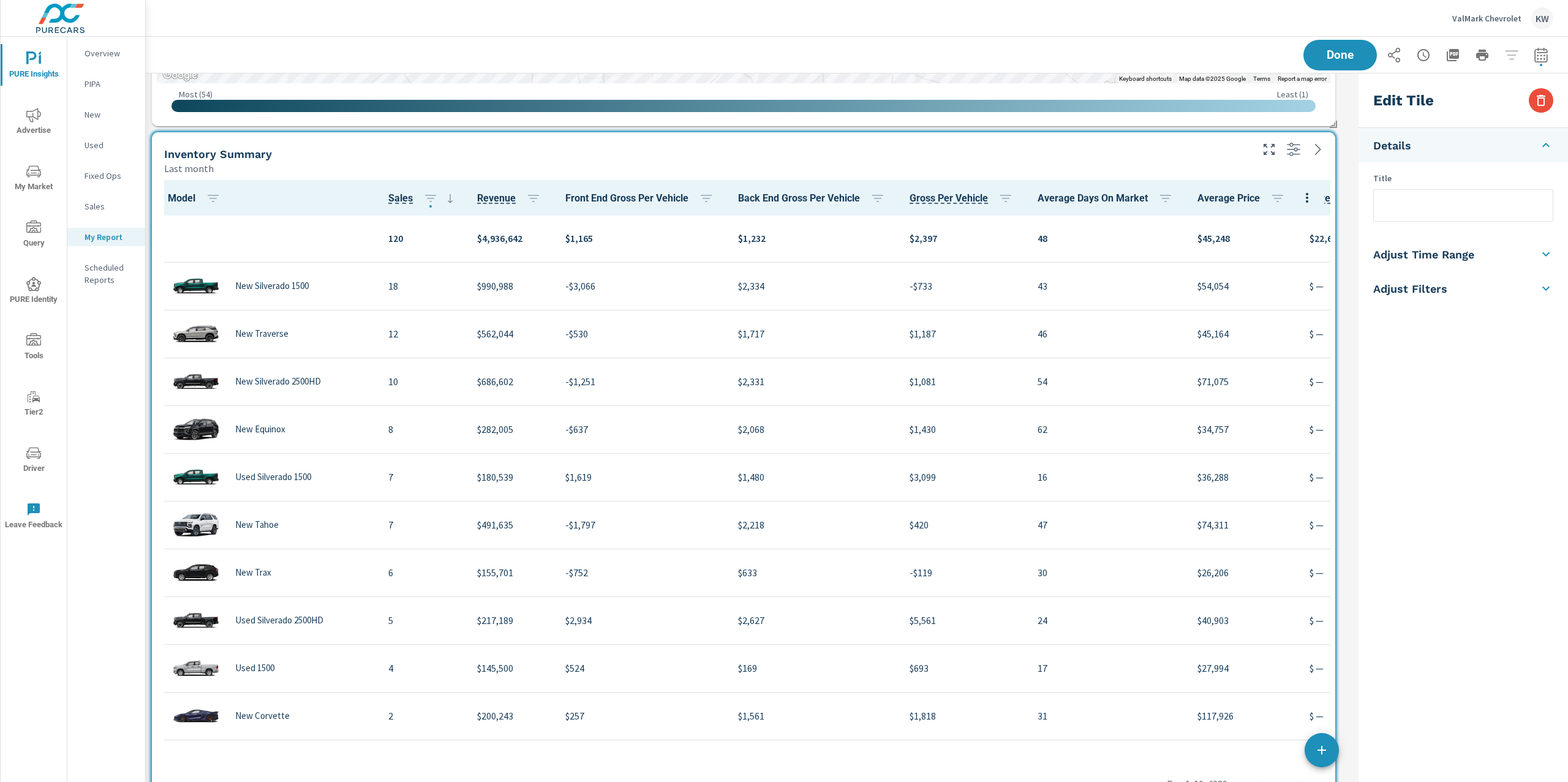
scroll to position [3974, 1221]
click at [1474, 252] on h5 "Adjust Time Range" at bounding box center [1424, 254] width 101 height 14
drag, startPoint x: 1448, startPoint y: 212, endPoint x: 1453, endPoint y: 217, distance: 7.1
click at [1448, 212] on input "checkbox" at bounding box center [1434, 217] width 70 height 24
checkbox input "true"
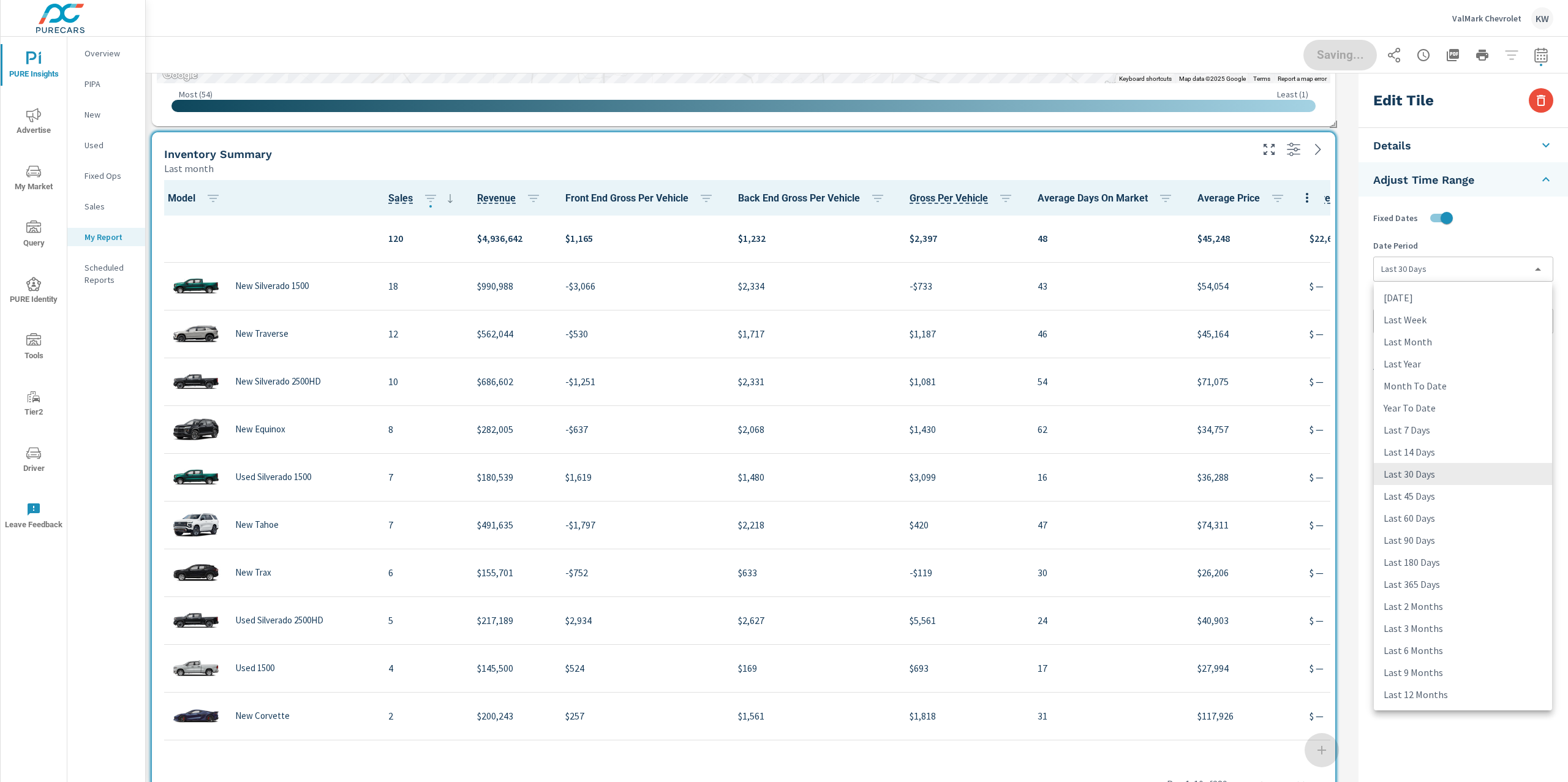
click at [1450, 271] on body "PURE Insights Advertise My Market Query PURE Identity Tools Tier2 Driver Leave …" at bounding box center [784, 391] width 1568 height 782
click at [1443, 346] on li "Last Month" at bounding box center [1463, 341] width 178 height 22
type input "lastMonth"
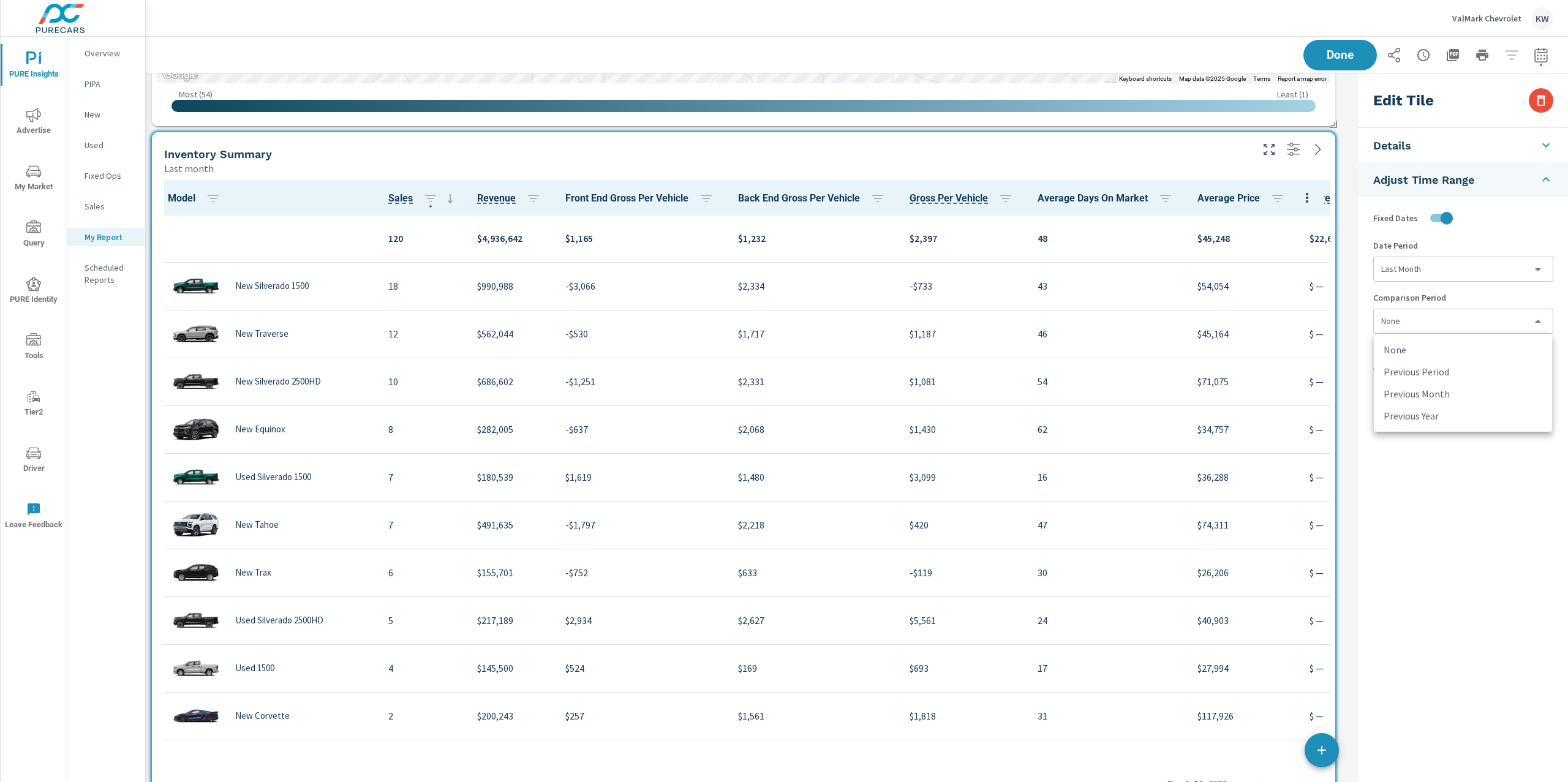
click at [1447, 333] on body "PURE Insights Advertise My Market Query PURE Identity Tools Tier2 Driver Leave …" at bounding box center [784, 391] width 1568 height 782
click at [1457, 390] on li "Previous Month" at bounding box center [1463, 394] width 178 height 22
type input "lastMonth"
click at [1343, 62] on button "Done" at bounding box center [1340, 55] width 76 height 32
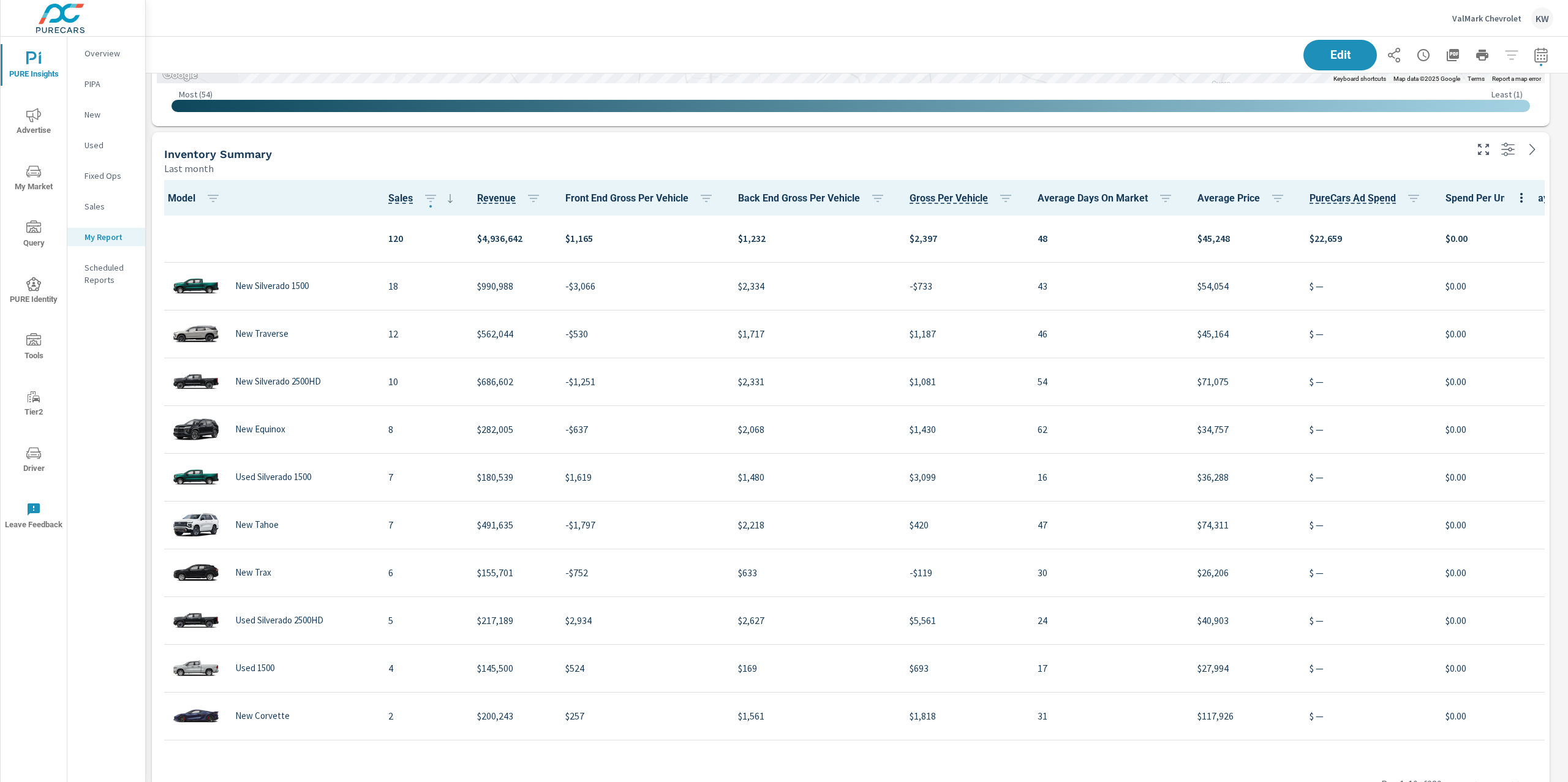
scroll to position [3974, 1436]
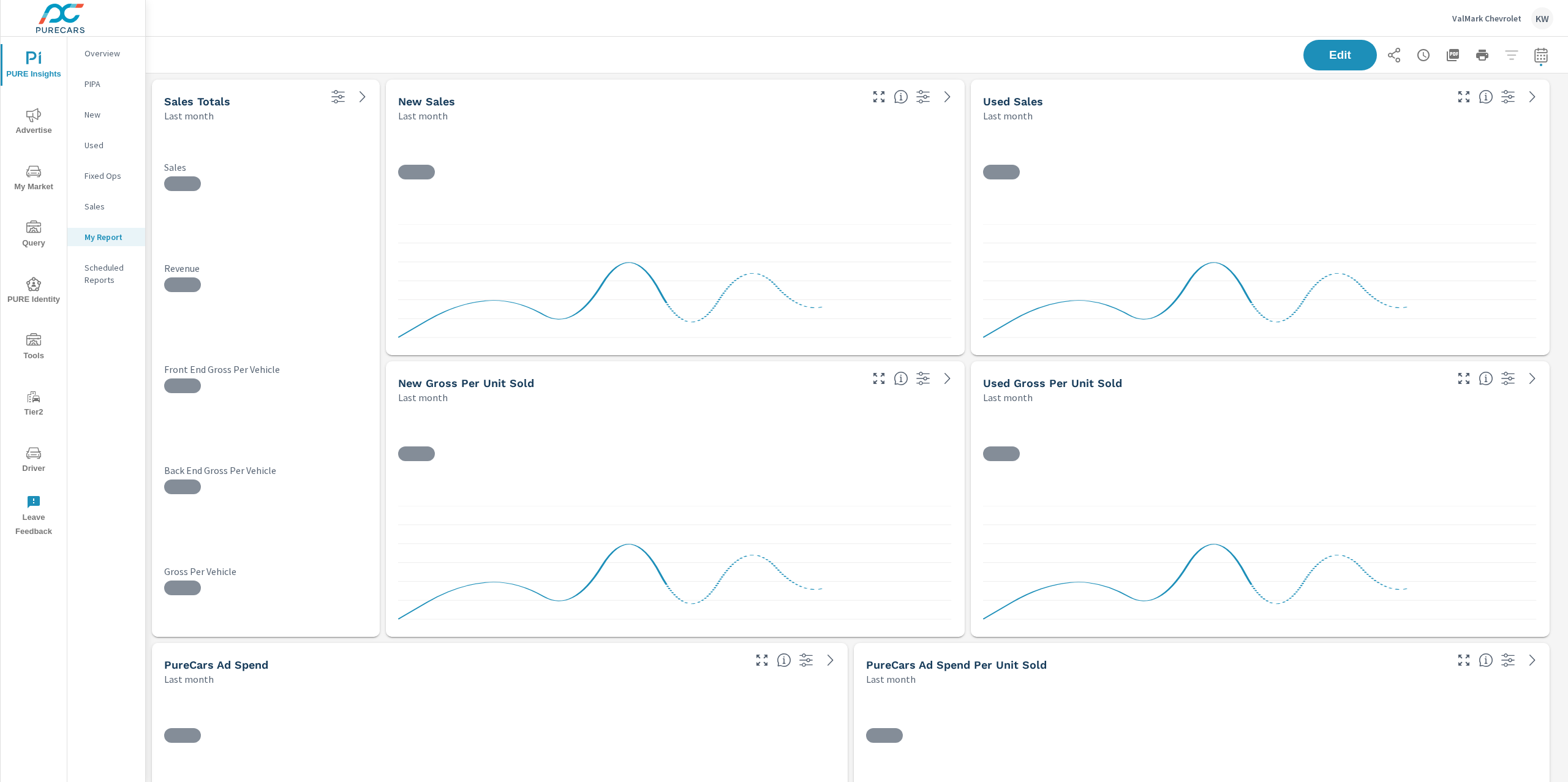
scroll to position [3974, 1436]
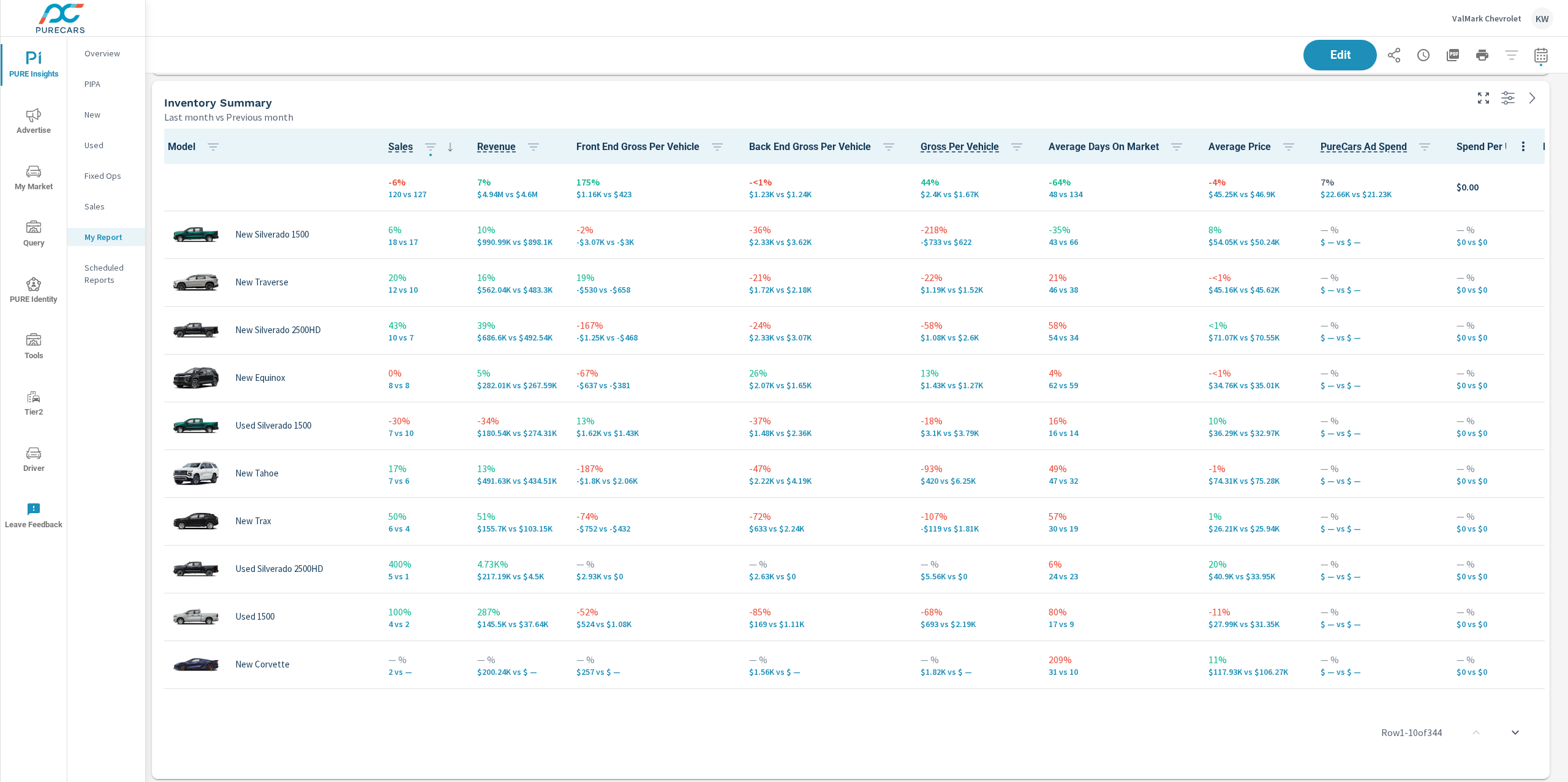
scroll to position [1556, 0]
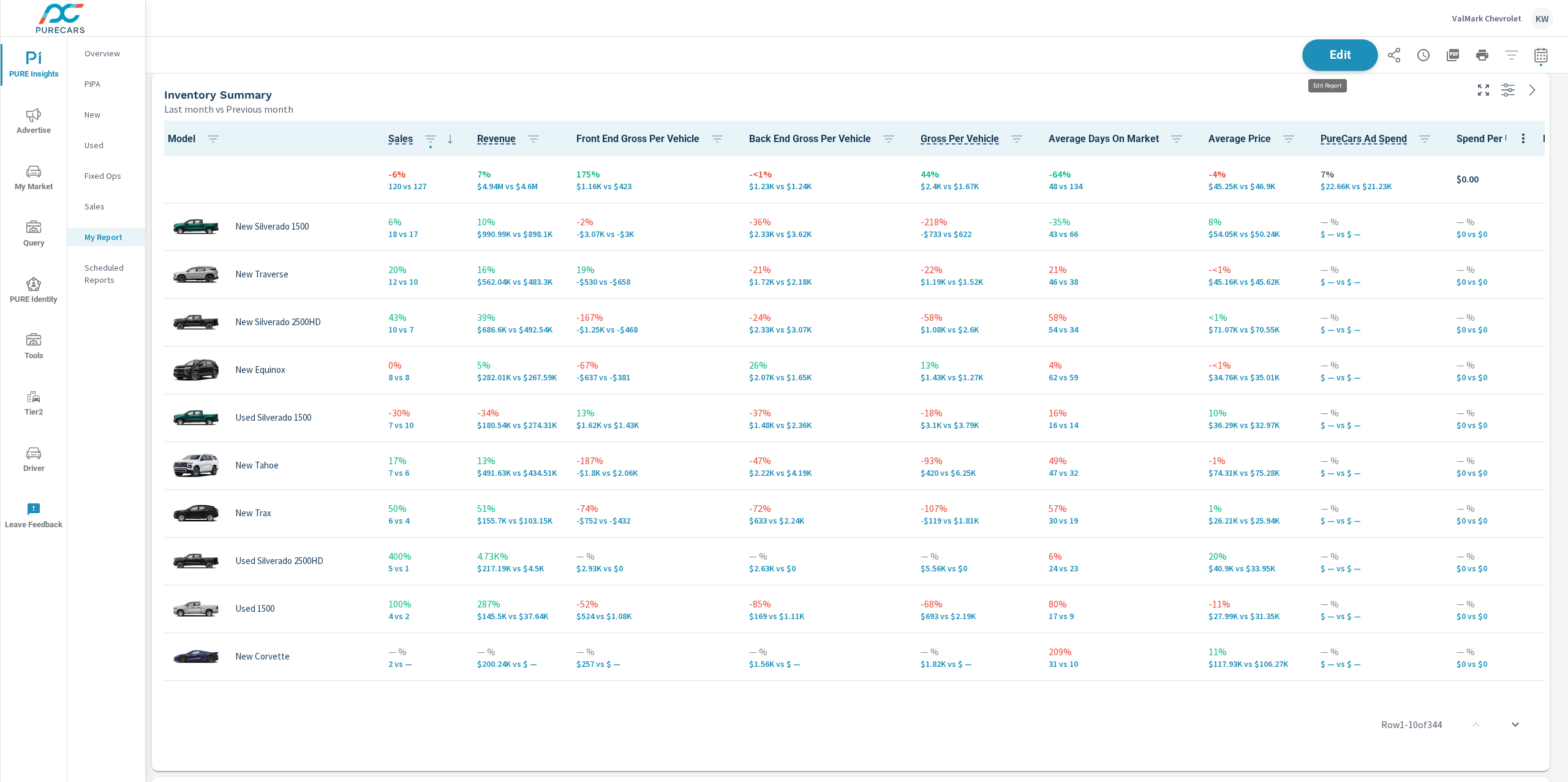
click at [1326, 63] on button "Edit" at bounding box center [1340, 55] width 76 height 32
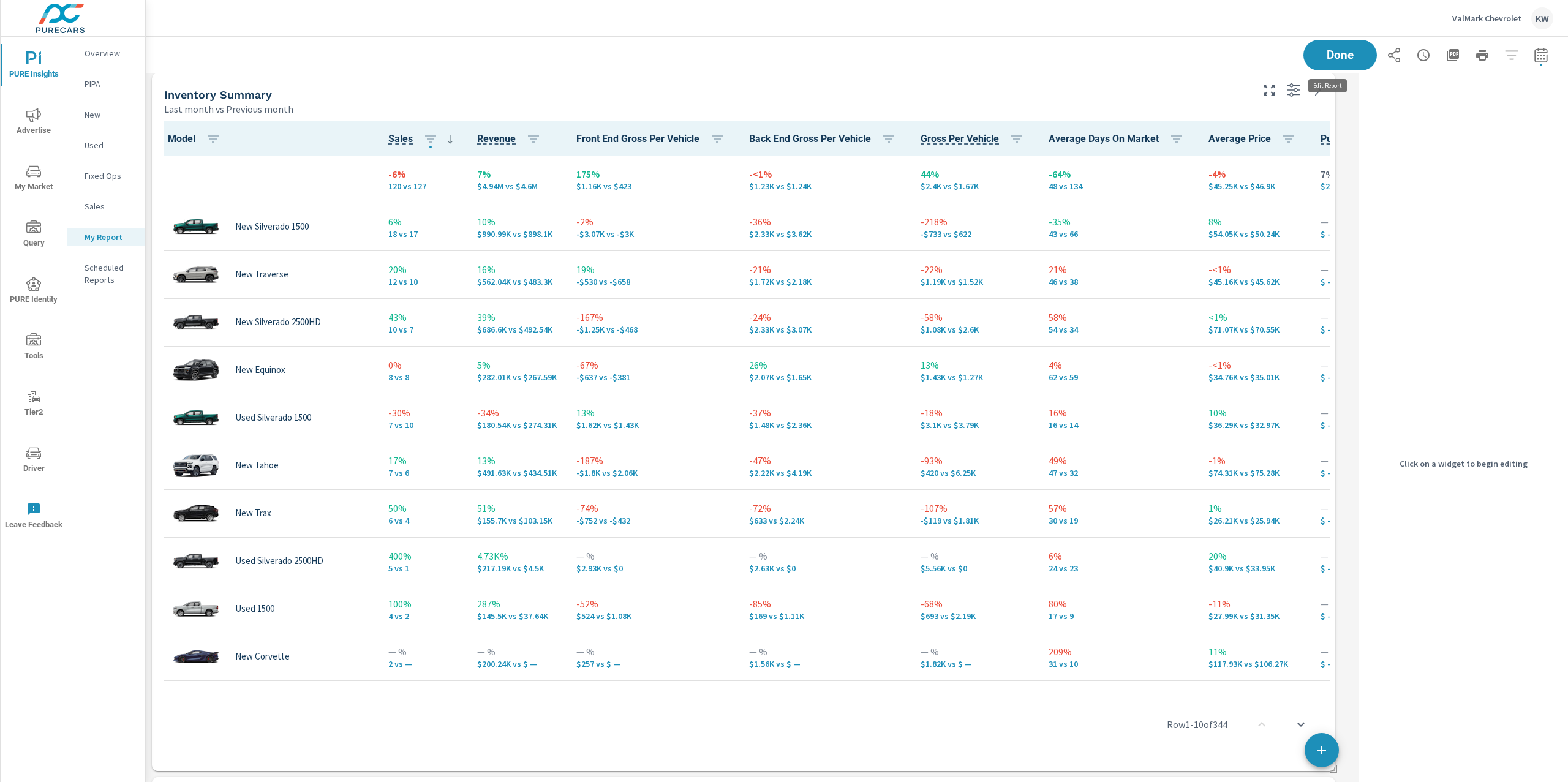
scroll to position [6, 6]
click at [1174, 97] on div "Inventory Summary" at bounding box center [707, 95] width 1085 height 14
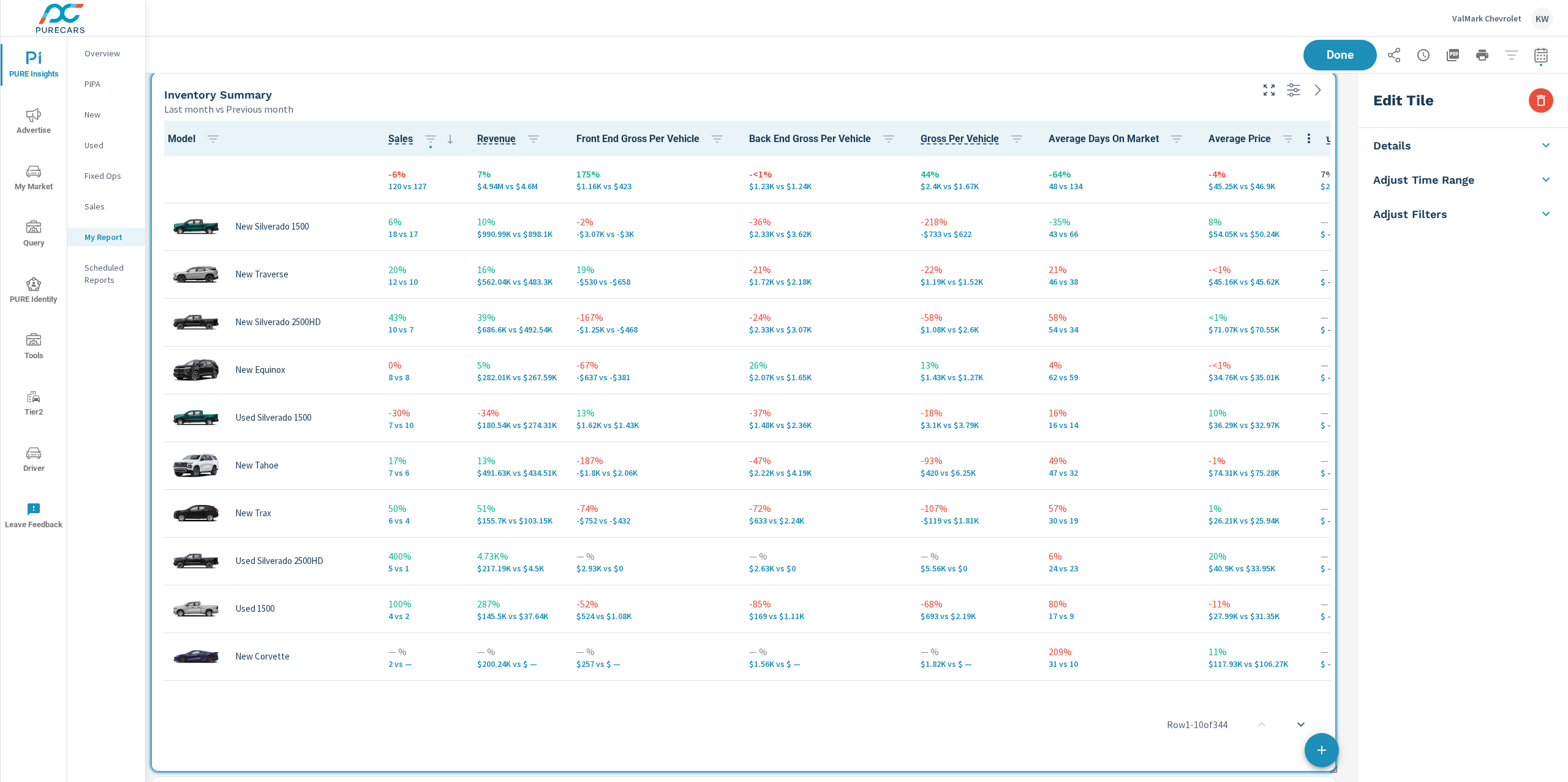
scroll to position [3974, 1221]
click at [1544, 292] on icon at bounding box center [1546, 287] width 15 height 15
click at [1542, 249] on icon at bounding box center [1546, 247] width 15 height 15
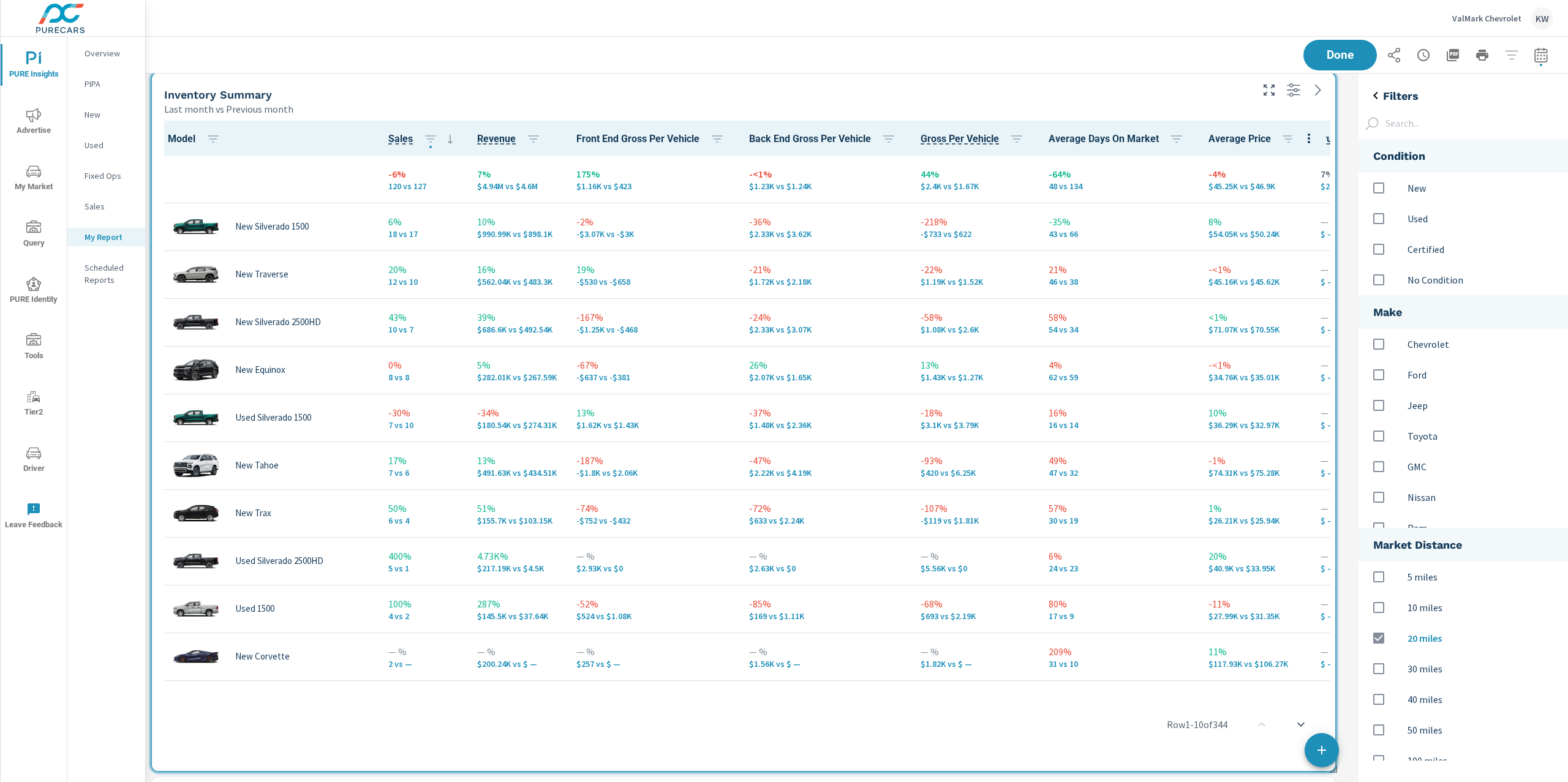
scroll to position [647, 235]
click at [1378, 190] on input "options" at bounding box center [1378, 188] width 25 height 25
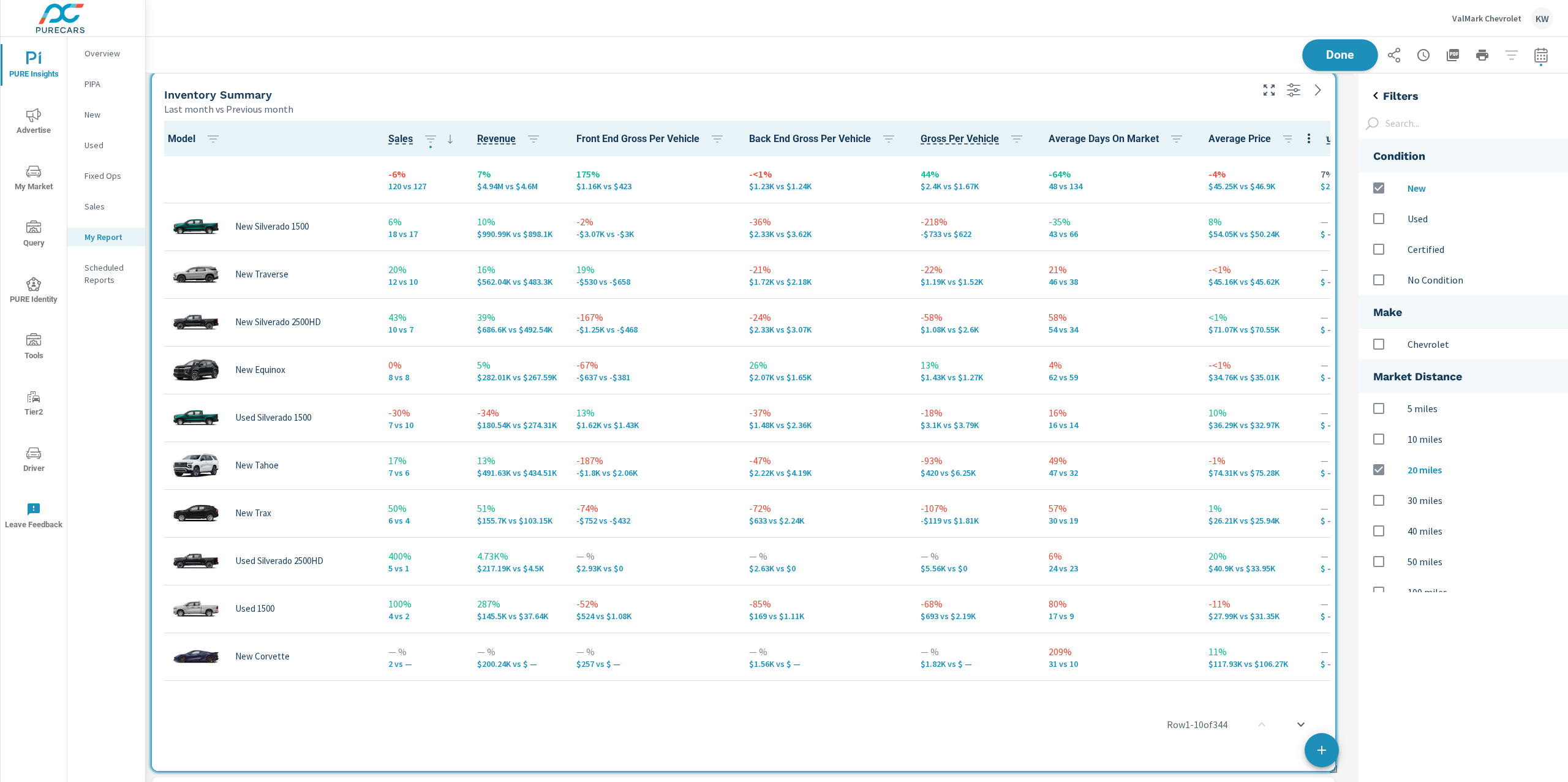
scroll to position [3974, 1221]
click at [1333, 56] on span "Done" at bounding box center [1340, 55] width 50 height 11
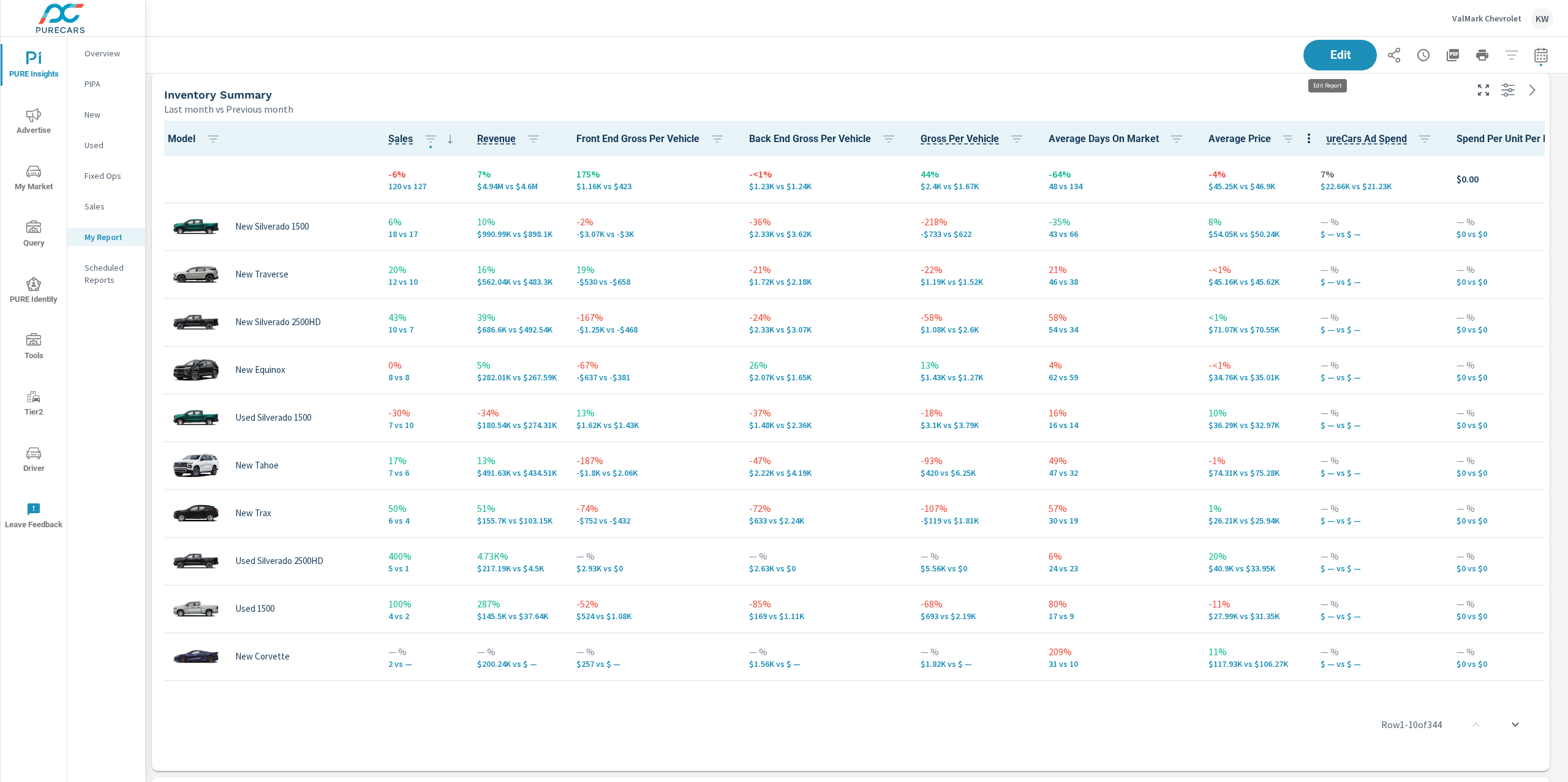
scroll to position [3974, 1436]
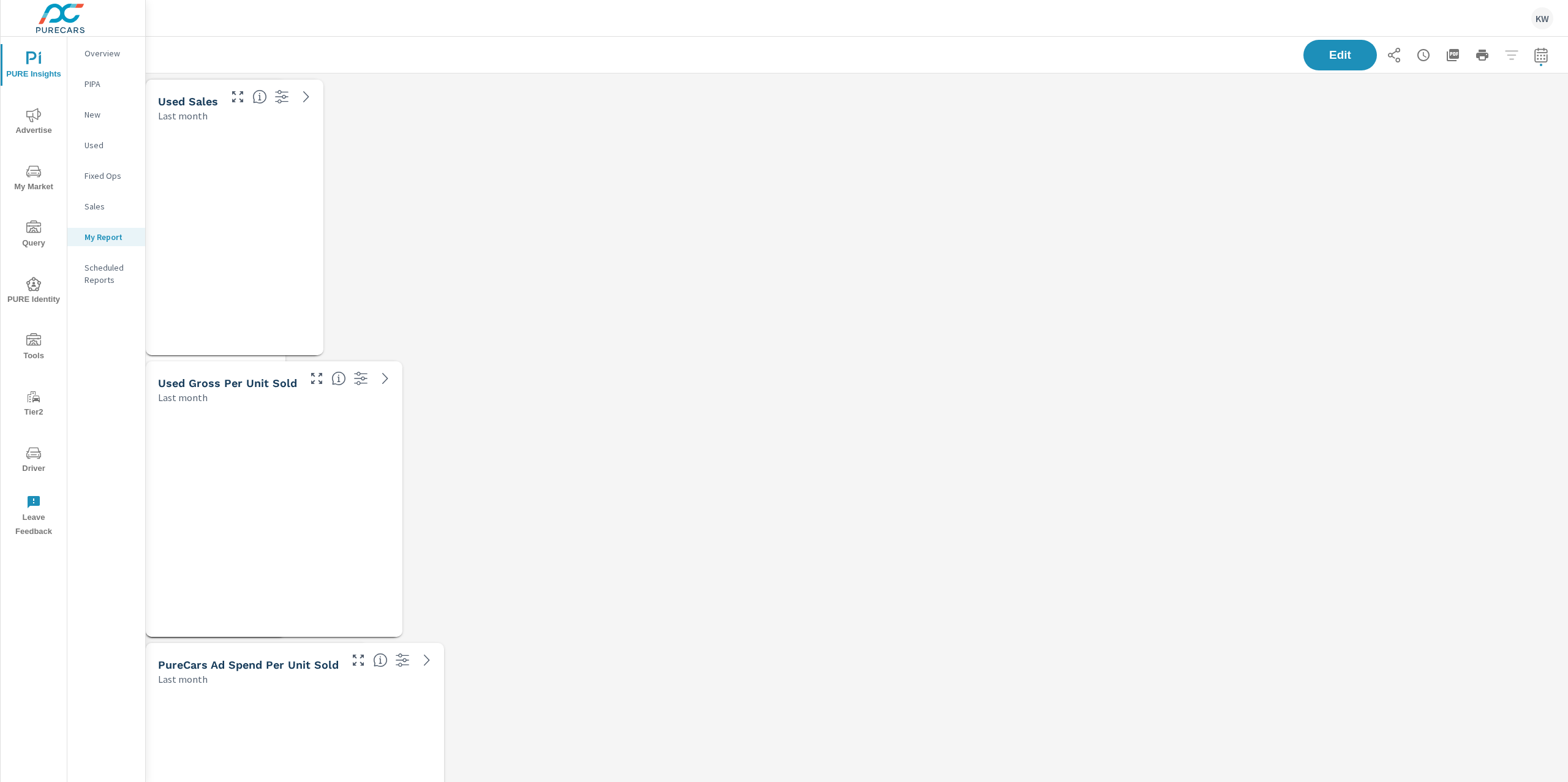
scroll to position [3974, 1436]
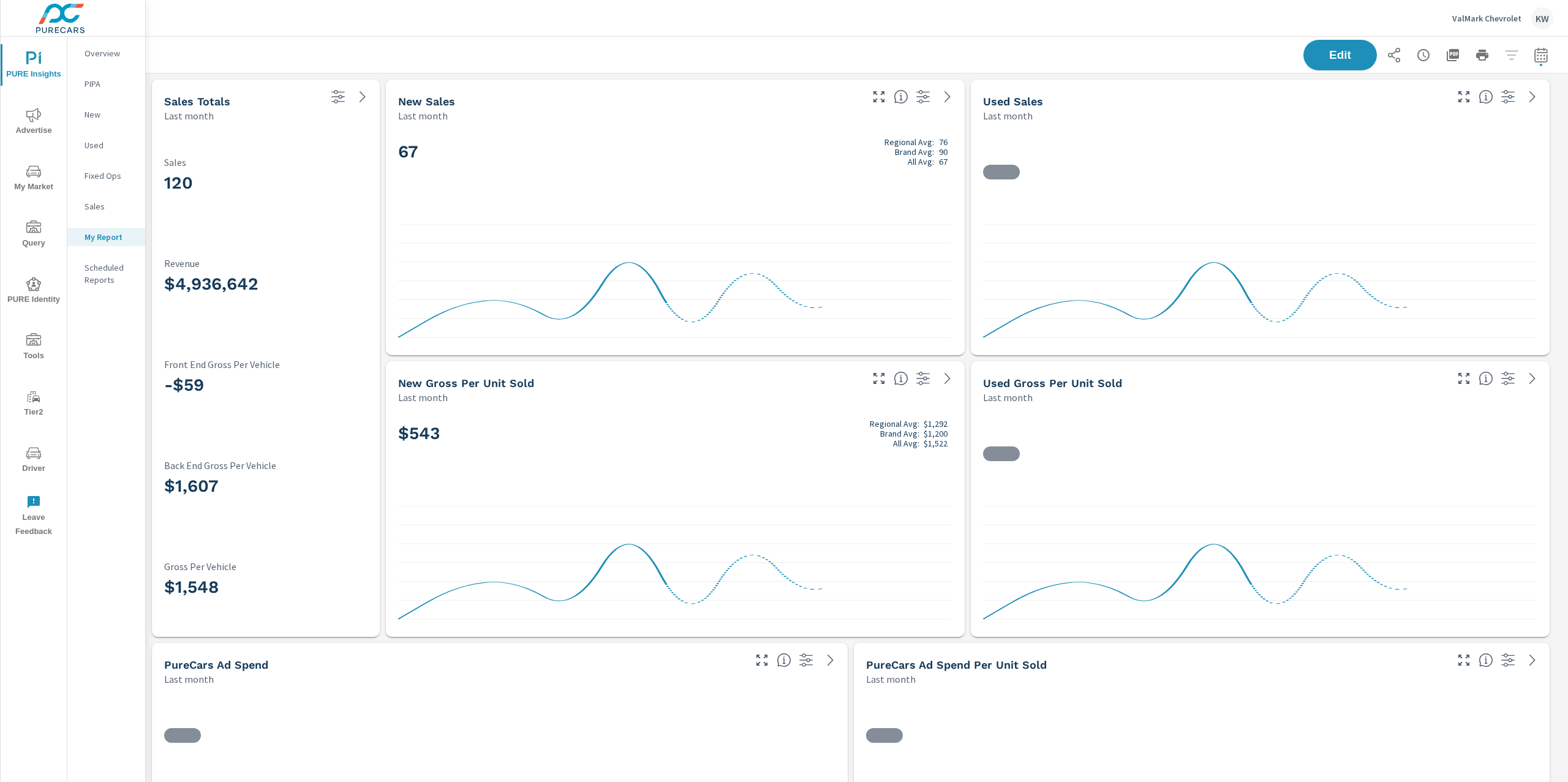
scroll to position [3974, 1436]
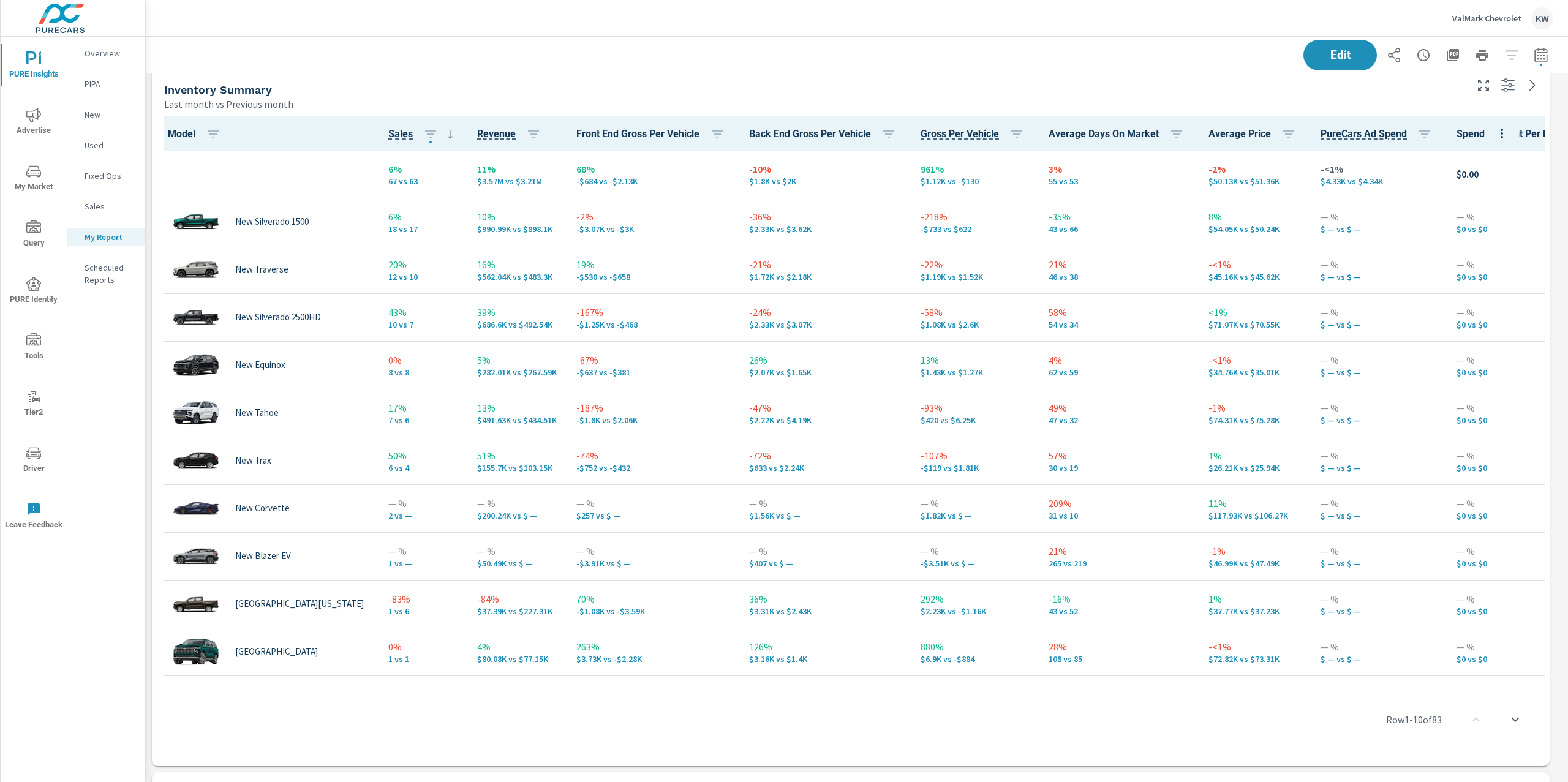
scroll to position [1629, 0]
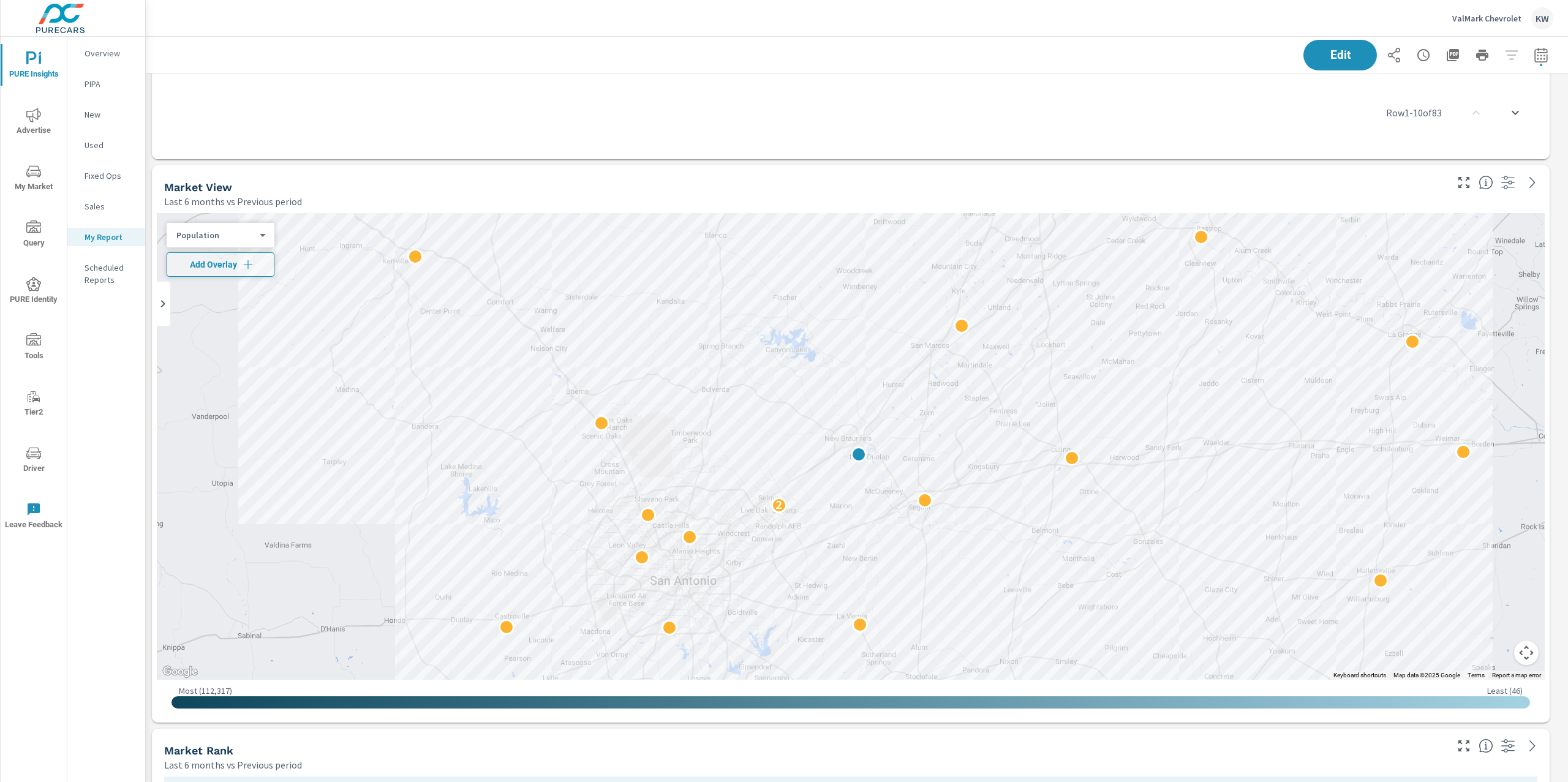
scroll to position [2242, 0]
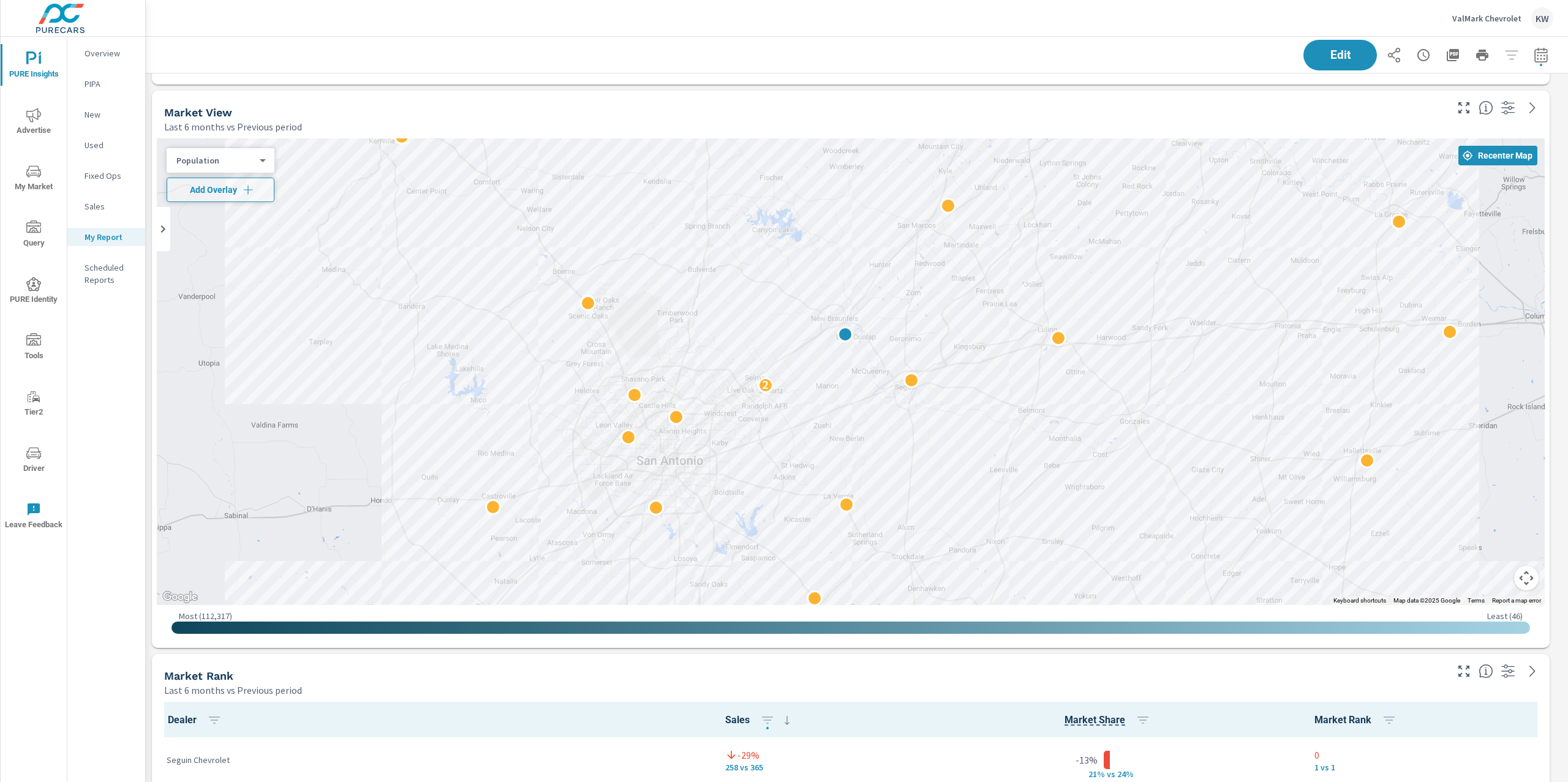
drag, startPoint x: 1160, startPoint y: 334, endPoint x: 1152, endPoint y: 305, distance: 30.1
click at [1152, 305] on div "2" at bounding box center [850, 372] width 1388 height 467
click at [217, 158] on body "PURE Insights Advertise My Market Query PURE Identity Tools Tier2 Driver Leave …" at bounding box center [784, 391] width 1568 height 782
click at [209, 103] on li "Total Market Sales" at bounding box center [226, 100] width 120 height 20
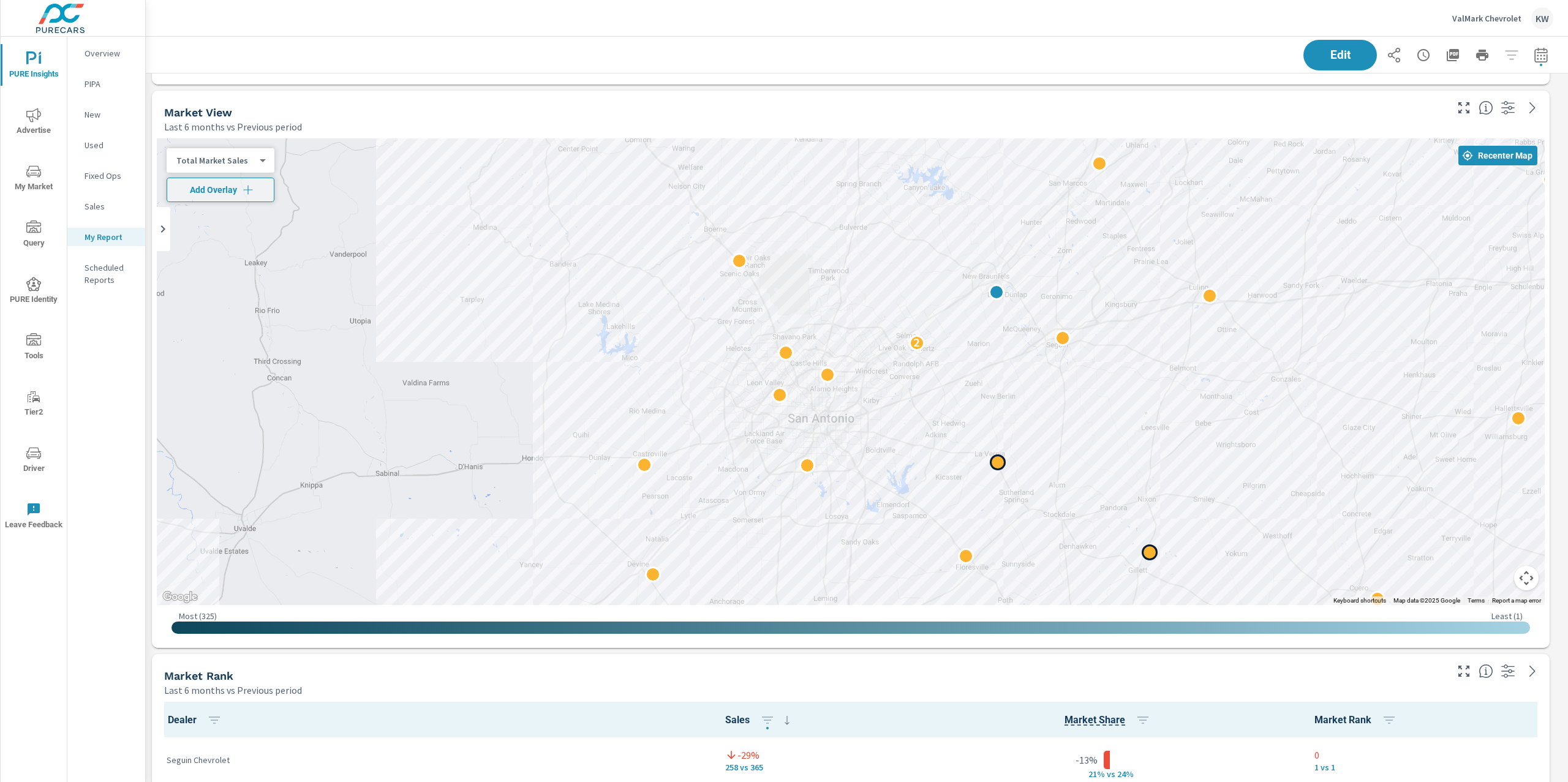
drag, startPoint x: 943, startPoint y: 503, endPoint x: 1097, endPoint y: 460, distance: 159.9
click at [1097, 460] on div "2" at bounding box center [1590, 660] width 1176 height 661
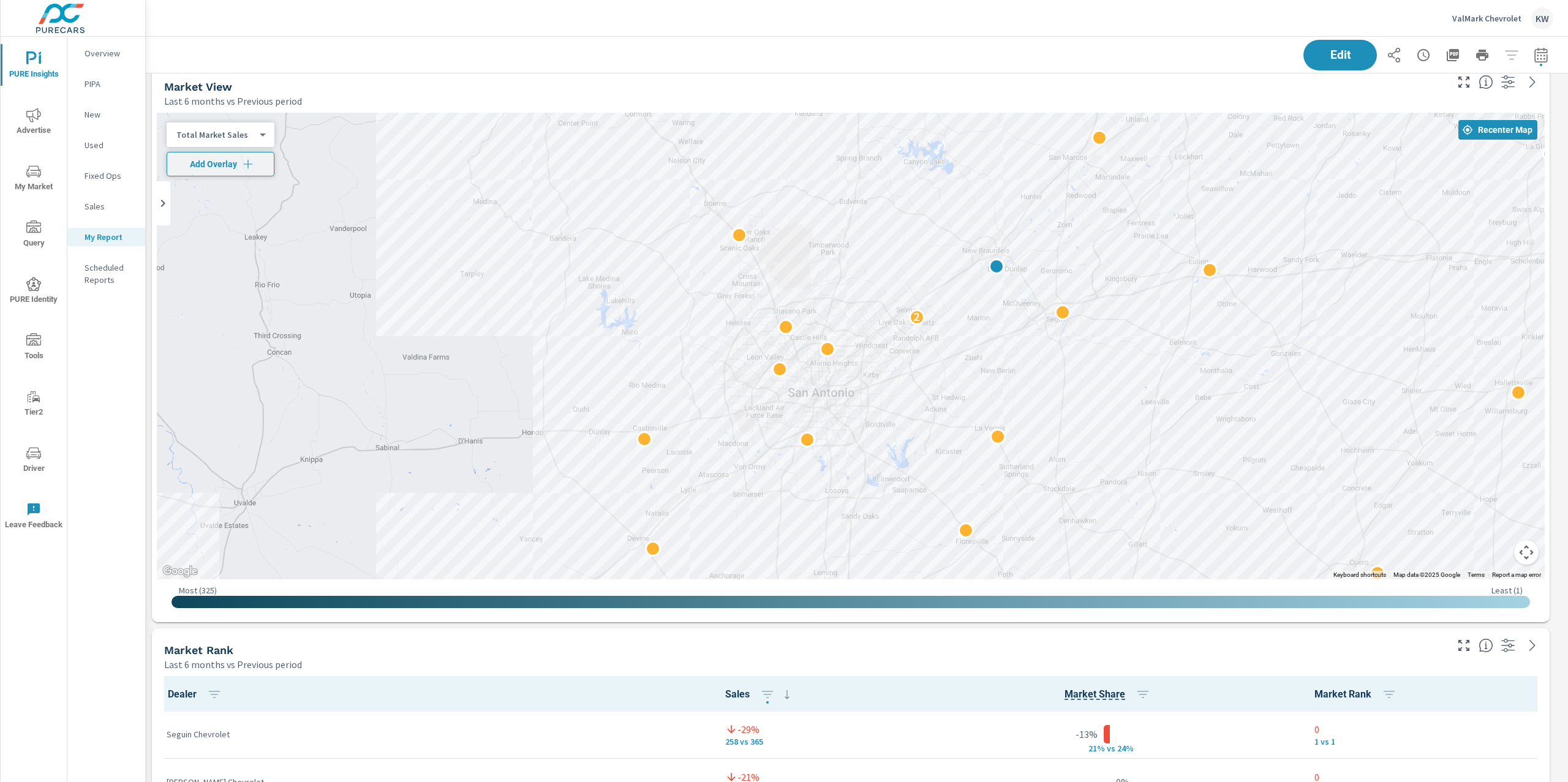
scroll to position [2268, 0]
